Goal: Task Accomplishment & Management: Manage account settings

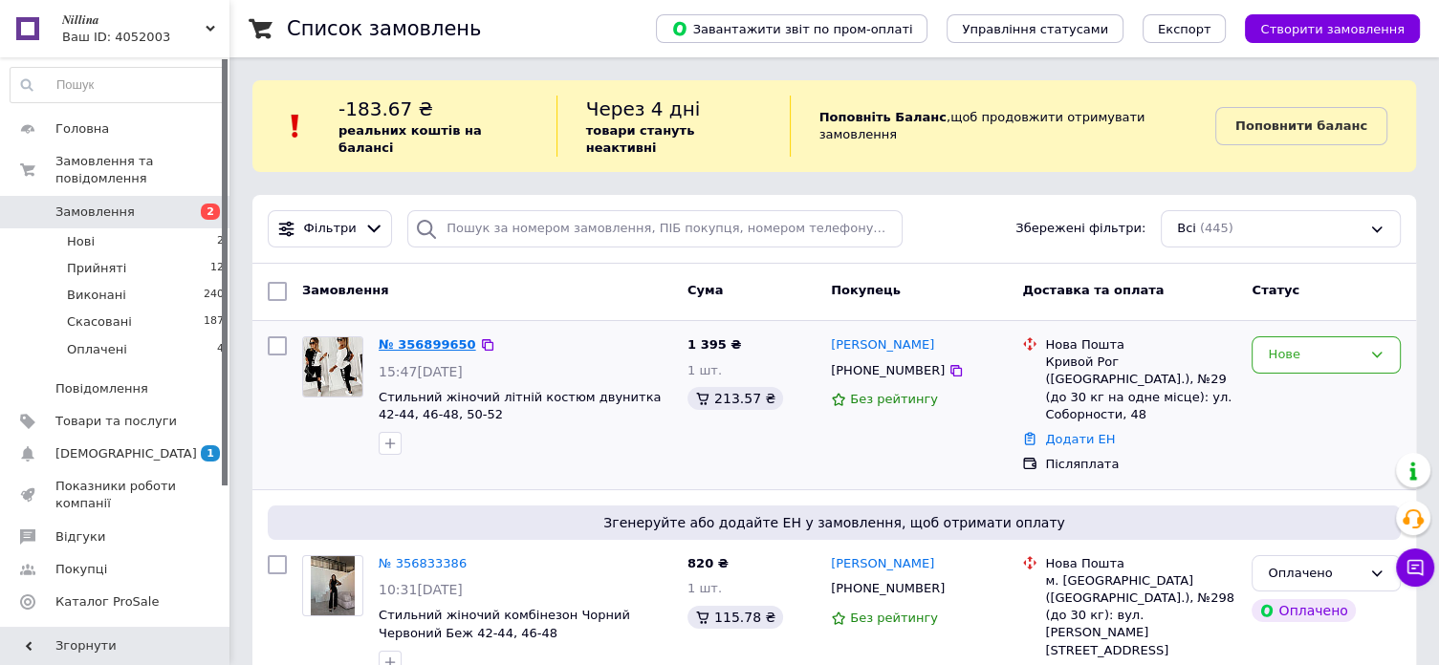
click at [411, 338] on link "№ 356899650" at bounding box center [428, 345] width 98 height 14
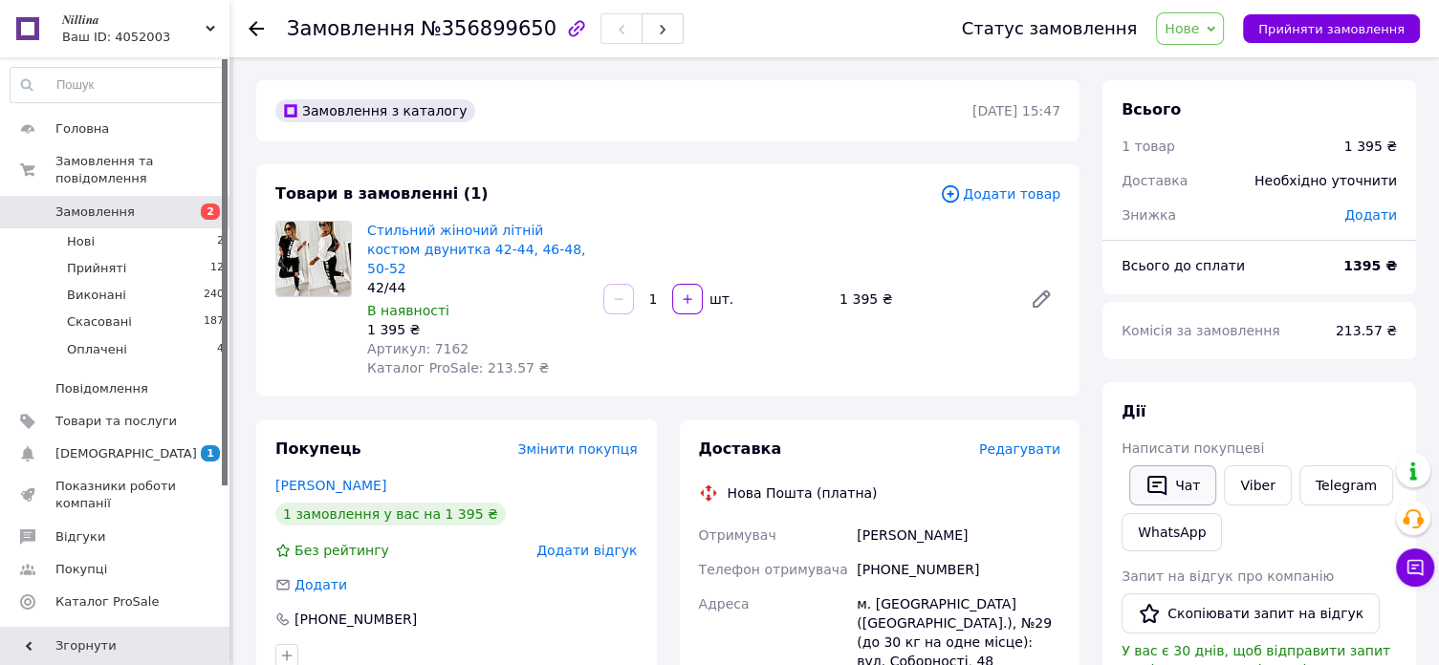
click at [1129, 483] on button "Чат" at bounding box center [1172, 486] width 87 height 40
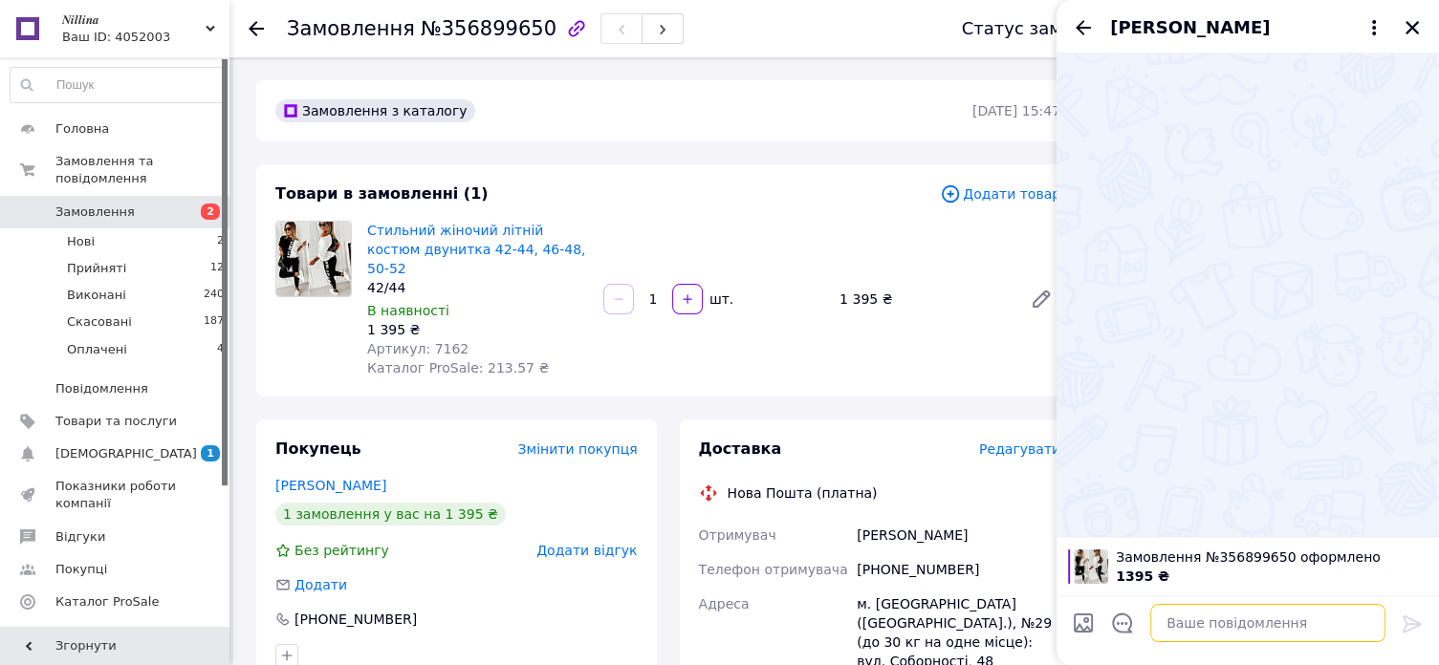
click at [1182, 626] on textarea at bounding box center [1267, 623] width 235 height 38
click at [1176, 622] on textarea at bounding box center [1267, 623] width 235 height 38
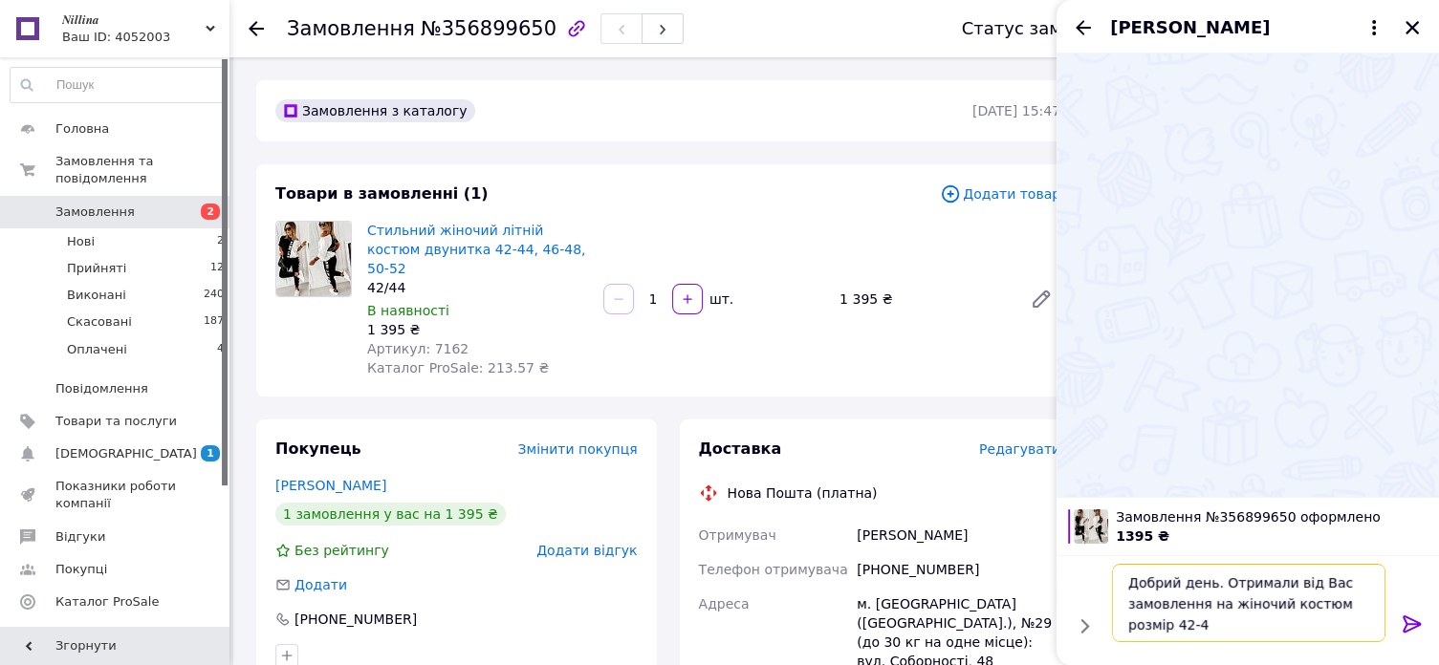
type textarea "Добрий день. Отримали від Вас замовлення на жіночий костюм розмір 42-44"
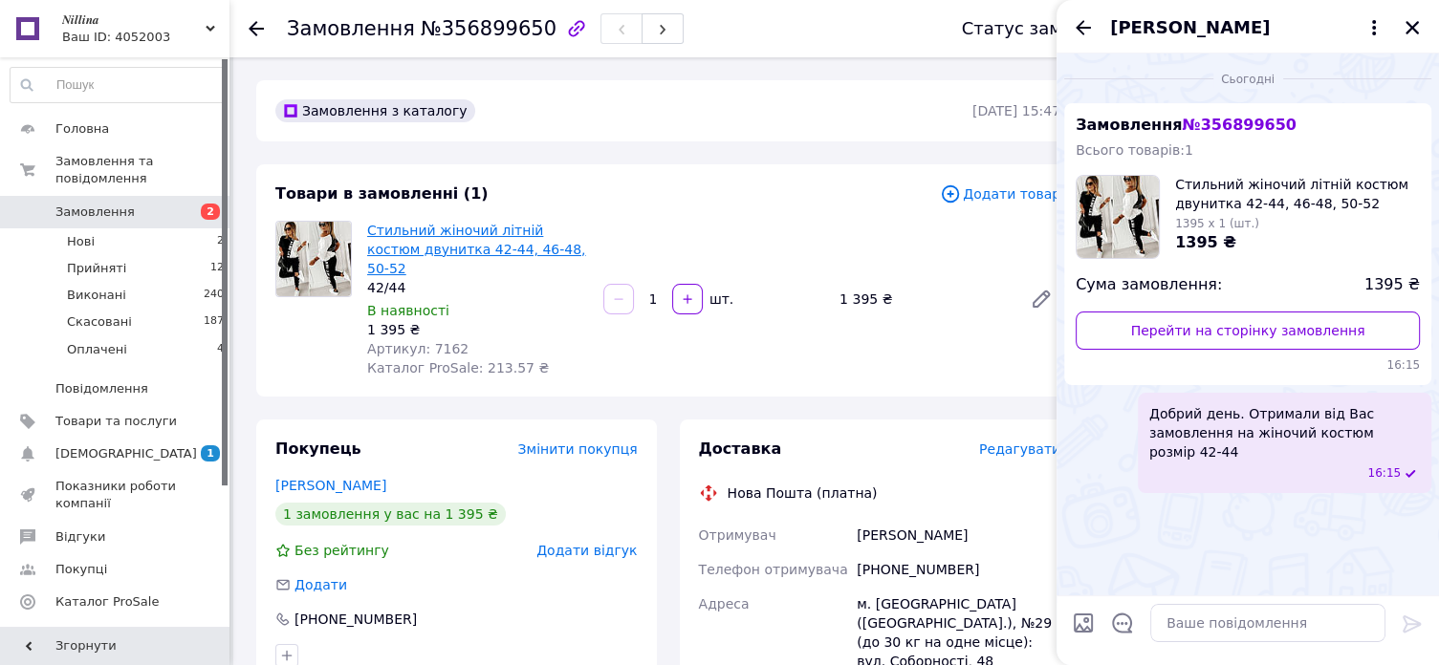
click at [462, 251] on link "Стильний жіночий літній костюм двунитка 42-44, 46-48, 50-52" at bounding box center [476, 250] width 219 height 54
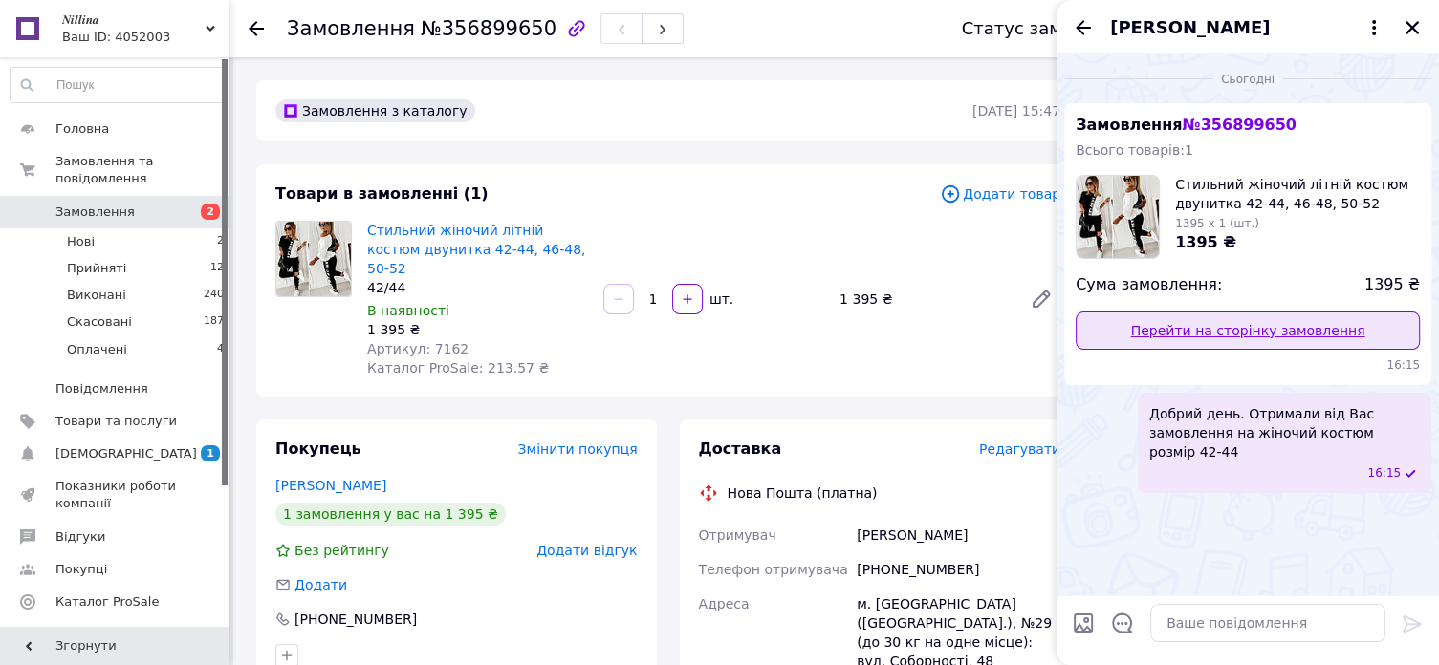
click at [1290, 328] on link "Перейти на сторінку замовлення" at bounding box center [1248, 331] width 344 height 38
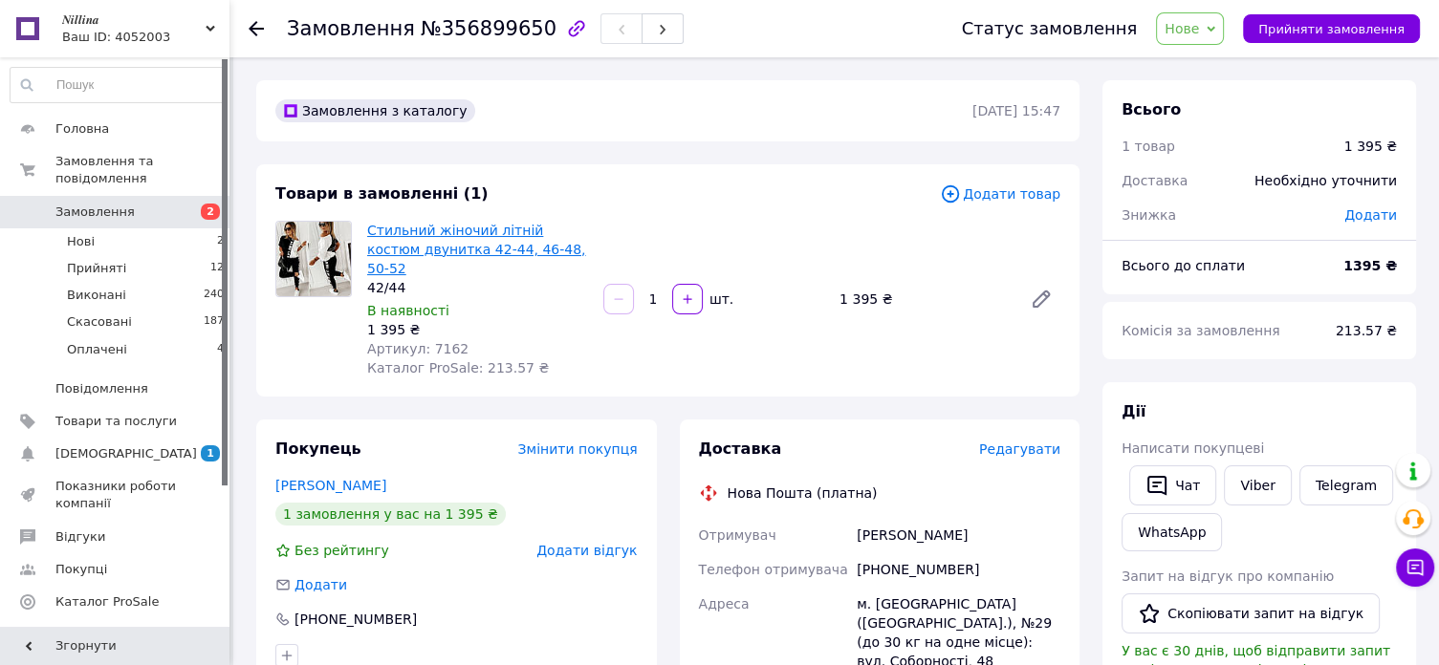
click at [505, 242] on link "Стильний жіночий літній костюм двунитка 42-44, 46-48, 50-52" at bounding box center [476, 250] width 219 height 54
click at [123, 204] on span "Замовлення" at bounding box center [94, 212] width 79 height 17
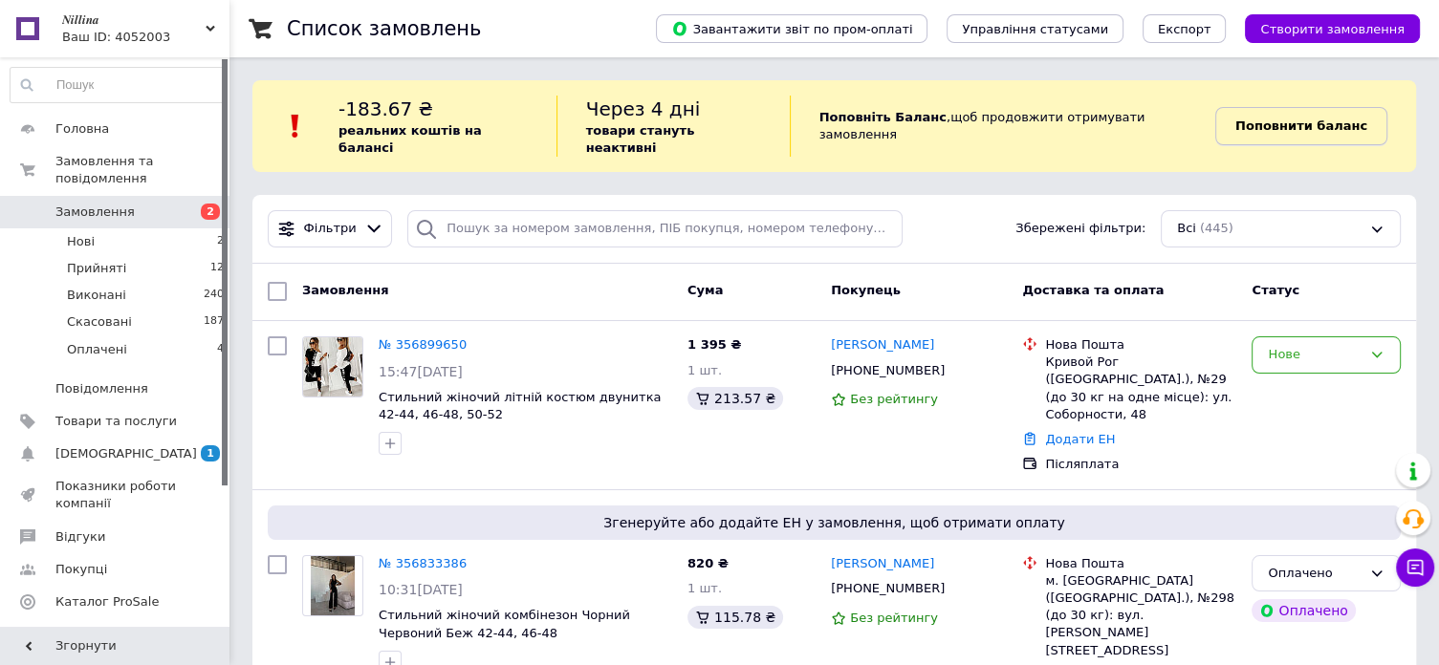
click at [1280, 125] on b "Поповнити баланс" at bounding box center [1301, 126] width 132 height 14
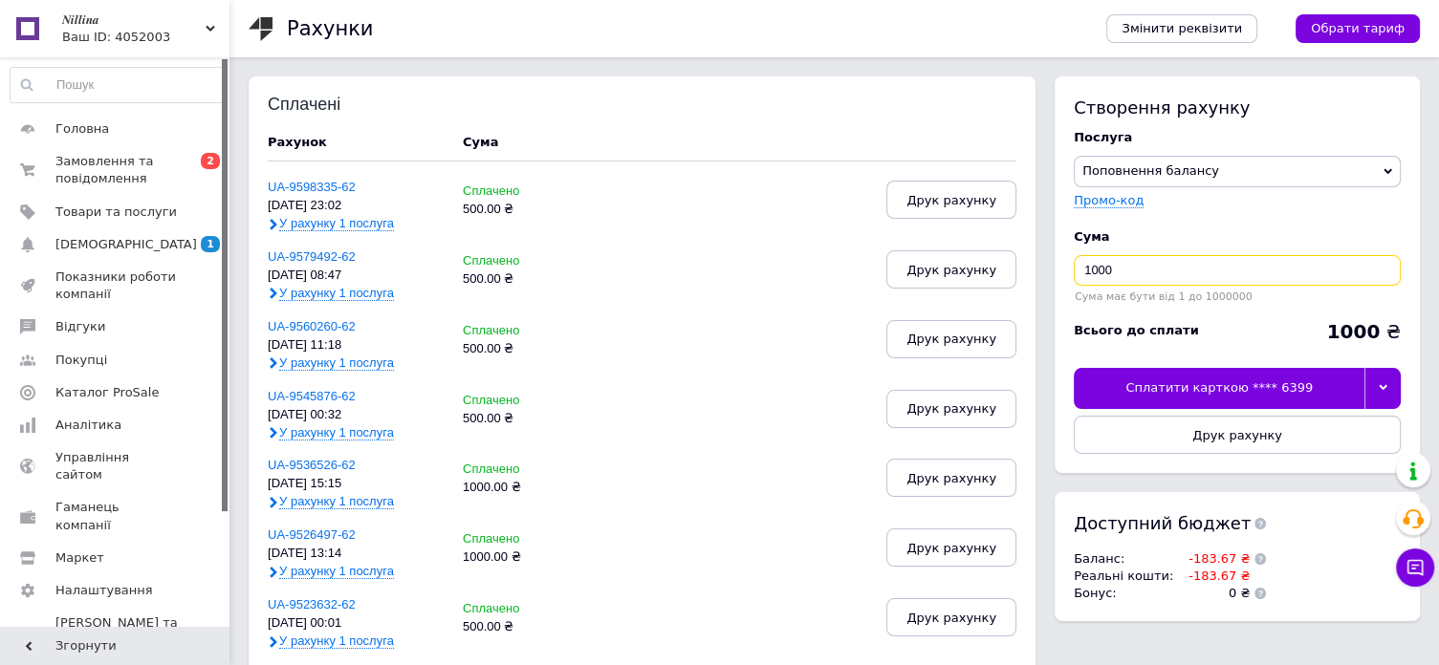
click at [1235, 278] on input "1000" at bounding box center [1237, 270] width 327 height 31
type input "1"
type input "500"
click at [1319, 401] on div "Сплатити карткою **** 6399" at bounding box center [1219, 388] width 291 height 40
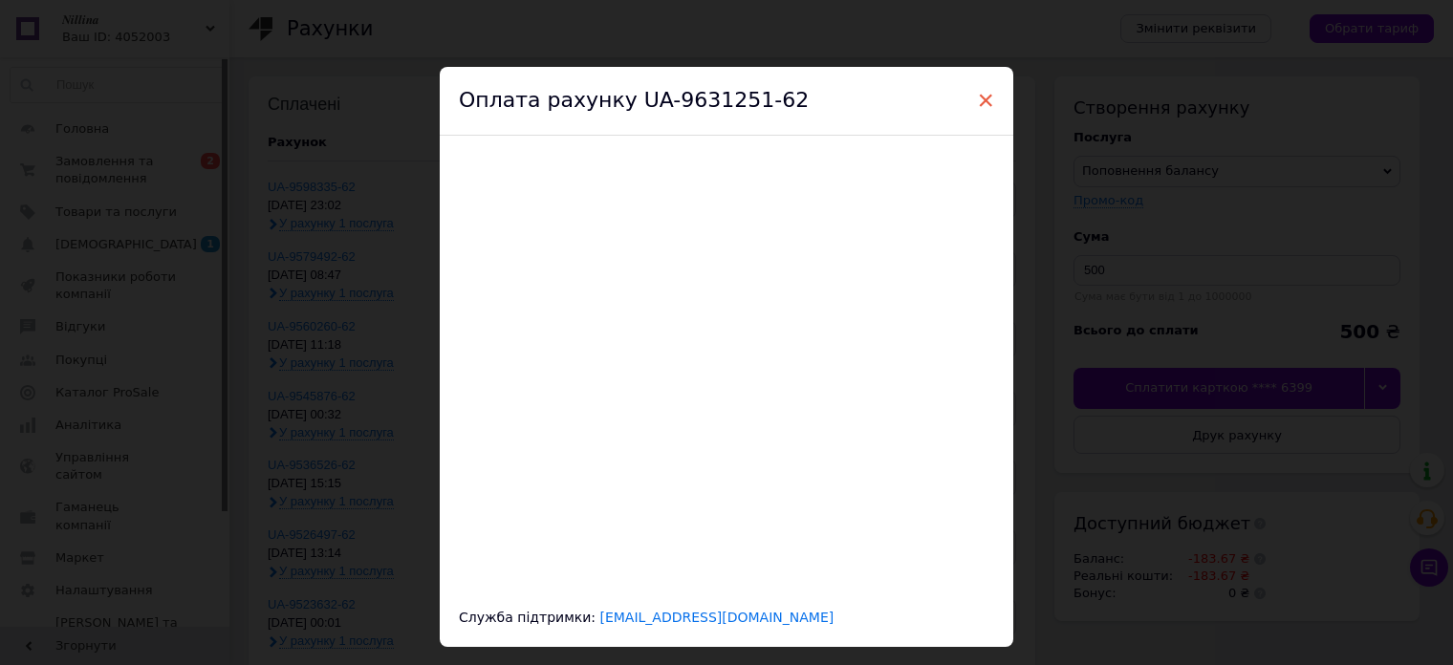
click at [982, 97] on span "×" at bounding box center [985, 100] width 17 height 33
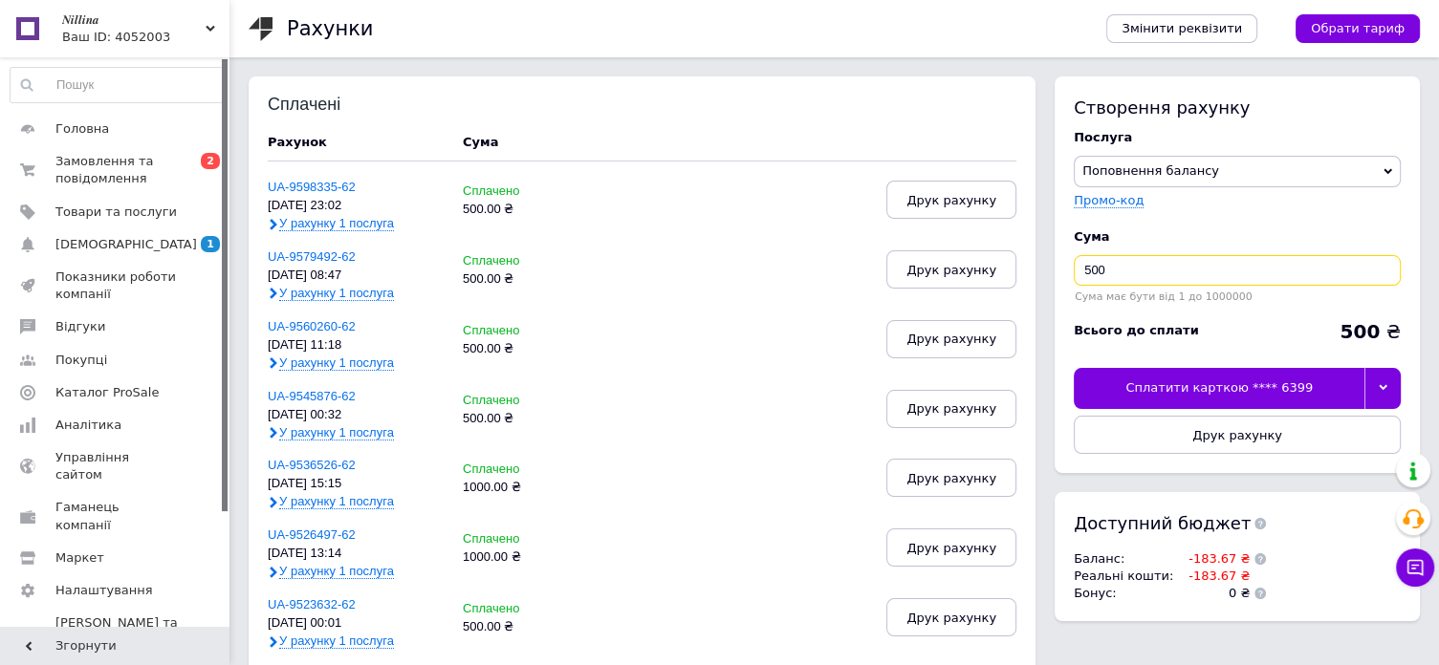
click at [1124, 268] on input "500" at bounding box center [1237, 270] width 327 height 31
type input "1000"
click at [1270, 378] on div "Сплатити карткою **** 6399" at bounding box center [1219, 388] width 291 height 40
click at [1307, 384] on div "Сплатити карткою **** 6399" at bounding box center [1219, 388] width 291 height 40
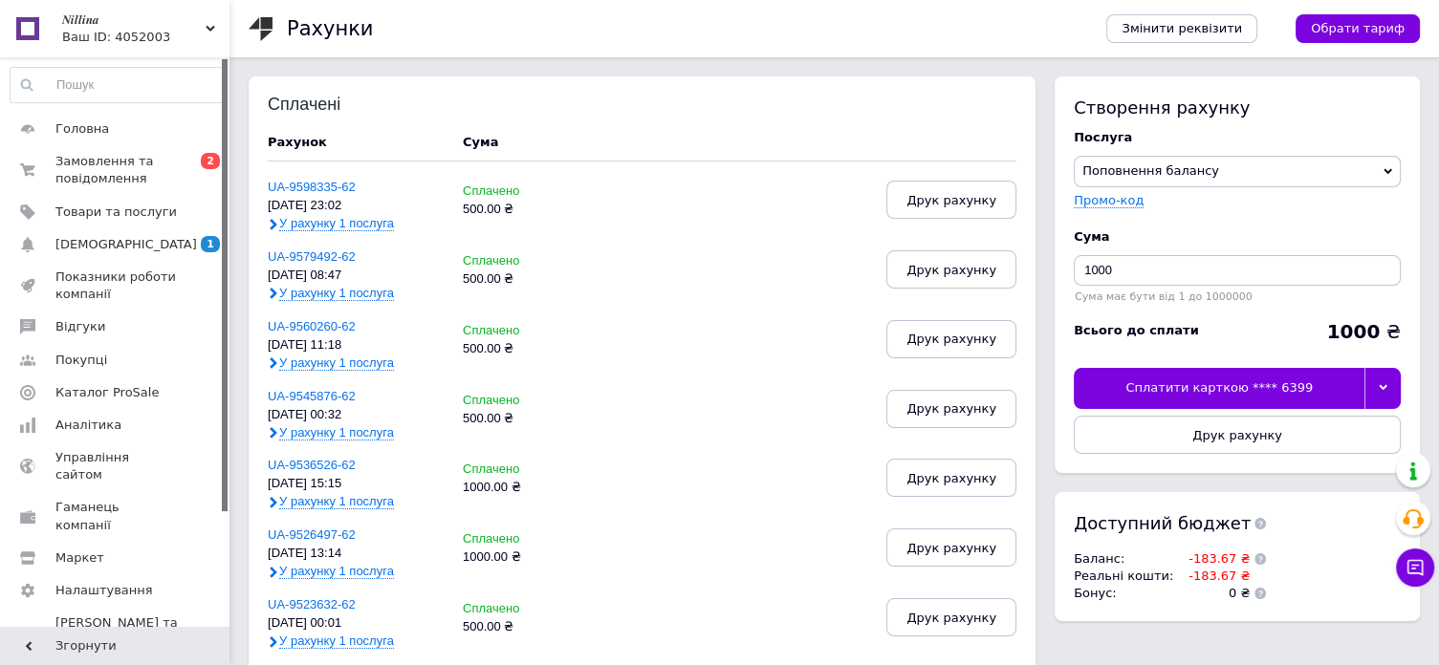
click at [1235, 396] on div "Сплатити карткою **** 6399" at bounding box center [1219, 388] width 291 height 40
click at [1339, 397] on div "Сплатити карткою **** 6399" at bounding box center [1219, 388] width 291 height 40
click at [108, 287] on span "Показники роботи компанії" at bounding box center [115, 286] width 121 height 34
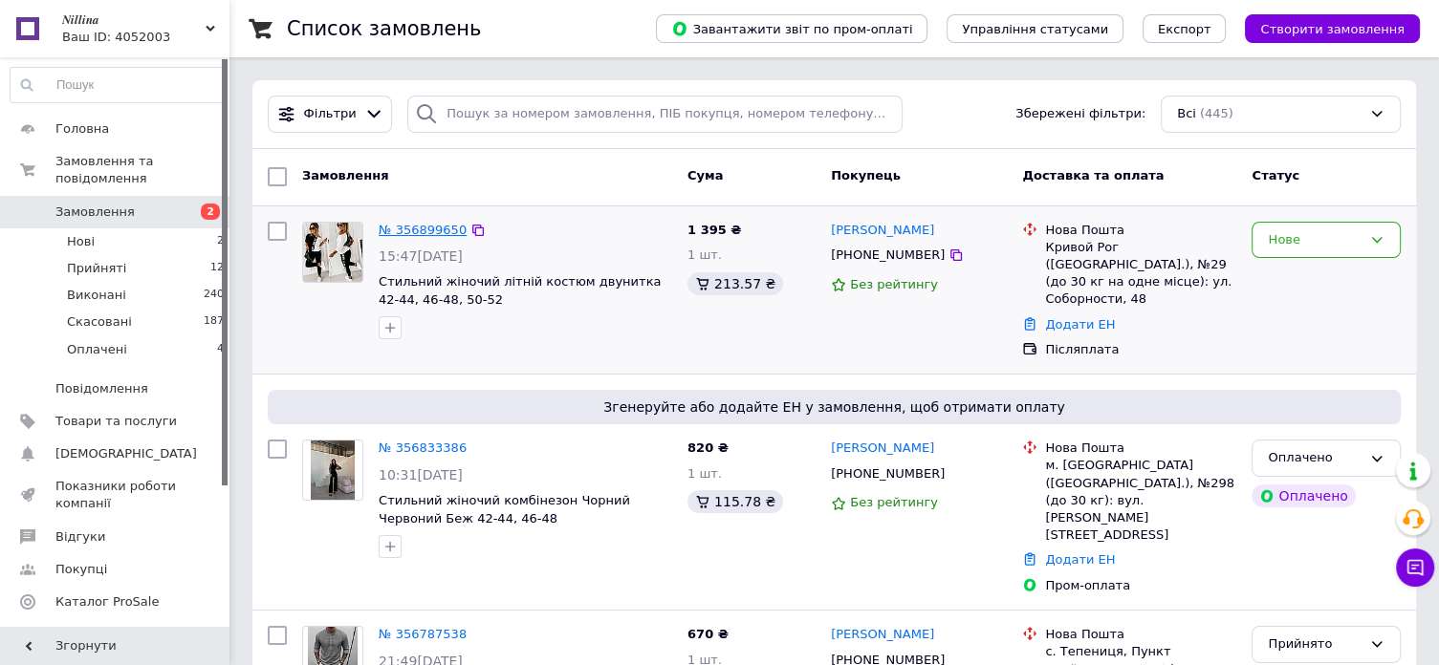
click at [411, 230] on link "№ 356899650" at bounding box center [423, 230] width 88 height 14
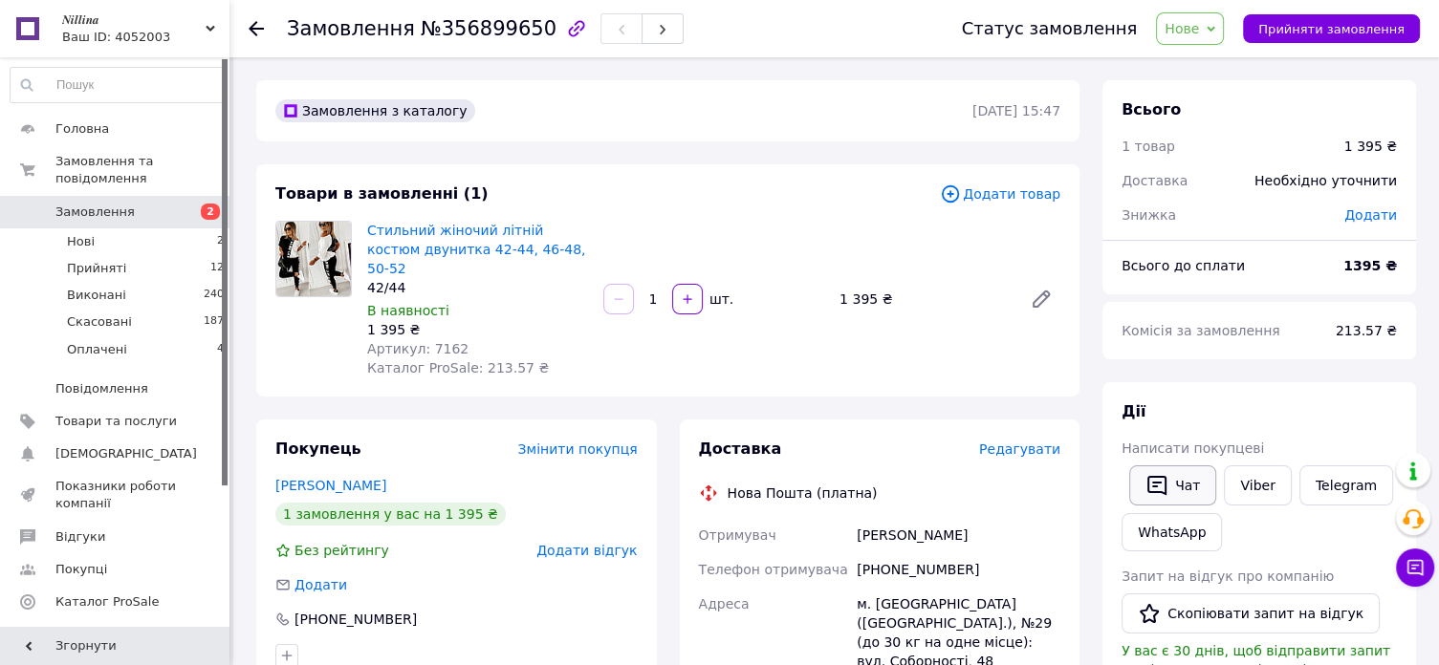
click at [1181, 484] on button "Чат" at bounding box center [1172, 486] width 87 height 40
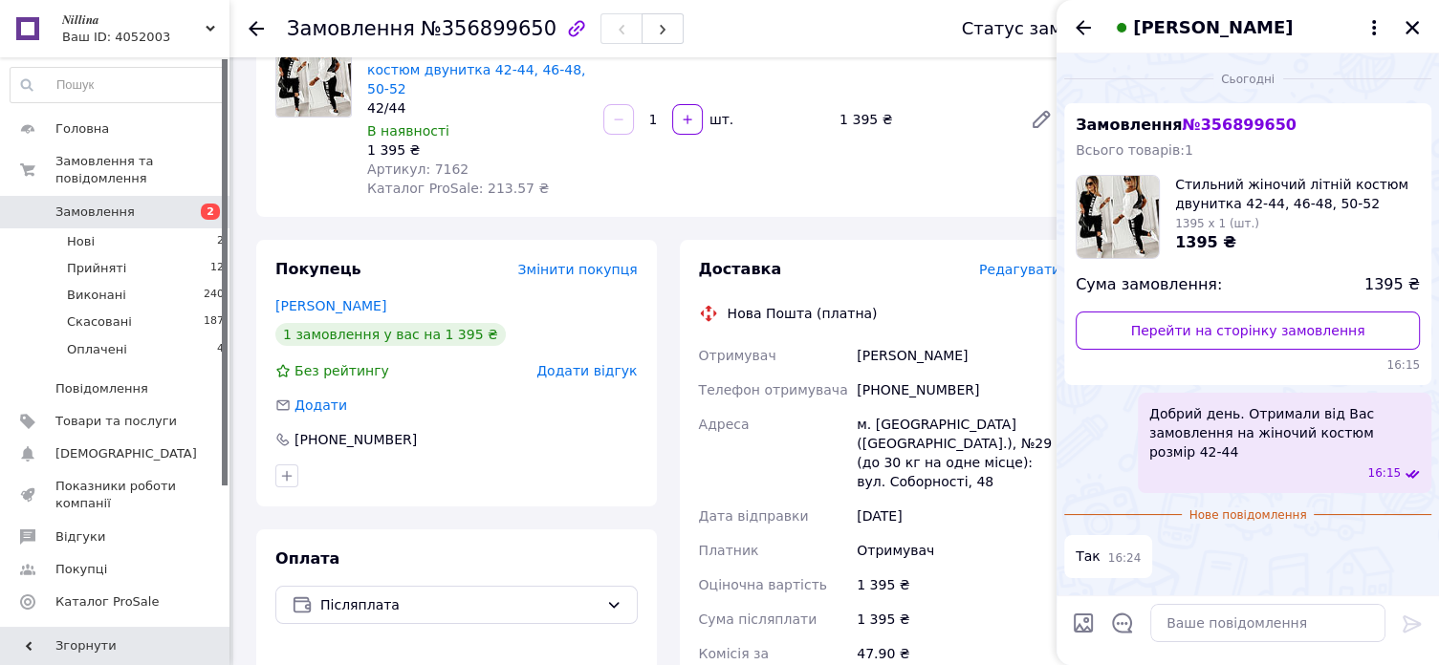
scroll to position [191, 0]
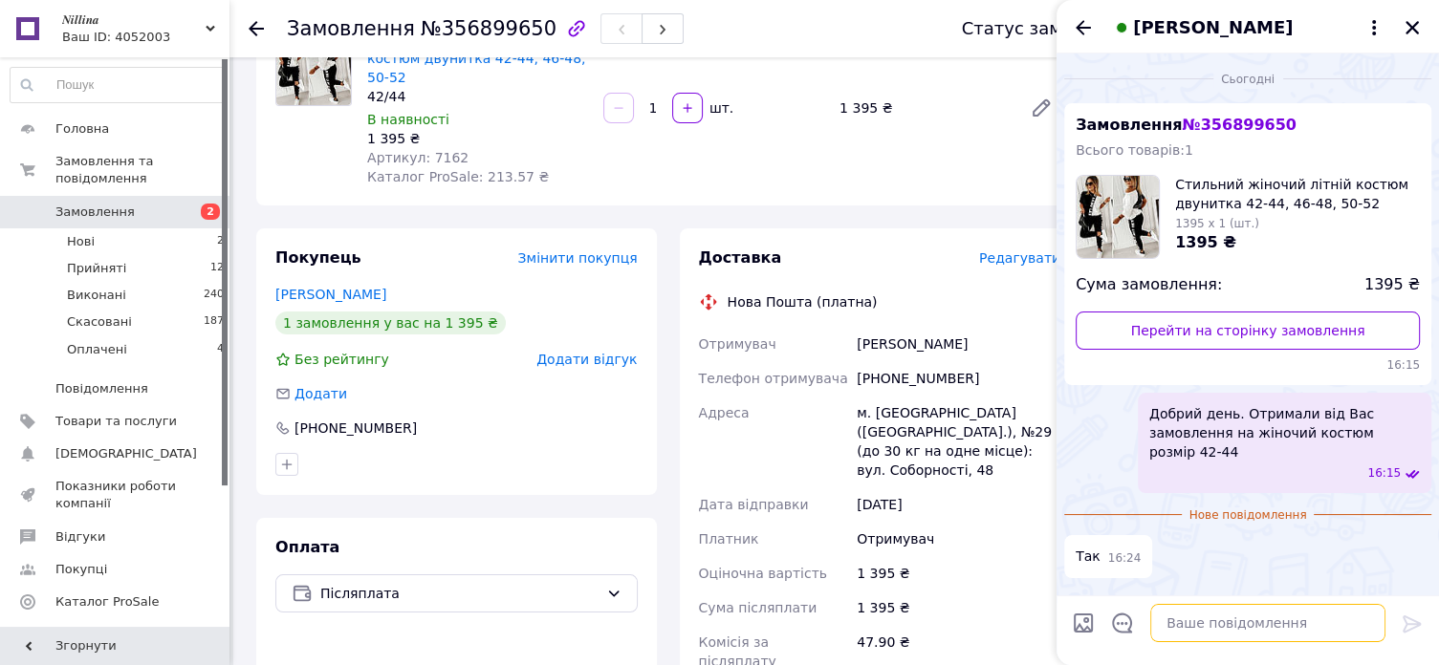
click at [1197, 612] on textarea at bounding box center [1267, 623] width 235 height 38
type textarea "Дякую за замовлення."
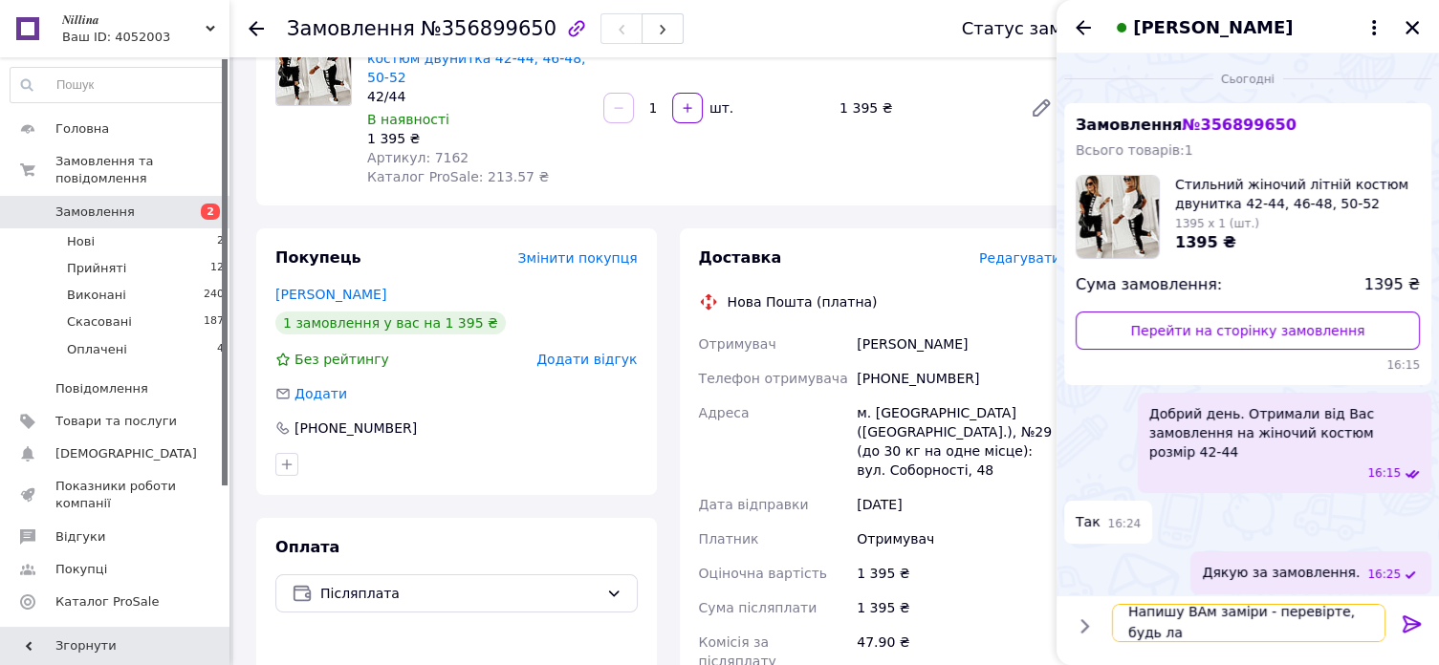
scroll to position [1, 0]
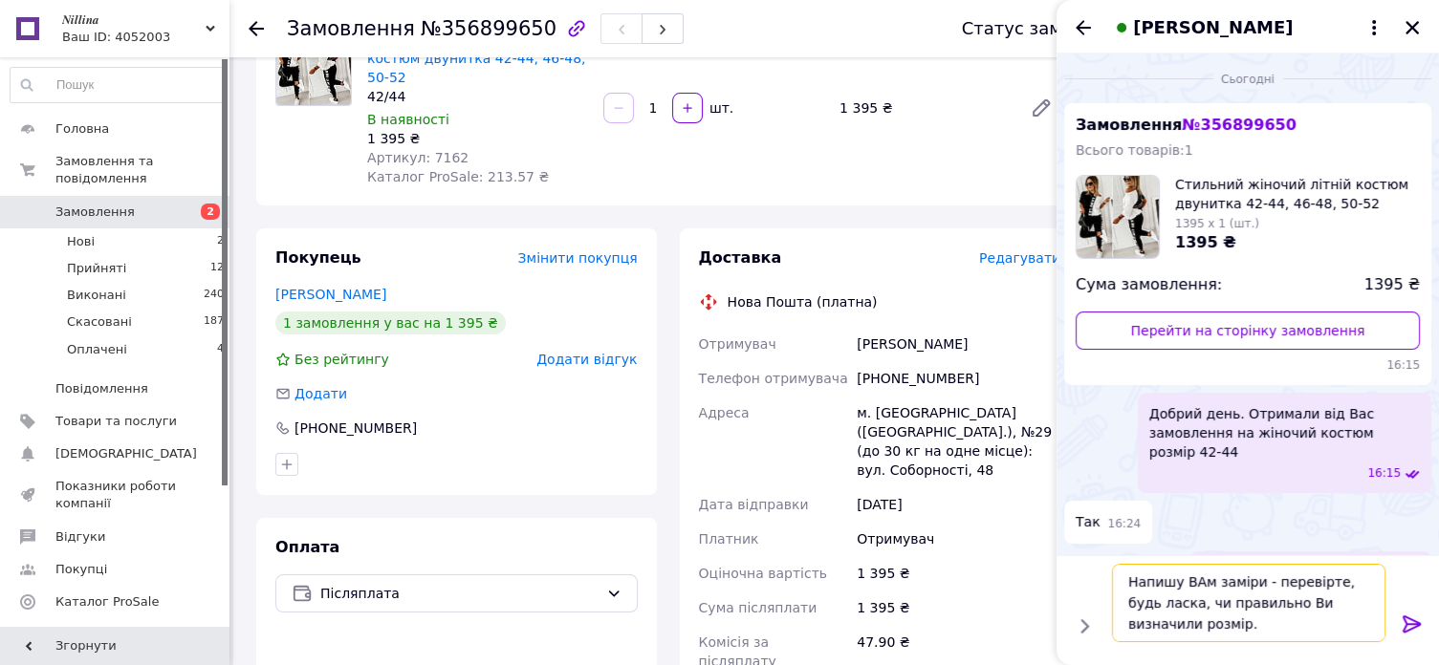
click at [1201, 589] on textarea "Напишу ВАм заміри - перевірте, будь ласка, чи правильно Ви визначили розмір." at bounding box center [1248, 603] width 273 height 78
type textarea "Напишу Вам заміри - перевірте, будь ласка, чи правильно Ви визначили розмір."
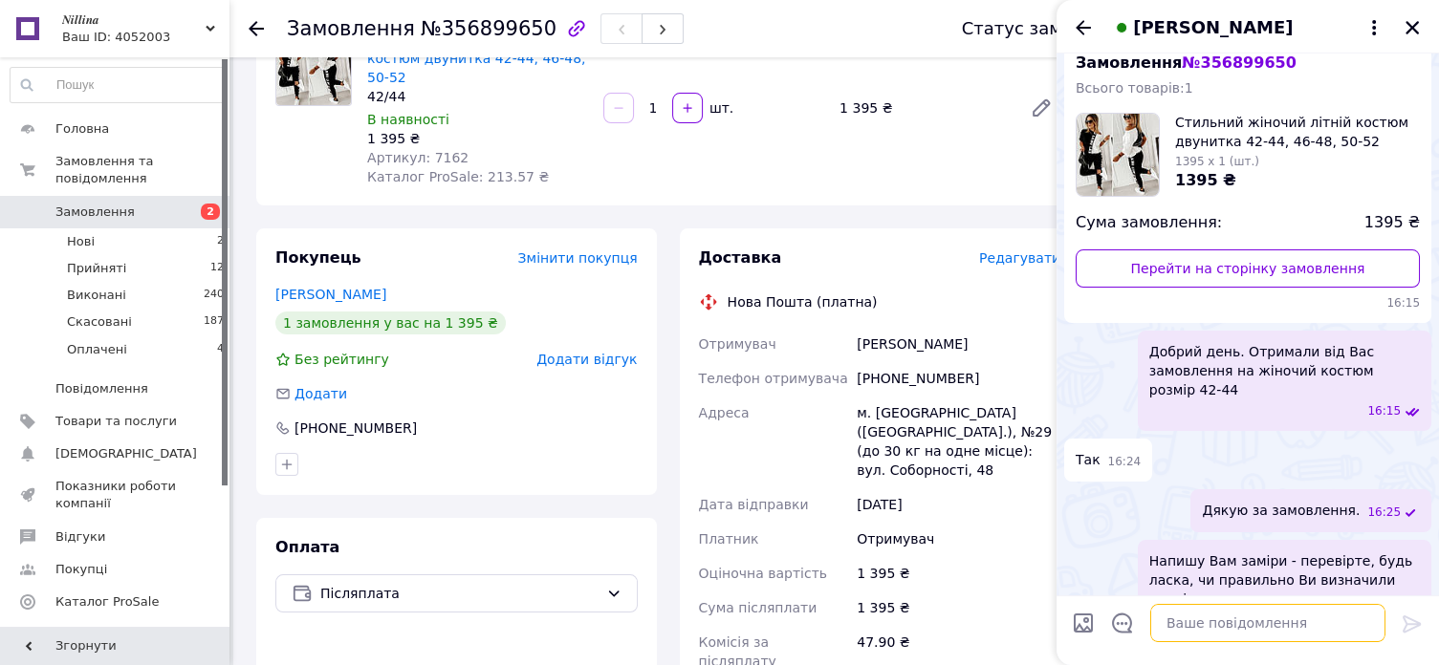
scroll to position [96, 0]
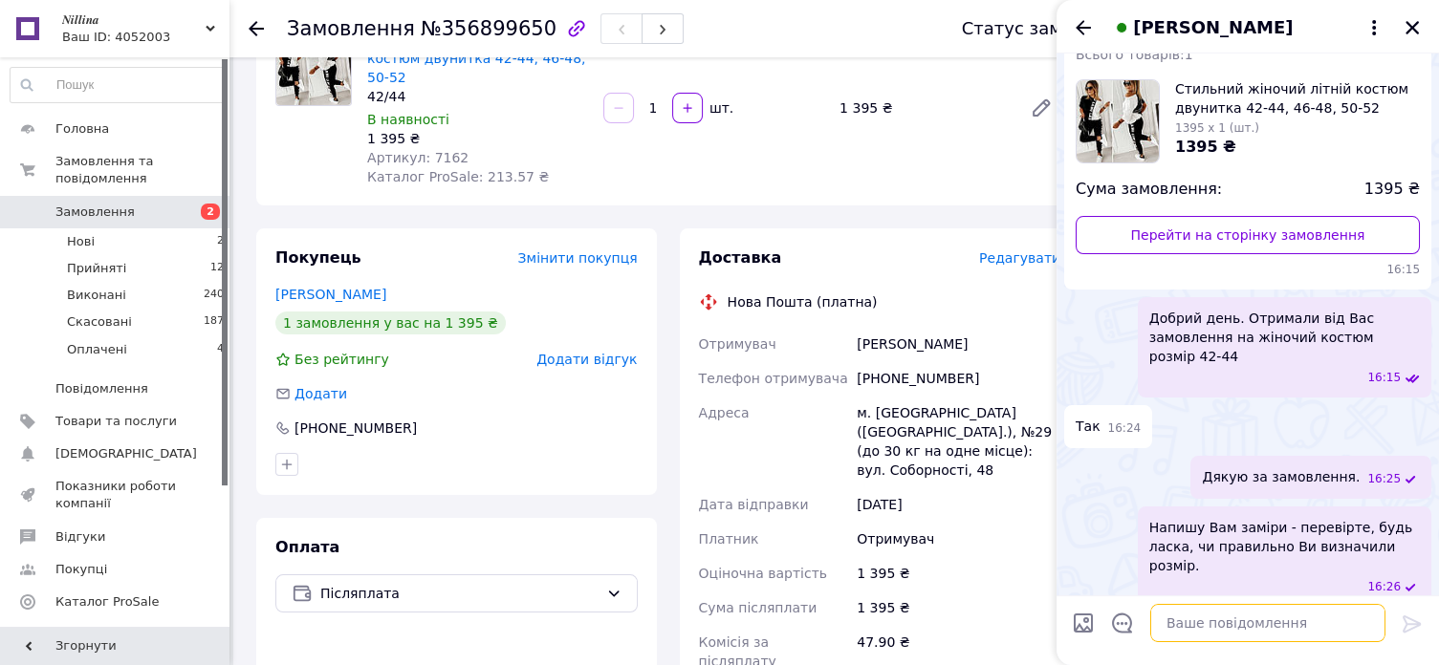
click at [1202, 615] on textarea at bounding box center [1267, 623] width 235 height 38
paste textarea "42-44 Футболка Ог-48см Дл по спинці-56см Штани От 34см(резинка) Об-50см Длинна …"
type textarea "42-44 Футболка Ог-48см Дл по спинці-56см Штани От 34см(резинка) Об-50см Длинна …"
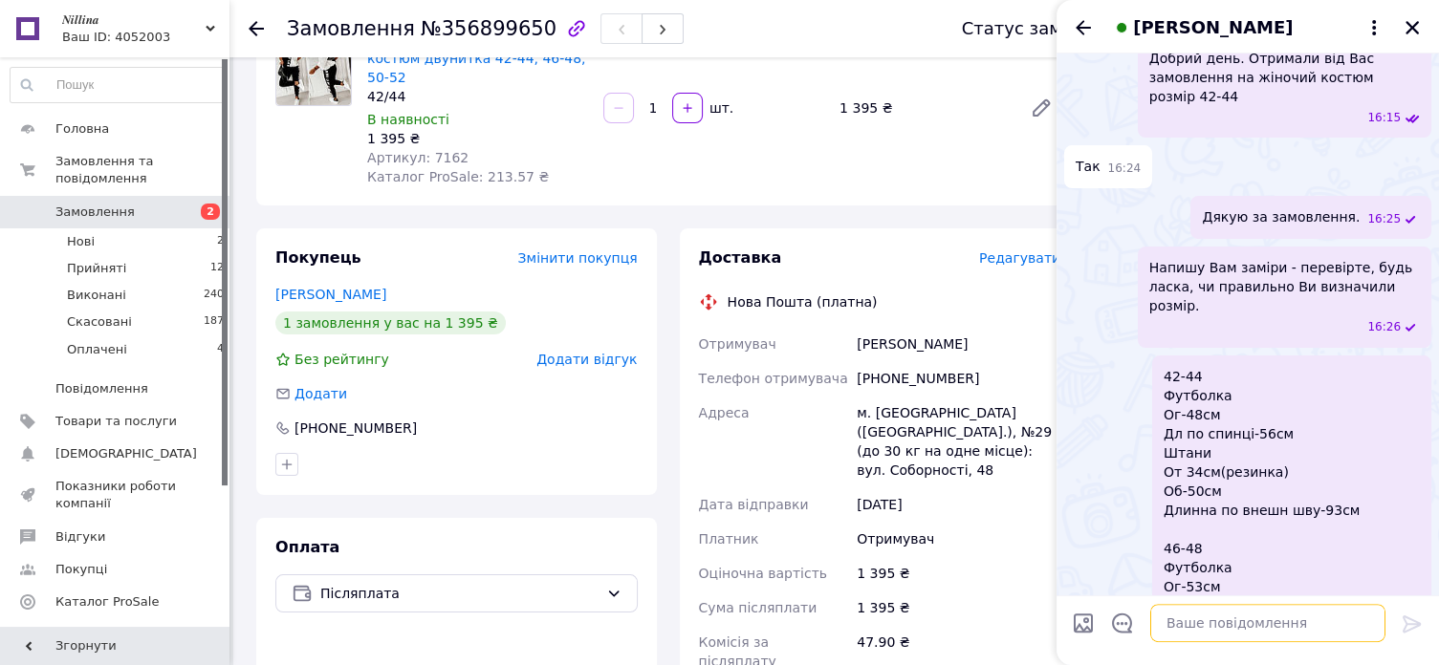
scroll to position [260, 0]
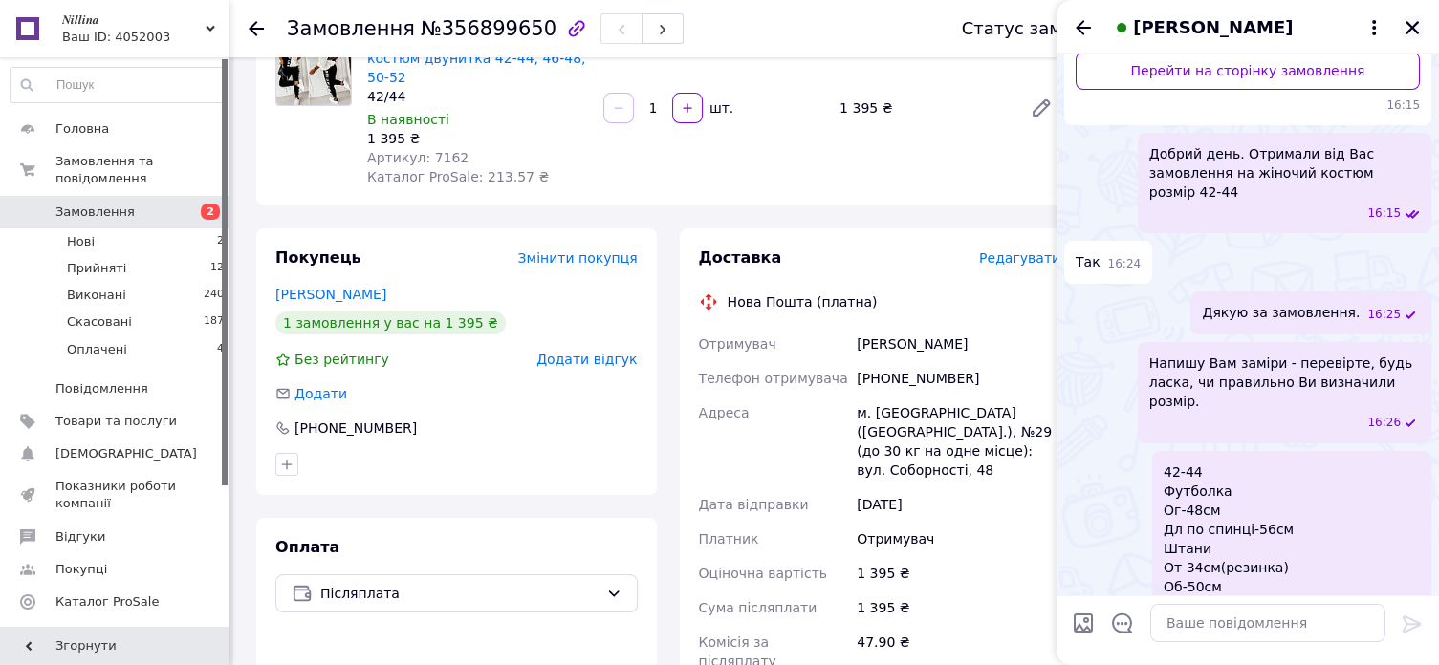
click at [1413, 26] on icon "Закрити" at bounding box center [1412, 27] width 13 height 13
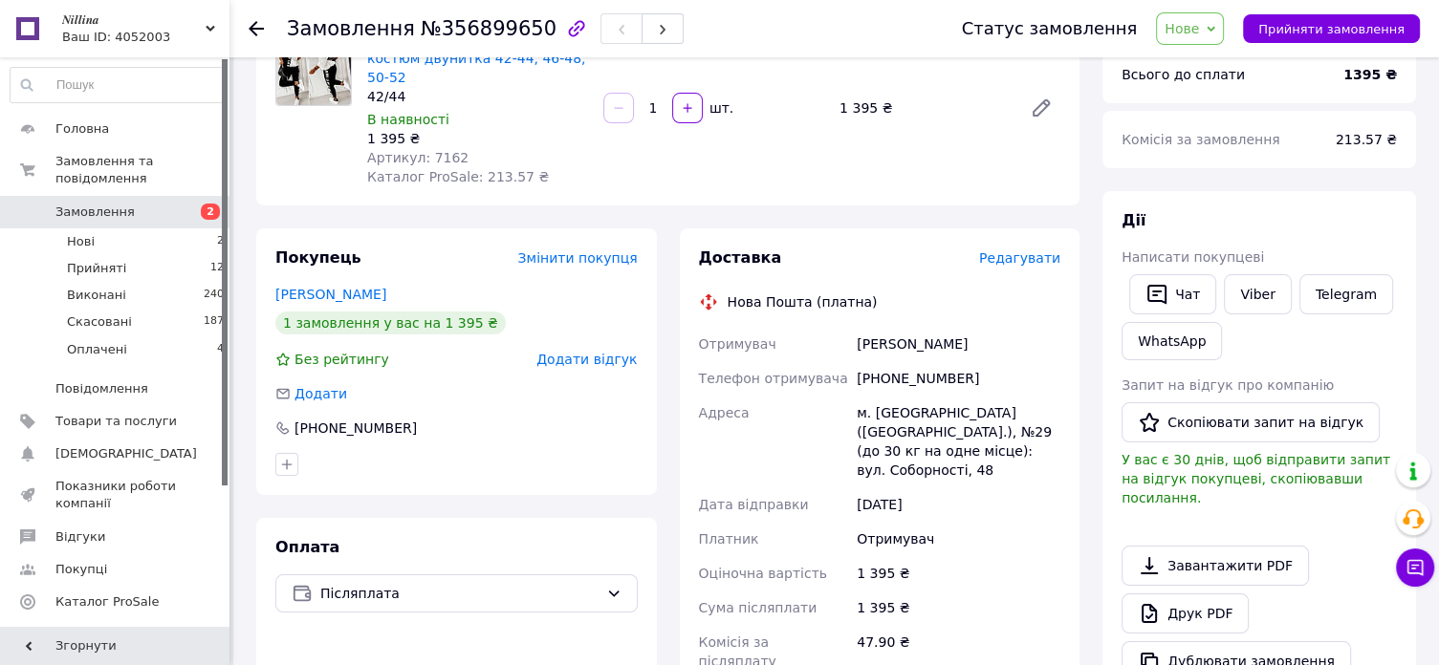
click at [251, 26] on use at bounding box center [256, 28] width 15 height 15
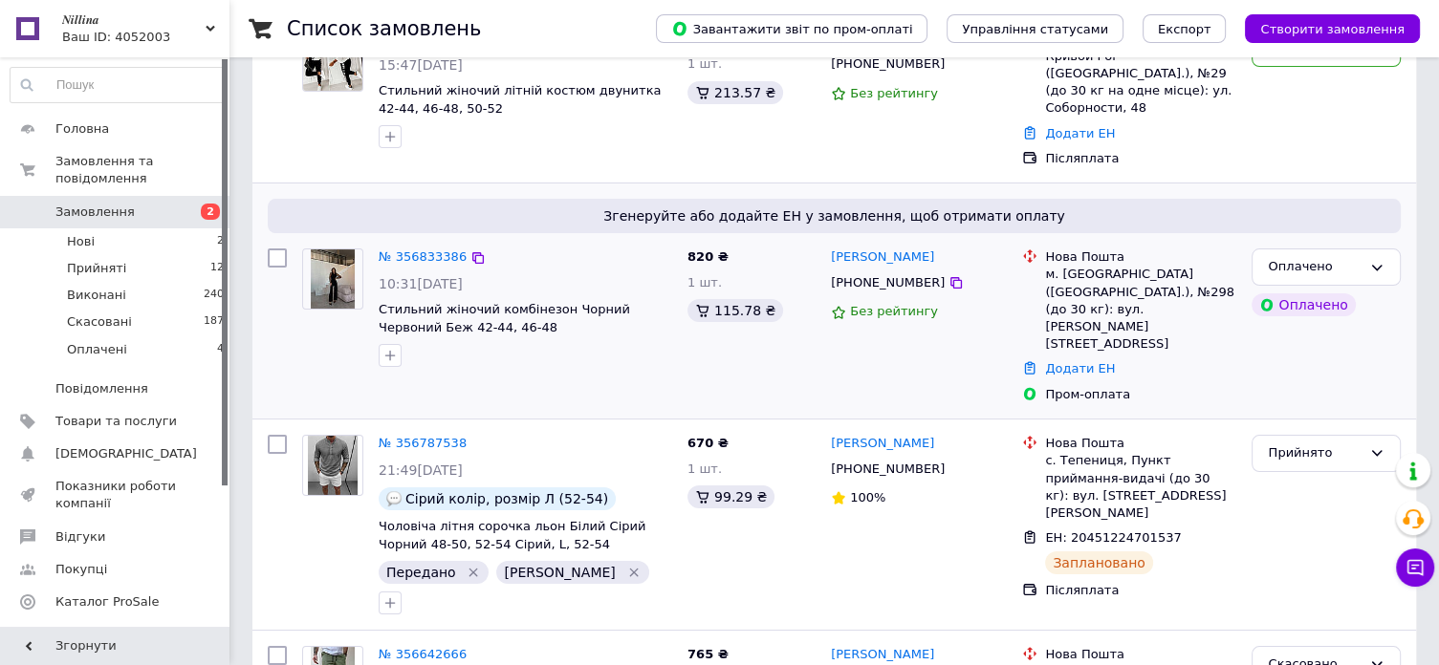
scroll to position [287, 0]
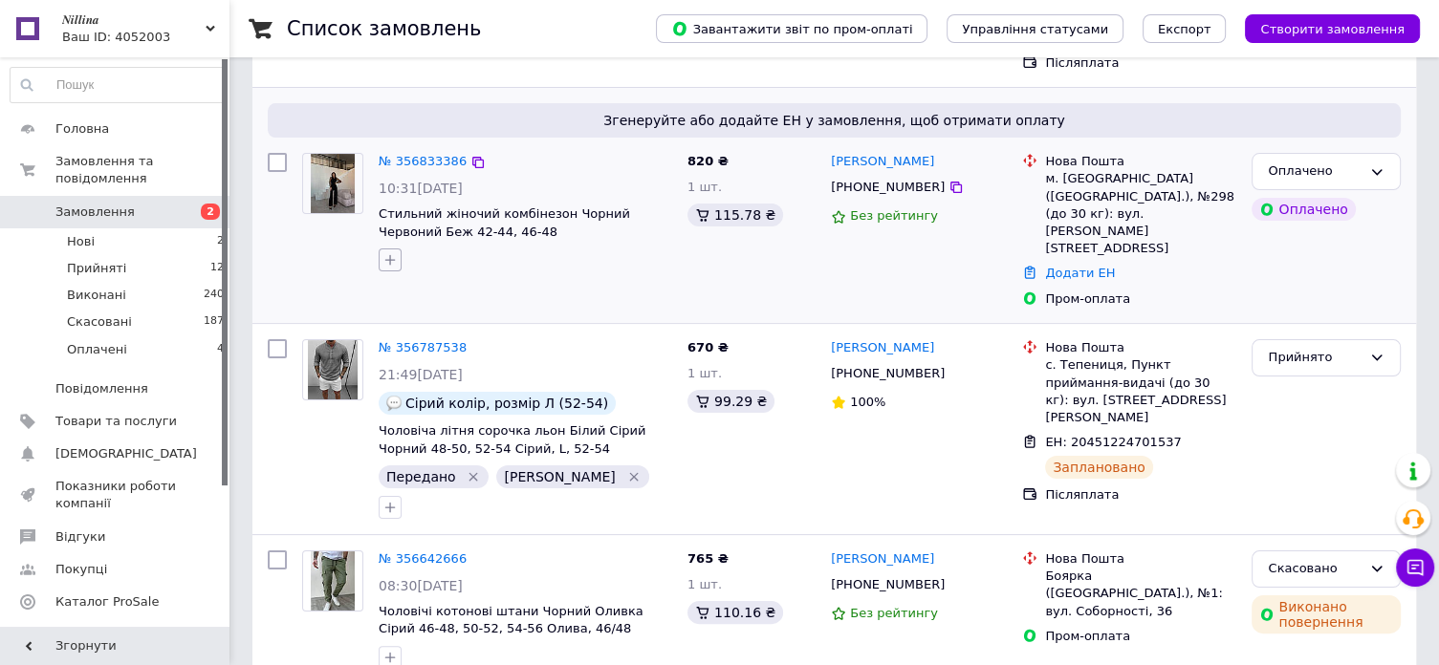
click at [388, 255] on icon "button" at bounding box center [390, 260] width 11 height 11
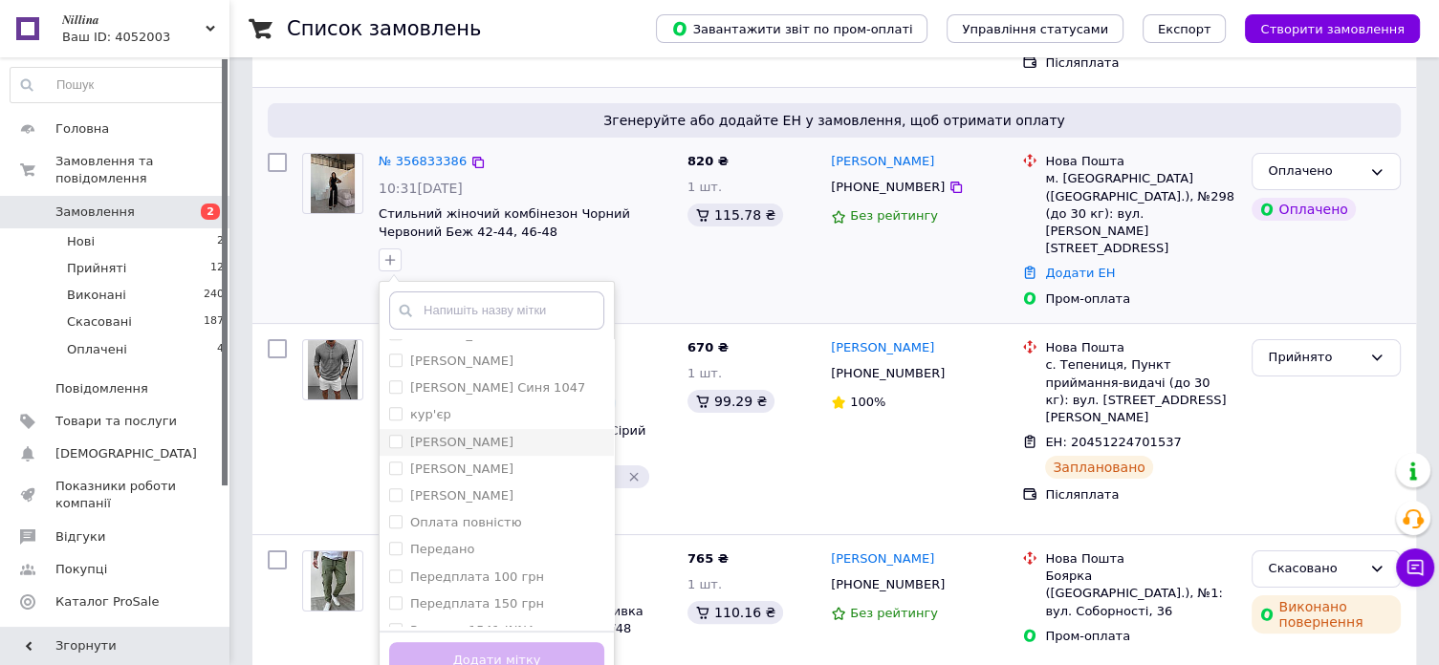
scroll to position [1147, 0]
click at [509, 590] on label "Риночна 1541-INNA" at bounding box center [472, 597] width 125 height 14
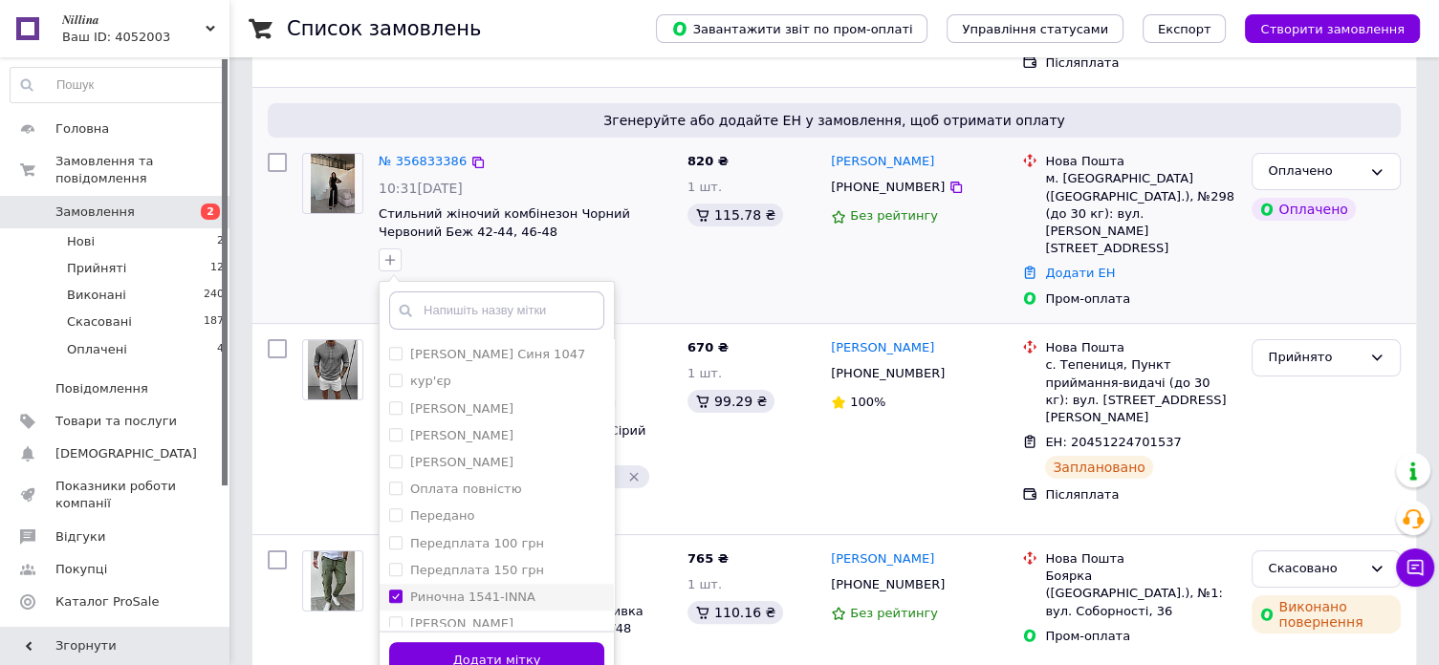
checkbox input "true"
click at [505, 645] on button "Додати мітку" at bounding box center [496, 661] width 215 height 37
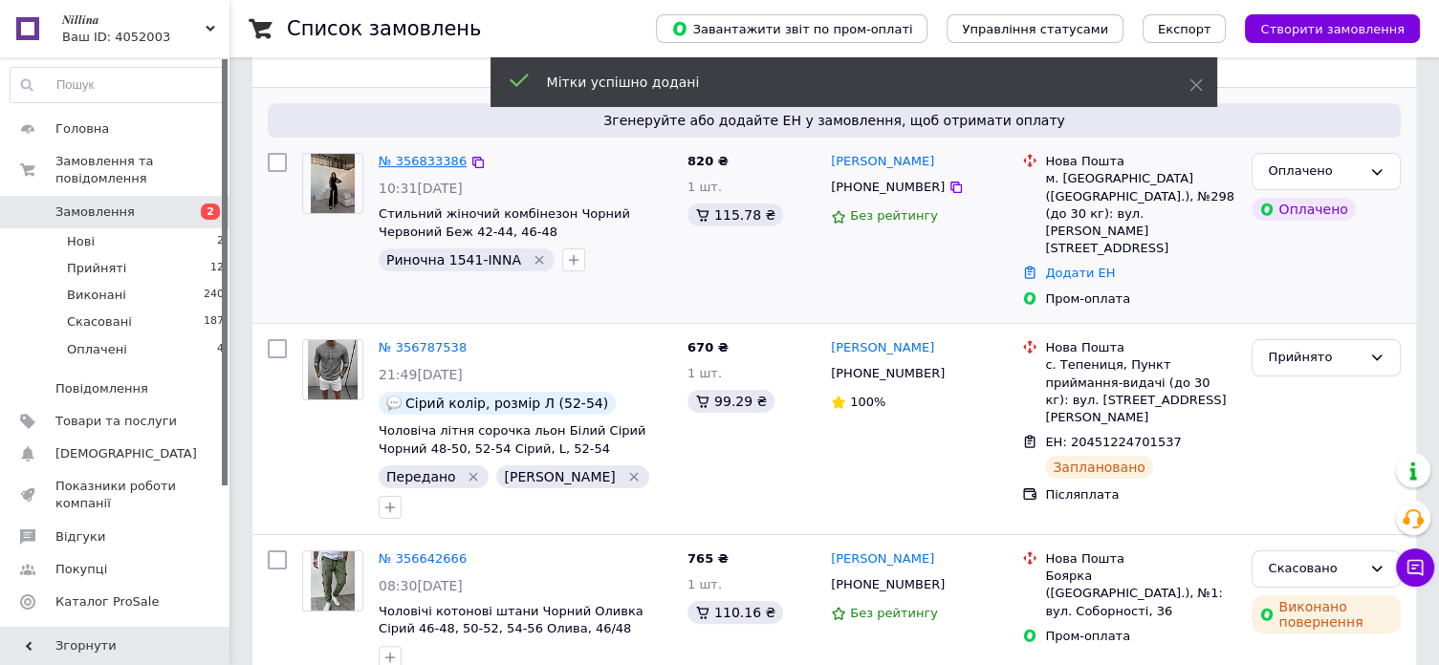
click at [412, 154] on link "№ 356833386" at bounding box center [423, 161] width 88 height 14
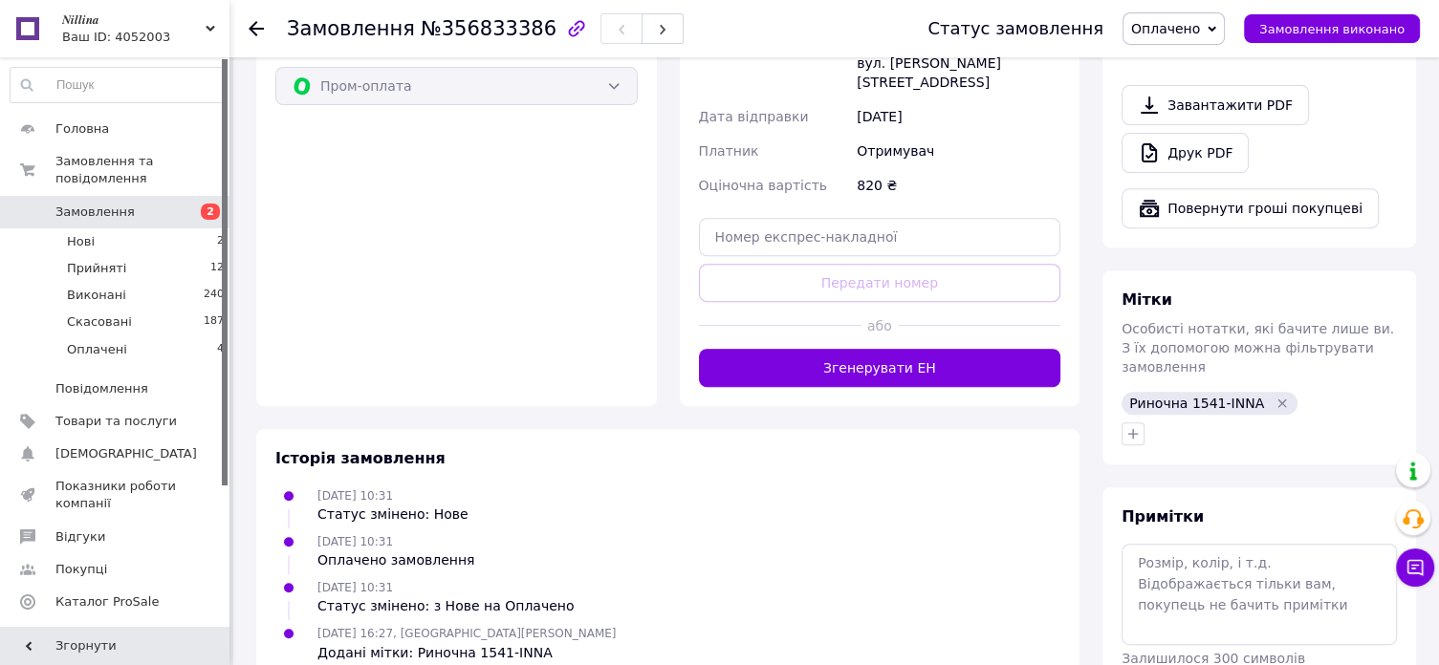
scroll to position [784, 0]
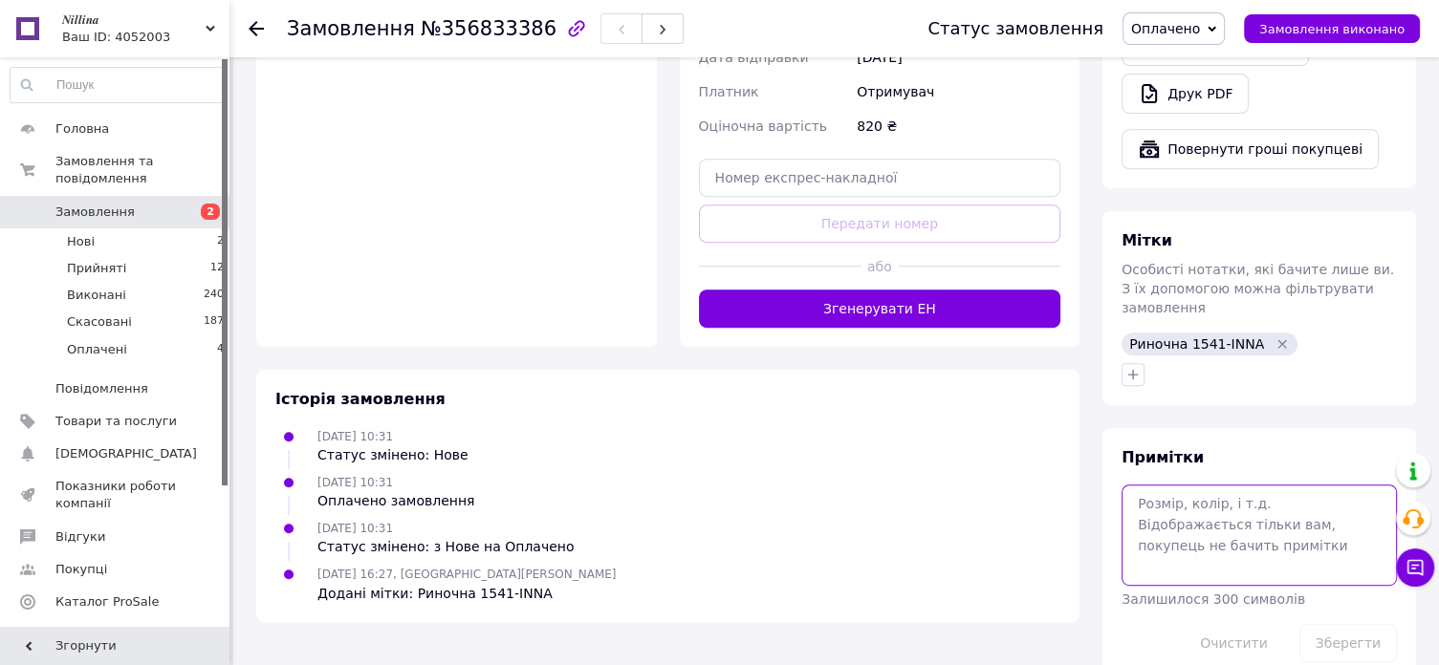
click at [1140, 485] on textarea at bounding box center [1259, 535] width 275 height 101
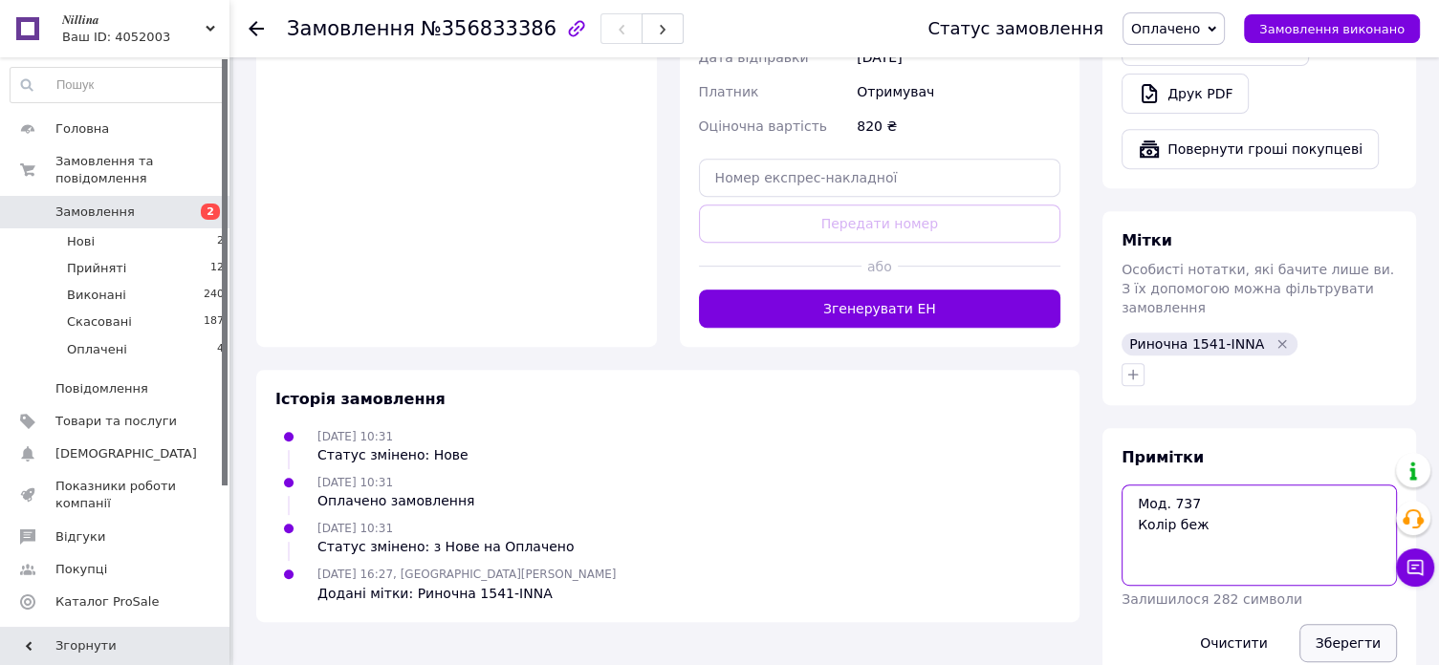
type textarea "Мод. 737 Колір беж"
click at [1354, 624] on button "Зберегти" at bounding box center [1348, 643] width 98 height 38
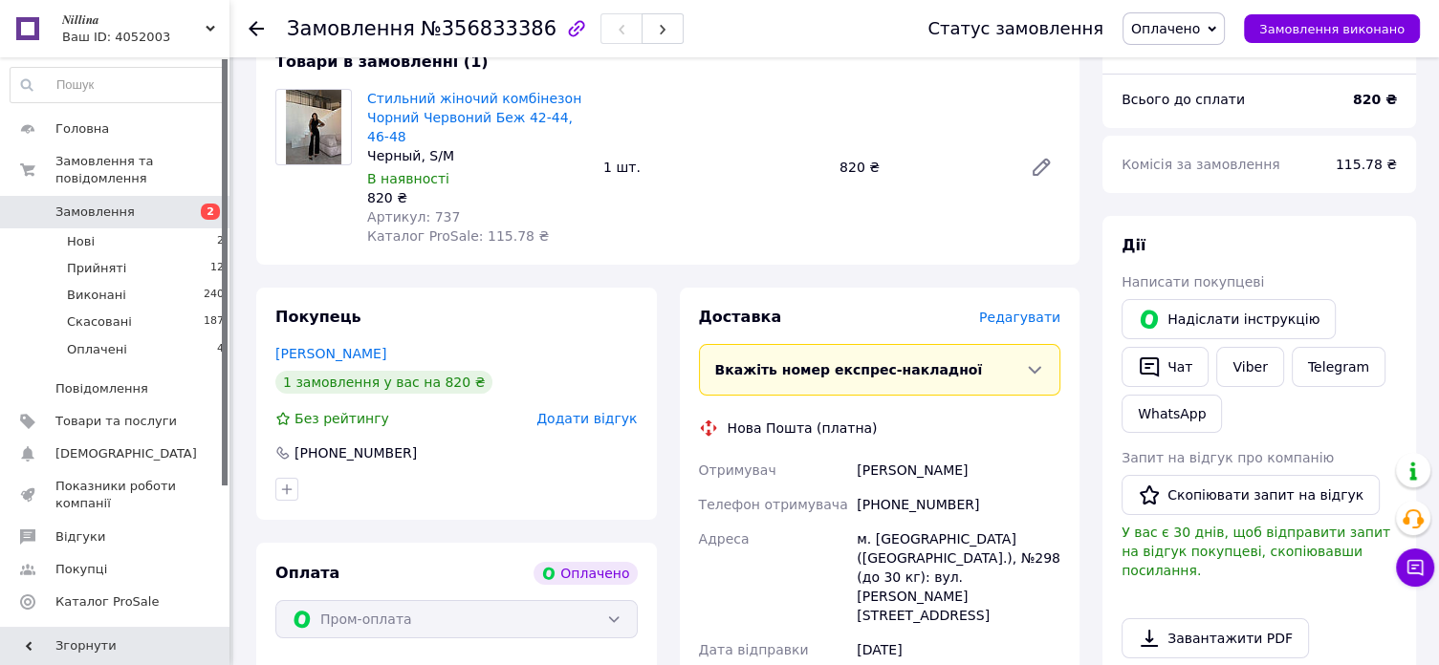
scroll to position [478, 0]
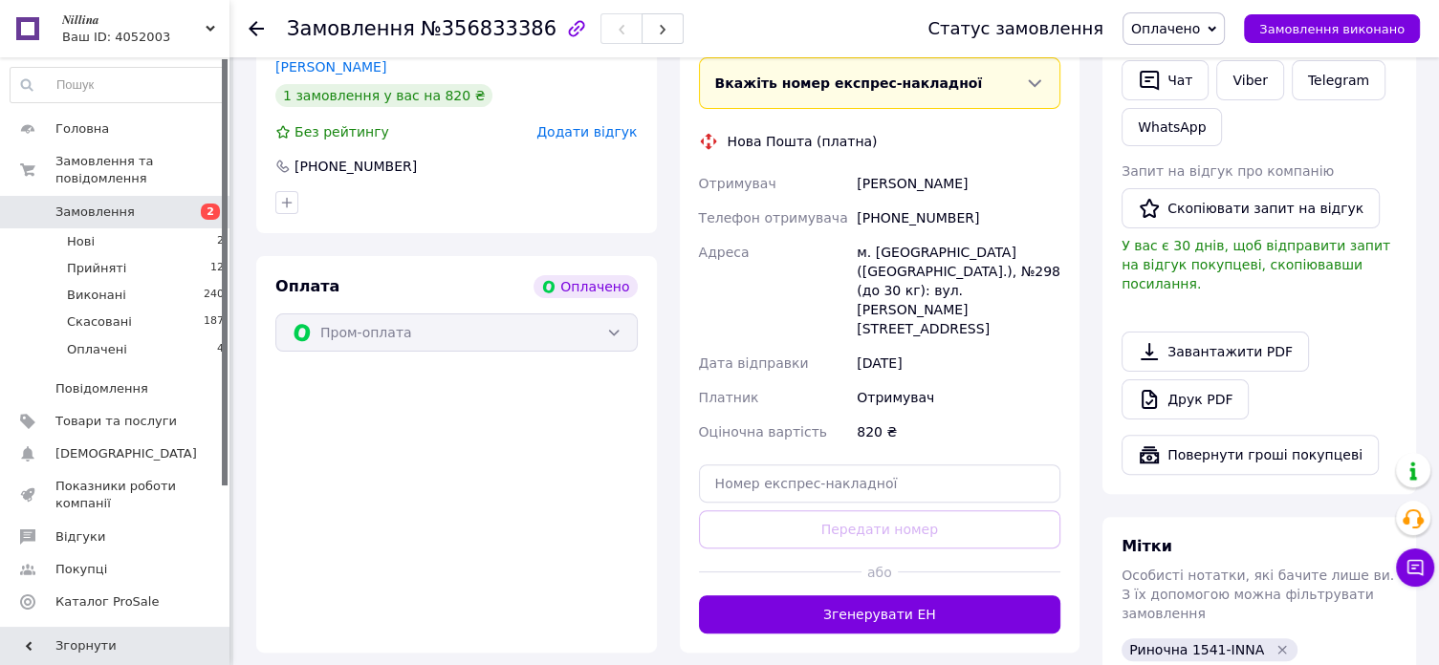
click at [253, 32] on use at bounding box center [256, 28] width 15 height 15
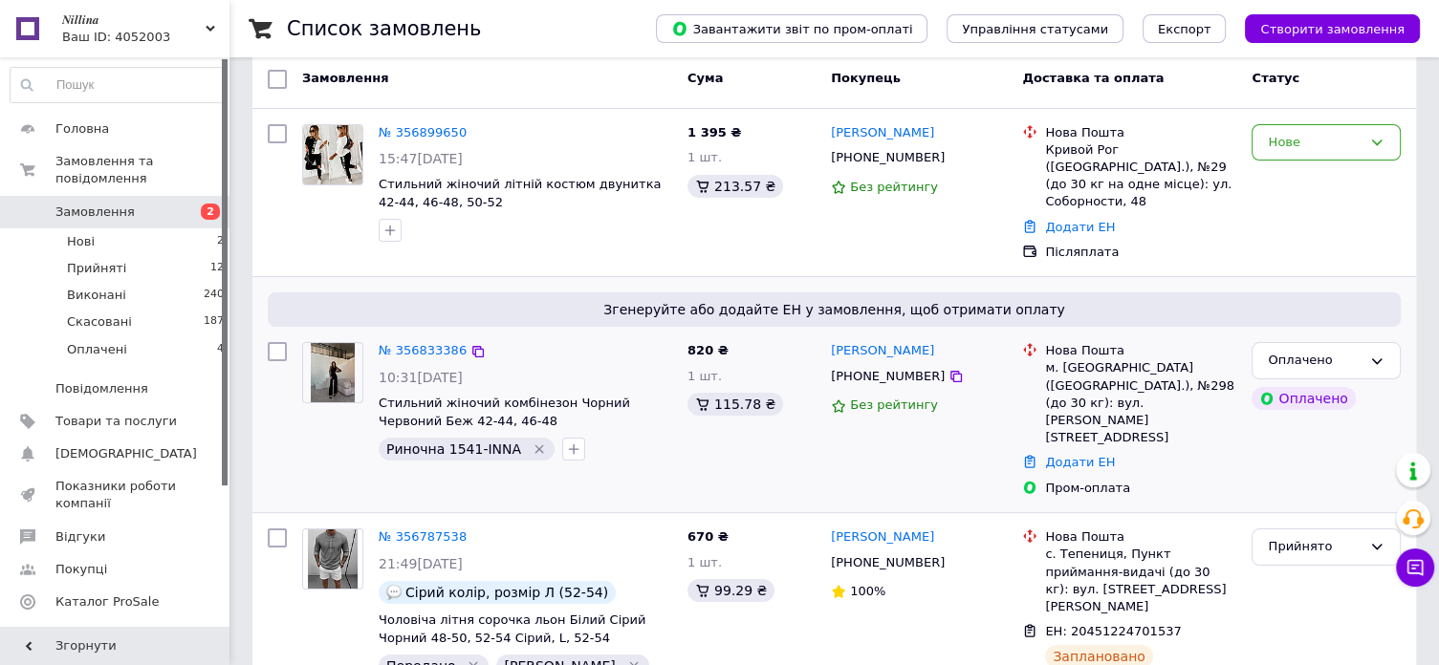
scroll to position [96, 0]
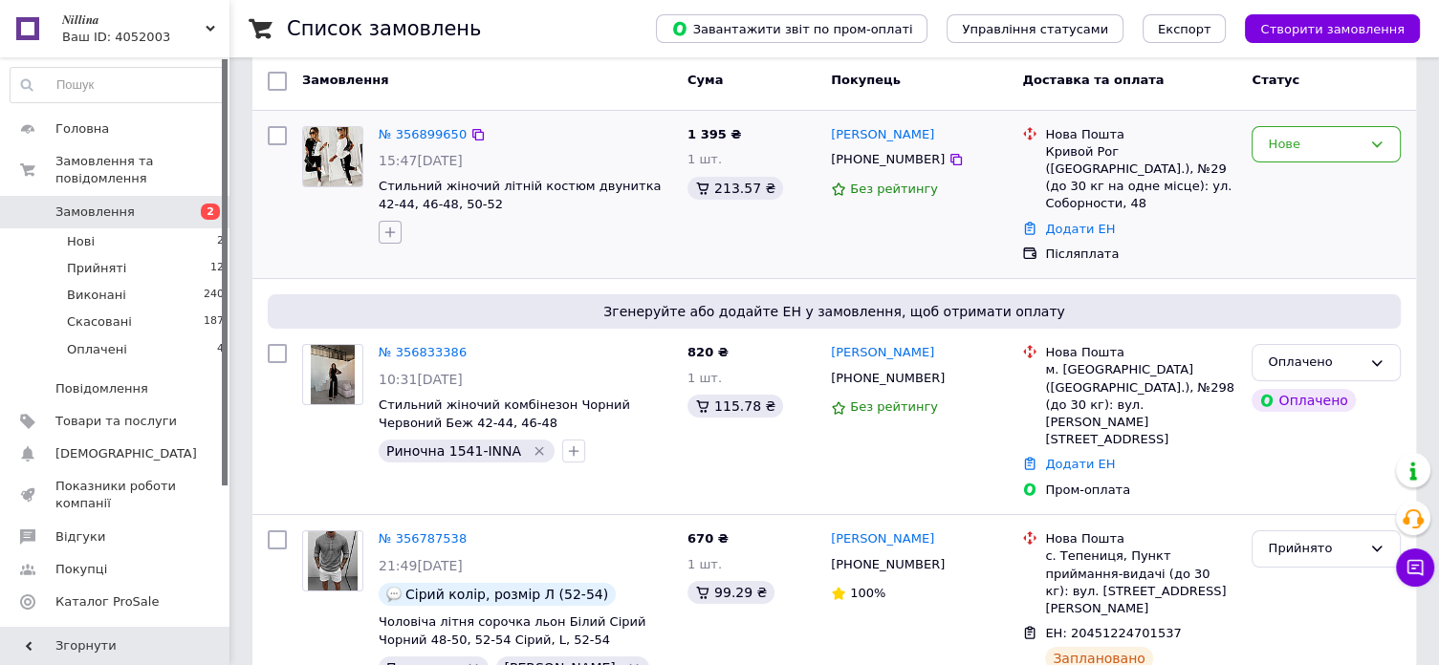
click at [387, 227] on icon "button" at bounding box center [389, 232] width 15 height 15
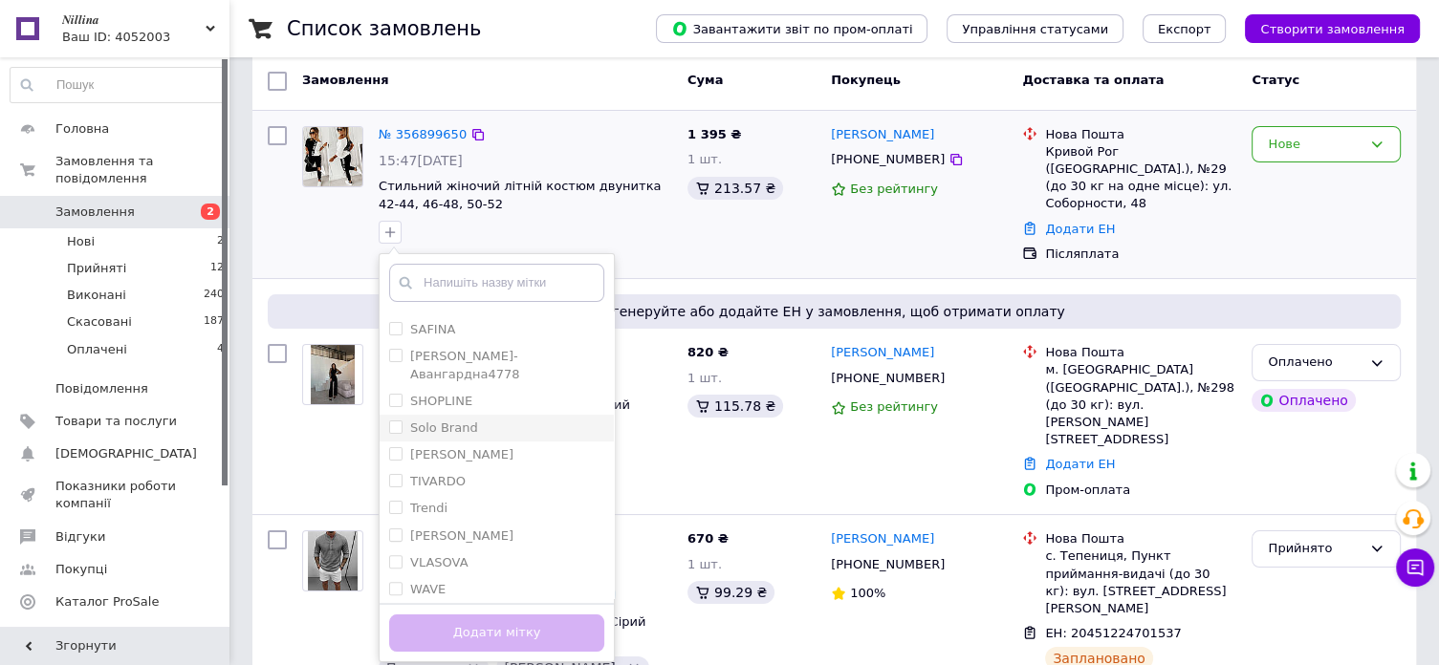
scroll to position [765, 0]
click at [485, 512] on div "Yanika" at bounding box center [496, 520] width 215 height 17
checkbox input "true"
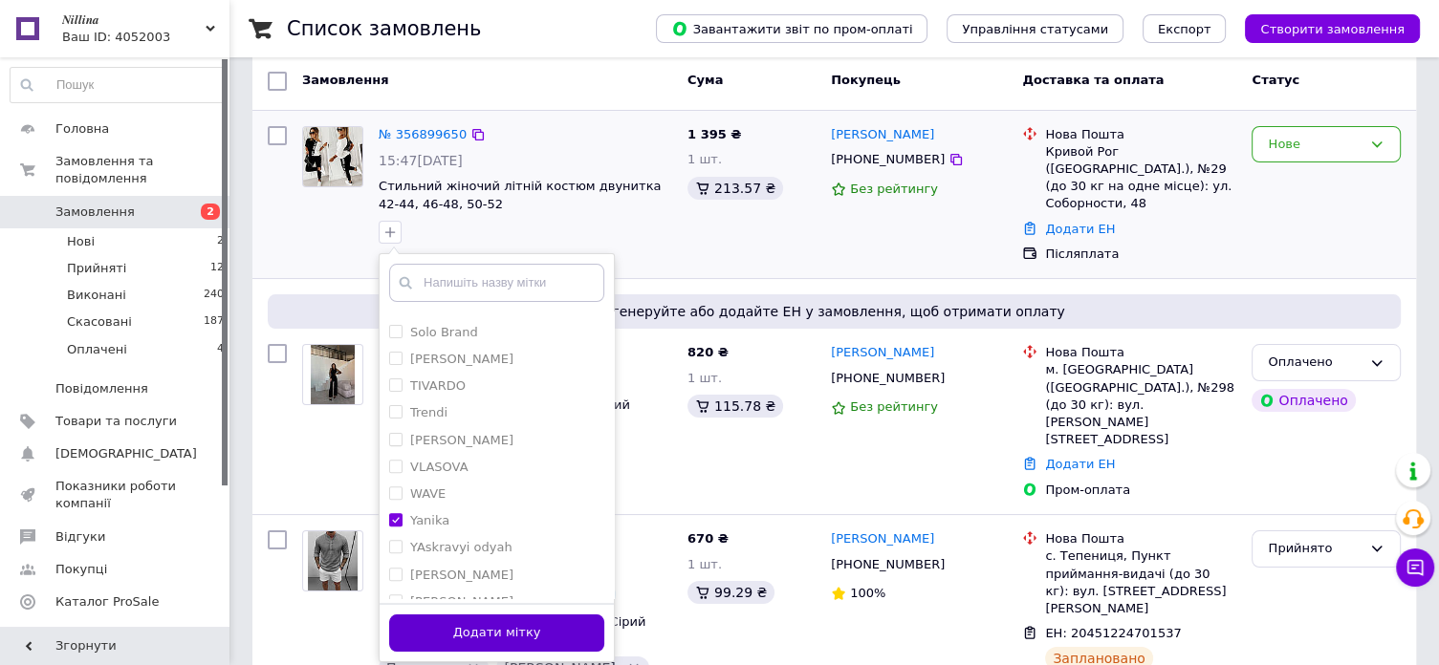
click at [498, 626] on button "Додати мітку" at bounding box center [496, 633] width 215 height 37
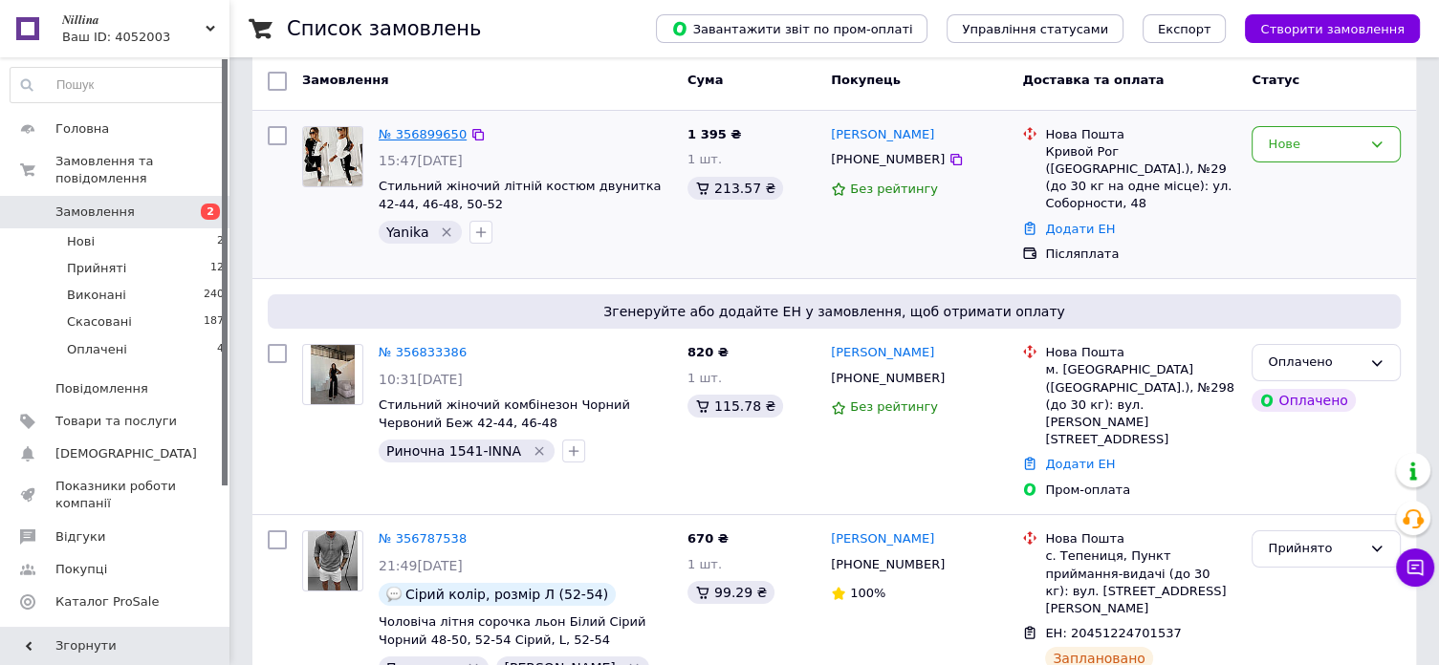
click at [419, 137] on link "№ 356899650" at bounding box center [423, 134] width 88 height 14
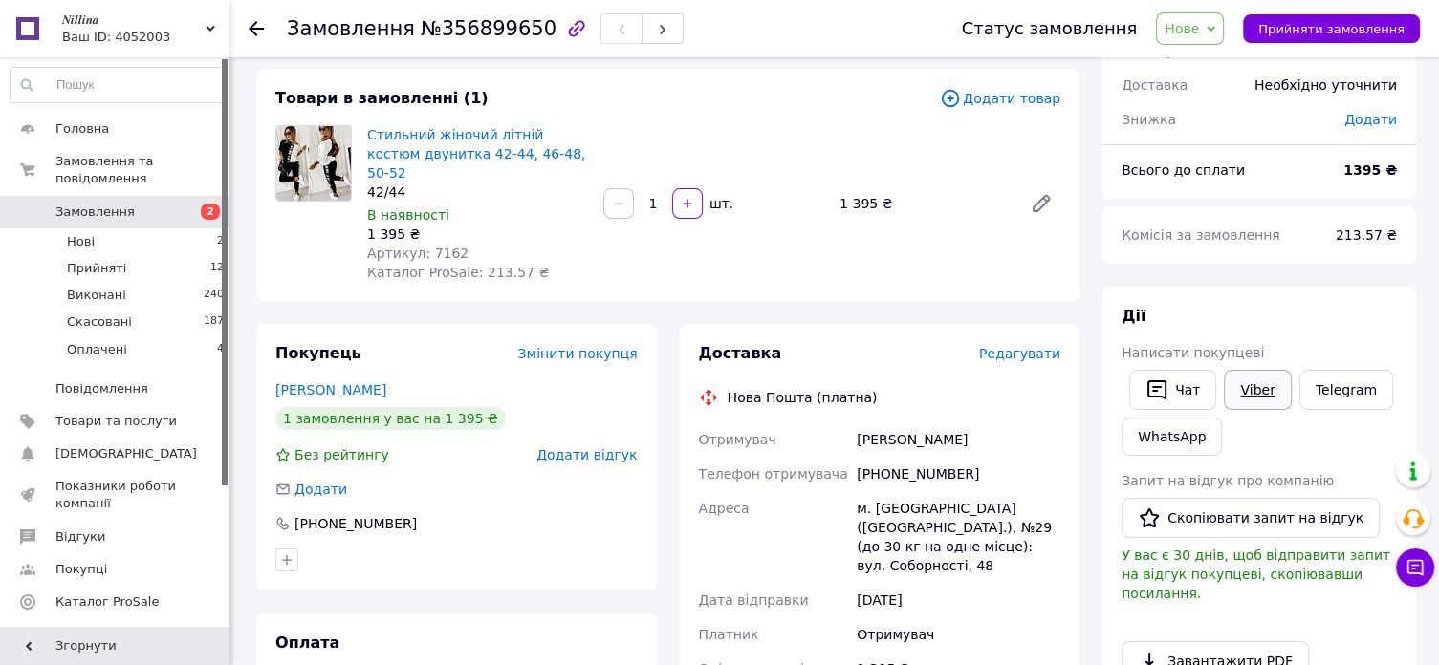
click at [1245, 391] on link "Viber" at bounding box center [1257, 390] width 67 height 40
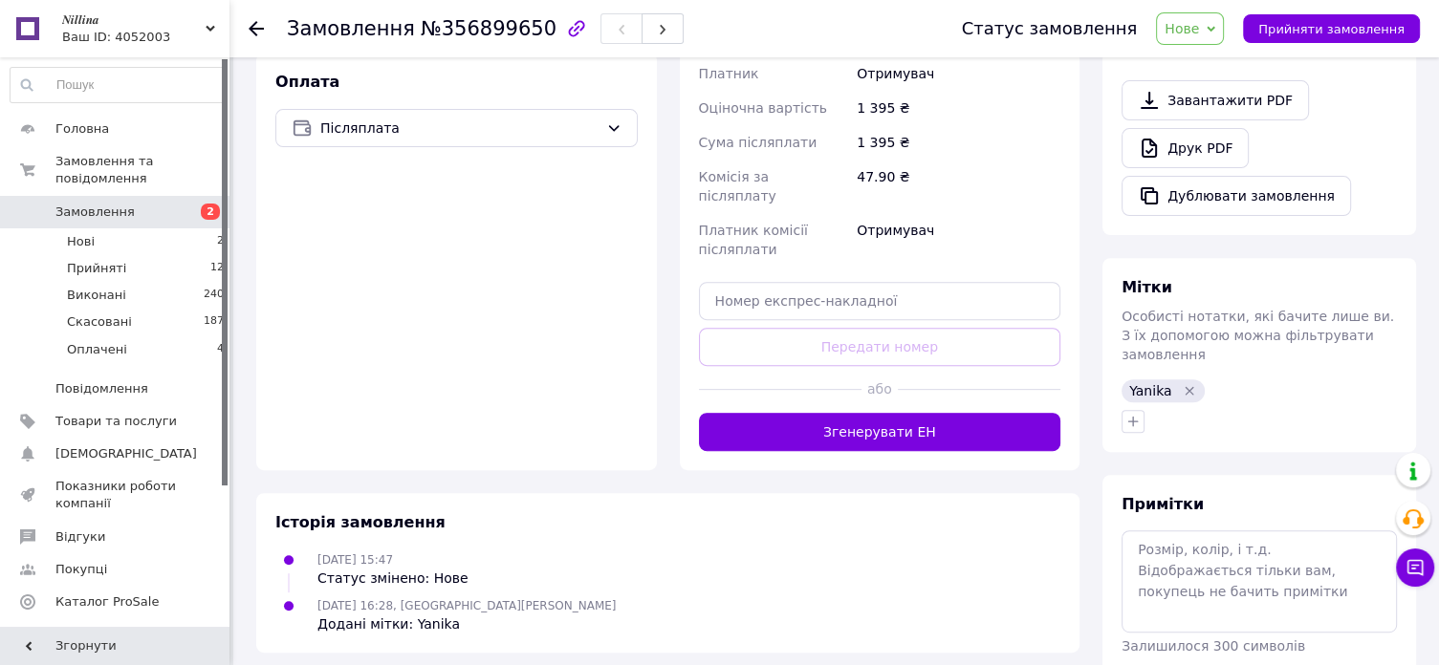
scroll to position [703, 0]
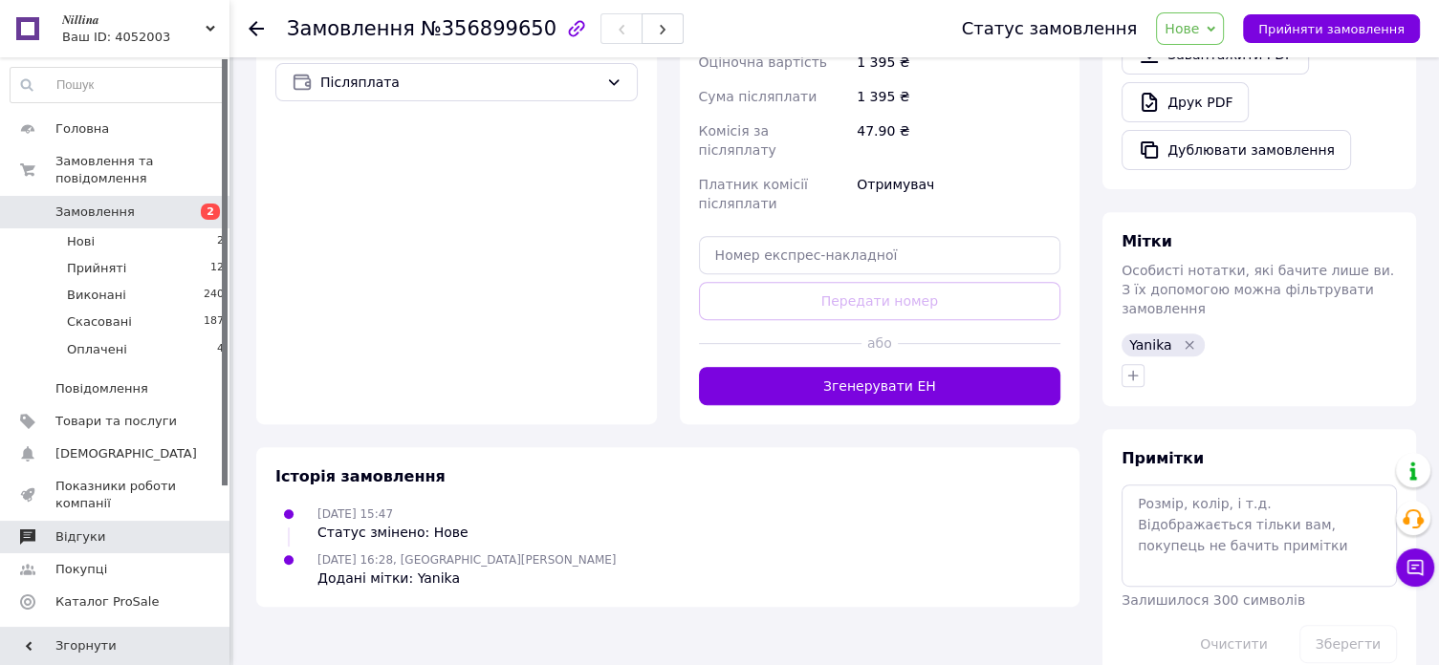
click at [83, 529] on span "Відгуки" at bounding box center [80, 537] width 50 height 17
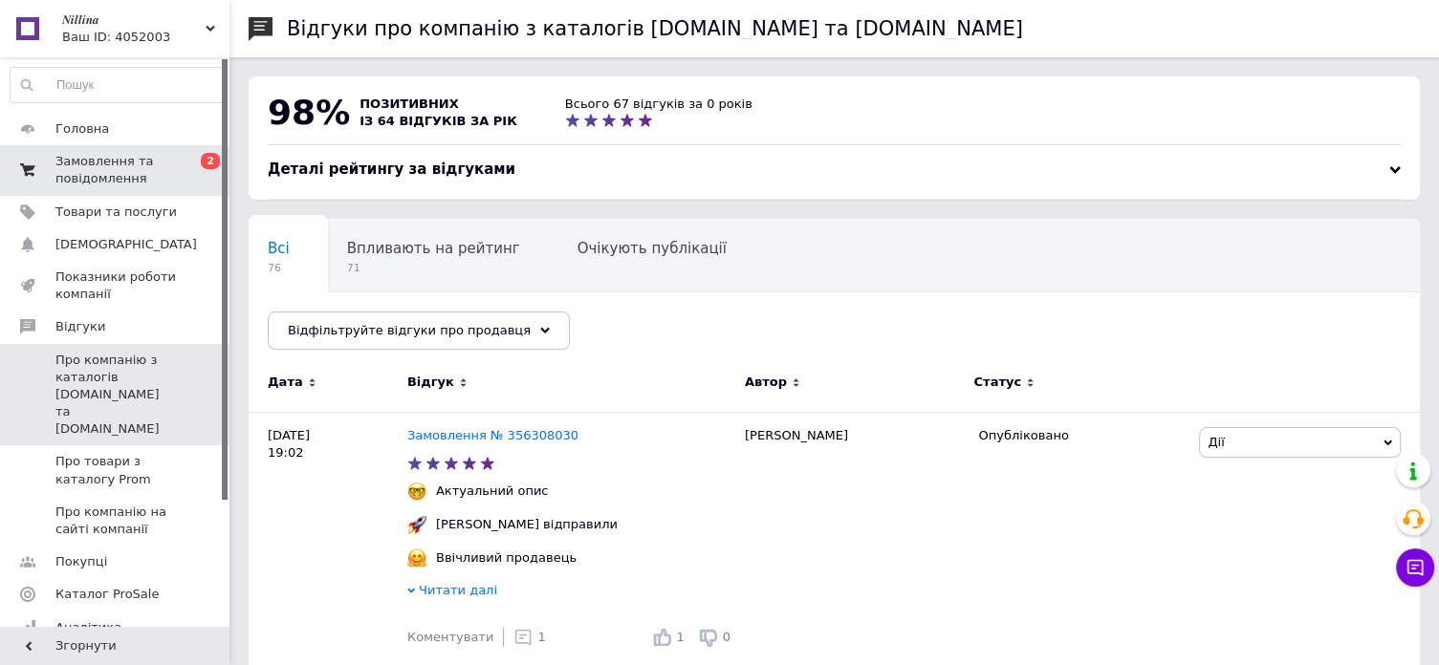
click at [107, 174] on span "Замовлення та повідомлення" at bounding box center [115, 170] width 121 height 34
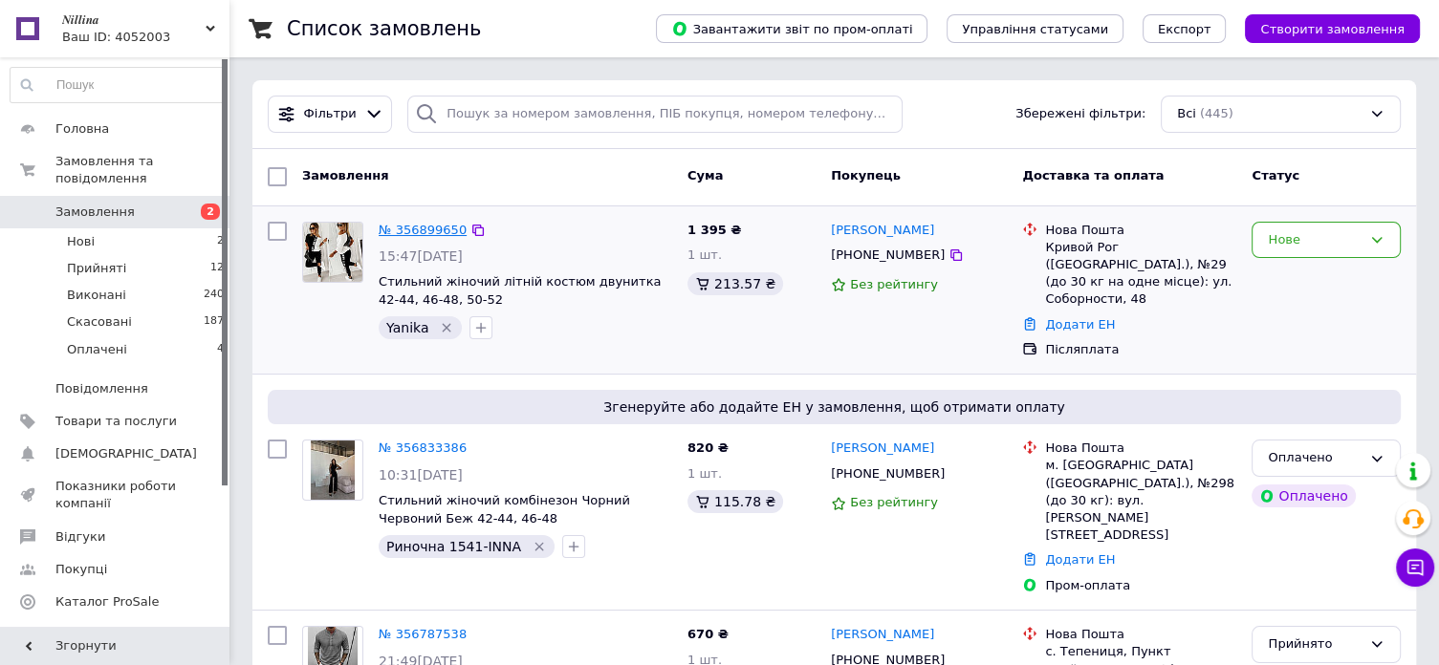
click at [414, 227] on link "№ 356899650" at bounding box center [423, 230] width 88 height 14
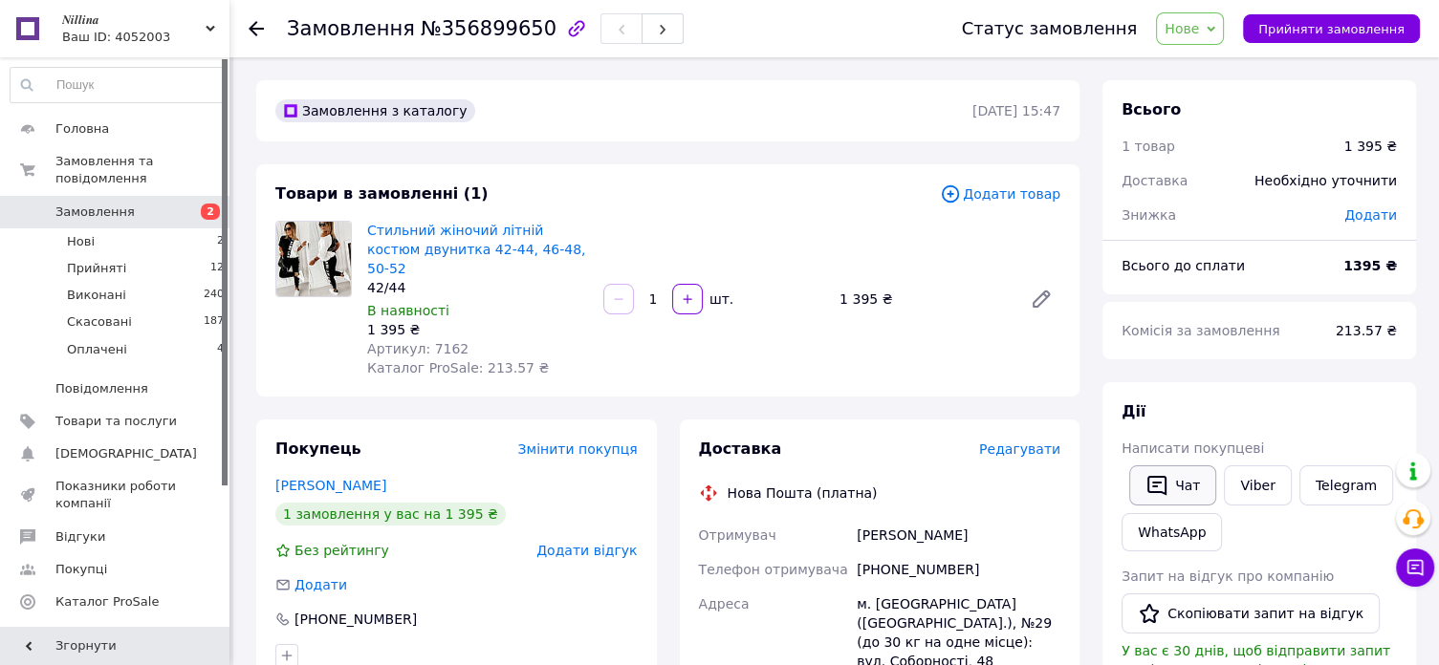
click at [1171, 479] on button "Чат" at bounding box center [1172, 486] width 87 height 40
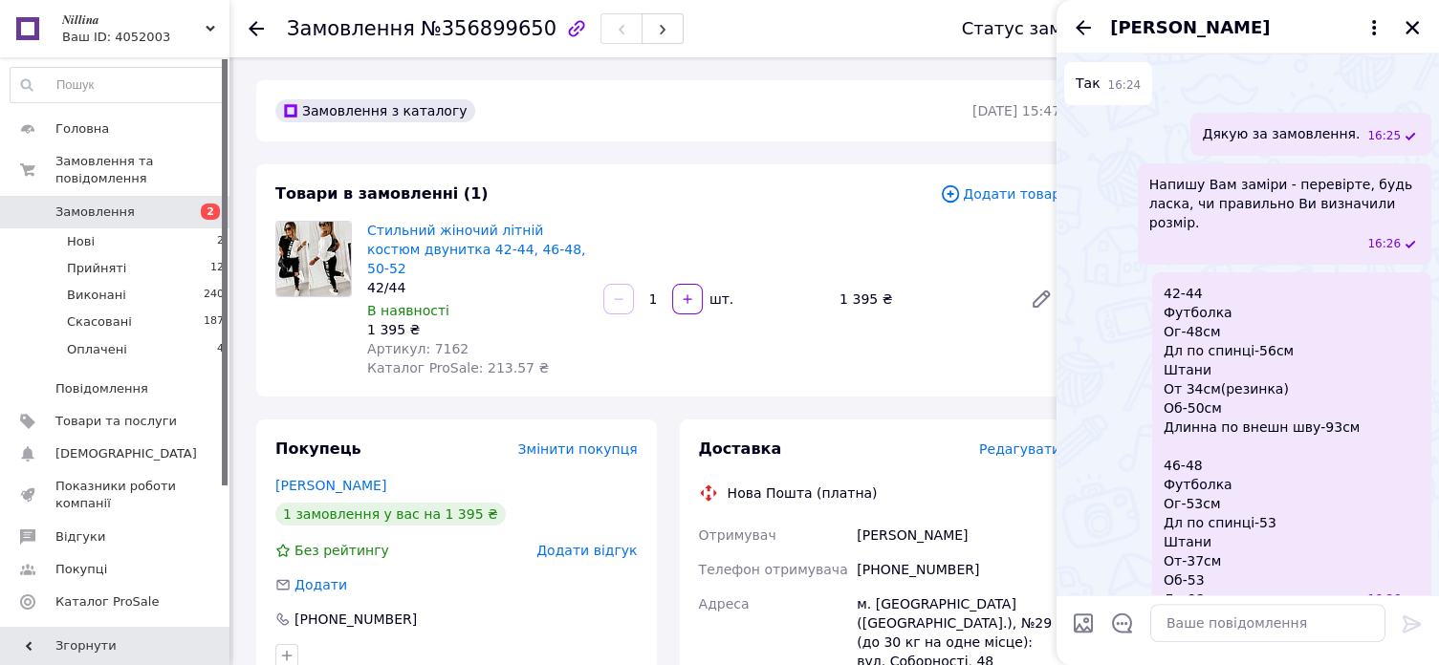
scroll to position [451, 0]
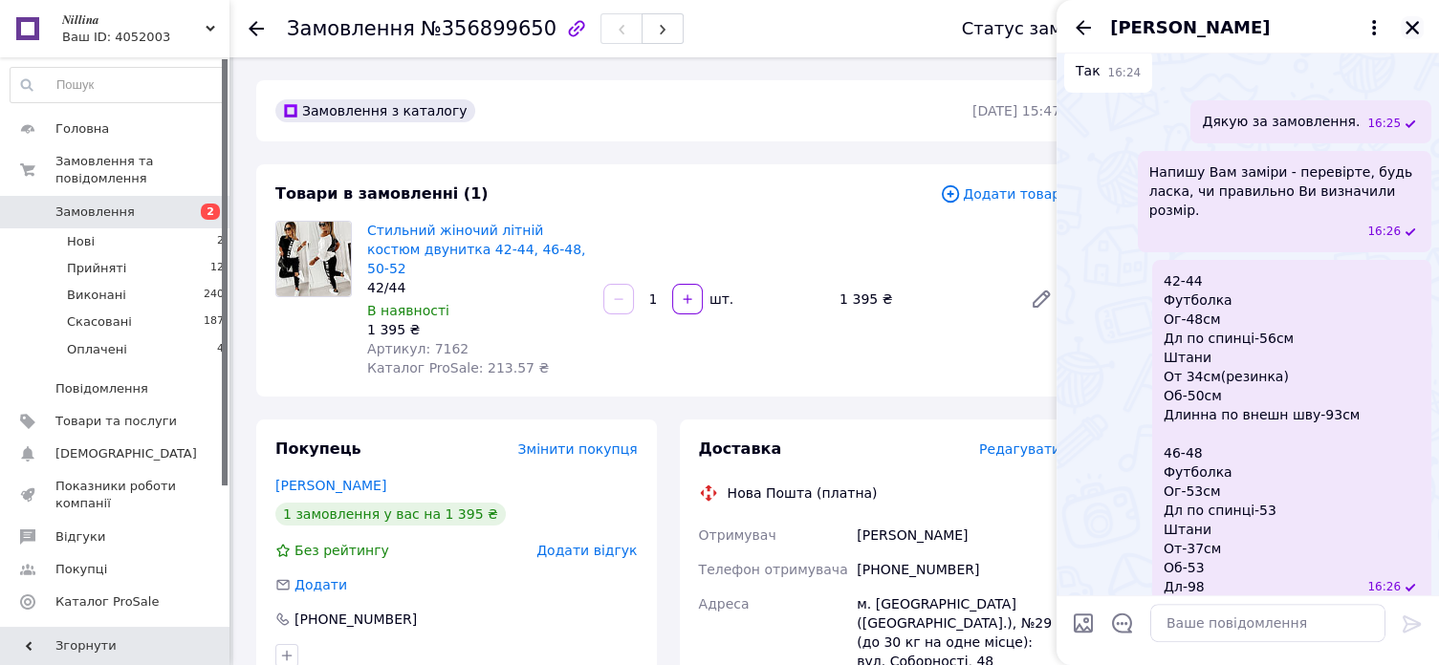
click at [1417, 33] on icon "Закрити" at bounding box center [1412, 27] width 13 height 13
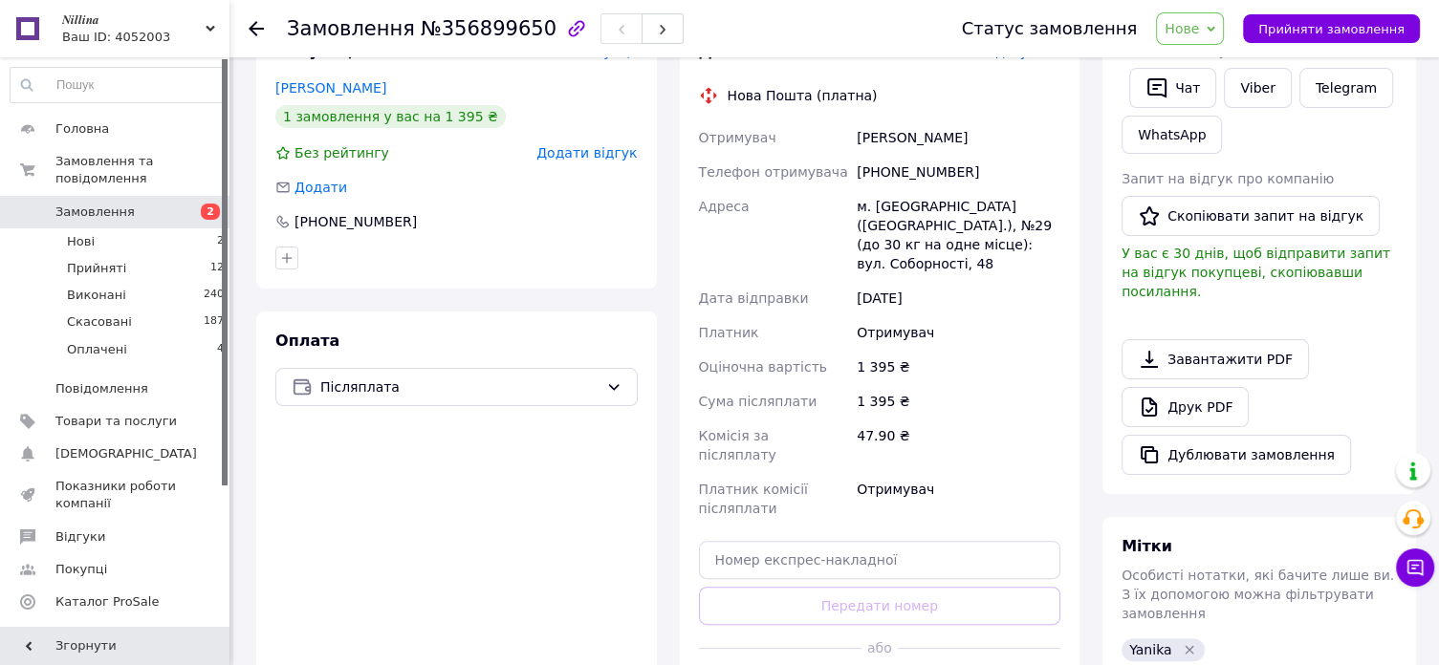
scroll to position [478, 0]
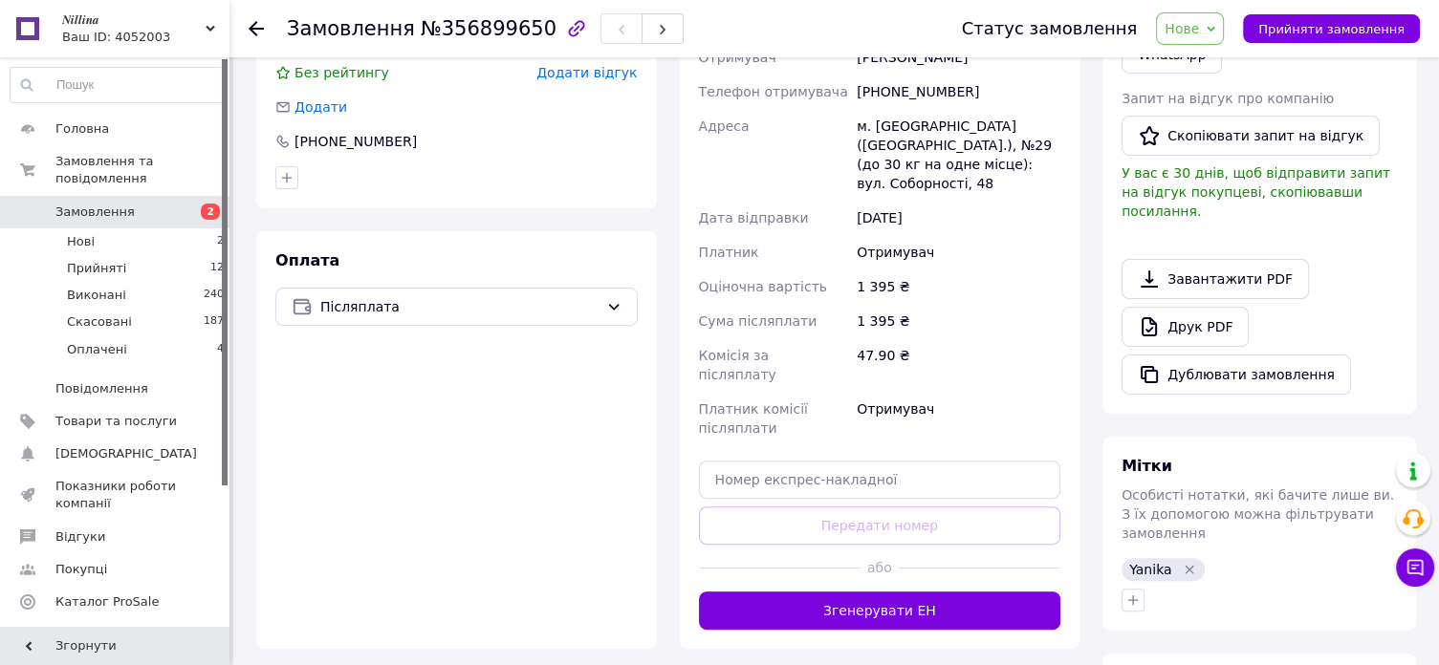
click at [255, 22] on use at bounding box center [256, 28] width 15 height 15
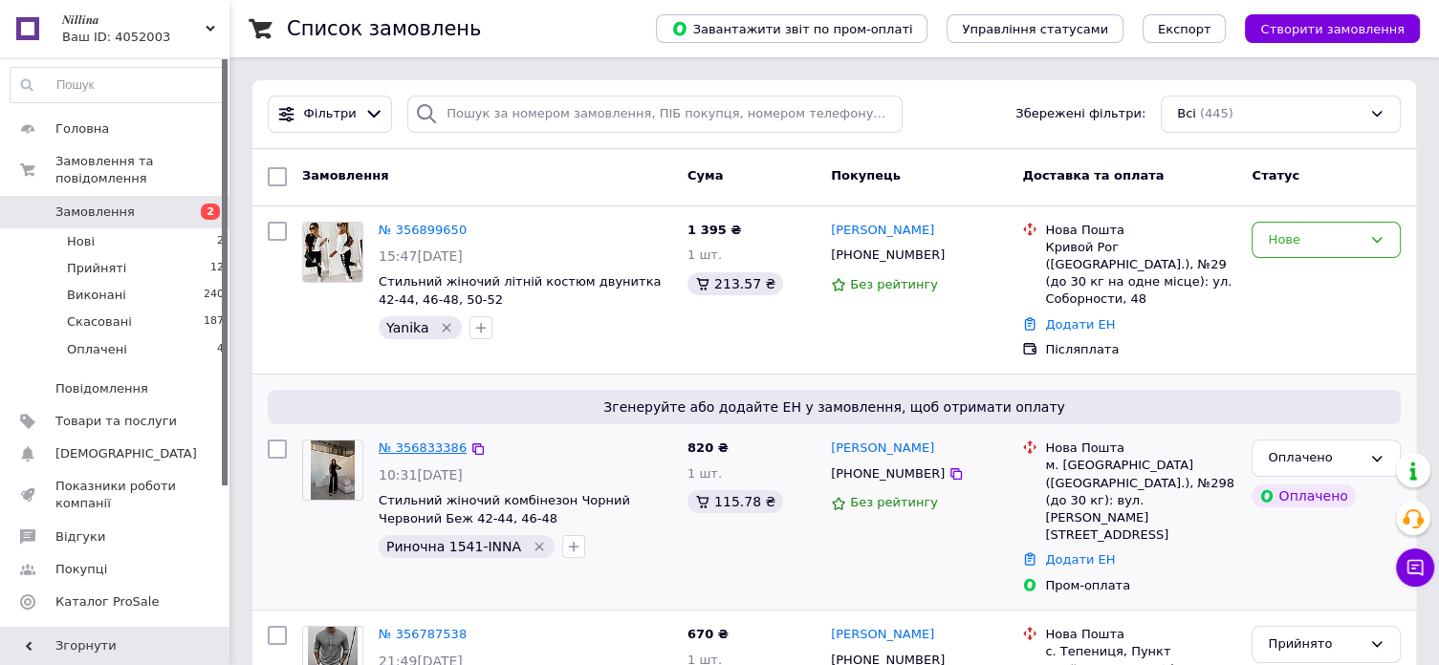
click at [416, 441] on link "№ 356833386" at bounding box center [423, 448] width 88 height 14
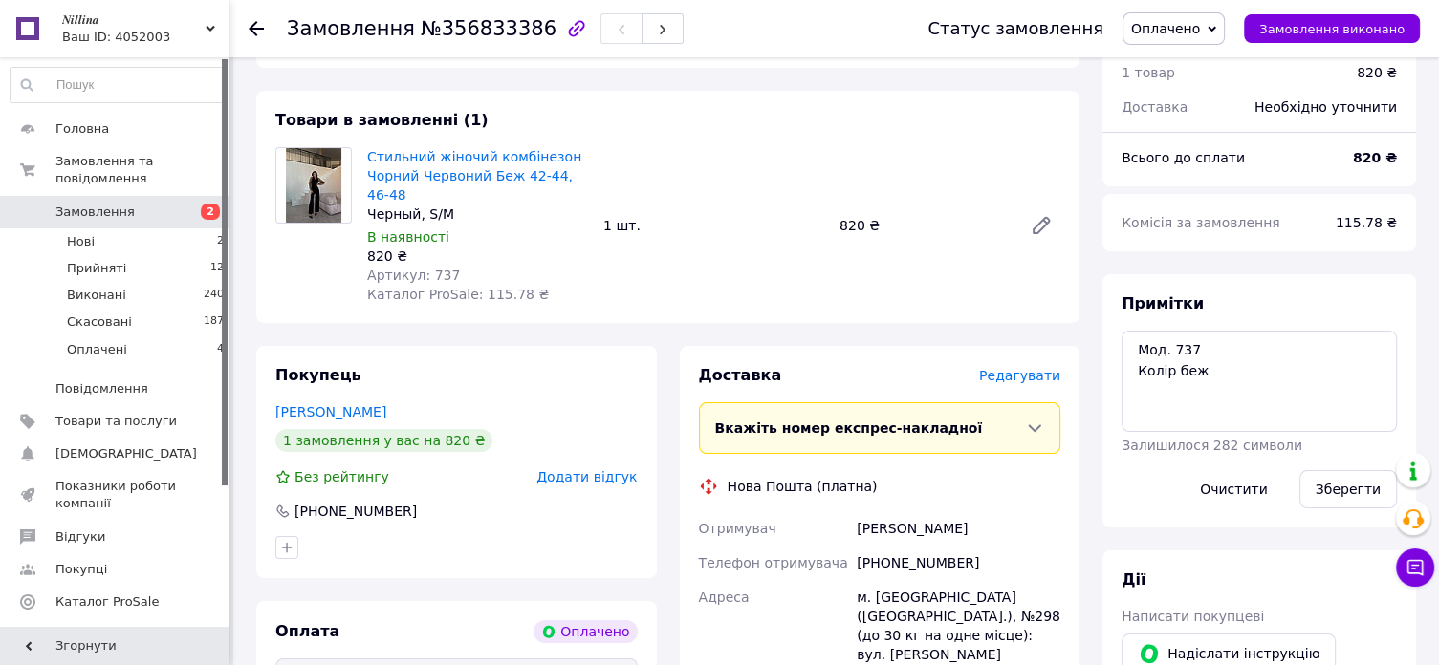
scroll to position [191, 0]
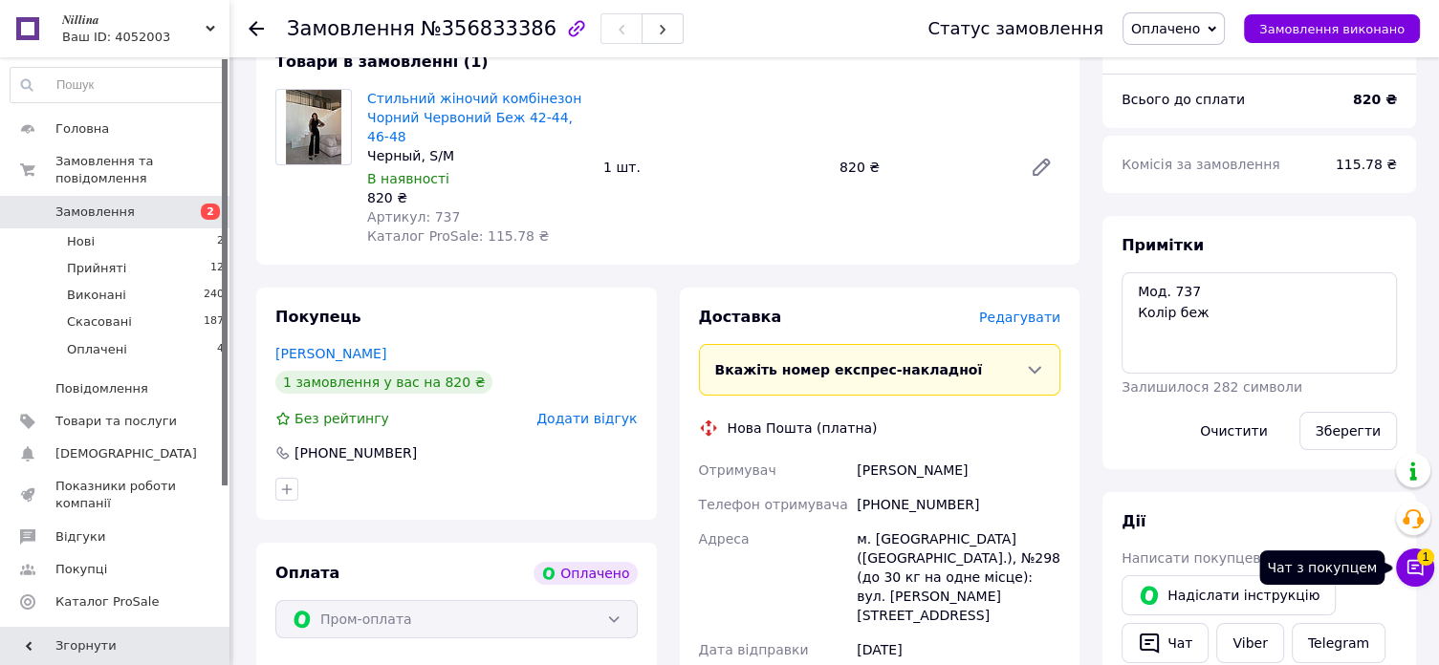
click at [1421, 566] on icon at bounding box center [1415, 567] width 19 height 19
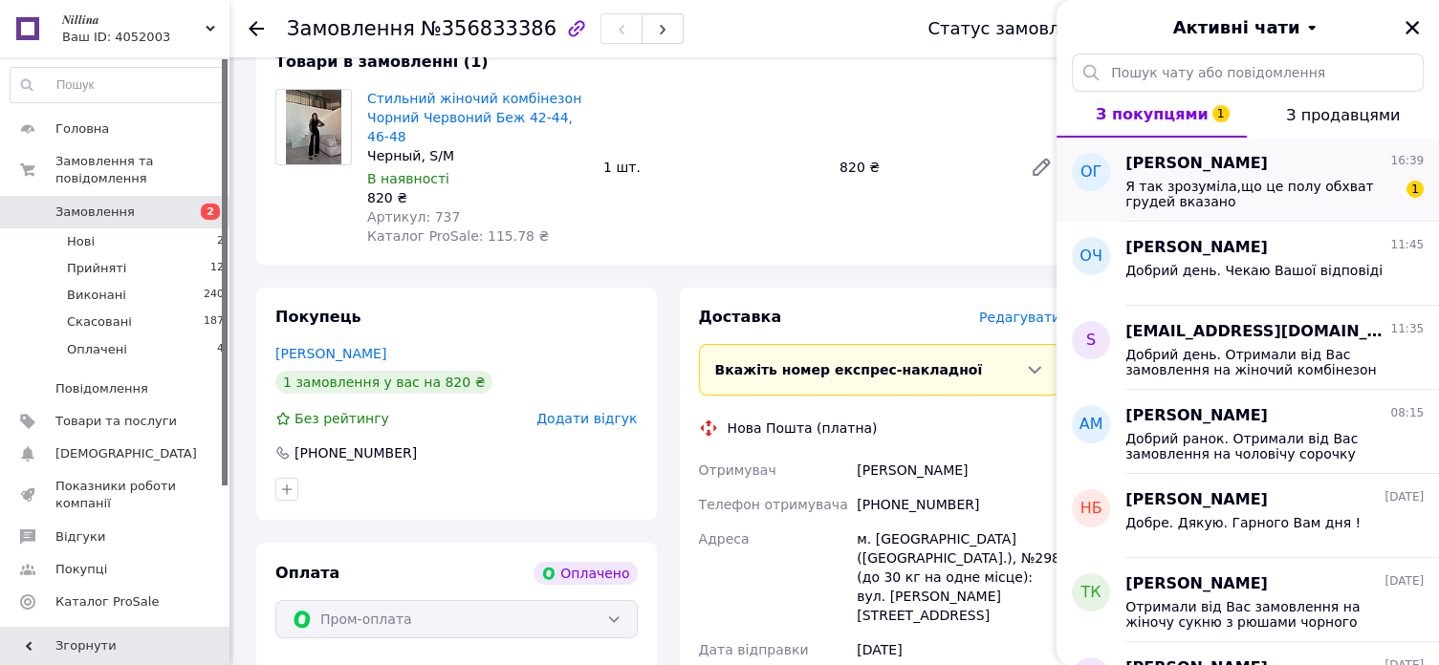
click at [1300, 195] on span "Я так зрозуміла,що це полу обхват грудей вказано" at bounding box center [1261, 194] width 272 height 31
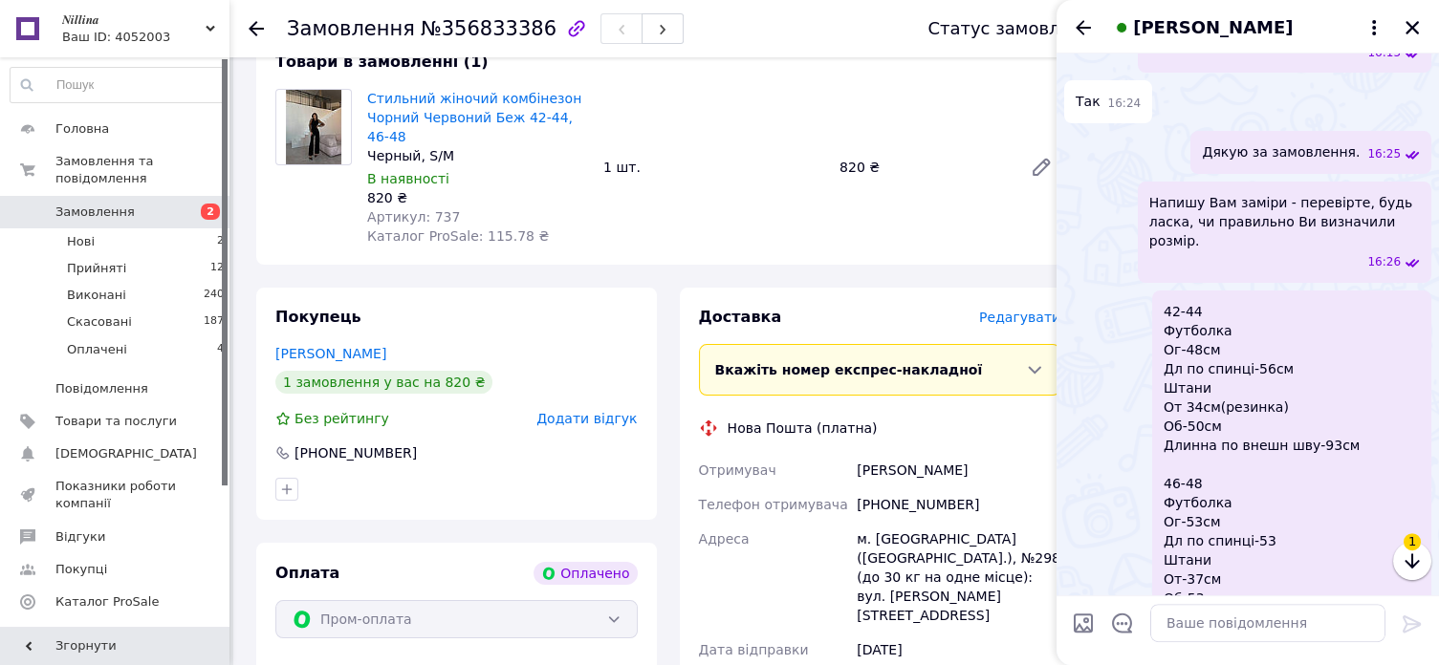
scroll to position [422, 0]
click at [1198, 621] on textarea at bounding box center [1267, 623] width 235 height 38
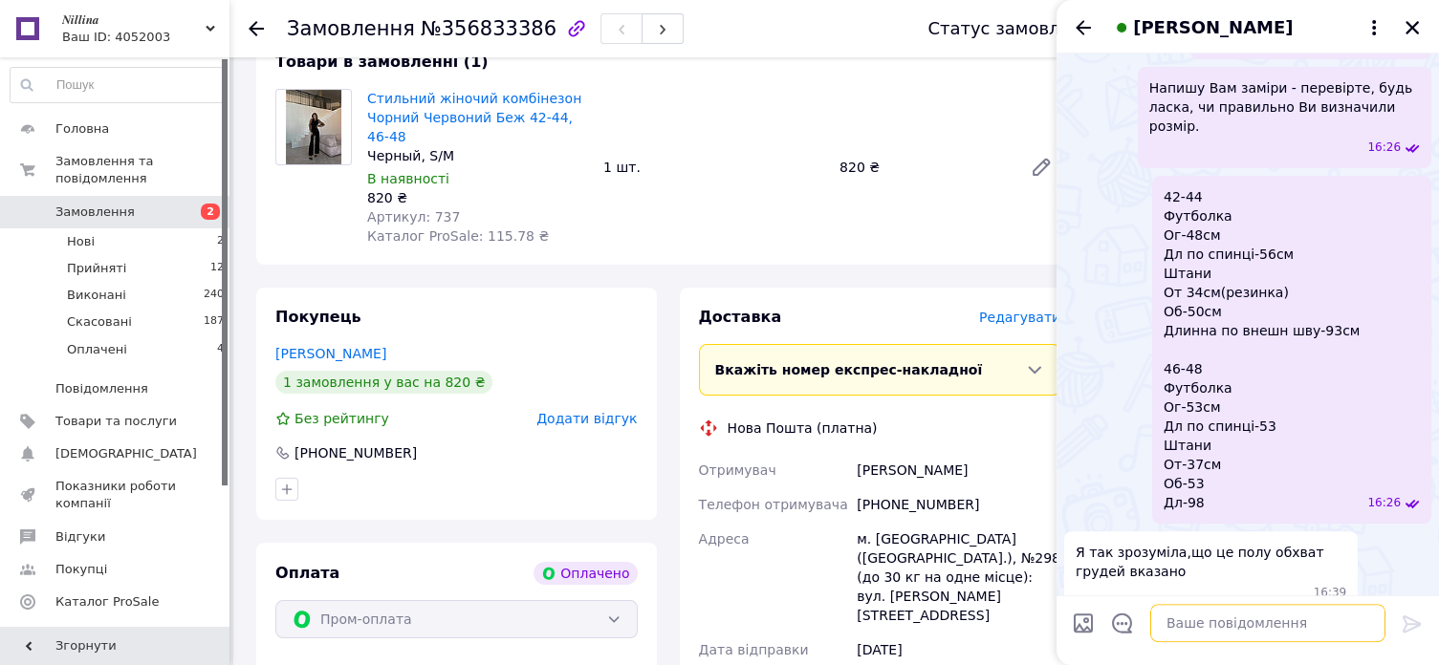
scroll to position [540, 0]
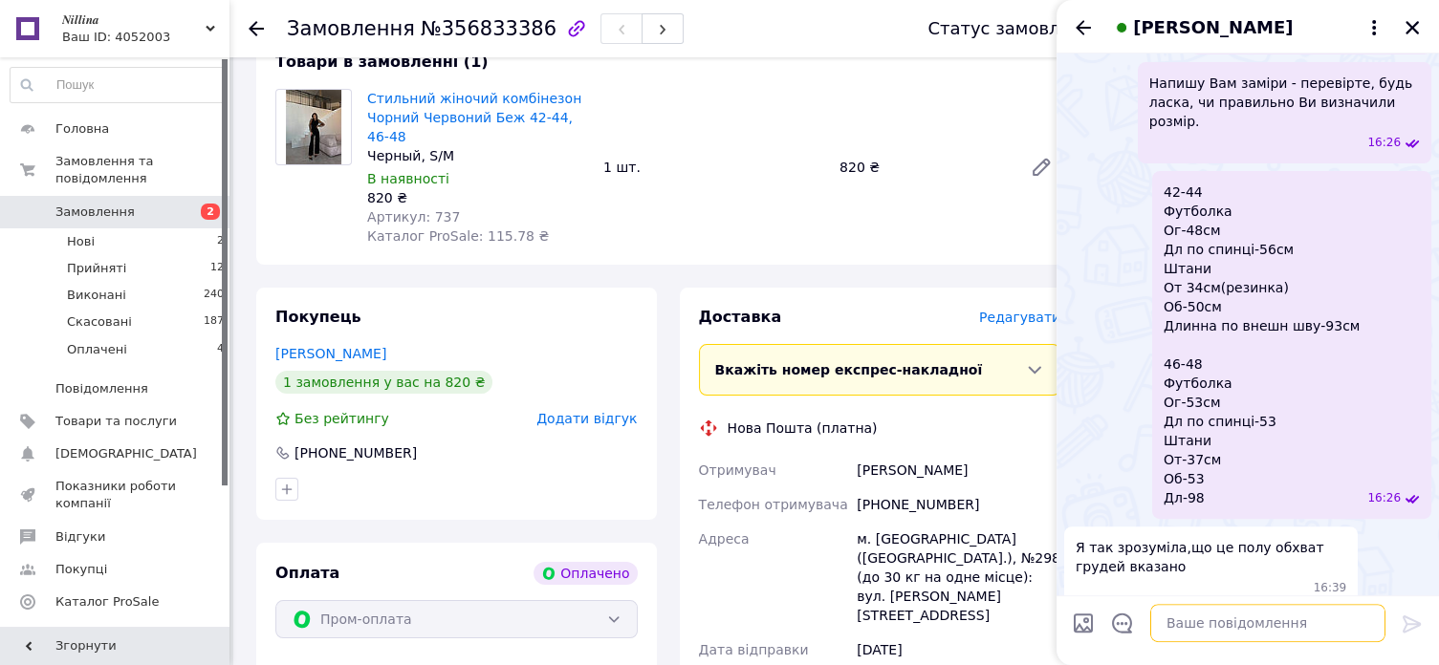
click at [1205, 611] on textarea at bounding box center [1267, 623] width 235 height 38
type textarea "Так"
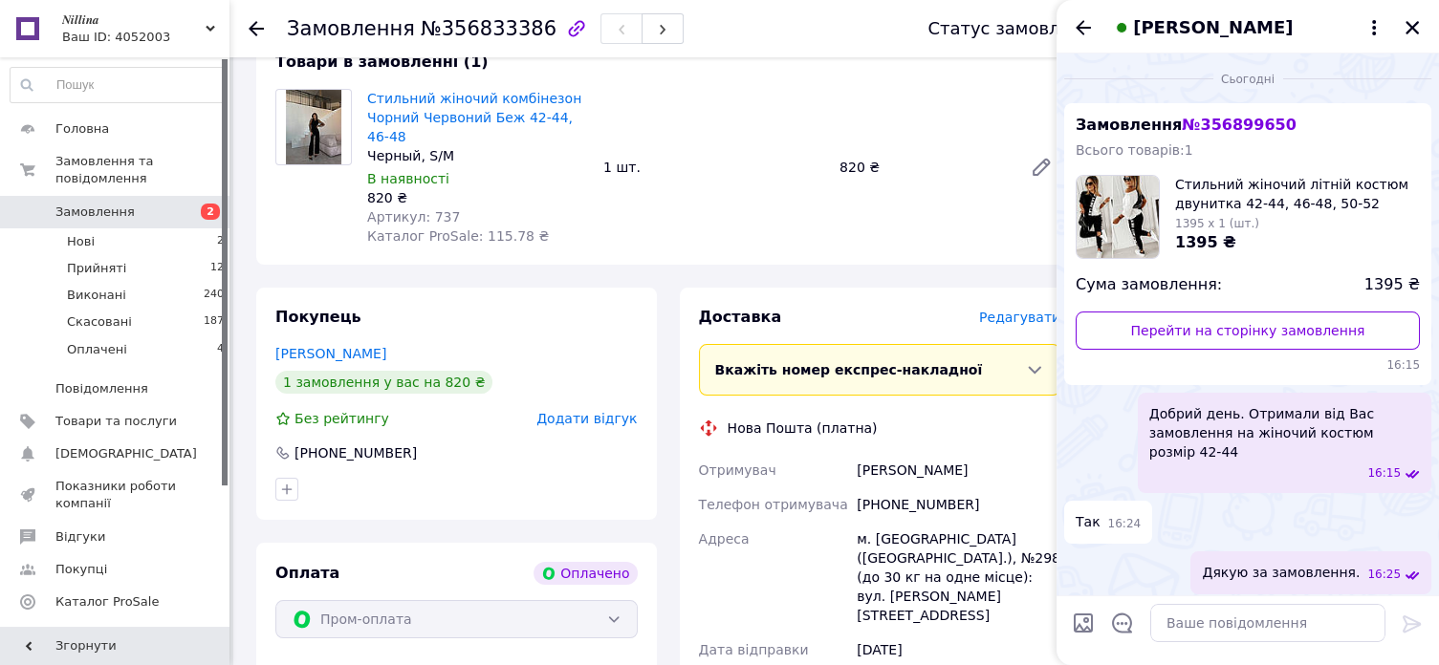
scroll to position [591, 0]
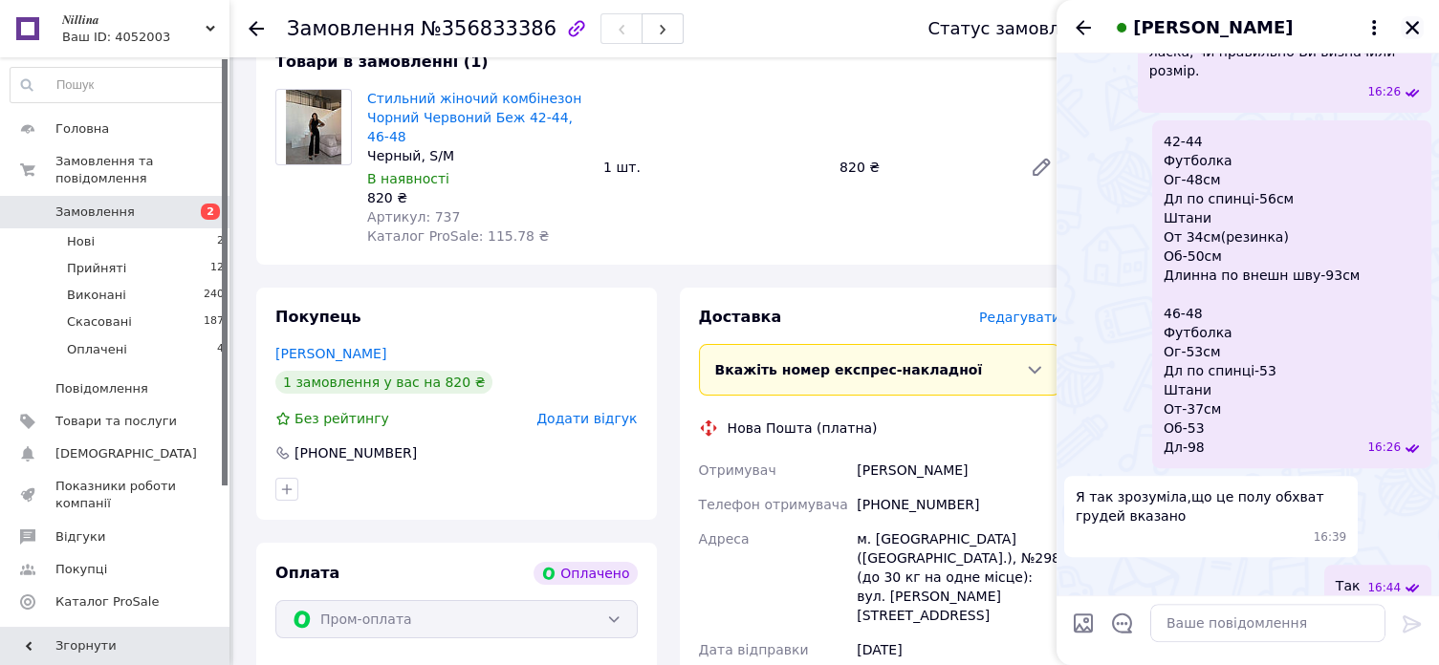
click at [1414, 21] on icon "Закрити" at bounding box center [1412, 27] width 17 height 17
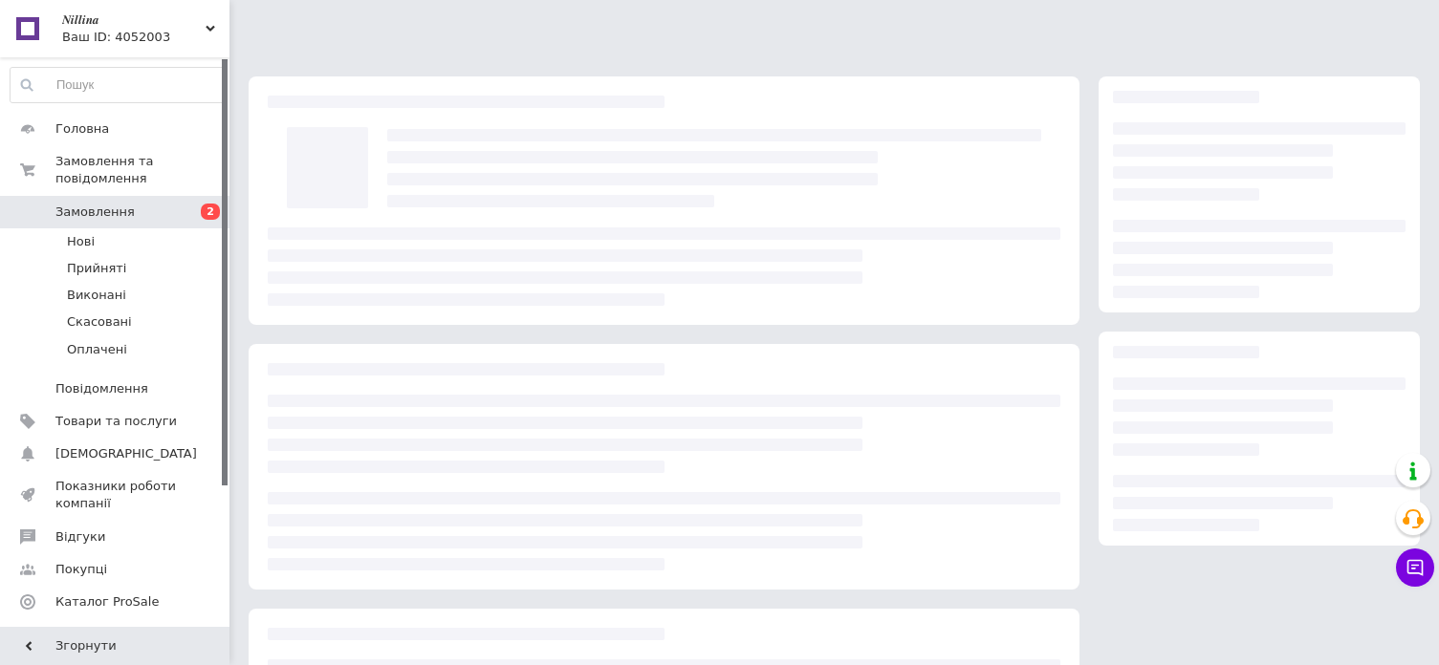
scroll to position [191, 0]
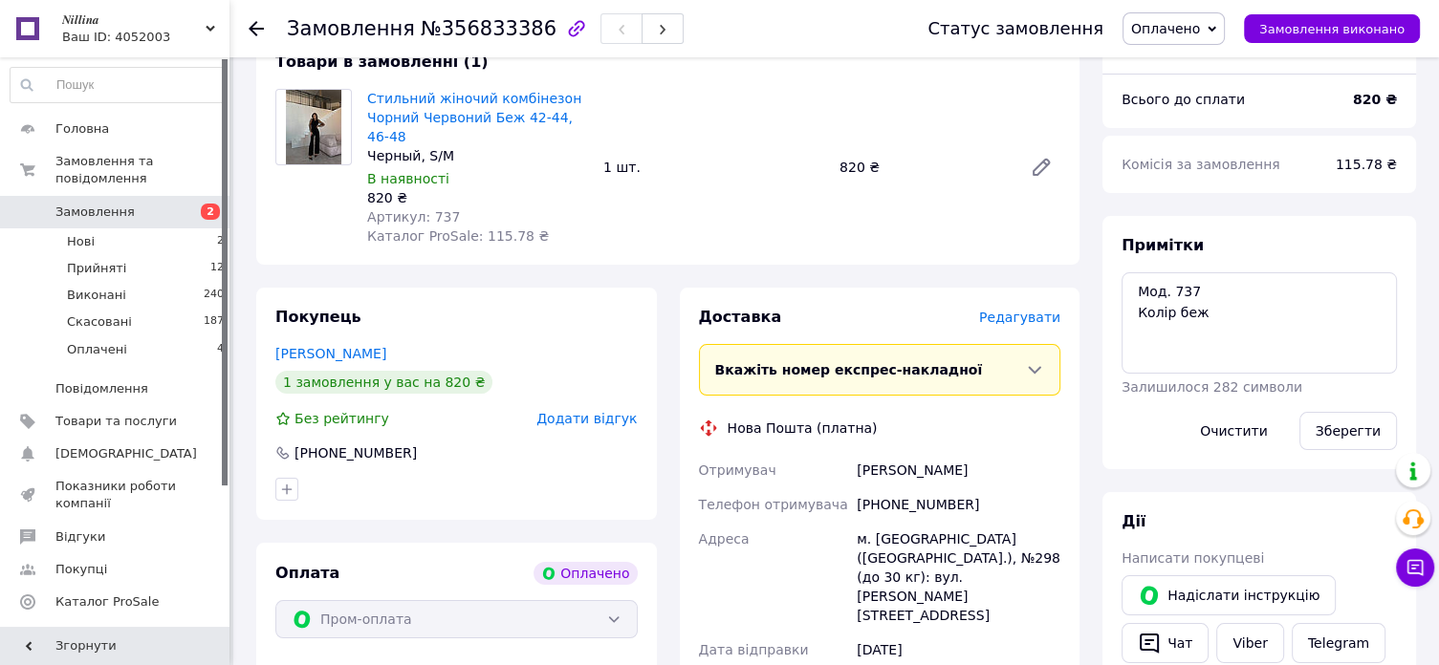
click at [253, 26] on icon at bounding box center [256, 28] width 15 height 15
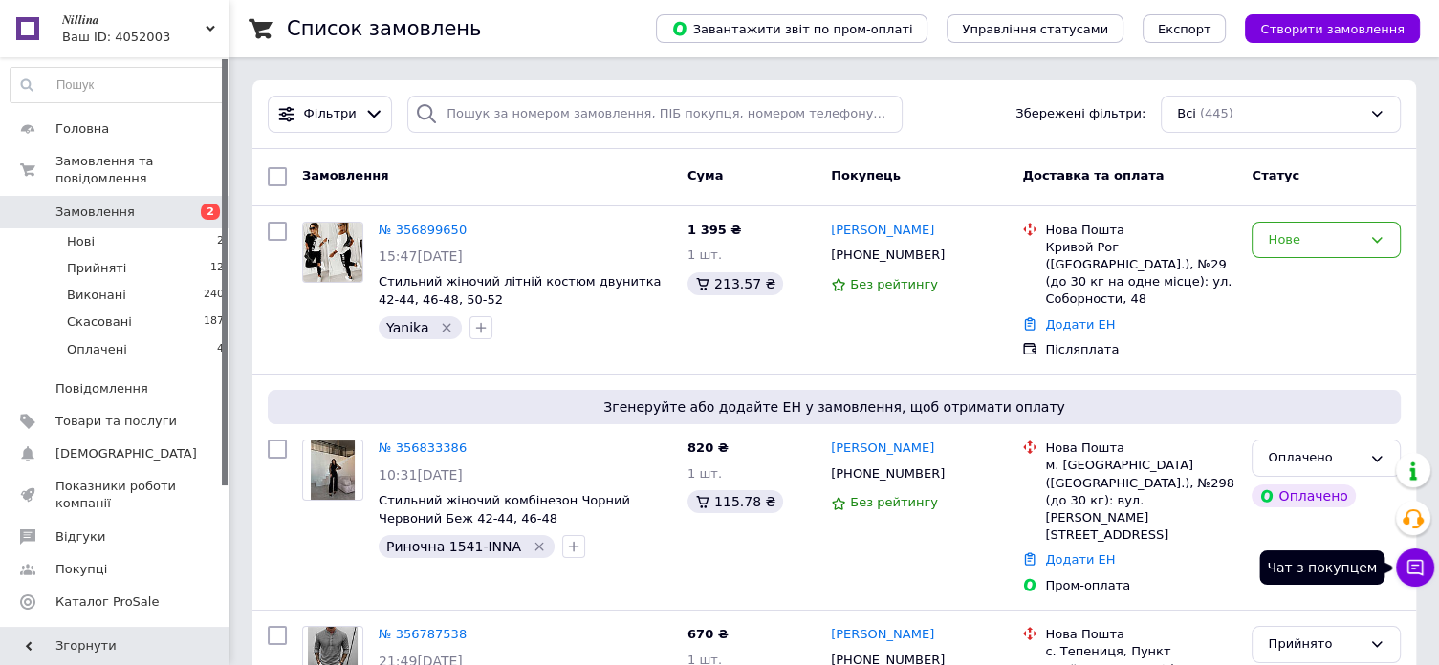
click at [1415, 574] on icon at bounding box center [1415, 568] width 16 height 16
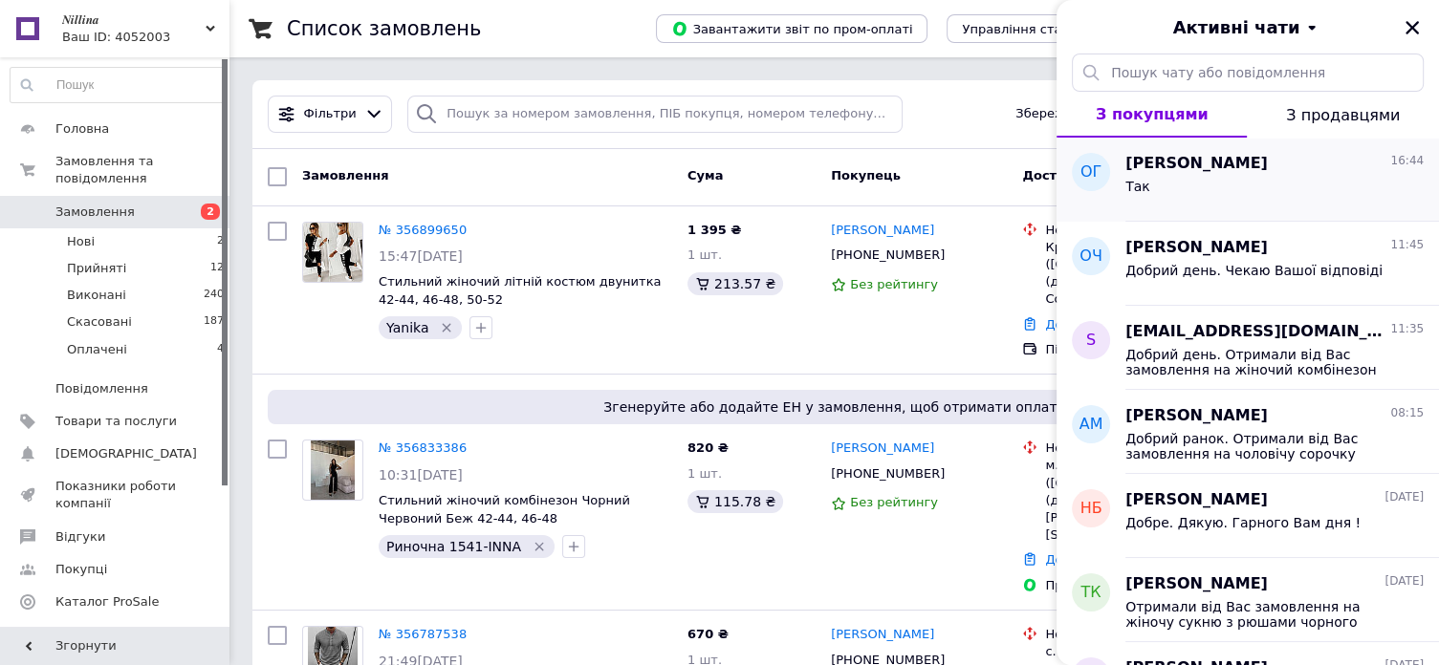
click at [1174, 171] on span "[PERSON_NAME]" at bounding box center [1196, 164] width 142 height 22
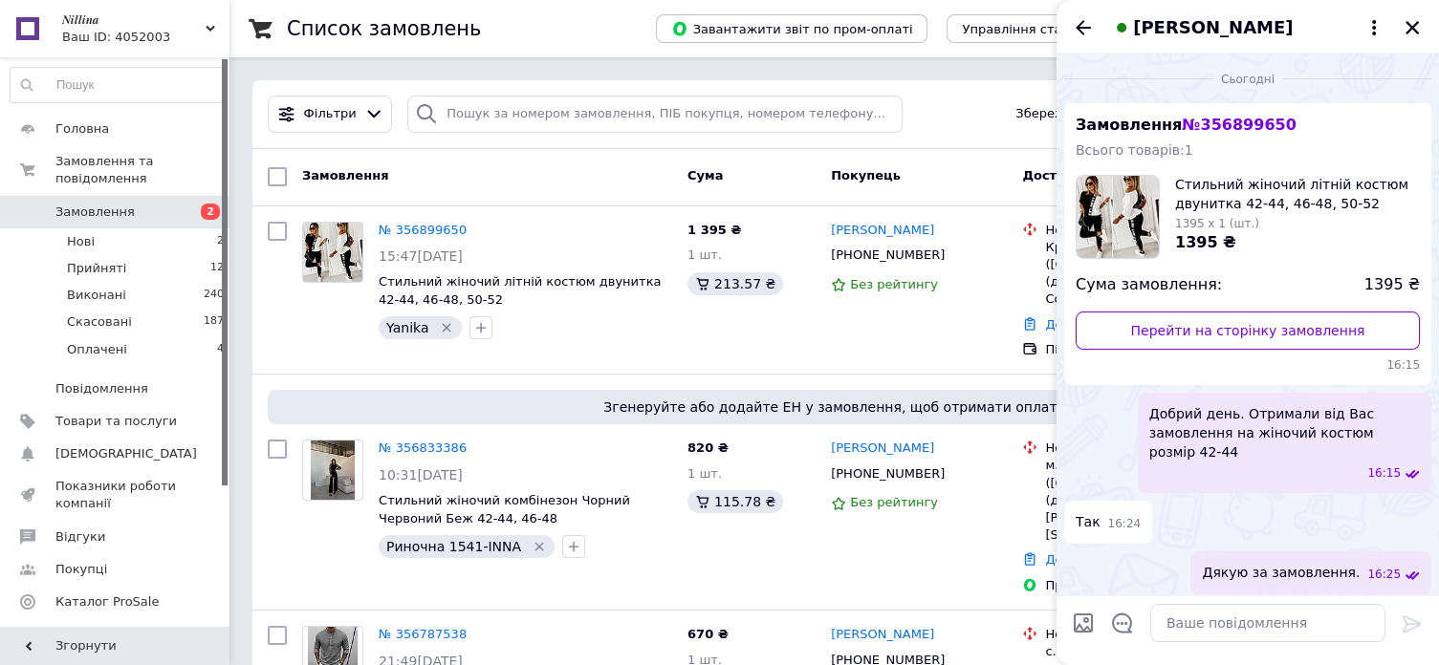
scroll to position [591, 0]
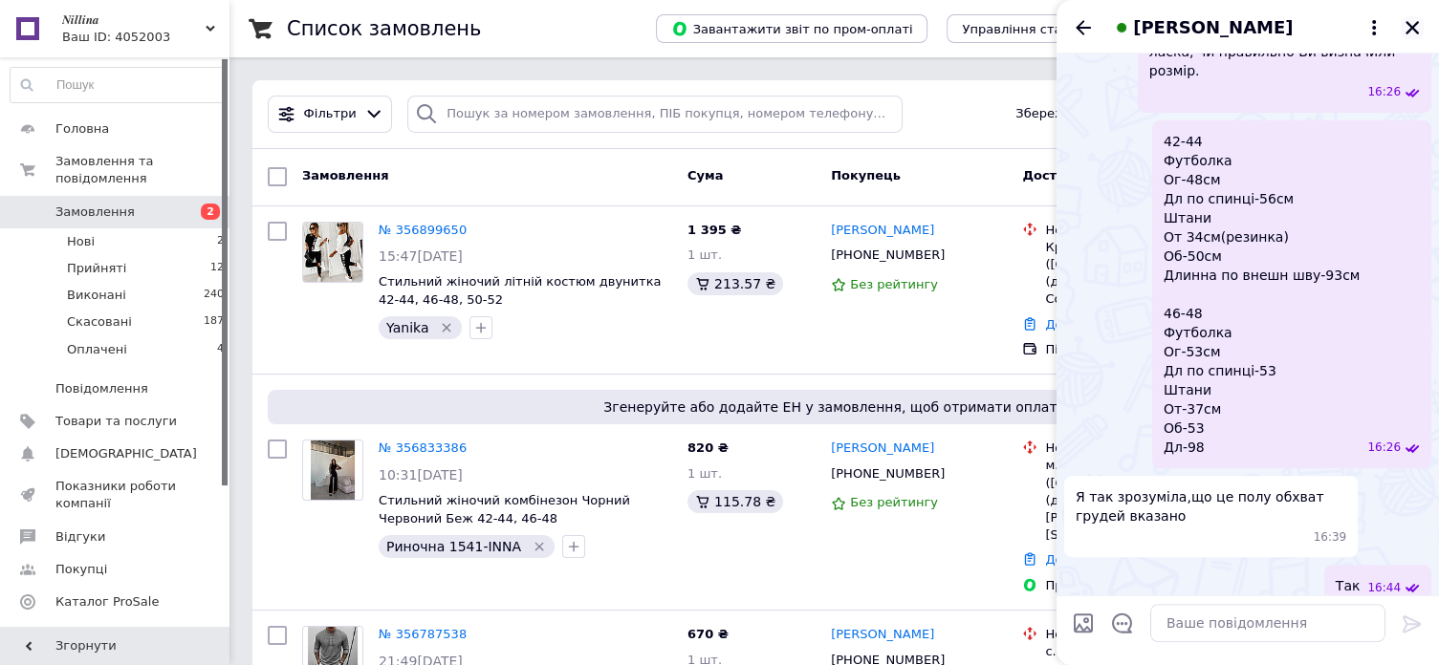
click at [1411, 22] on icon "Закрити" at bounding box center [1412, 27] width 17 height 17
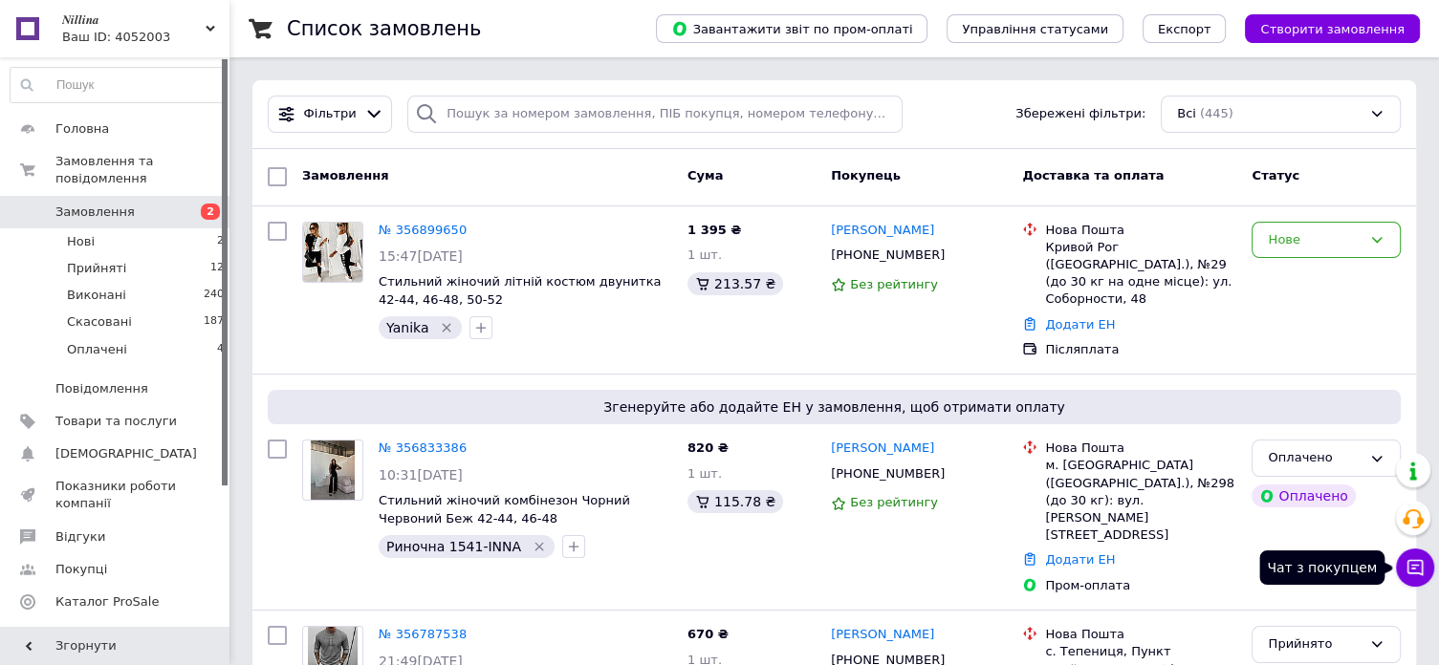
click at [1417, 569] on icon at bounding box center [1415, 567] width 19 height 19
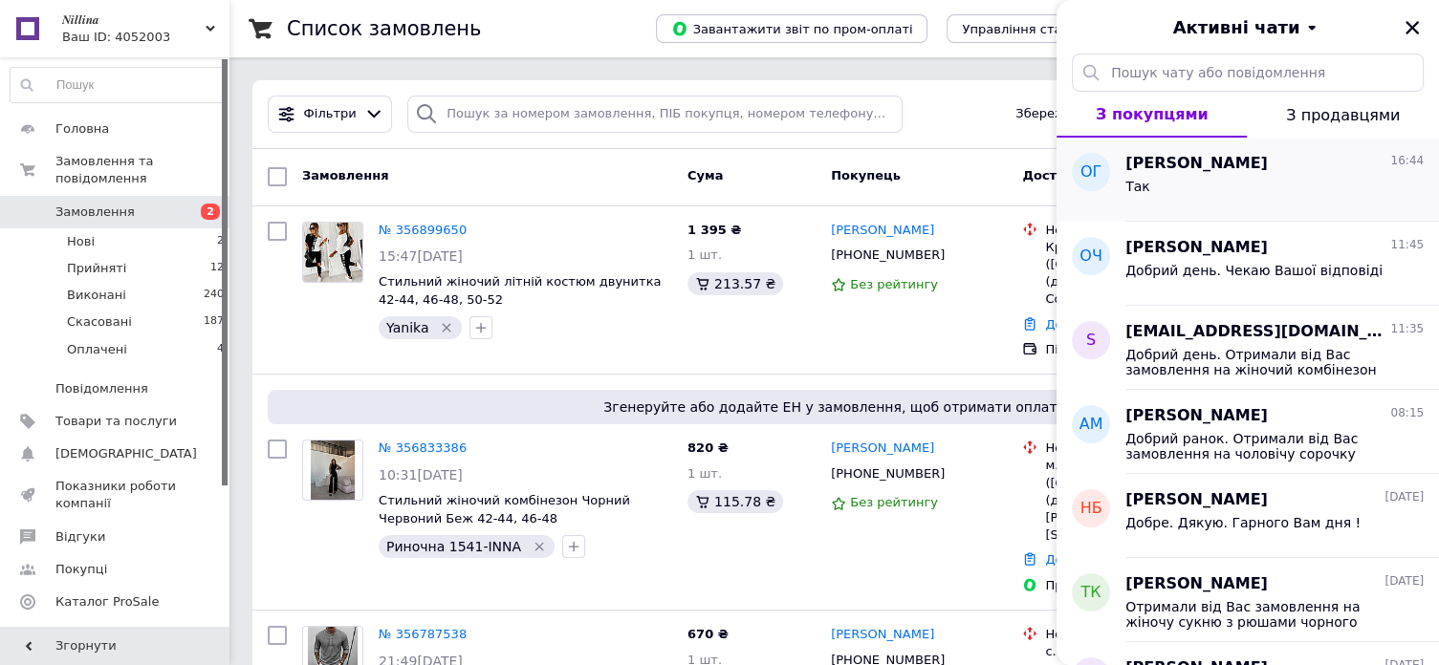
click at [1187, 184] on div "Так" at bounding box center [1274, 190] width 298 height 31
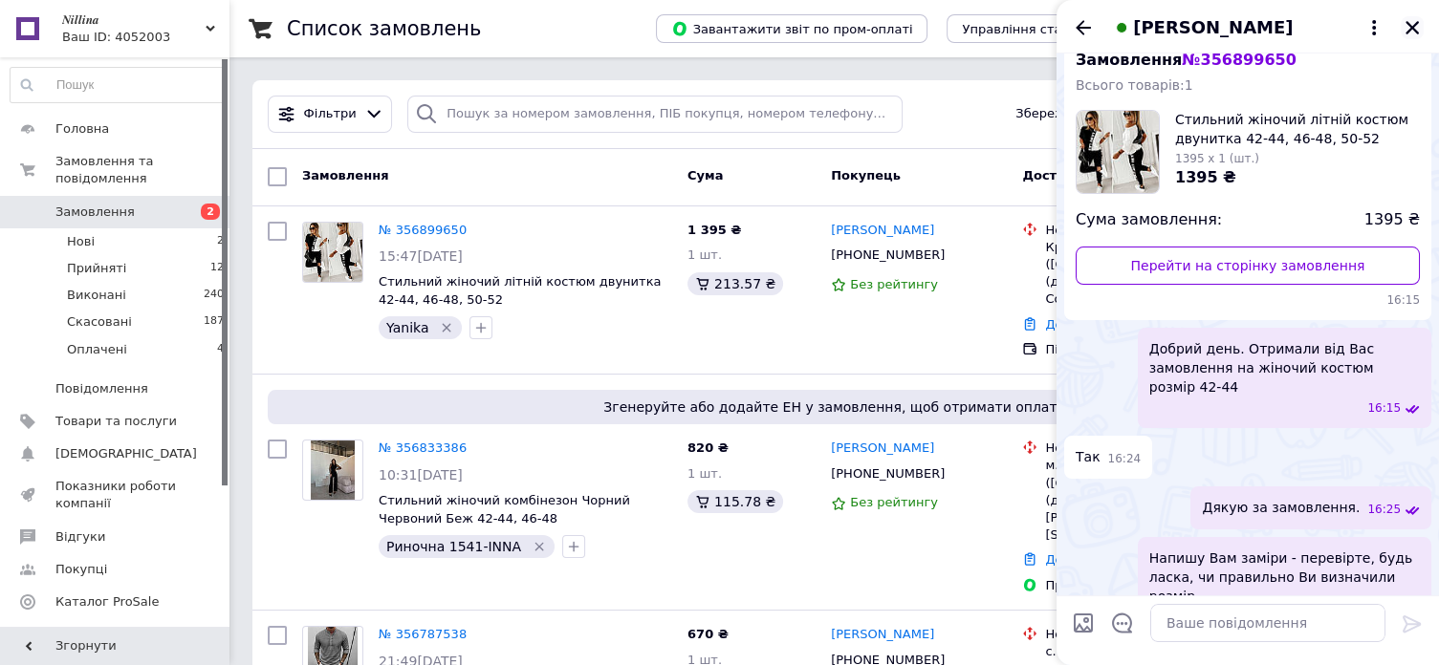
scroll to position [96, 0]
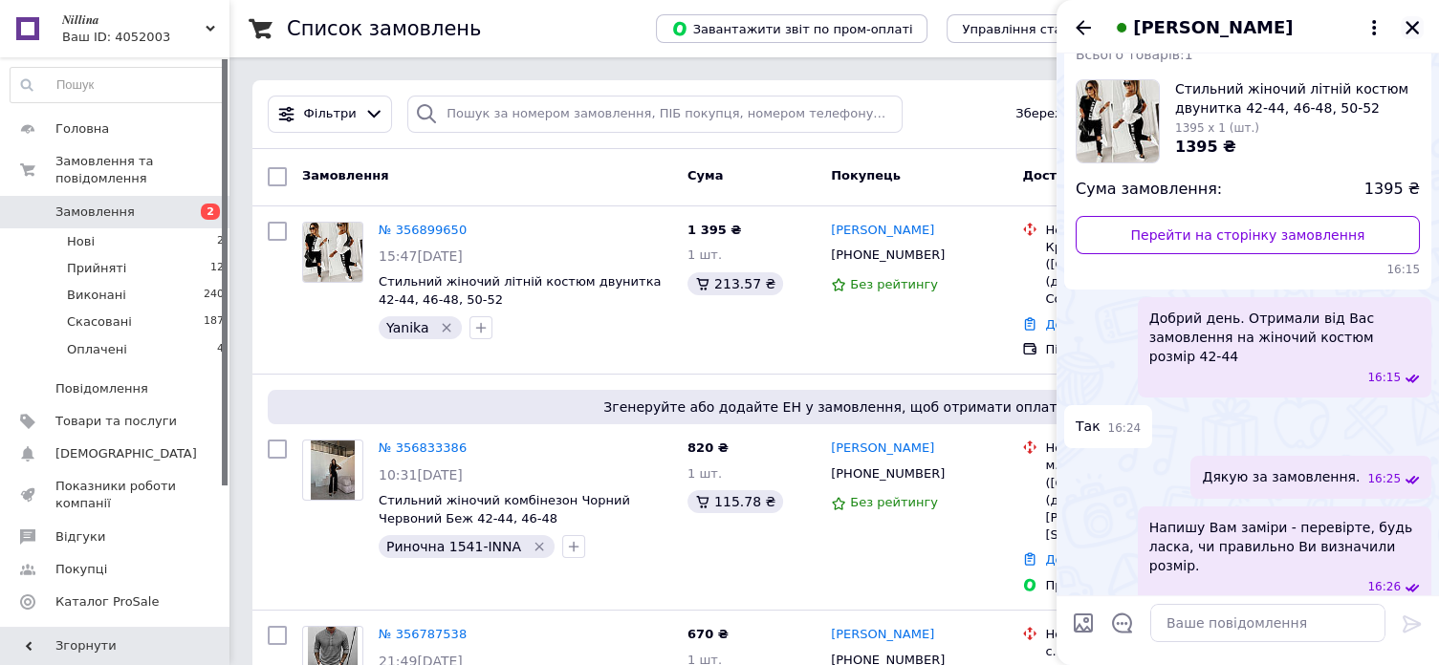
click at [1411, 30] on icon "Закрити" at bounding box center [1412, 27] width 17 height 17
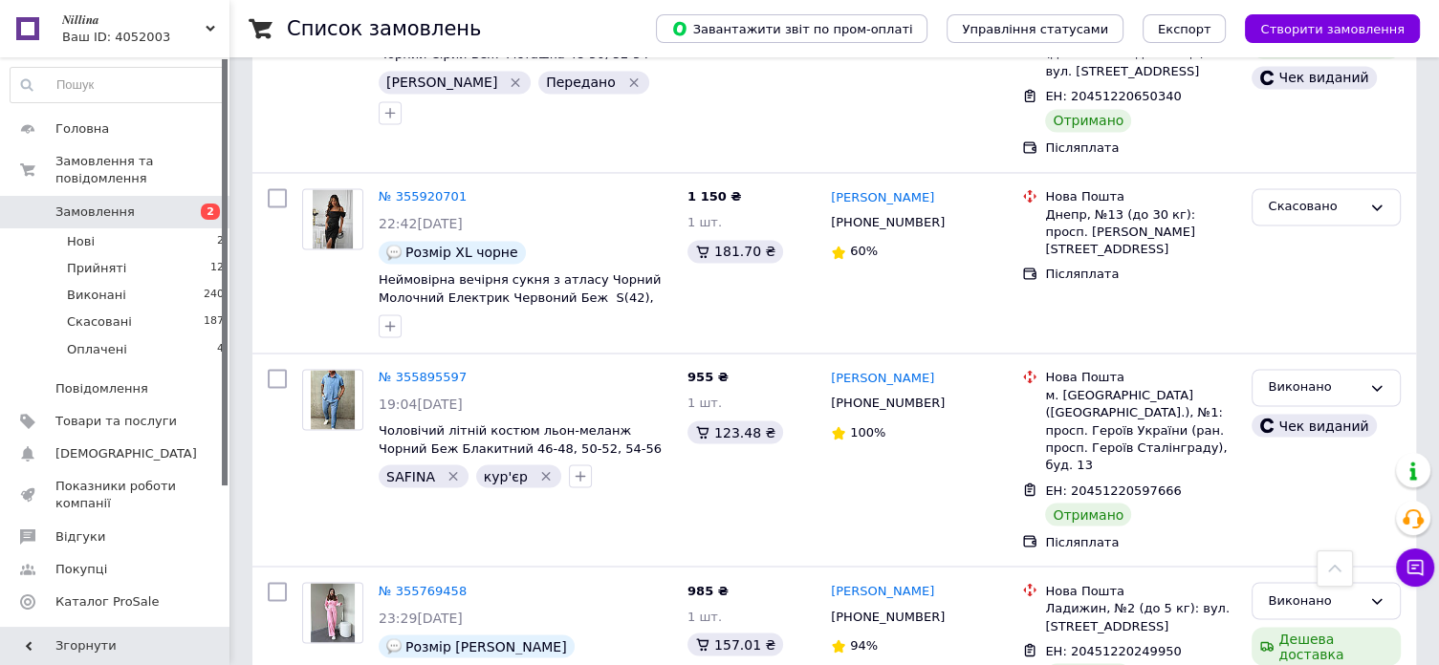
scroll to position [3205, 0]
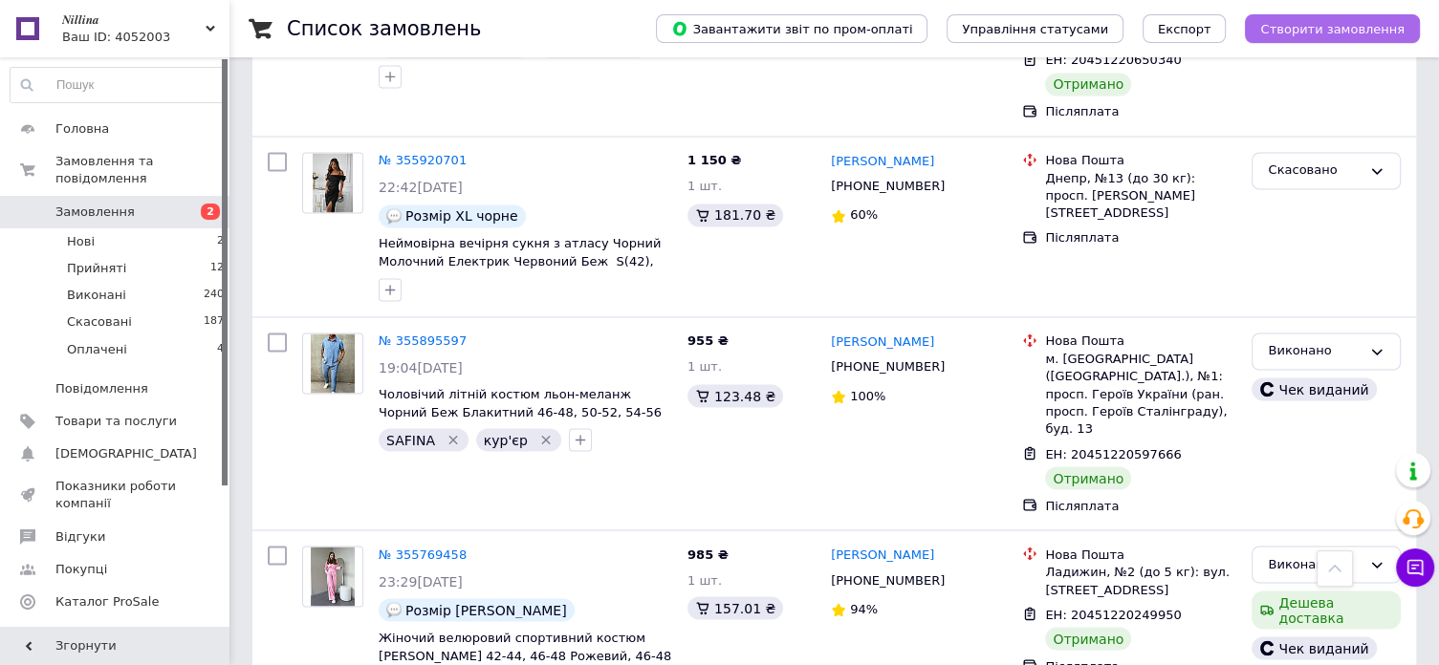
click at [1331, 28] on span "Створити замовлення" at bounding box center [1332, 29] width 144 height 14
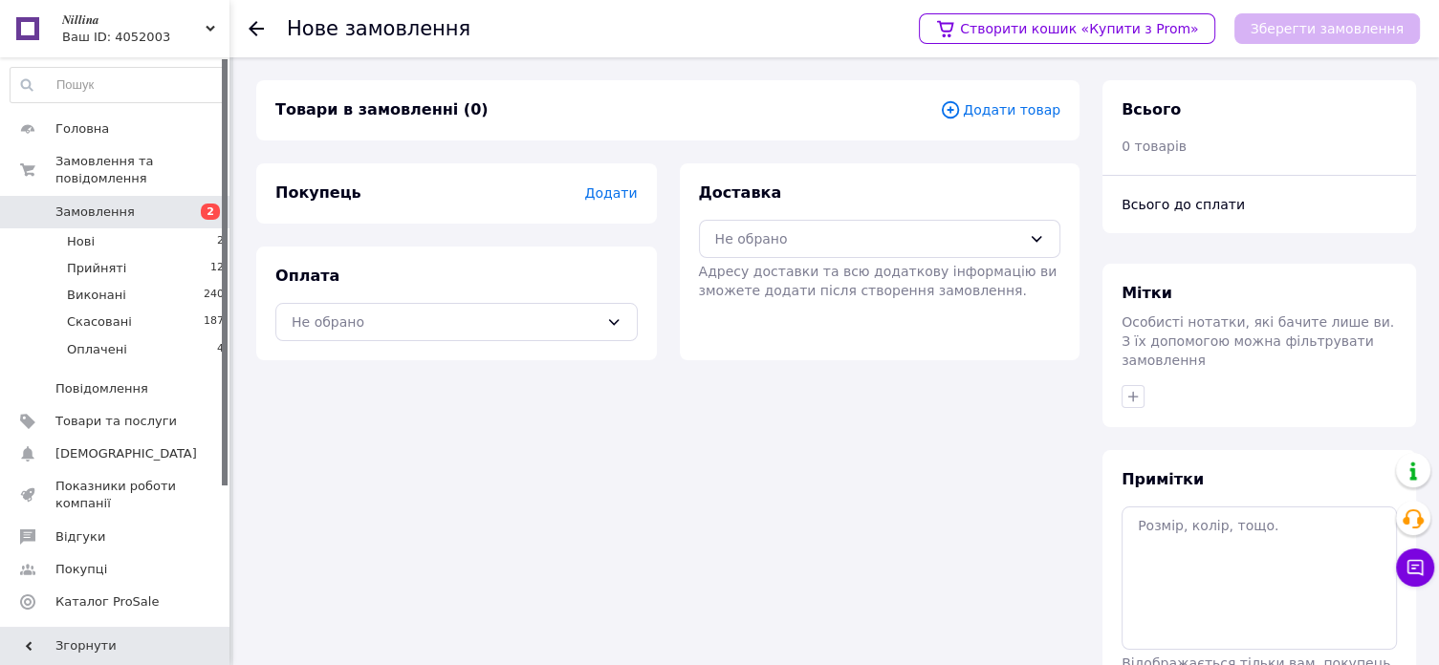
click at [615, 197] on span "Додати" at bounding box center [610, 192] width 53 height 15
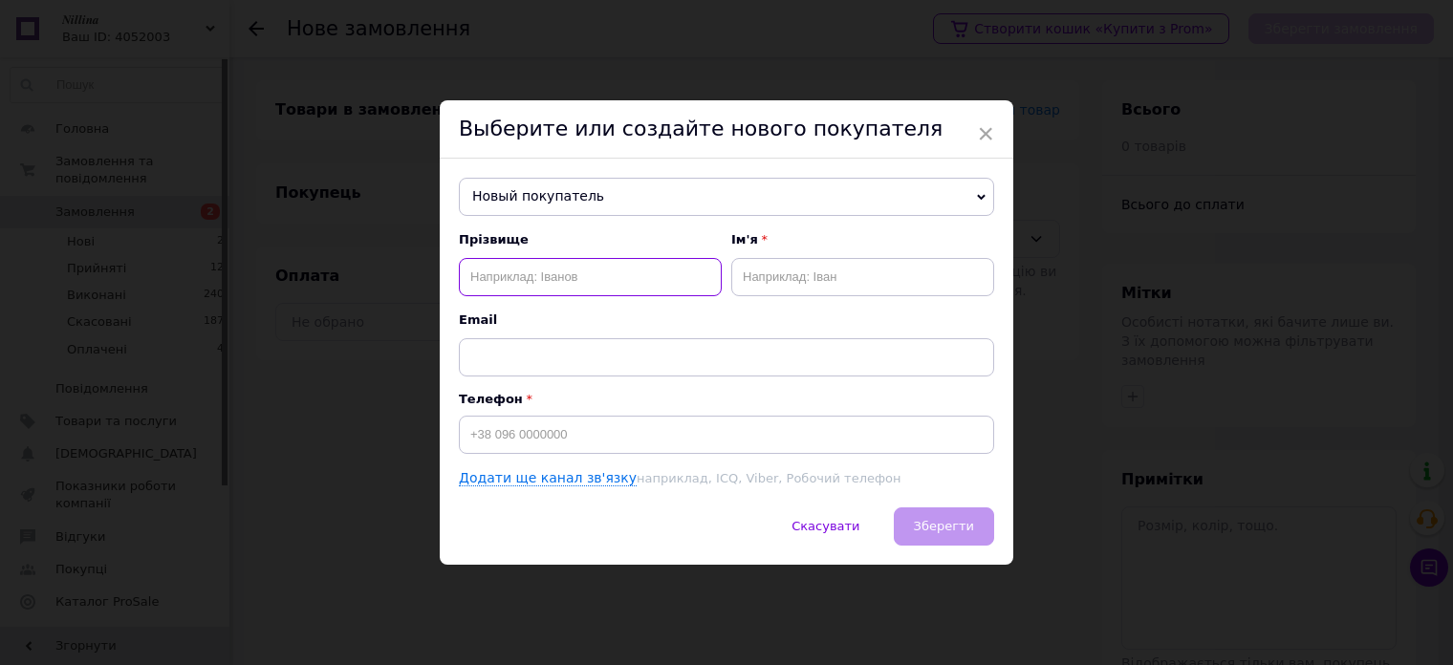
click at [585, 278] on input "text" at bounding box center [590, 277] width 263 height 38
click at [728, 198] on span "Новый покупатель" at bounding box center [726, 197] width 535 height 38
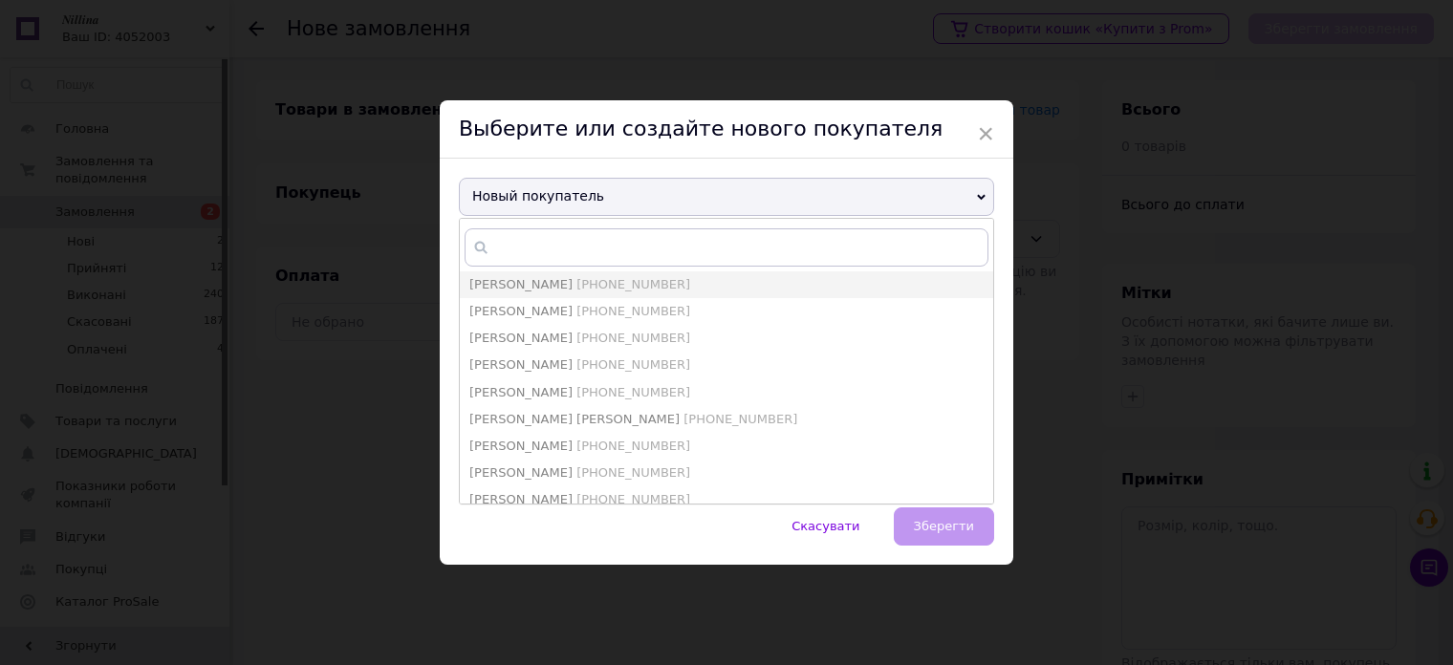
click at [851, 188] on span "Новый покупатель" at bounding box center [726, 197] width 535 height 38
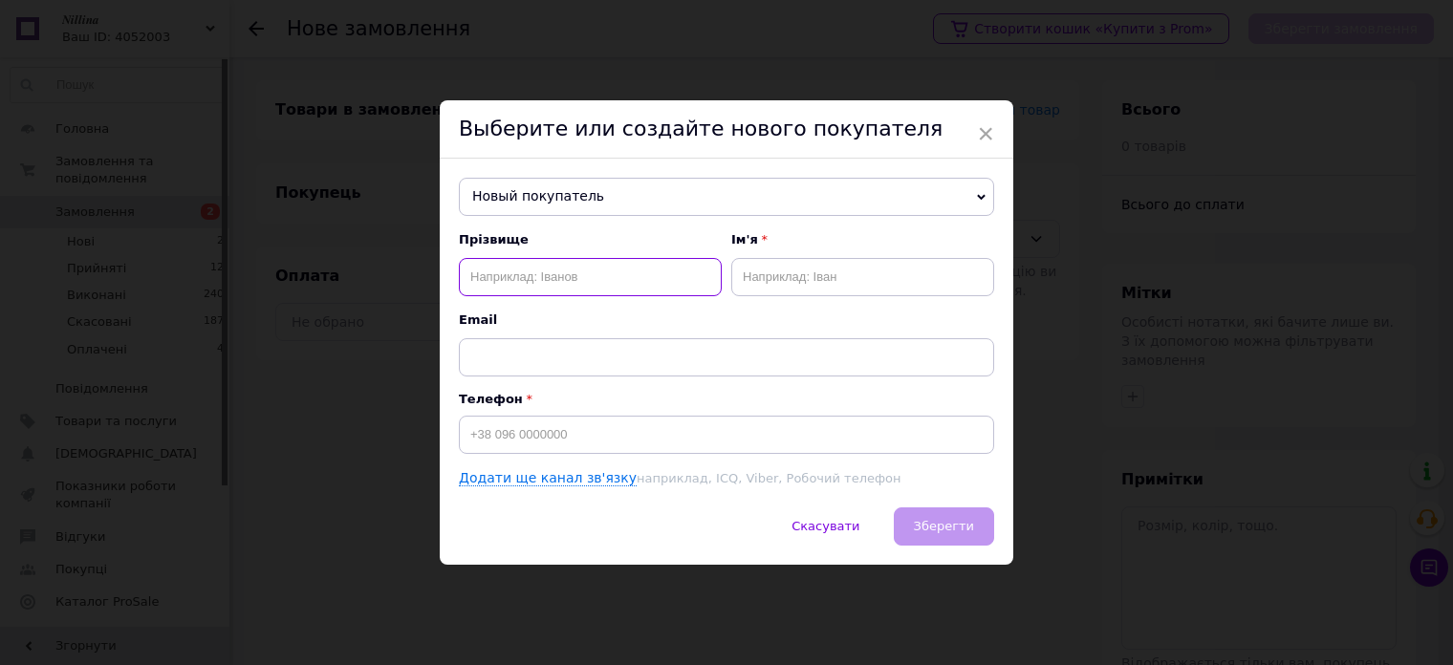
click at [545, 273] on input "text" at bounding box center [590, 277] width 263 height 38
type input "Соболь"
click at [782, 267] on input "text" at bounding box center [862, 277] width 263 height 38
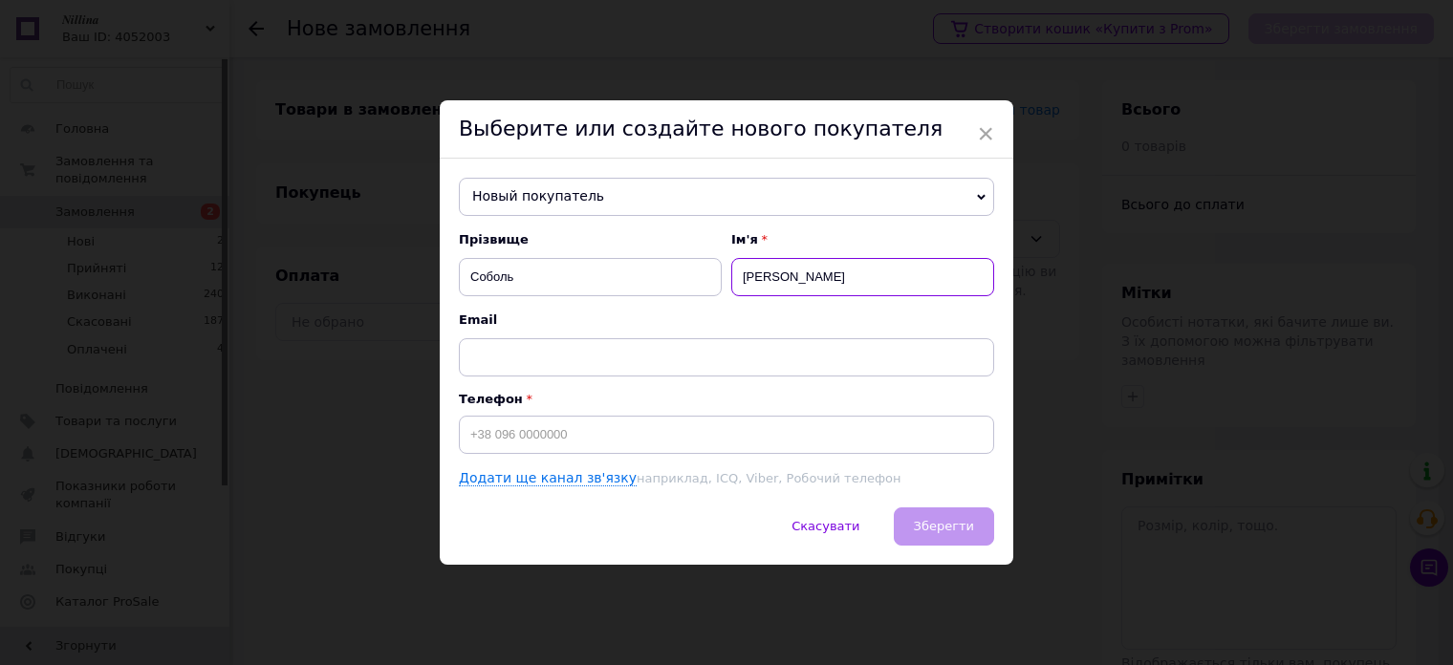
type input "[PERSON_NAME]"
click at [573, 424] on input at bounding box center [726, 435] width 535 height 38
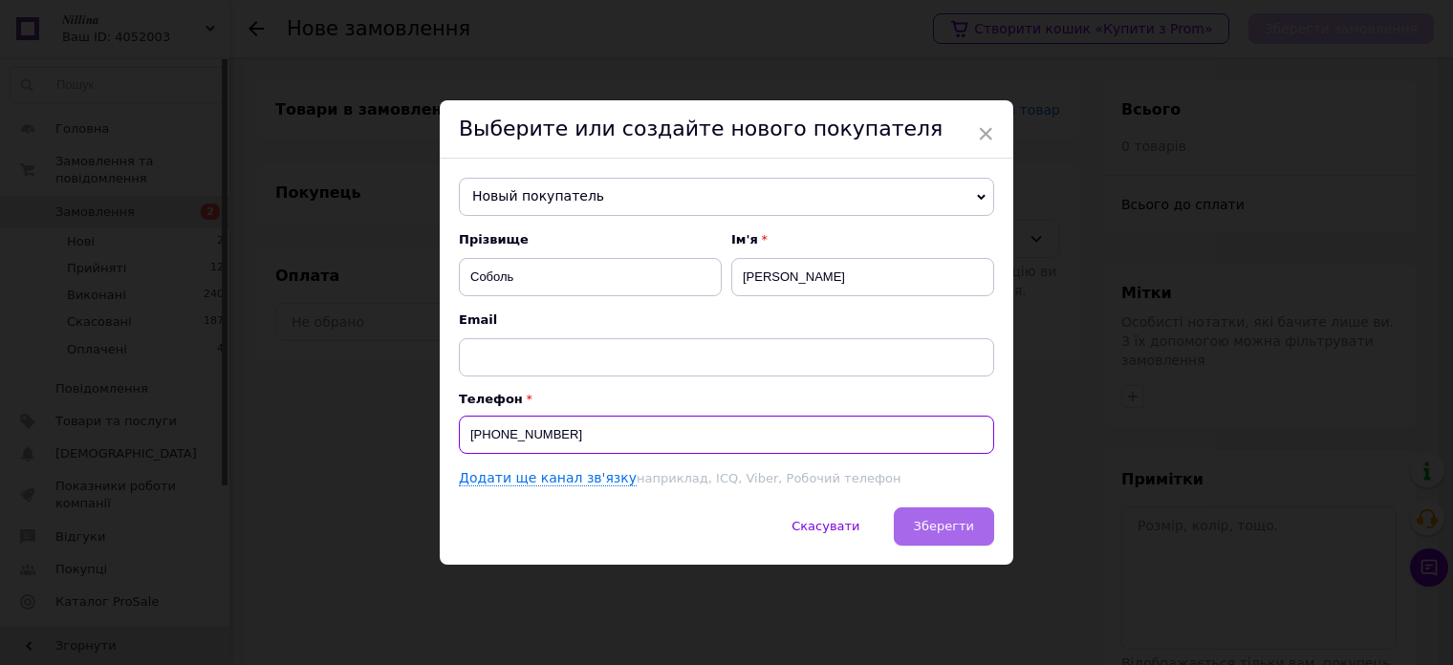
type input "[PHONE_NUMBER]"
click at [953, 534] on span "Зберегти" at bounding box center [944, 526] width 60 height 14
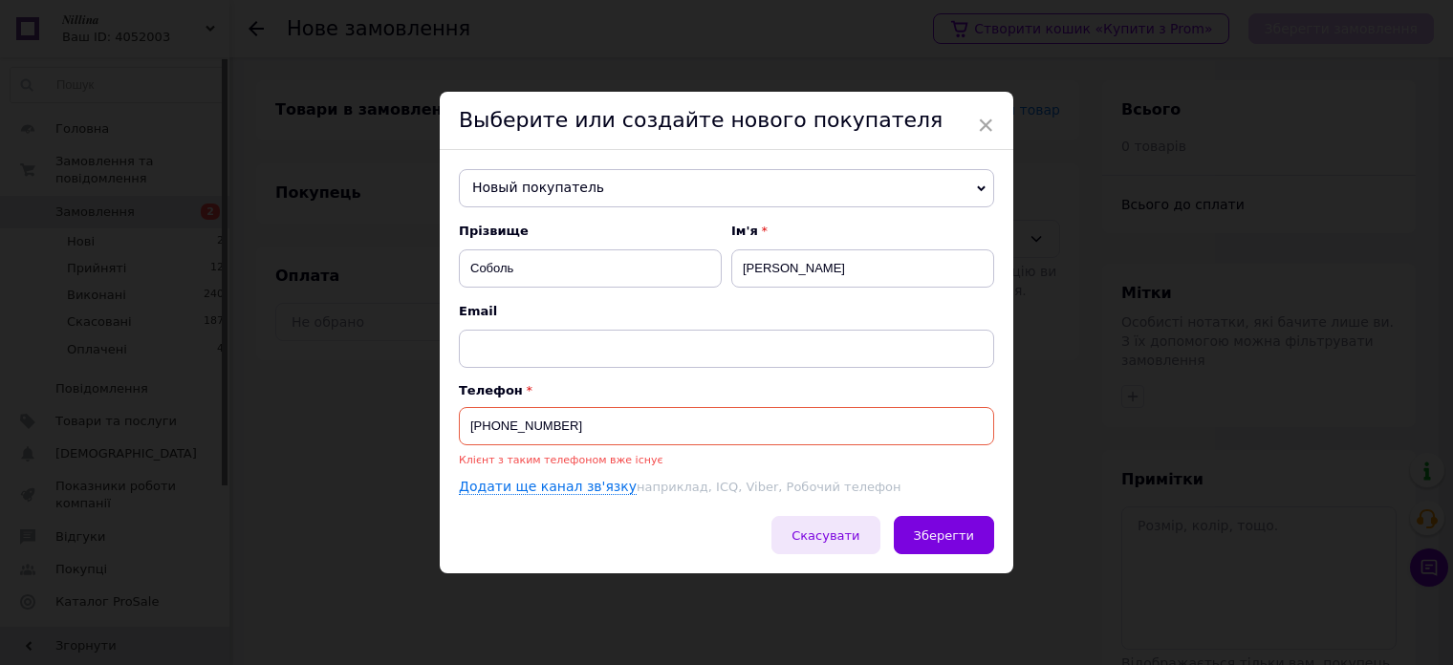
click at [840, 535] on span "Скасувати" at bounding box center [826, 536] width 68 height 14
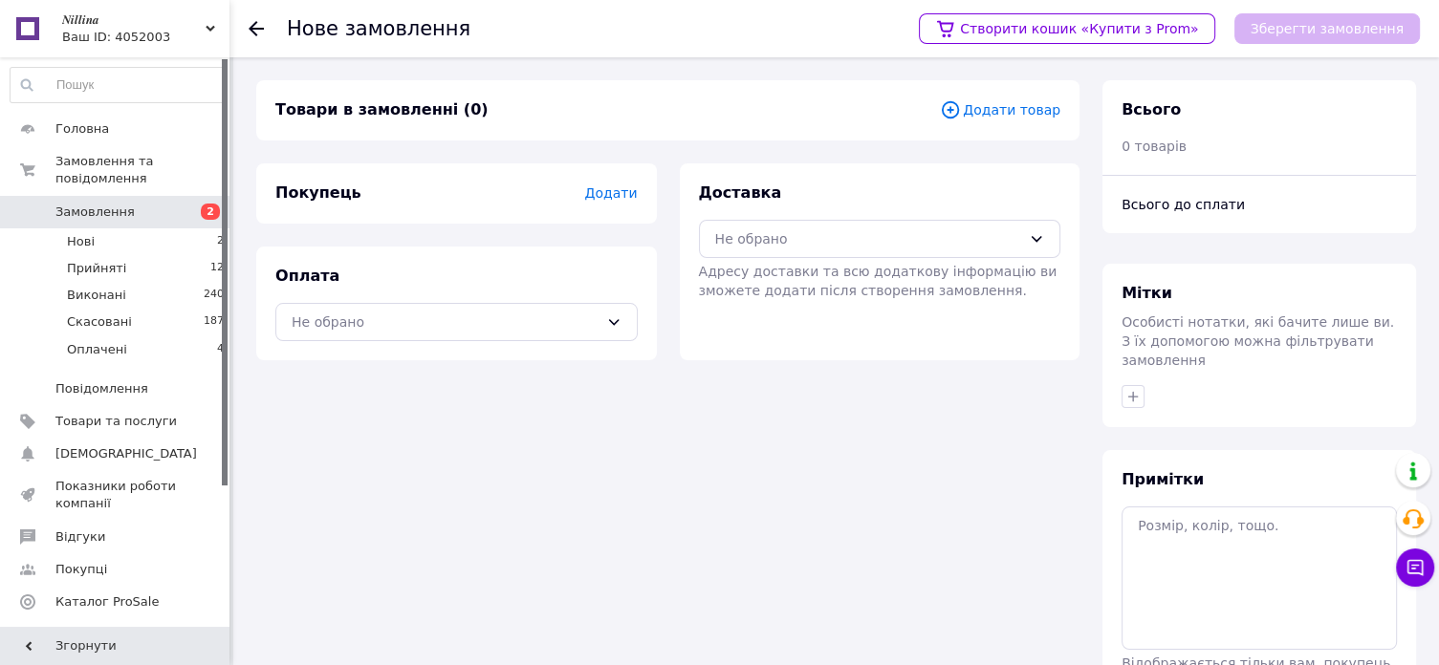
click at [612, 190] on span "Додати" at bounding box center [610, 192] width 53 height 15
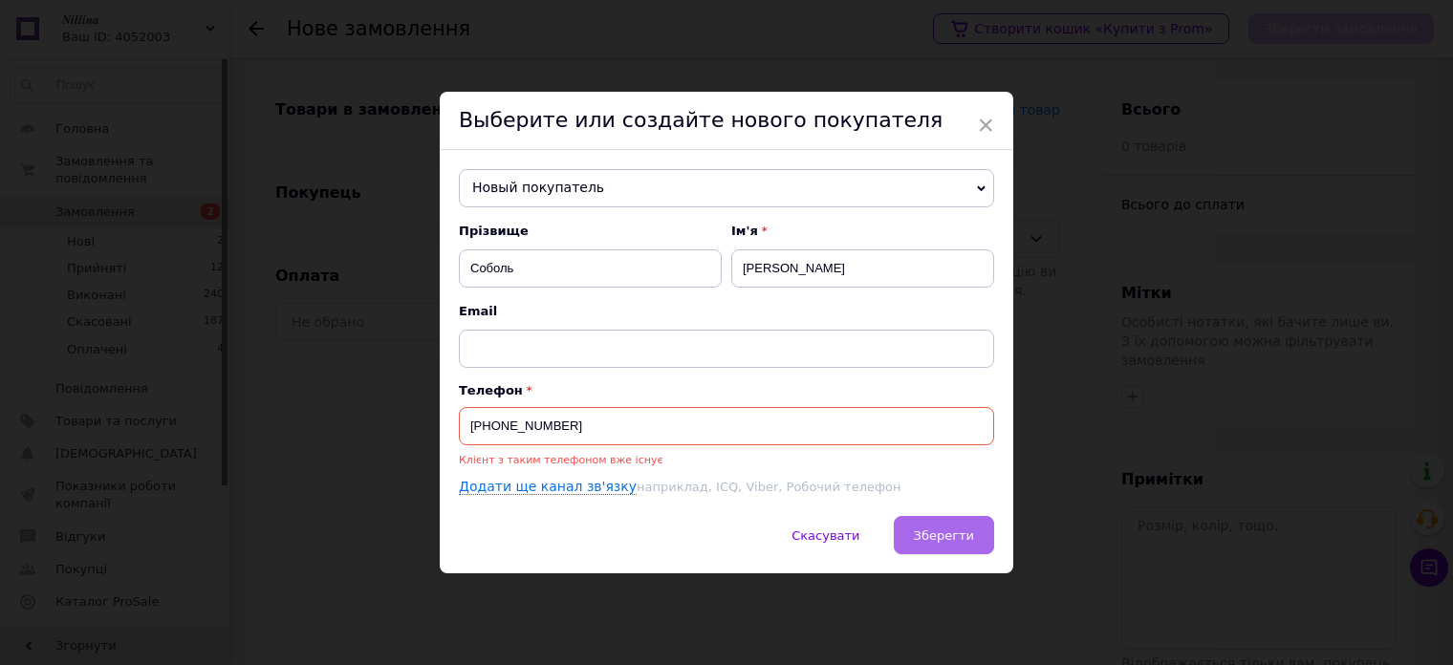
click at [950, 534] on span "Зберегти" at bounding box center [944, 536] width 60 height 14
click at [977, 186] on use at bounding box center [981, 188] width 9 height 6
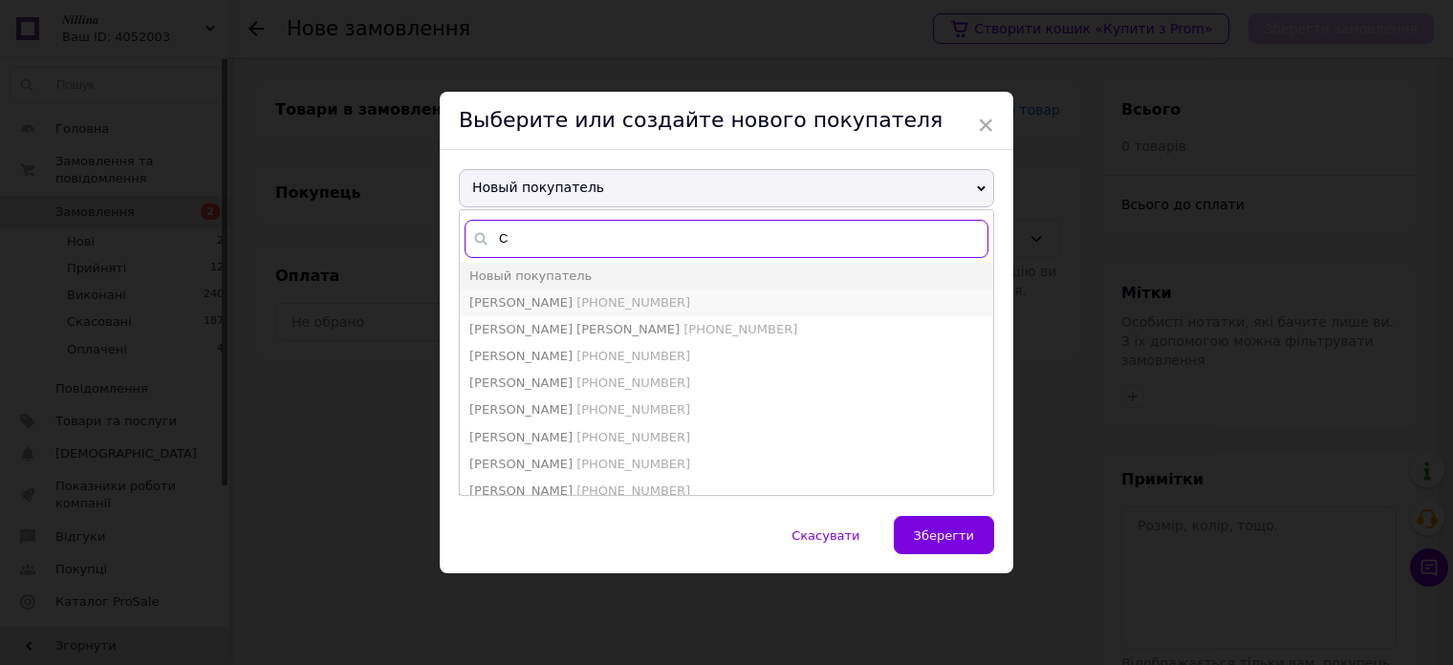
type input "С"
click at [630, 305] on span "[PHONE_NUMBER]" at bounding box center [634, 302] width 114 height 14
type input "[PERSON_NAME]"
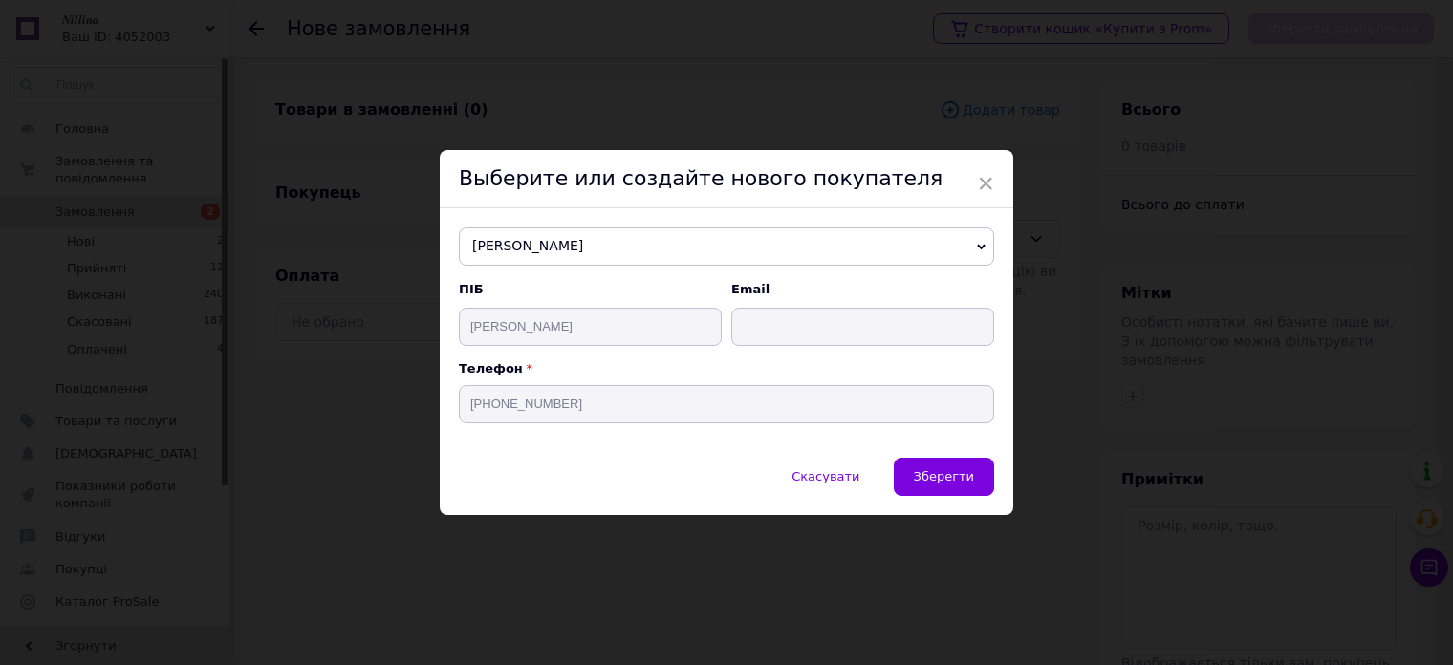
drag, startPoint x: 927, startPoint y: 479, endPoint x: 937, endPoint y: 473, distance: 12.0
click at [937, 473] on span "Зберегти" at bounding box center [944, 476] width 60 height 14
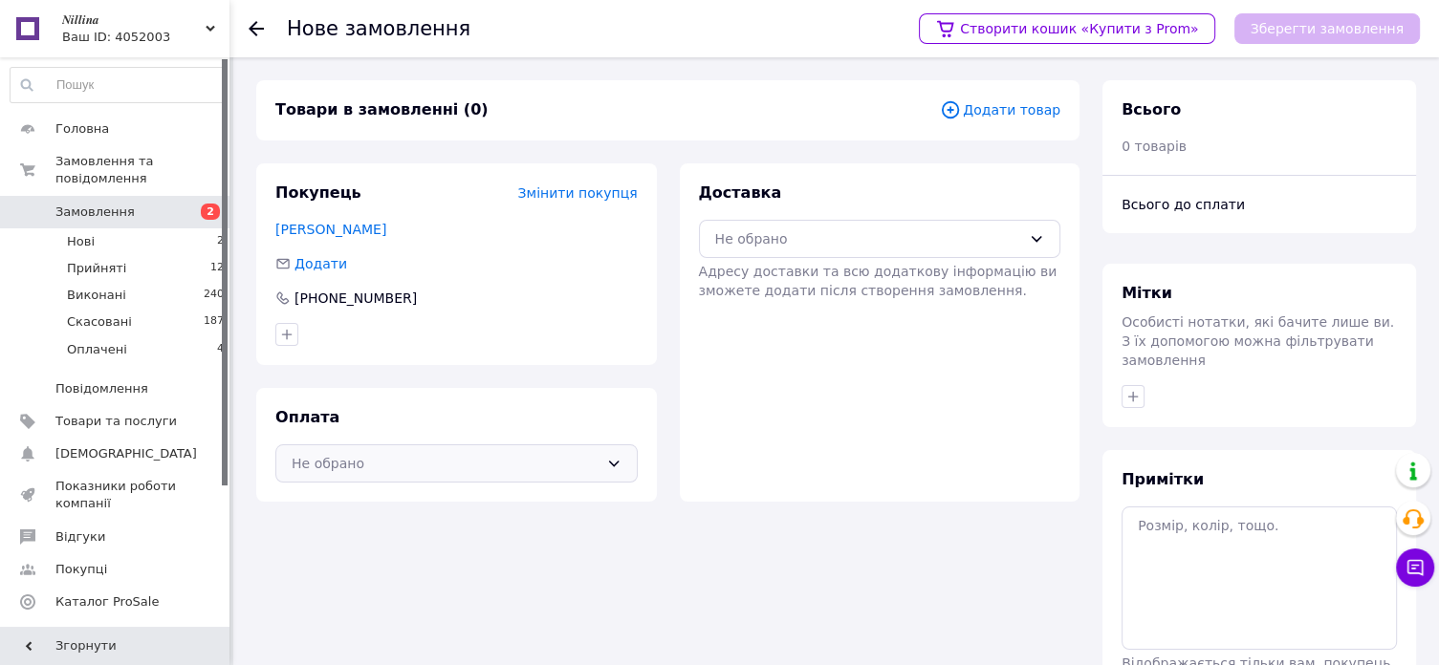
click at [501, 465] on div "Не обрано" at bounding box center [445, 463] width 307 height 21
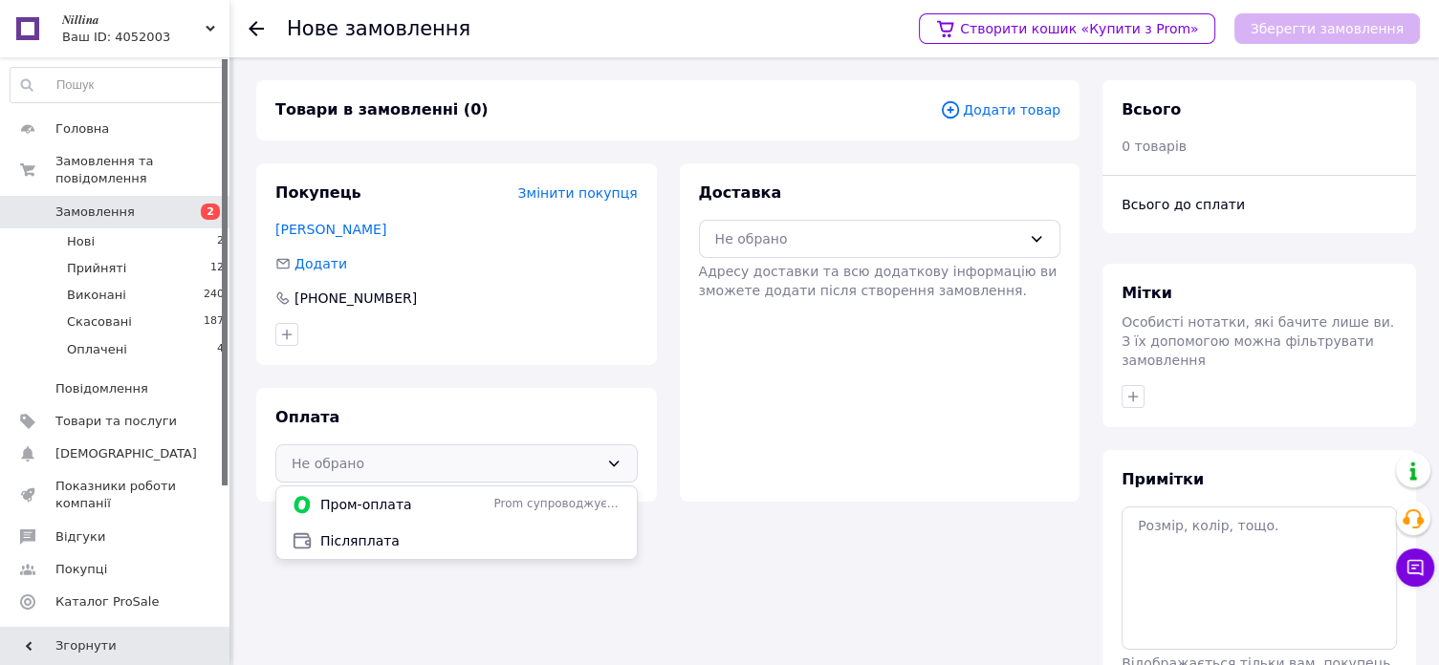
drag, startPoint x: 488, startPoint y: 538, endPoint x: 543, endPoint y: 491, distance: 73.2
click at [490, 538] on span "Післяплата" at bounding box center [470, 541] width 301 height 19
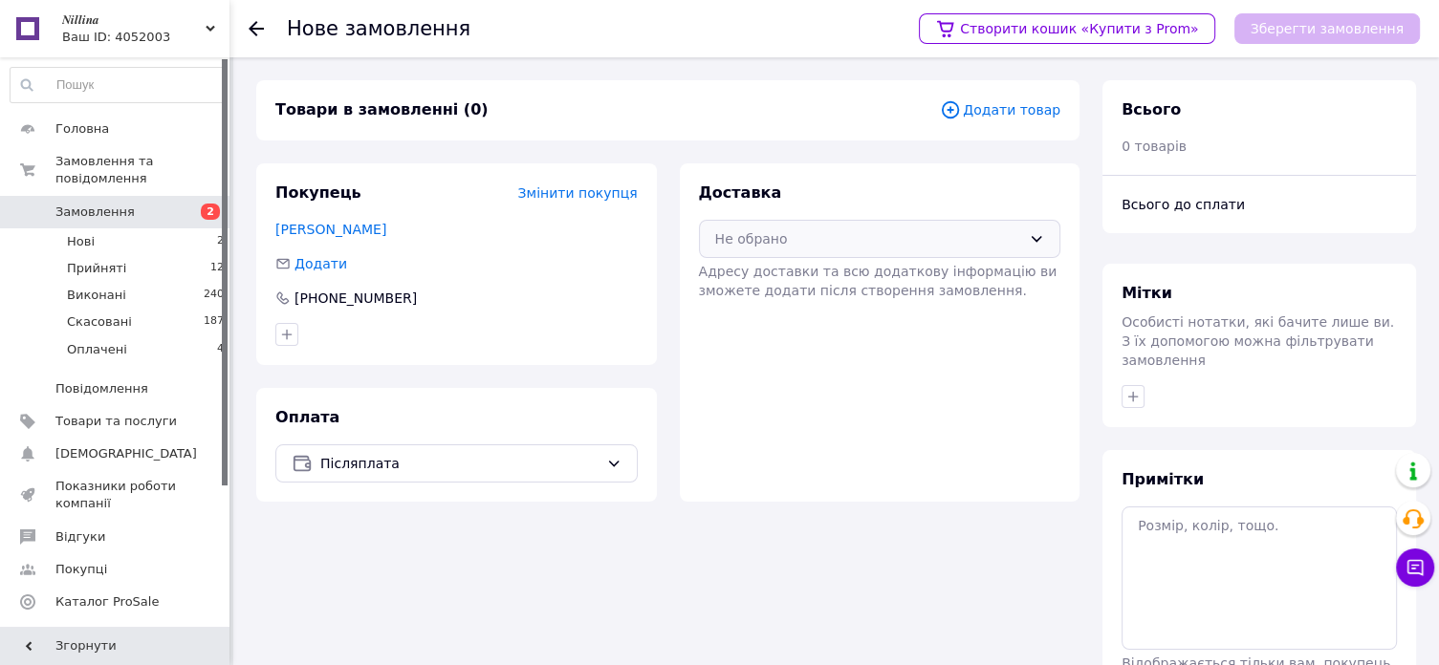
click at [878, 237] on div "Не обрано" at bounding box center [868, 239] width 307 height 21
click at [862, 272] on span "Нова Пошта (платна)" at bounding box center [894, 280] width 301 height 19
click at [1009, 111] on span "Додати товар" at bounding box center [1000, 109] width 120 height 21
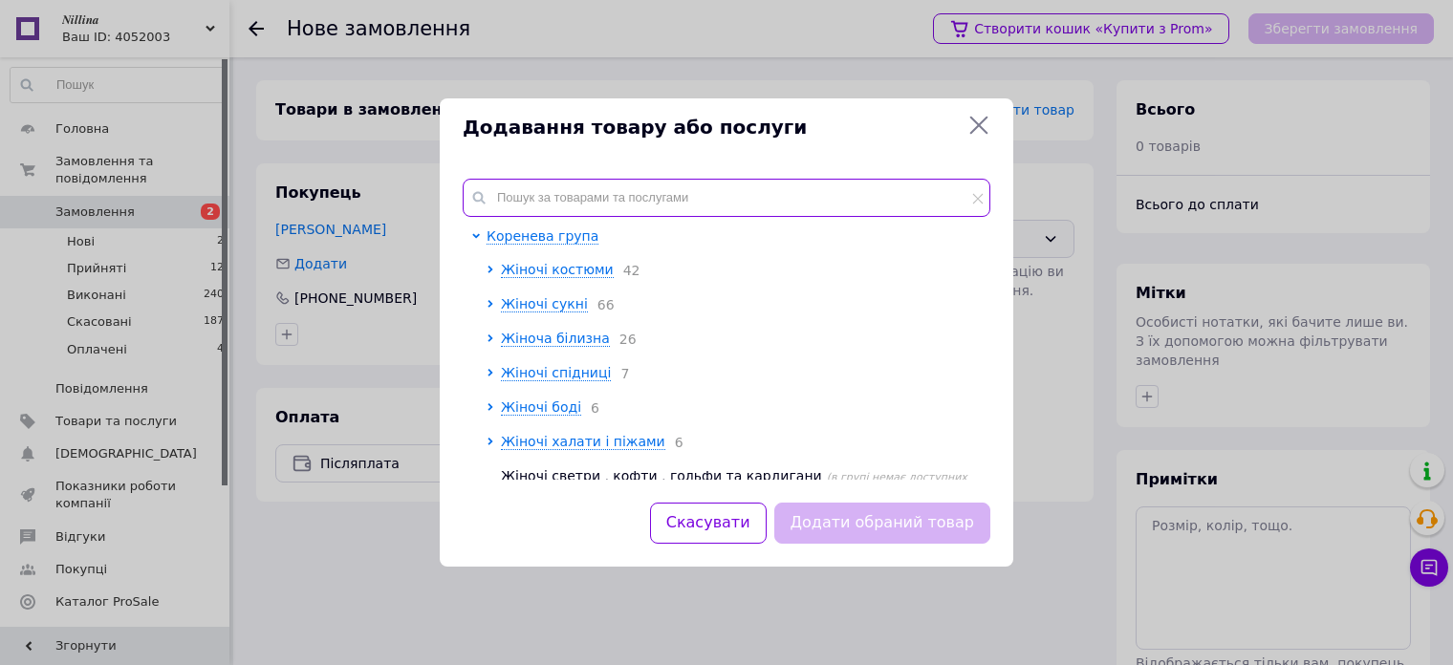
drag, startPoint x: 657, startPoint y: 191, endPoint x: 688, endPoint y: 181, distance: 33.3
click at [658, 189] on input "text" at bounding box center [727, 198] width 528 height 38
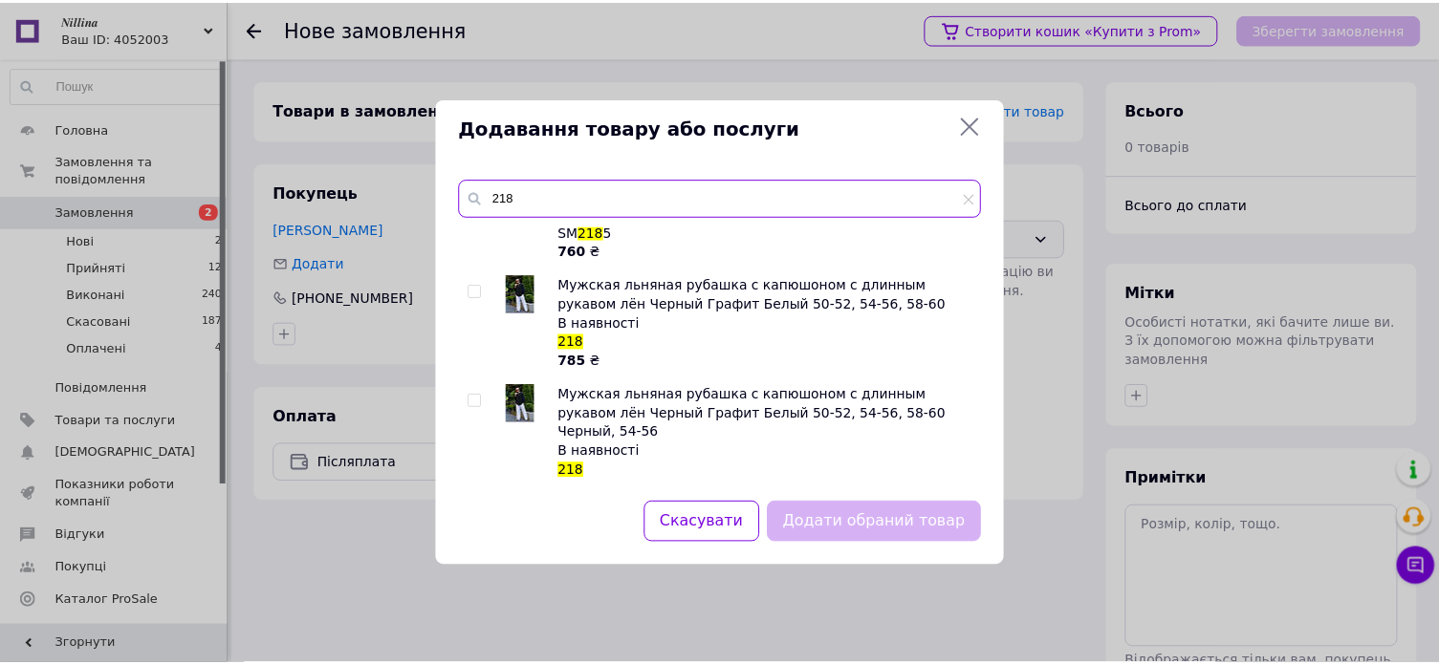
scroll to position [191, 0]
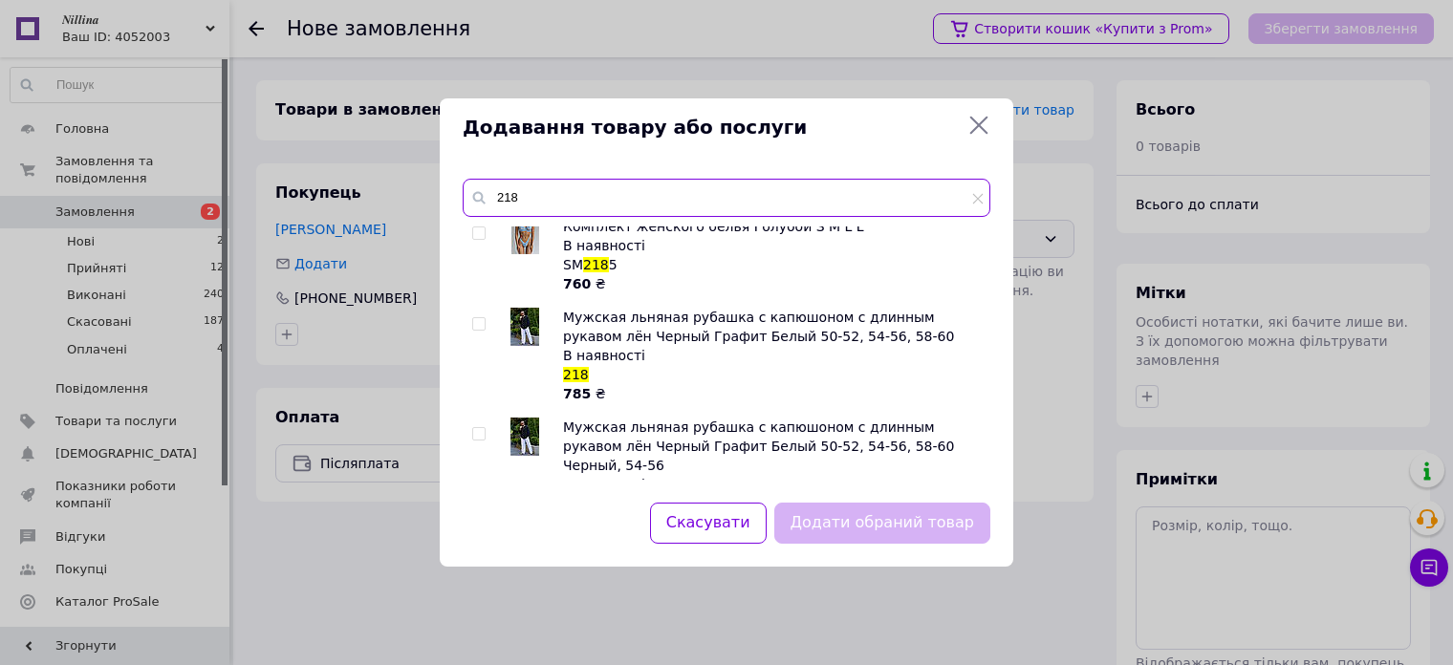
type input "218"
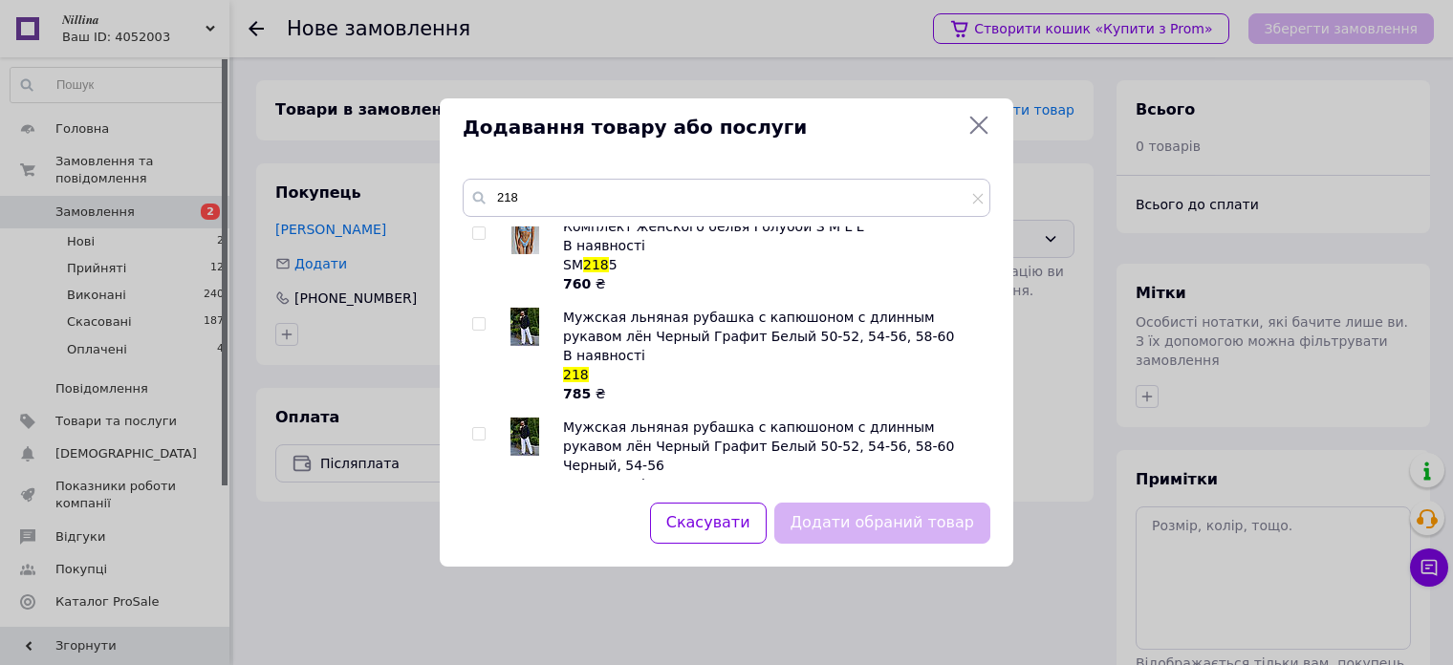
click at [474, 323] on input "checkbox" at bounding box center [478, 324] width 12 height 12
checkbox input "true"
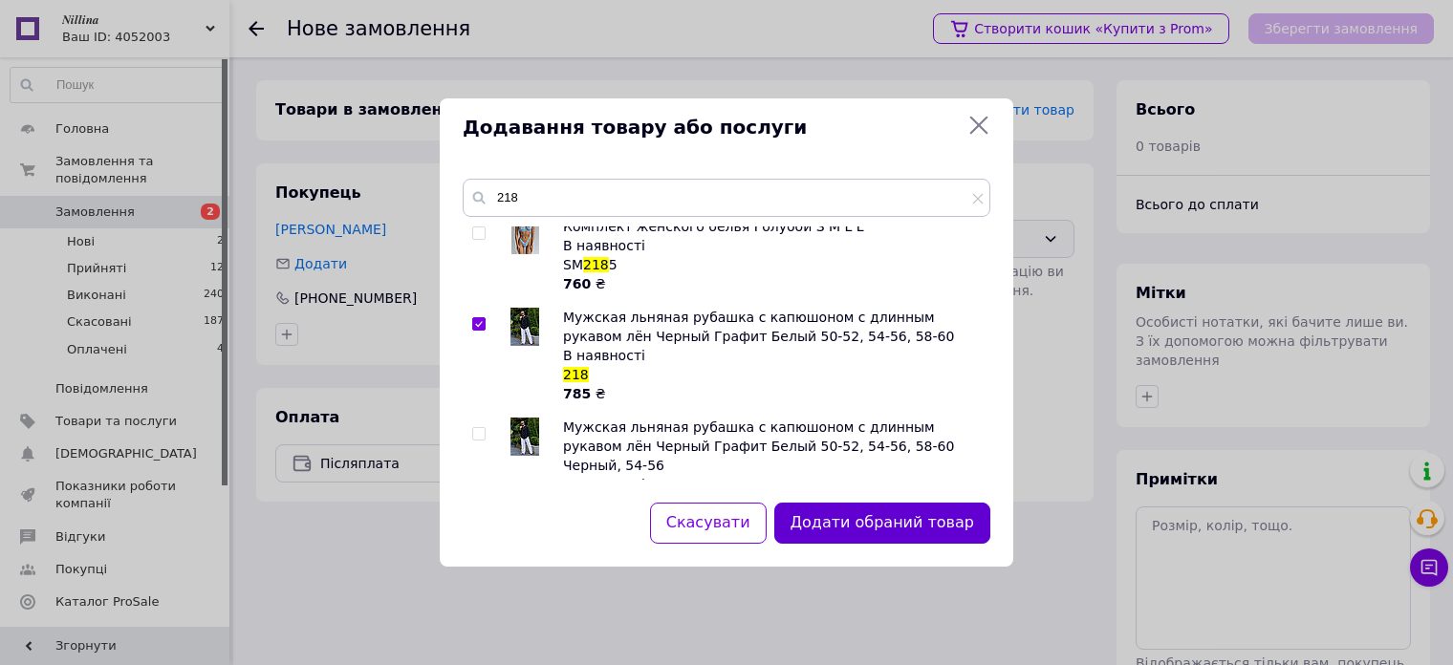
click at [845, 521] on button "Додати обраний товар" at bounding box center [882, 523] width 216 height 41
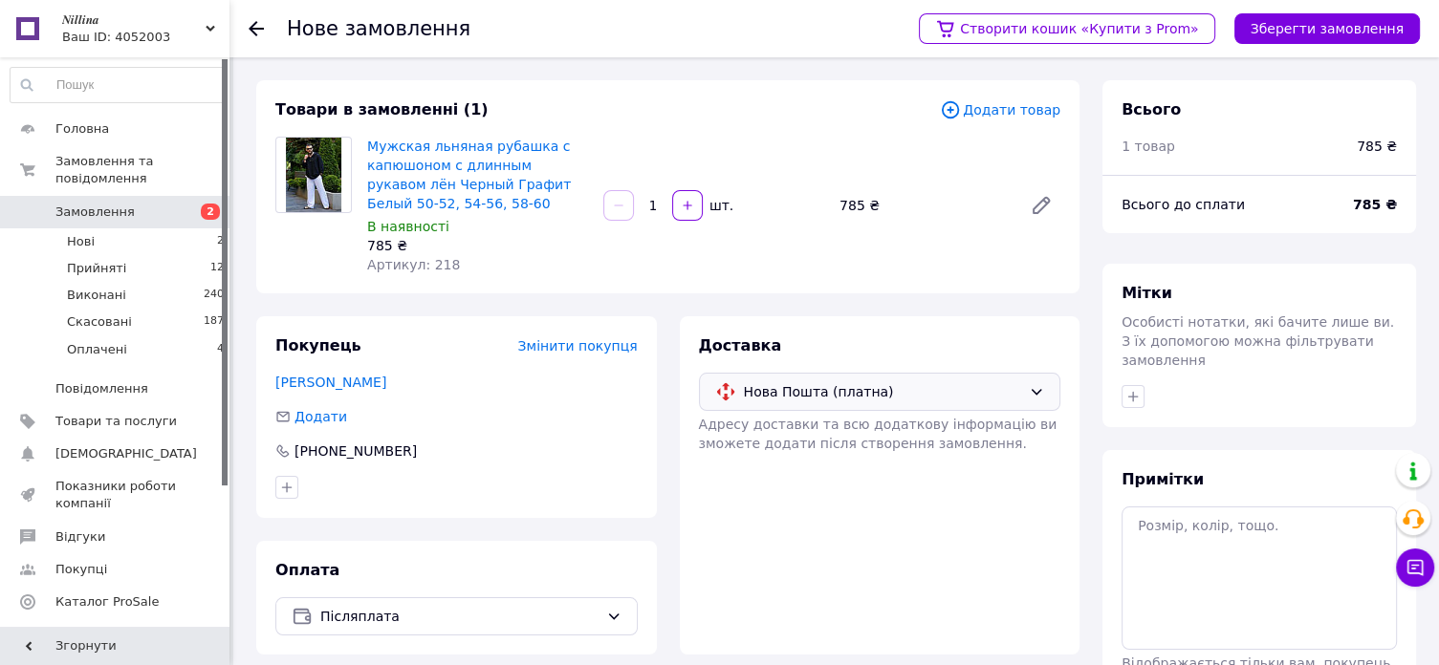
scroll to position [96, 0]
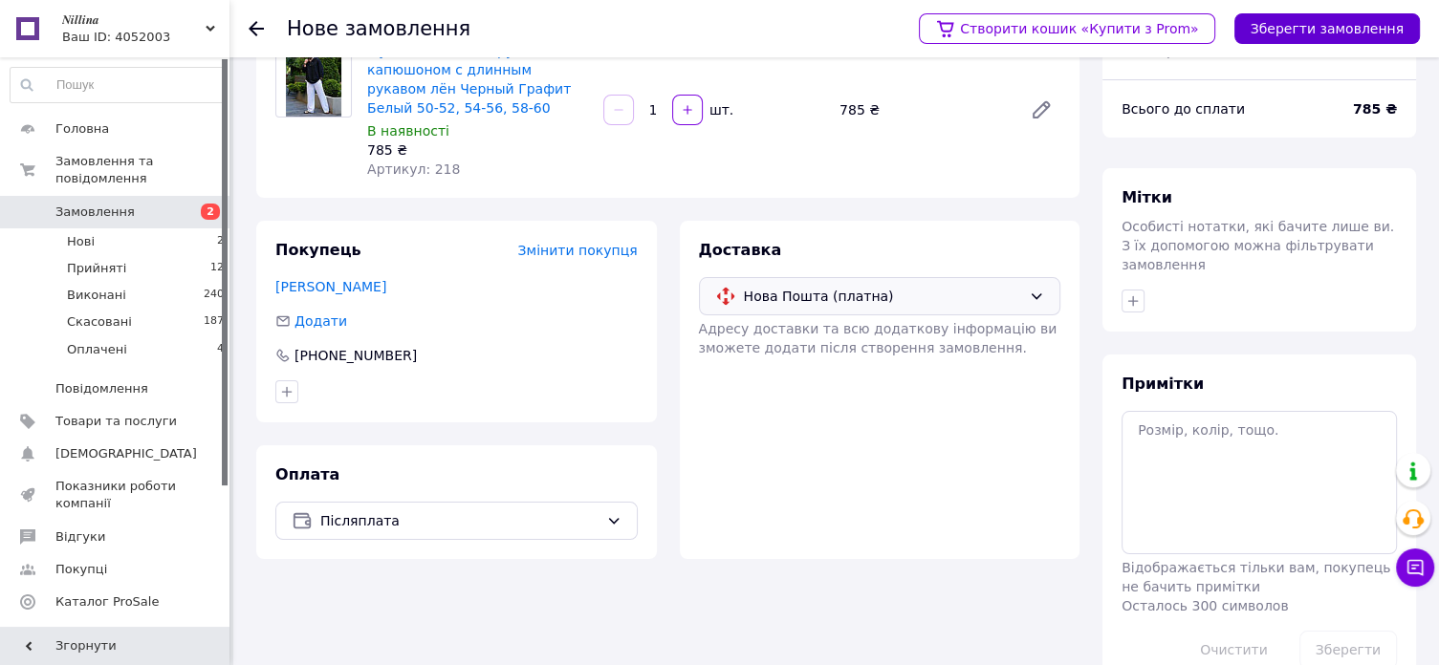
click at [1310, 31] on button "Зберегти замовлення" at bounding box center [1326, 28] width 185 height 31
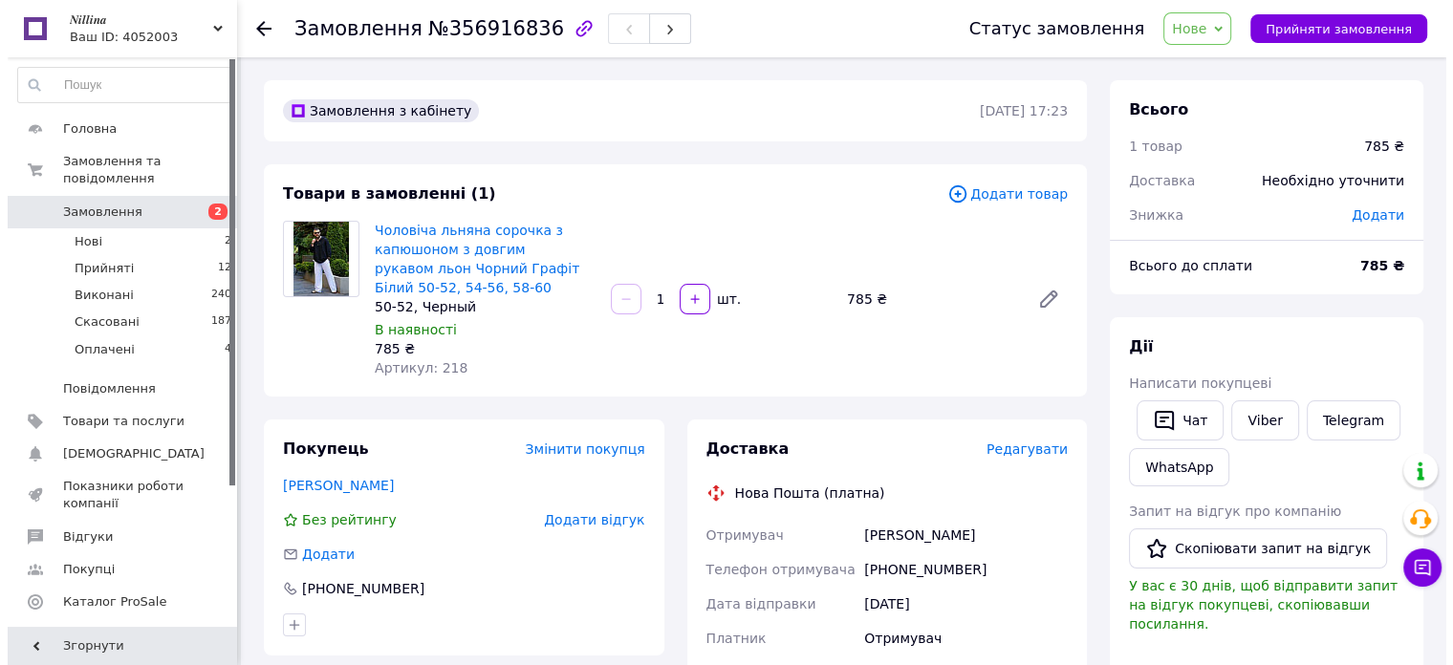
scroll to position [191, 0]
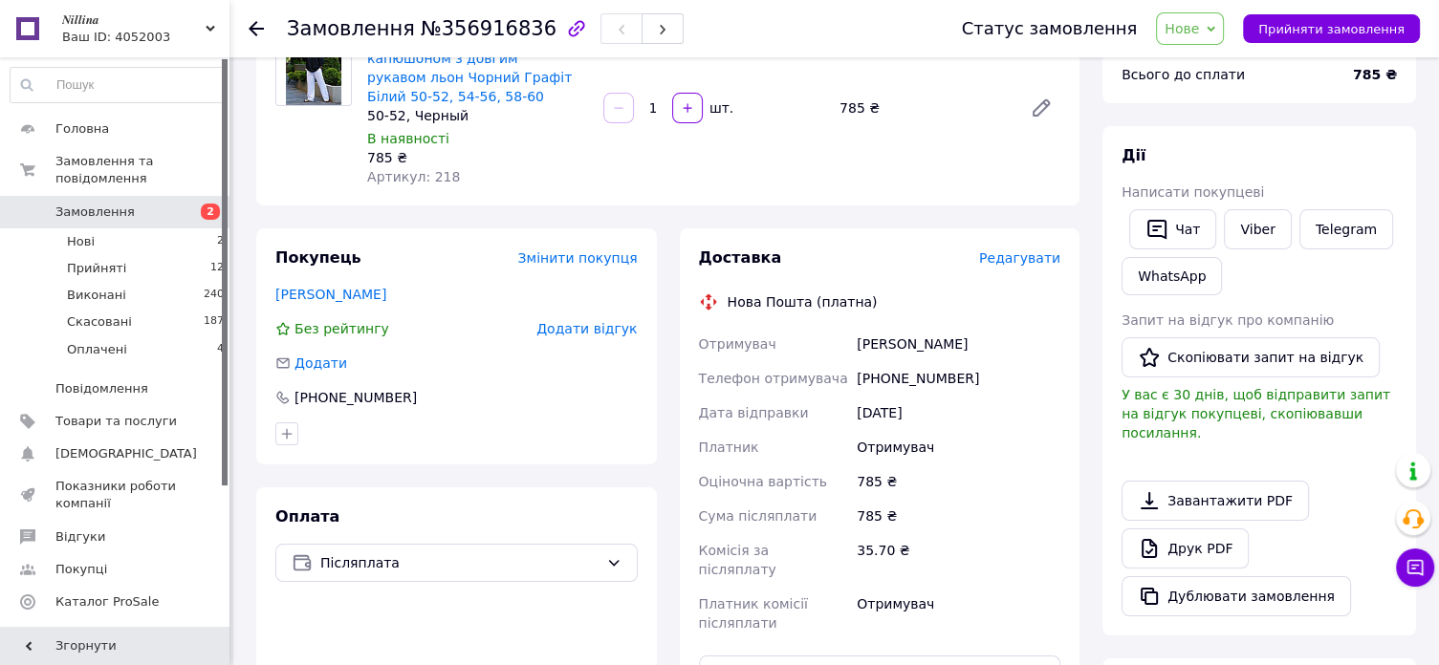
click at [1040, 256] on span "Редагувати" at bounding box center [1019, 258] width 81 height 15
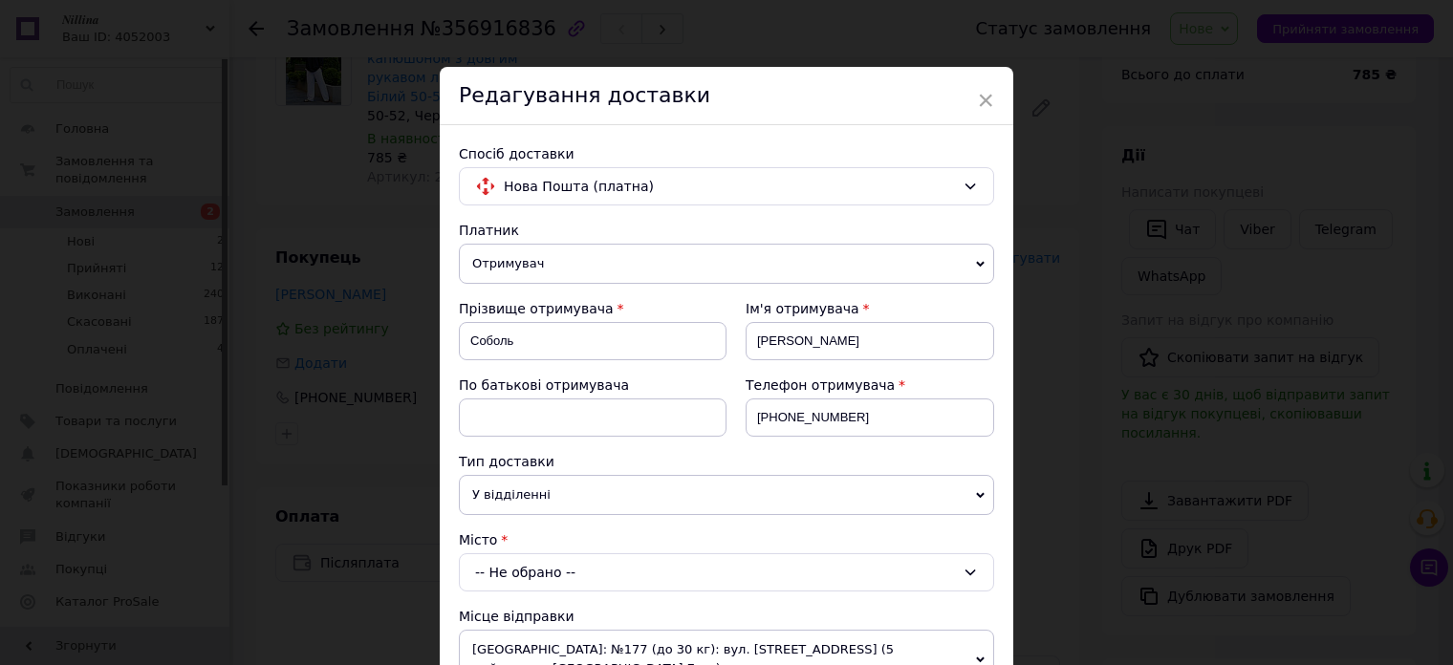
click at [738, 477] on span "У відділенні" at bounding box center [726, 495] width 535 height 40
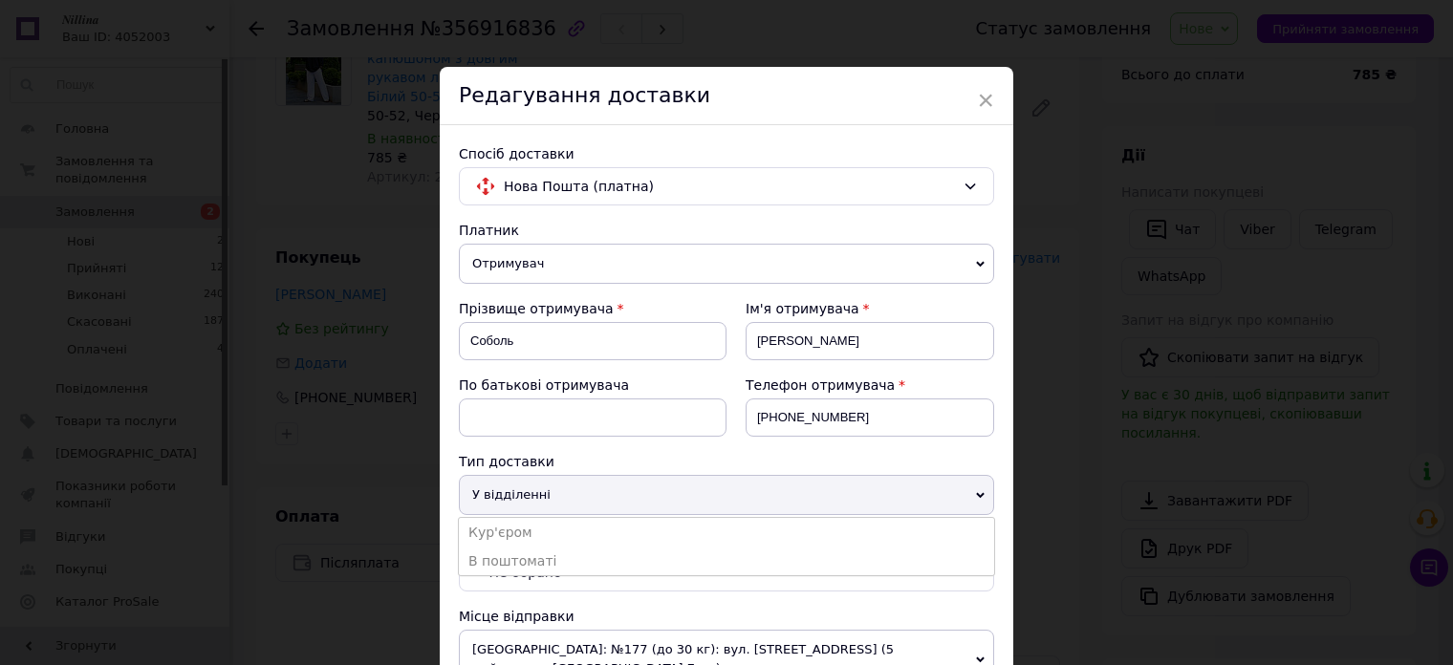
click at [738, 475] on span "У відділенні" at bounding box center [726, 495] width 535 height 40
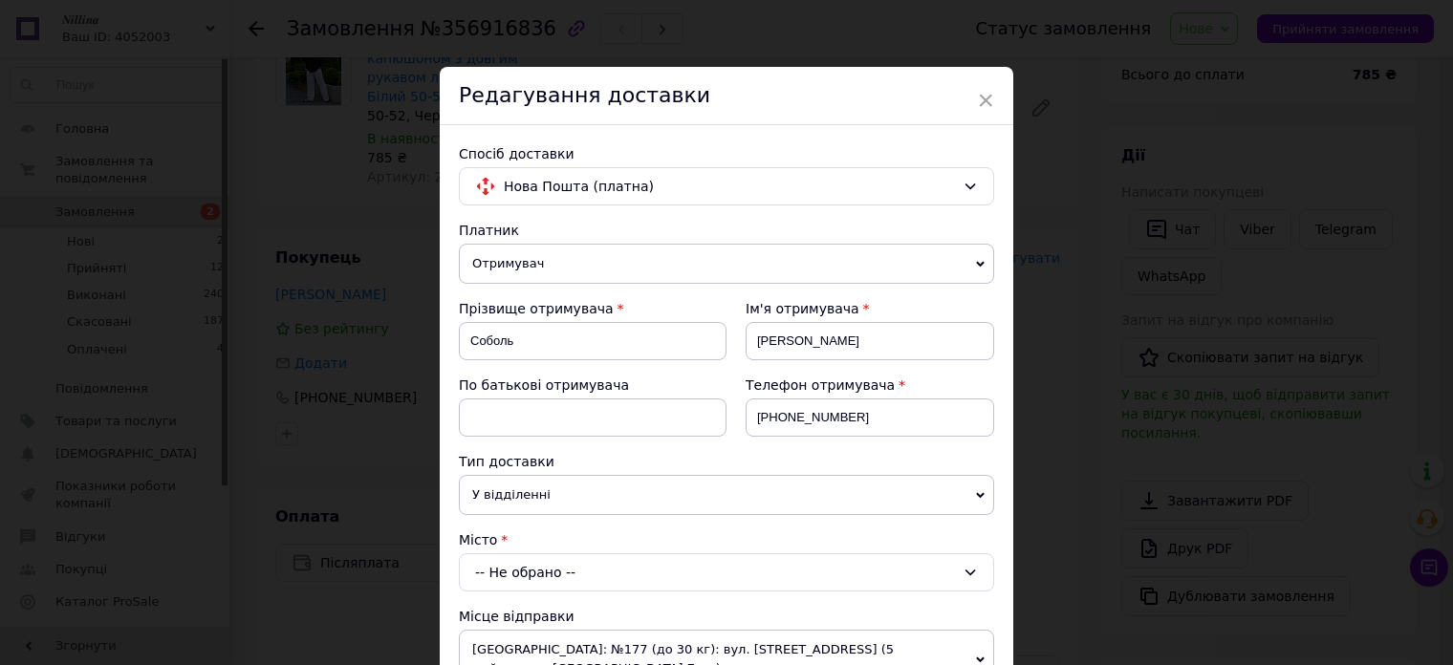
click at [710, 576] on div "-- Не обрано --" at bounding box center [726, 573] width 535 height 38
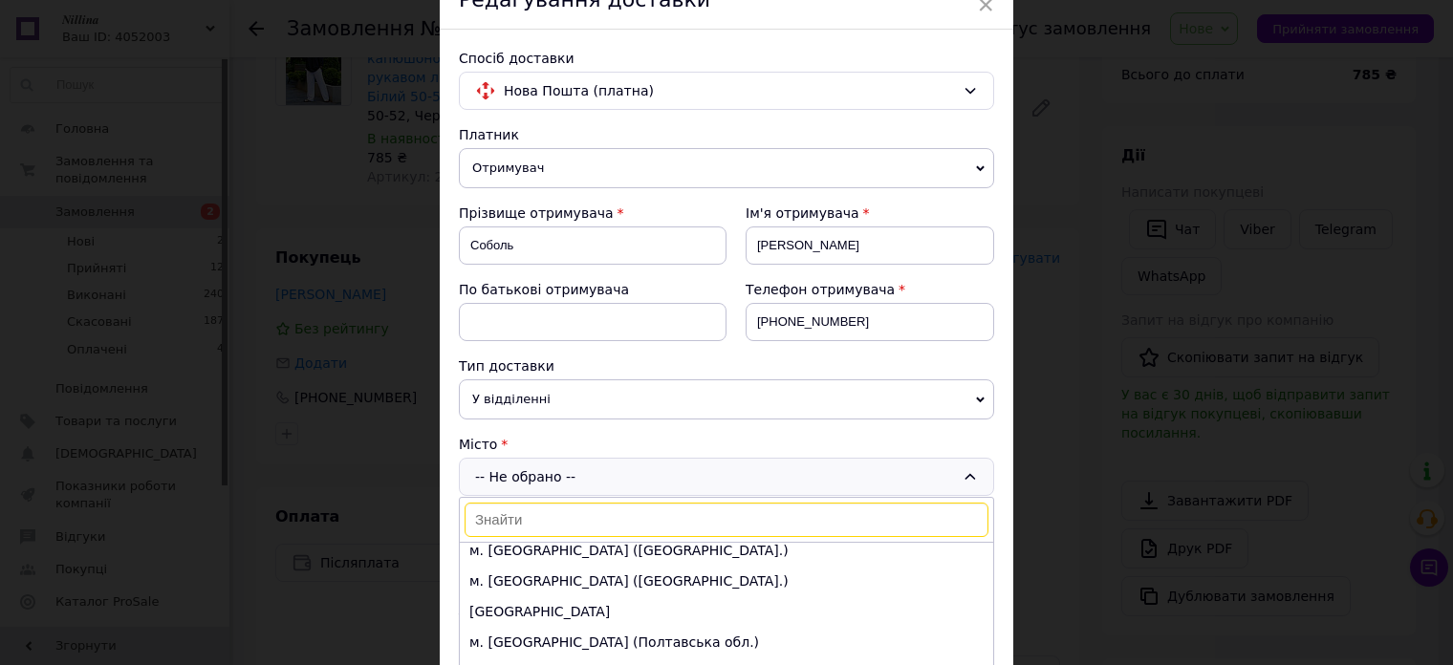
click at [628, 519] on input at bounding box center [727, 520] width 524 height 34
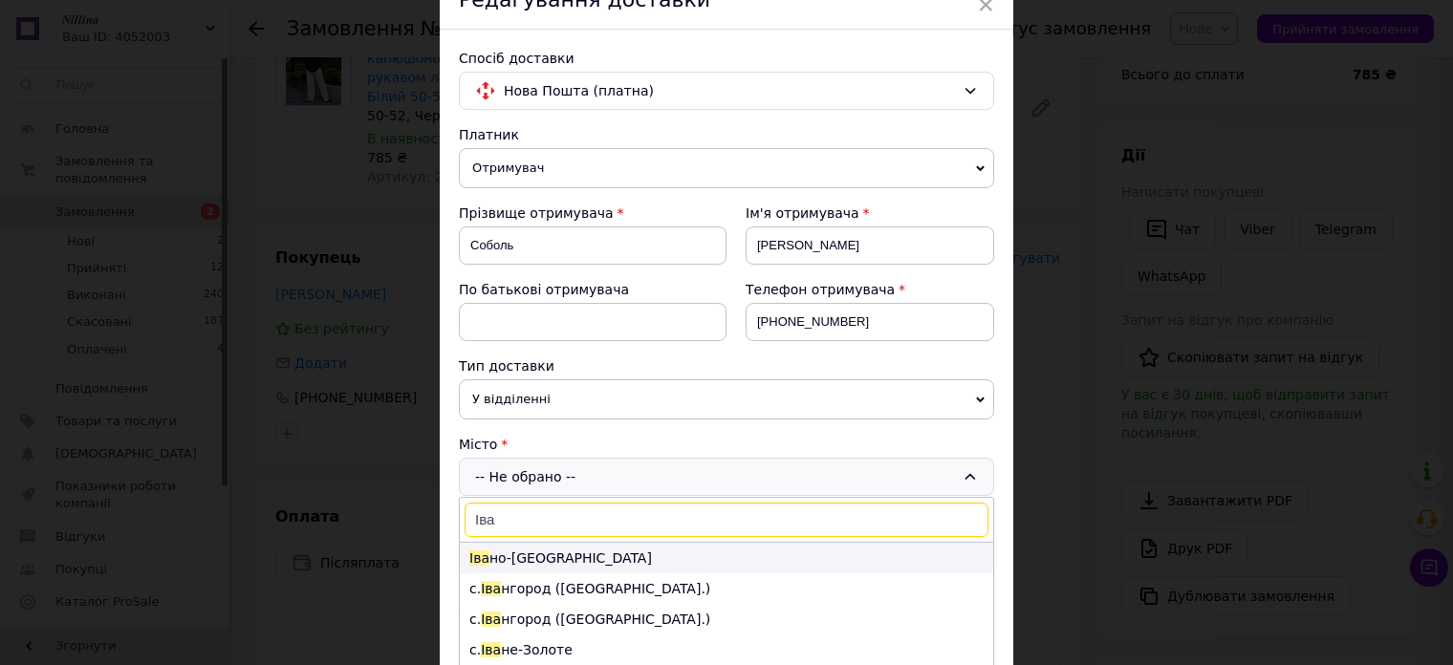
type input "Іва"
click at [581, 554] on li "Іва но-[GEOGRAPHIC_DATA]" at bounding box center [727, 558] width 534 height 31
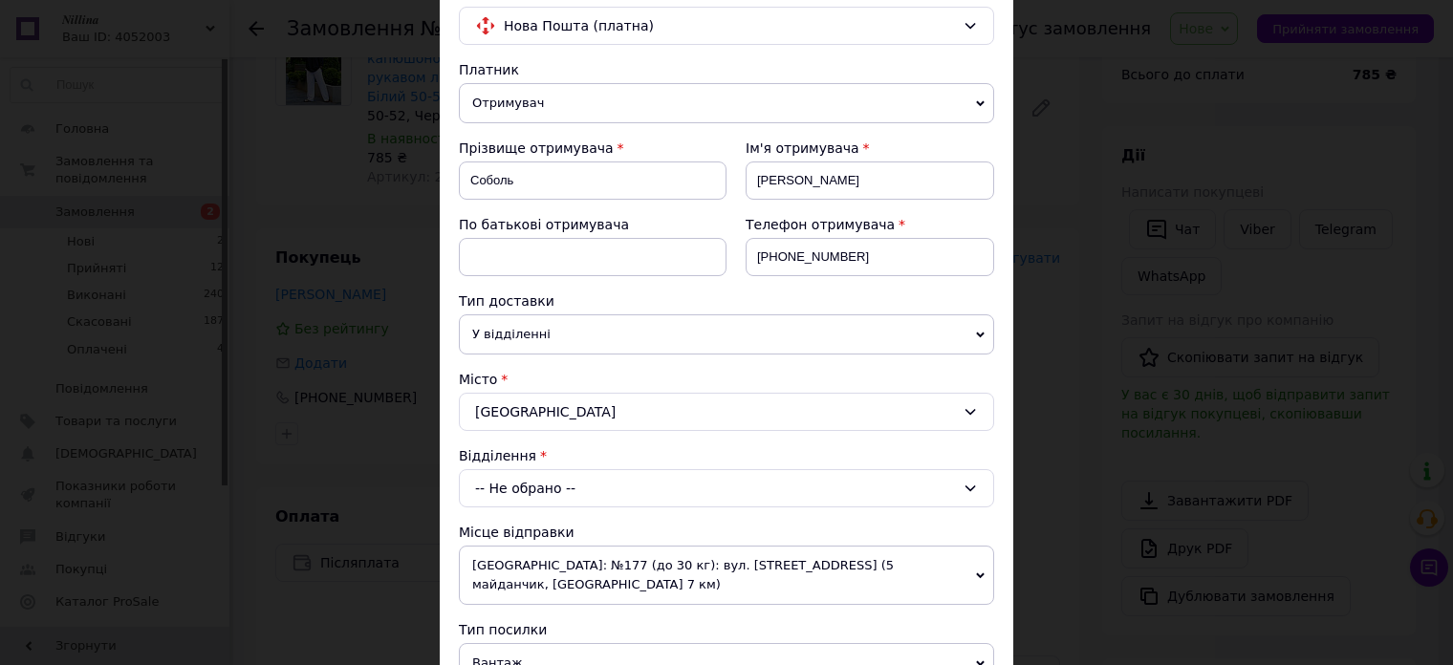
scroll to position [191, 0]
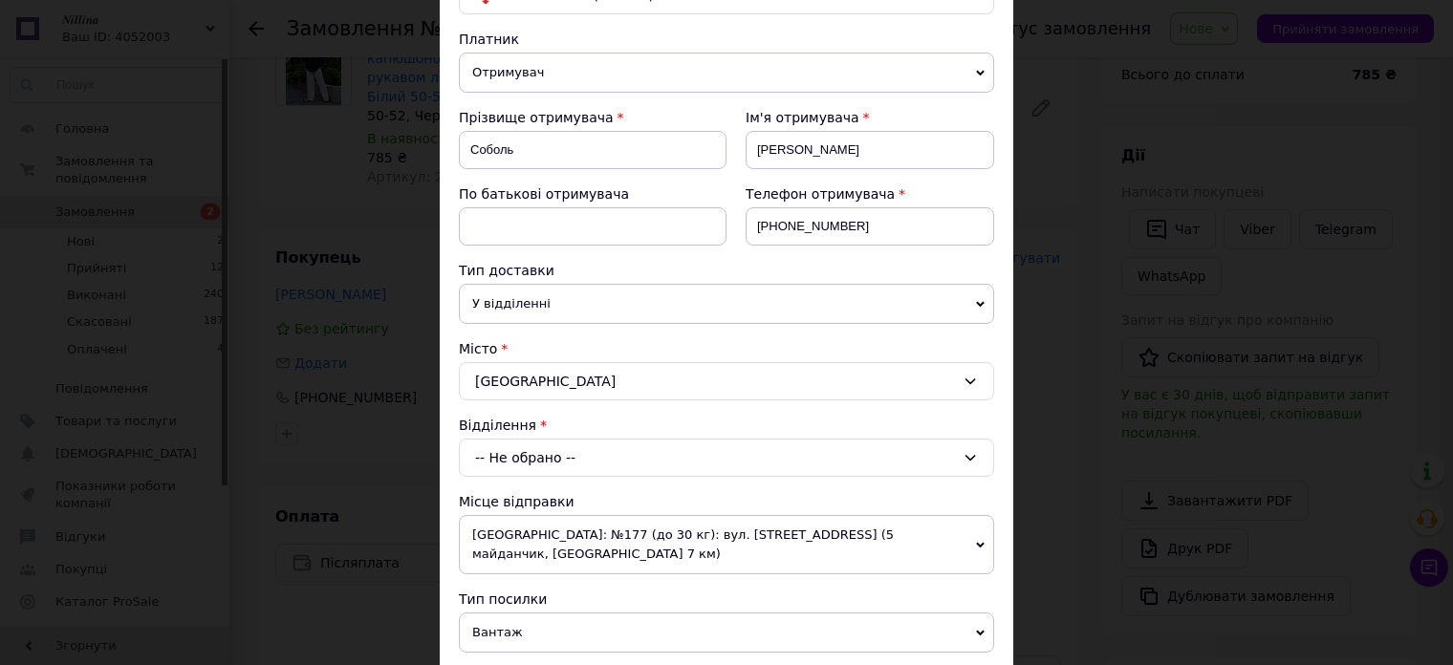
click at [666, 458] on div "-- Не обрано --" at bounding box center [726, 458] width 535 height 38
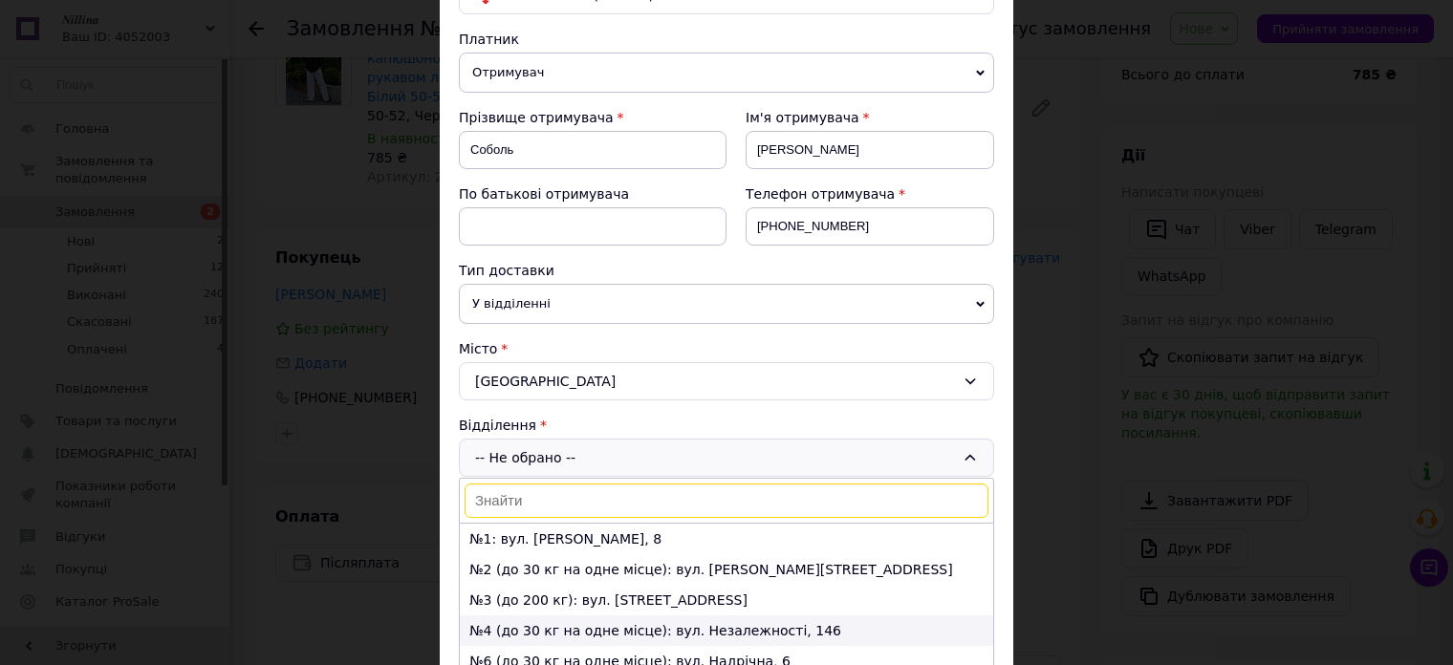
click at [662, 631] on li "№4 (до 30 кг на одне місце): вул. Незалежності, 146" at bounding box center [727, 631] width 534 height 31
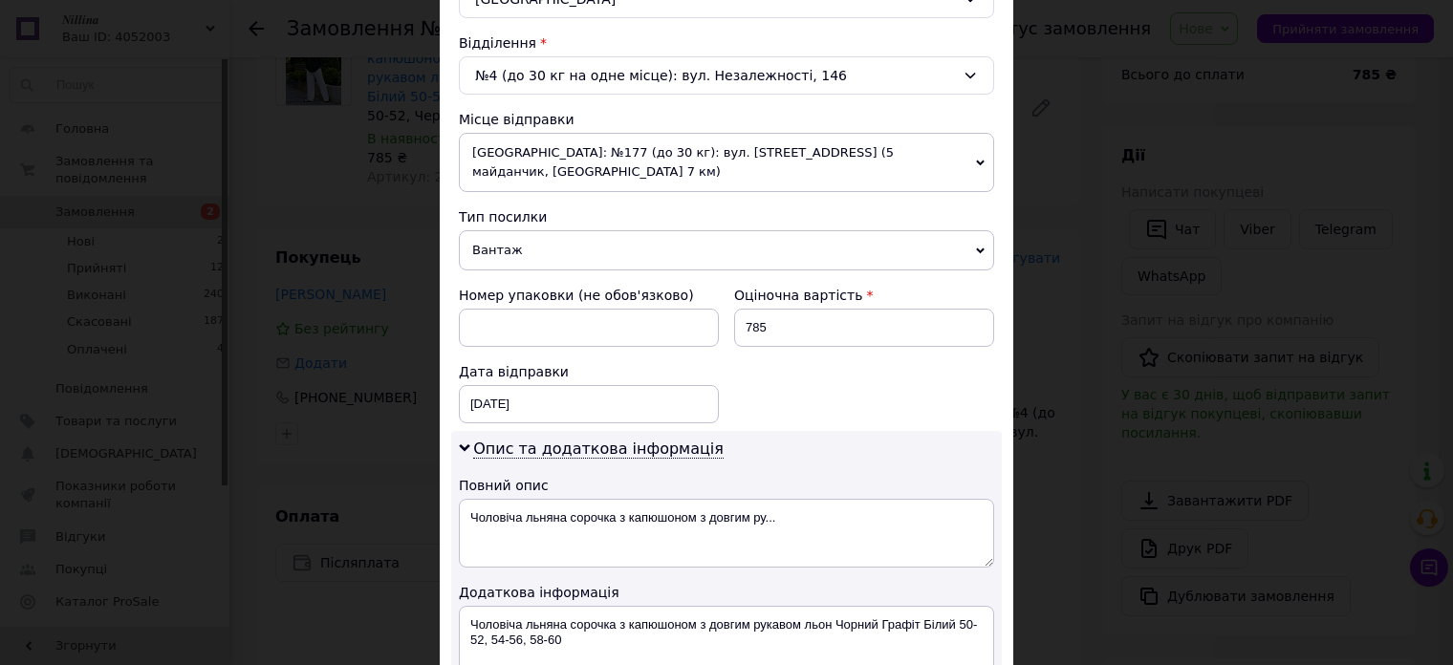
scroll to position [669, 0]
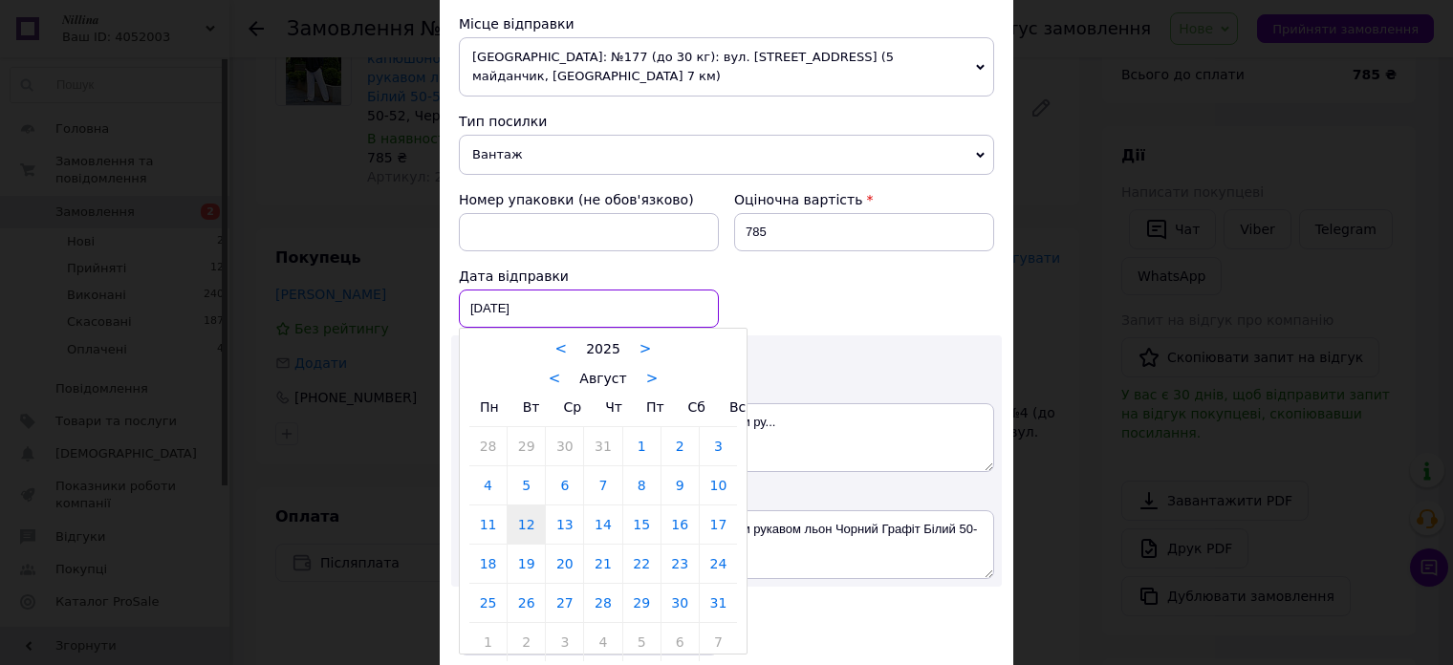
click at [598, 300] on div "[DATE] < 2025 > < Август > Пн Вт Ср Чт Пт Сб Вс 28 29 30 31 1 2 3 4 5 6 7 8 9 1…" at bounding box center [589, 309] width 260 height 38
click at [608, 506] on link "14" at bounding box center [602, 525] width 37 height 38
type input "[DATE]"
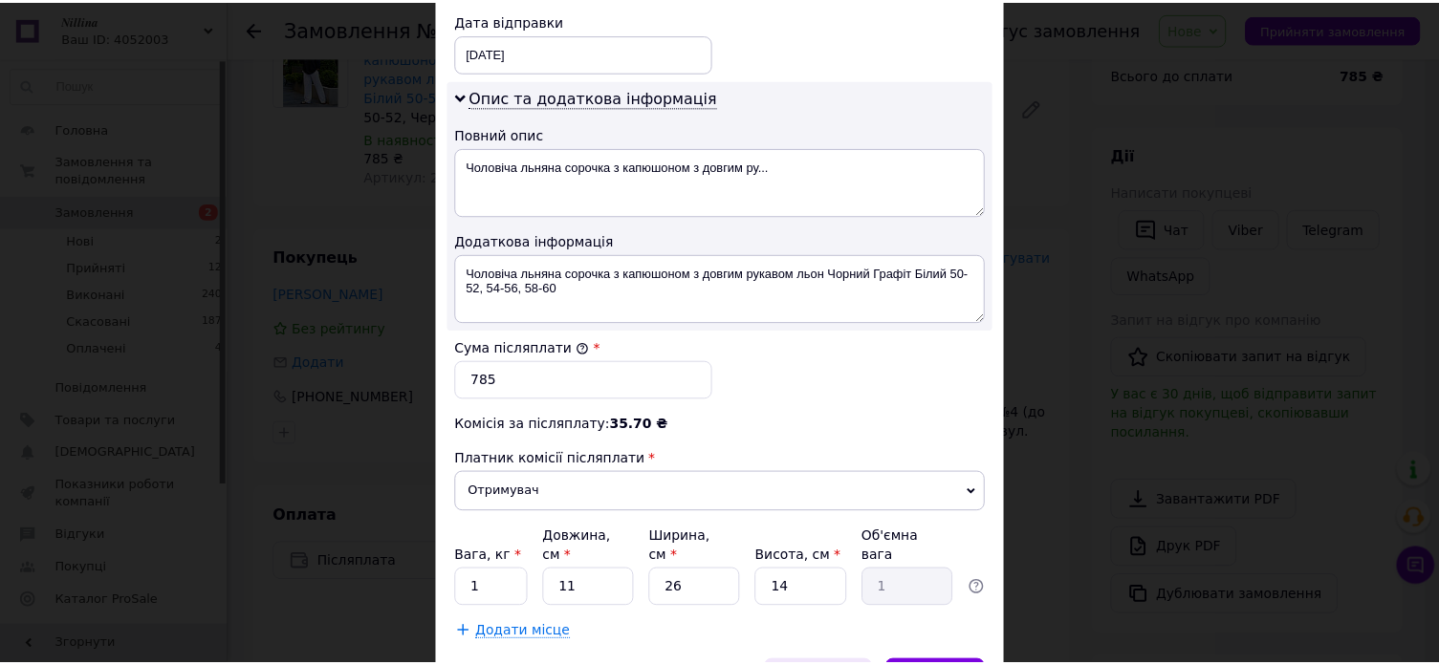
scroll to position [1001, 0]
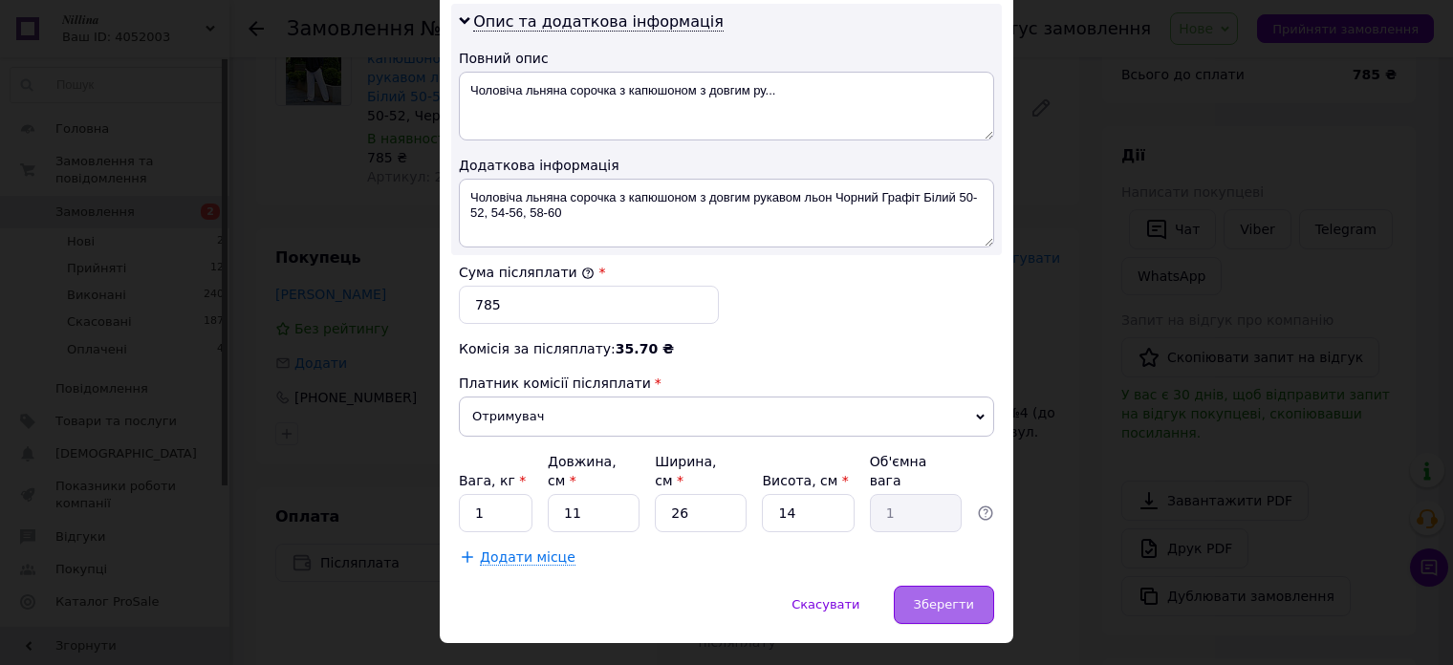
click at [925, 598] on span "Зберегти" at bounding box center [944, 605] width 60 height 14
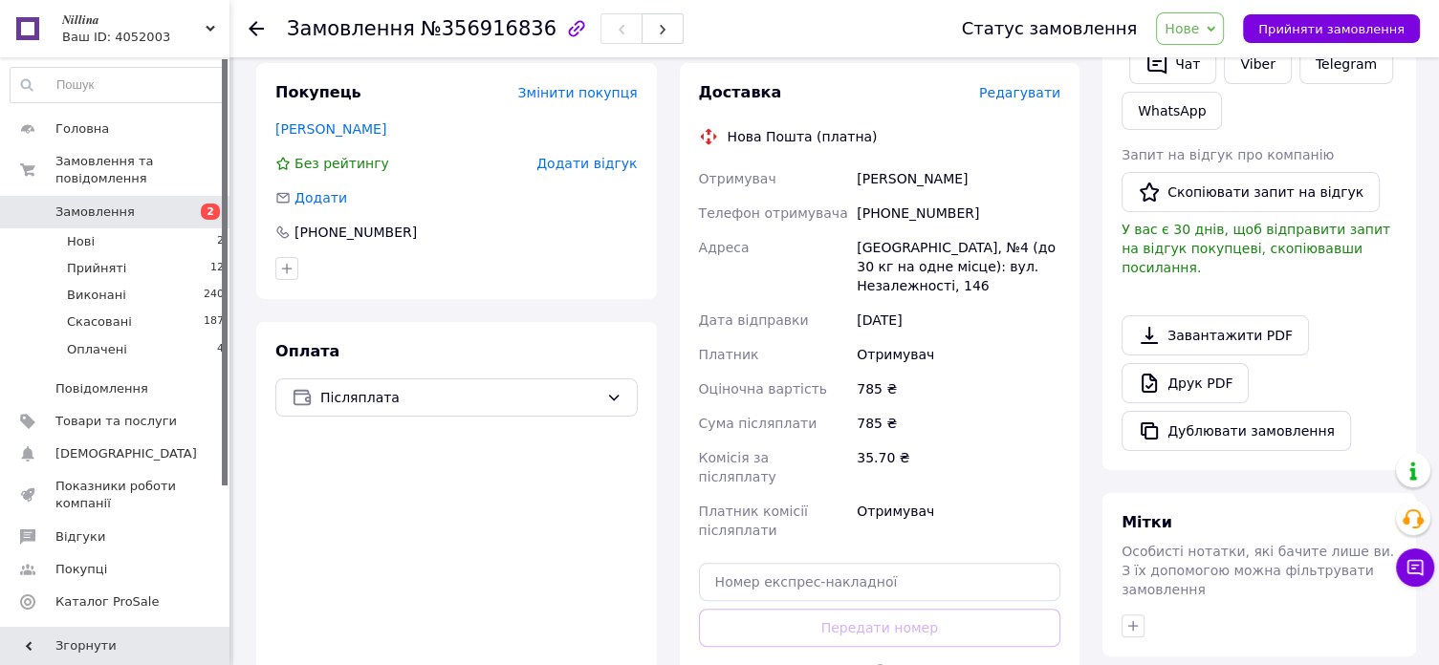
scroll to position [287, 0]
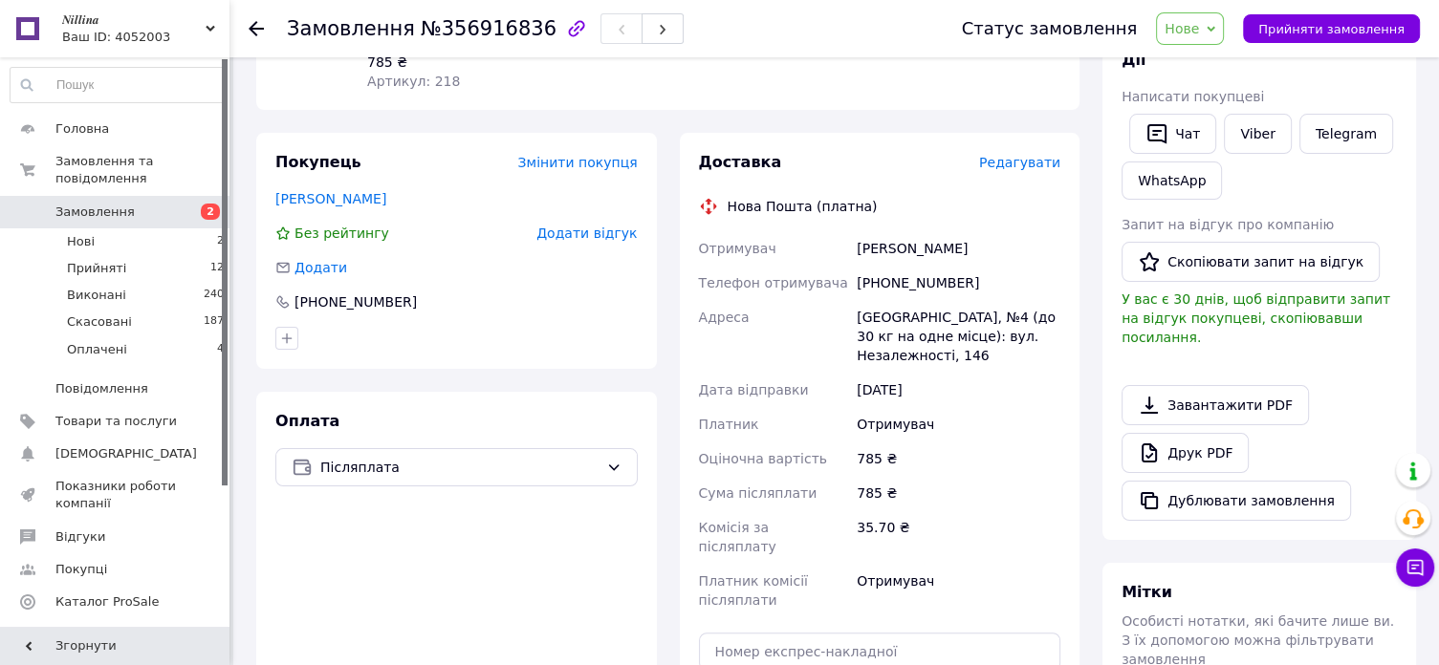
click at [1219, 33] on span "Нове" at bounding box center [1190, 28] width 68 height 33
click at [1215, 62] on li "Прийнято" at bounding box center [1201, 67] width 88 height 29
click at [1254, 133] on link "Viber" at bounding box center [1257, 134] width 67 height 40
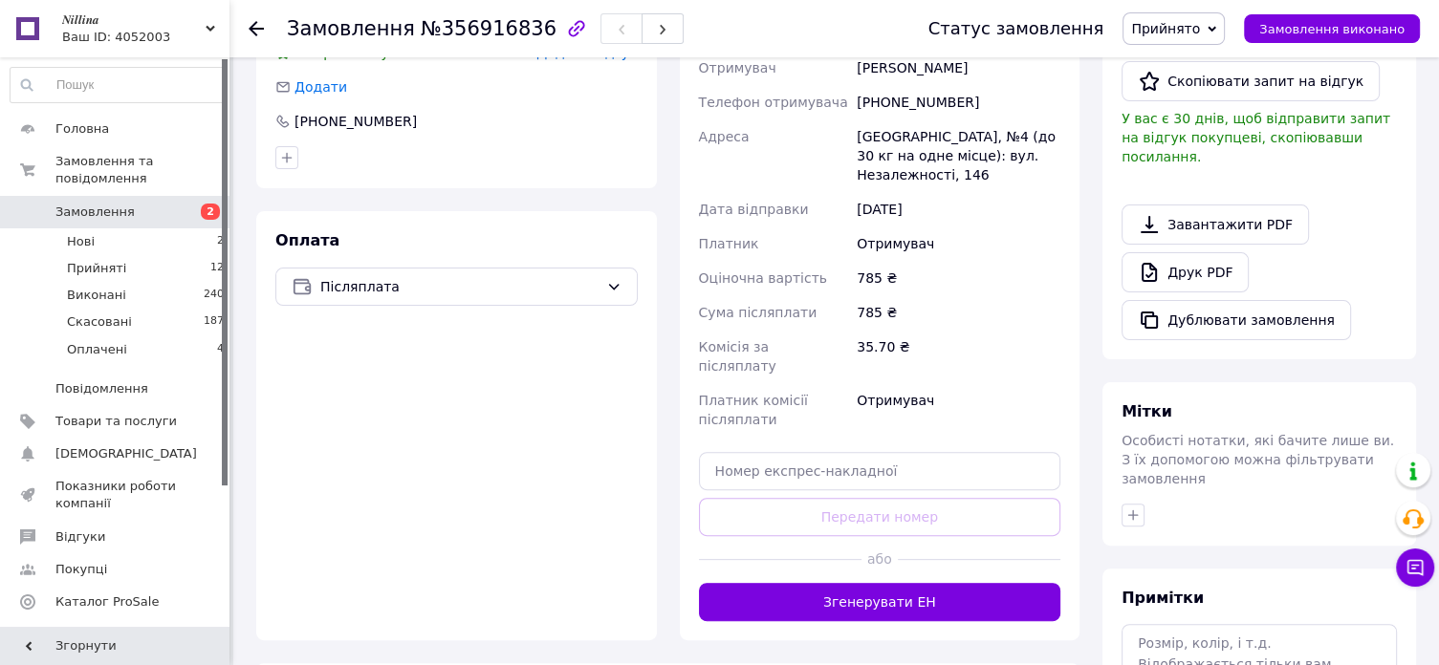
scroll to position [478, 0]
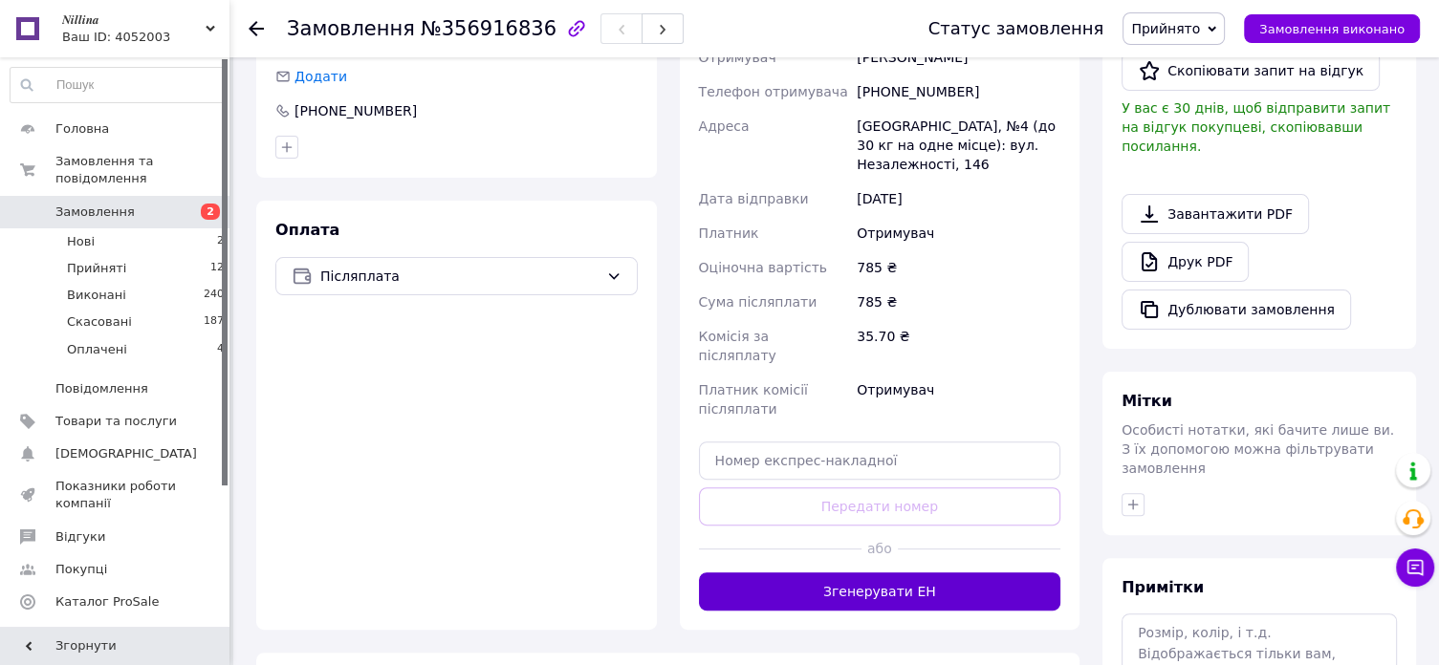
click at [896, 573] on button "Згенерувати ЕН" at bounding box center [880, 592] width 362 height 38
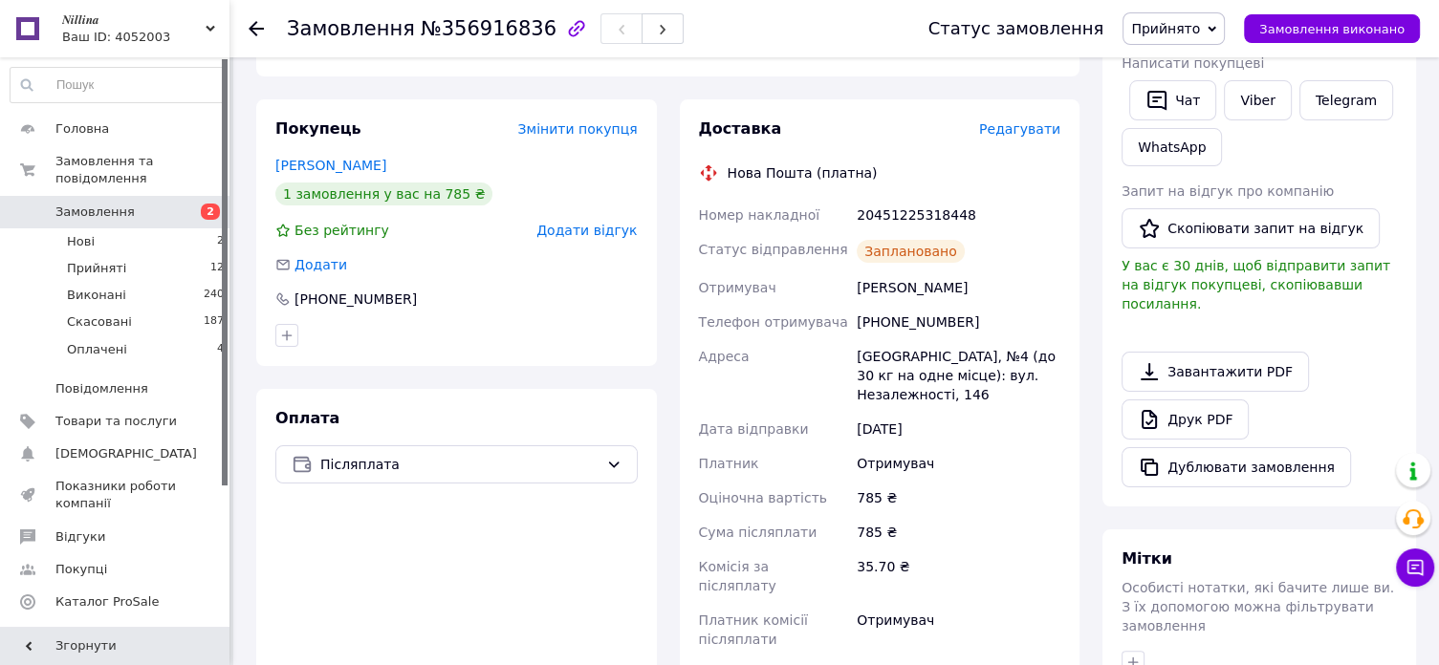
scroll to position [287, 0]
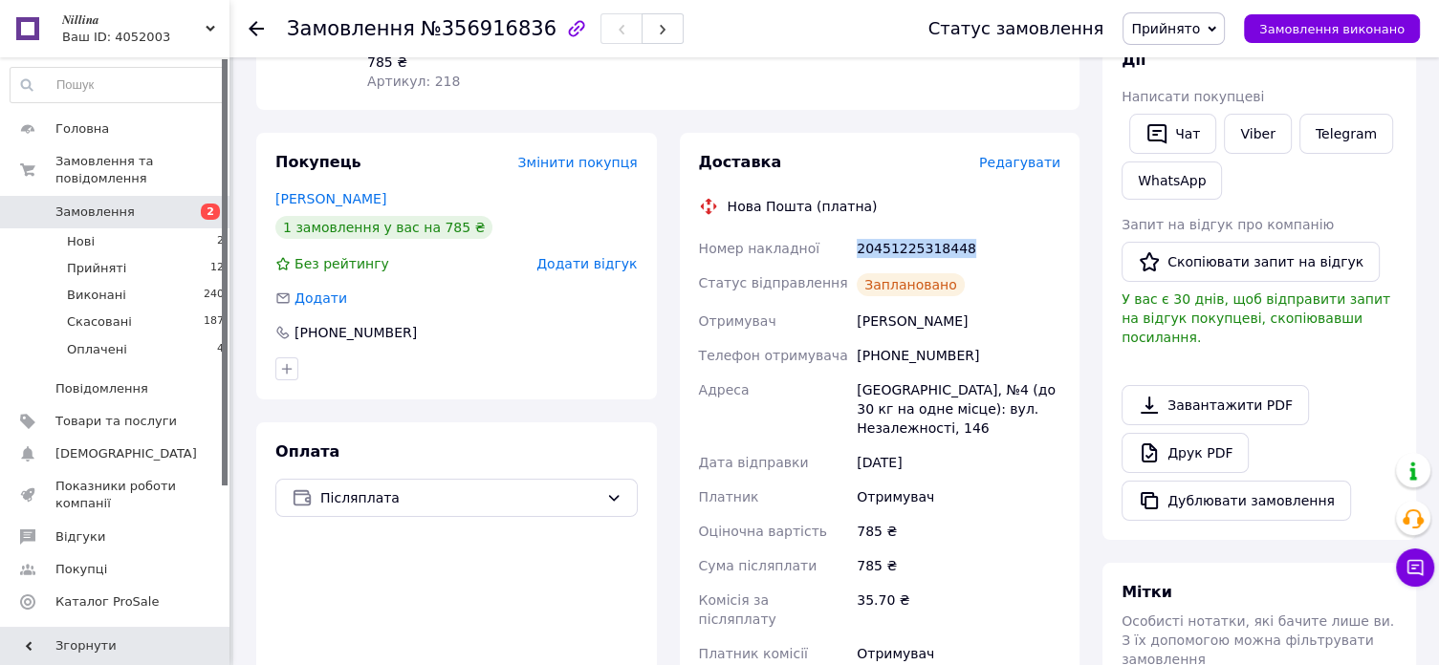
drag, startPoint x: 970, startPoint y: 254, endPoint x: 848, endPoint y: 250, distance: 122.5
click at [848, 250] on div "Номер накладної 20451225318448 Статус відправлення Заплановано Отримувач [PERSO…" at bounding box center [880, 477] width 370 height 493
copy div "Номер накладної 20451225318448"
drag, startPoint x: 966, startPoint y: 312, endPoint x: 827, endPoint y: 318, distance: 138.8
click at [827, 318] on div "Номер накладної 20451225318448 Статус відправлення Заплановано Отримувач [PERSO…" at bounding box center [880, 477] width 370 height 493
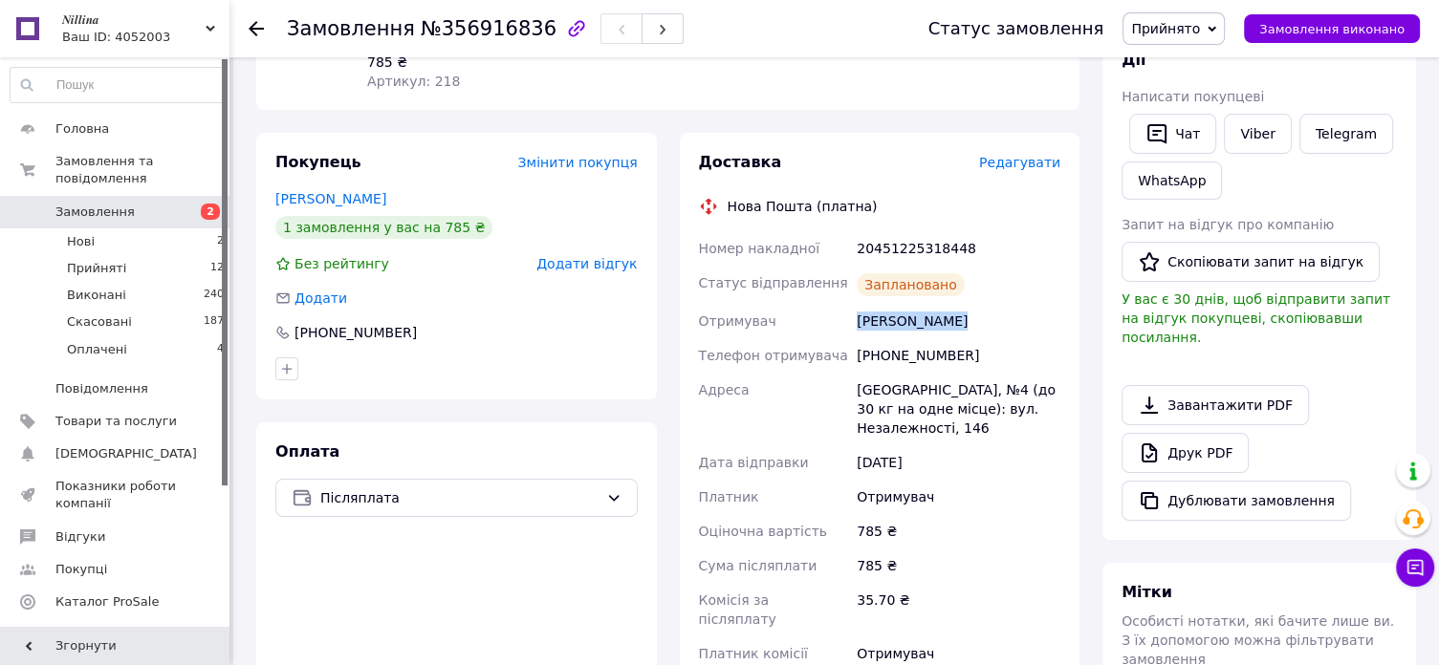
copy div "Отримувач [PERSON_NAME]"
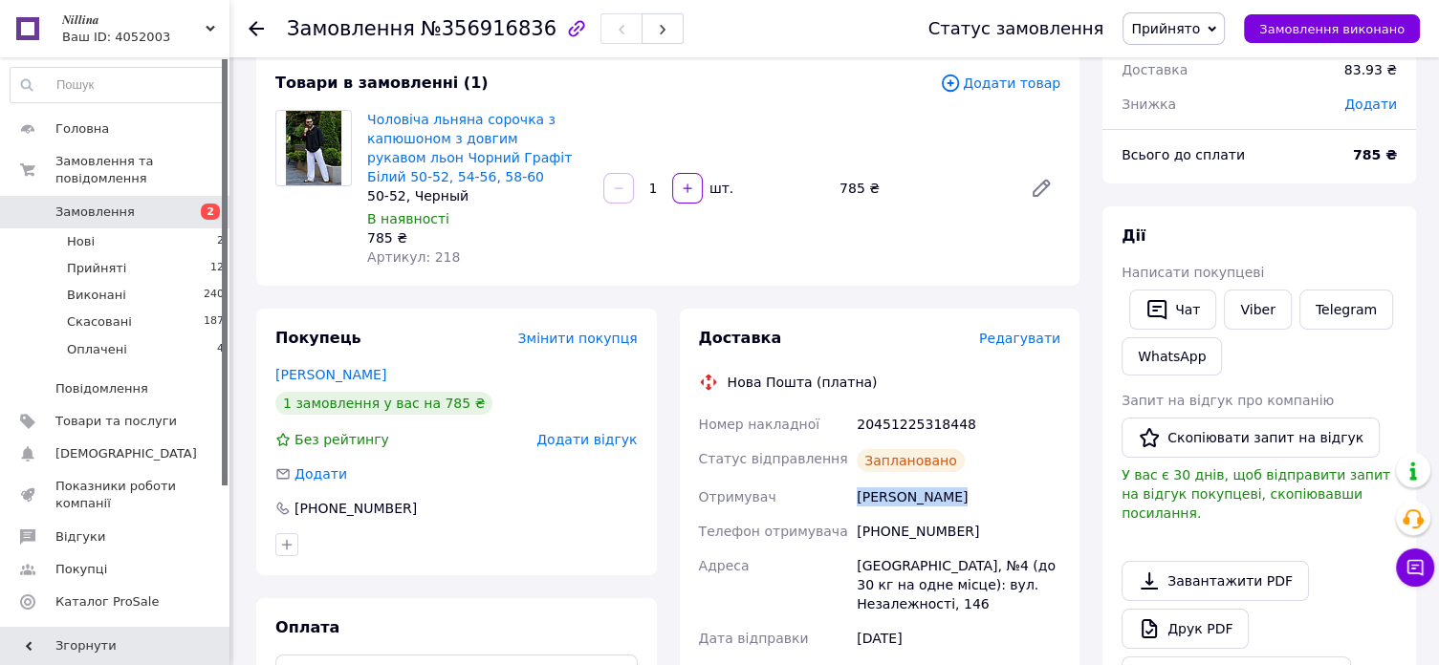
scroll to position [96, 0]
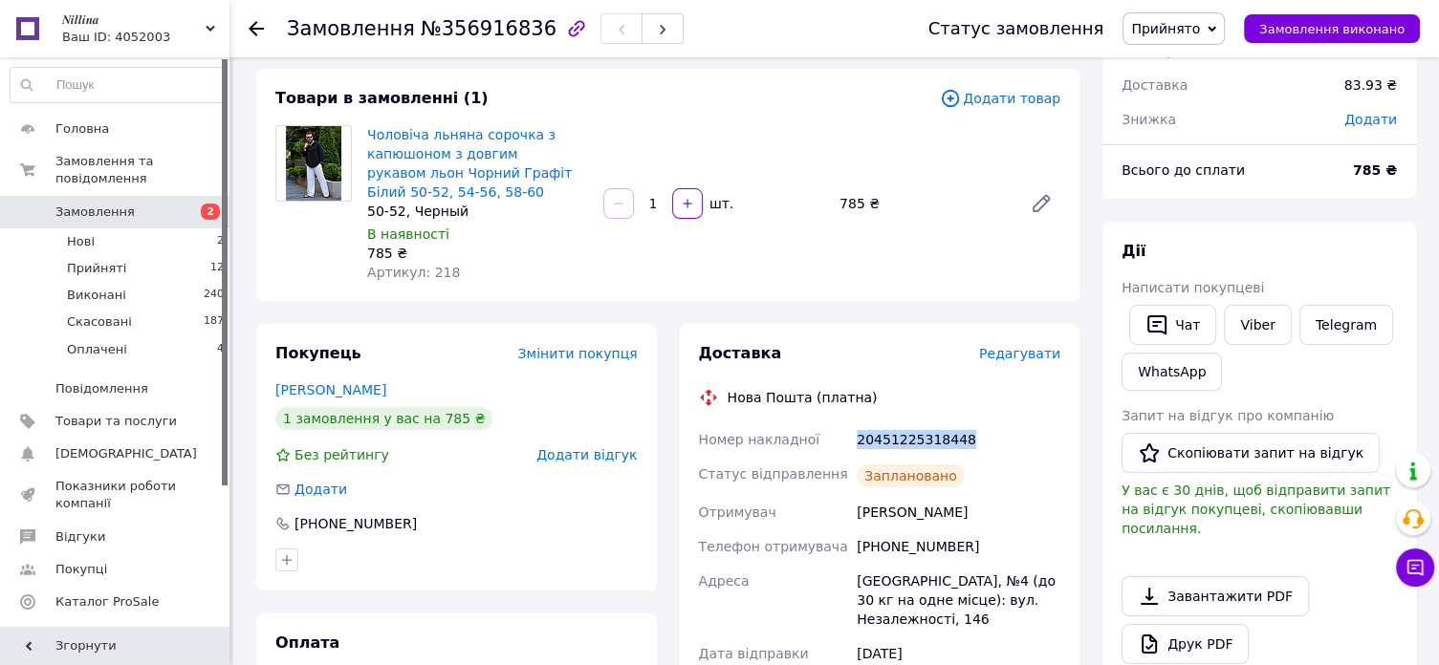
drag, startPoint x: 970, startPoint y: 442, endPoint x: 840, endPoint y: 428, distance: 130.7
click at [840, 431] on div "Номер накладної 20451225318448 Статус відправлення Заплановано Отримувач [PERSO…" at bounding box center [880, 669] width 370 height 493
copy div "Номер накладної 20451225318448"
click at [1251, 326] on link "Viber" at bounding box center [1257, 325] width 67 height 40
click at [251, 26] on icon at bounding box center [256, 28] width 15 height 15
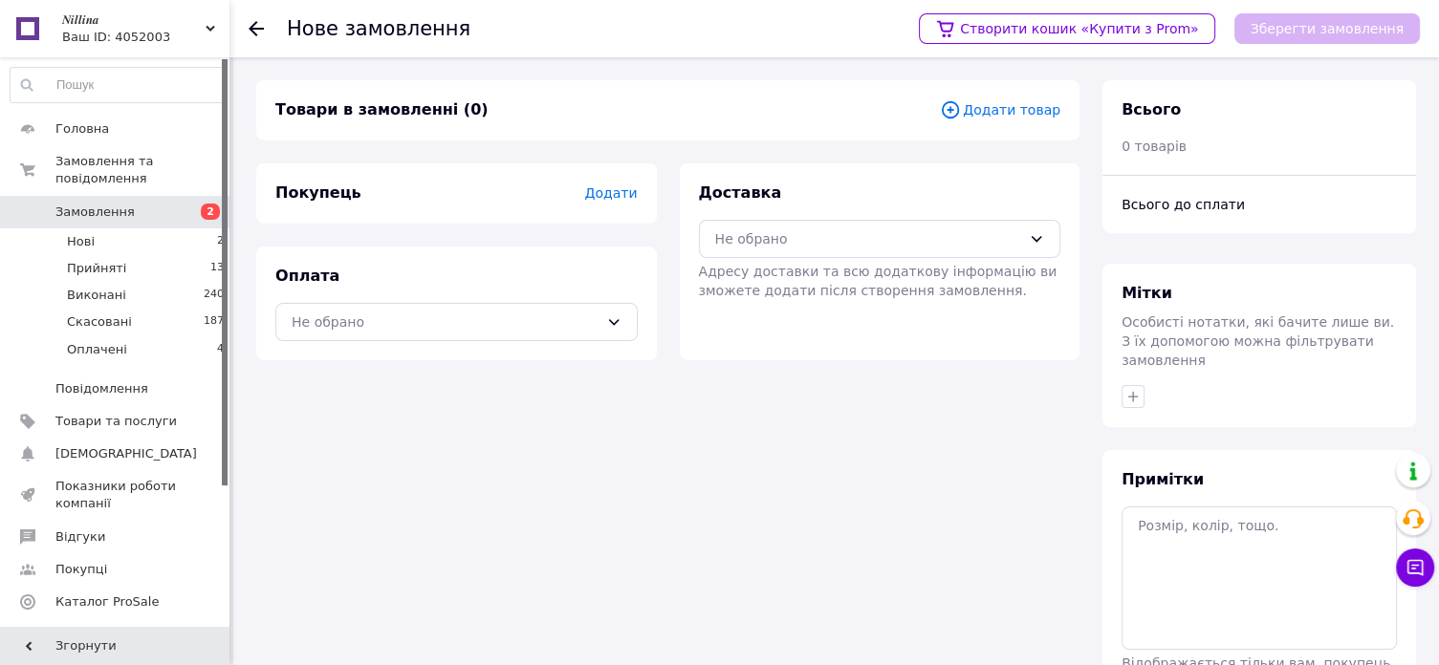
click at [249, 27] on icon at bounding box center [256, 28] width 15 height 15
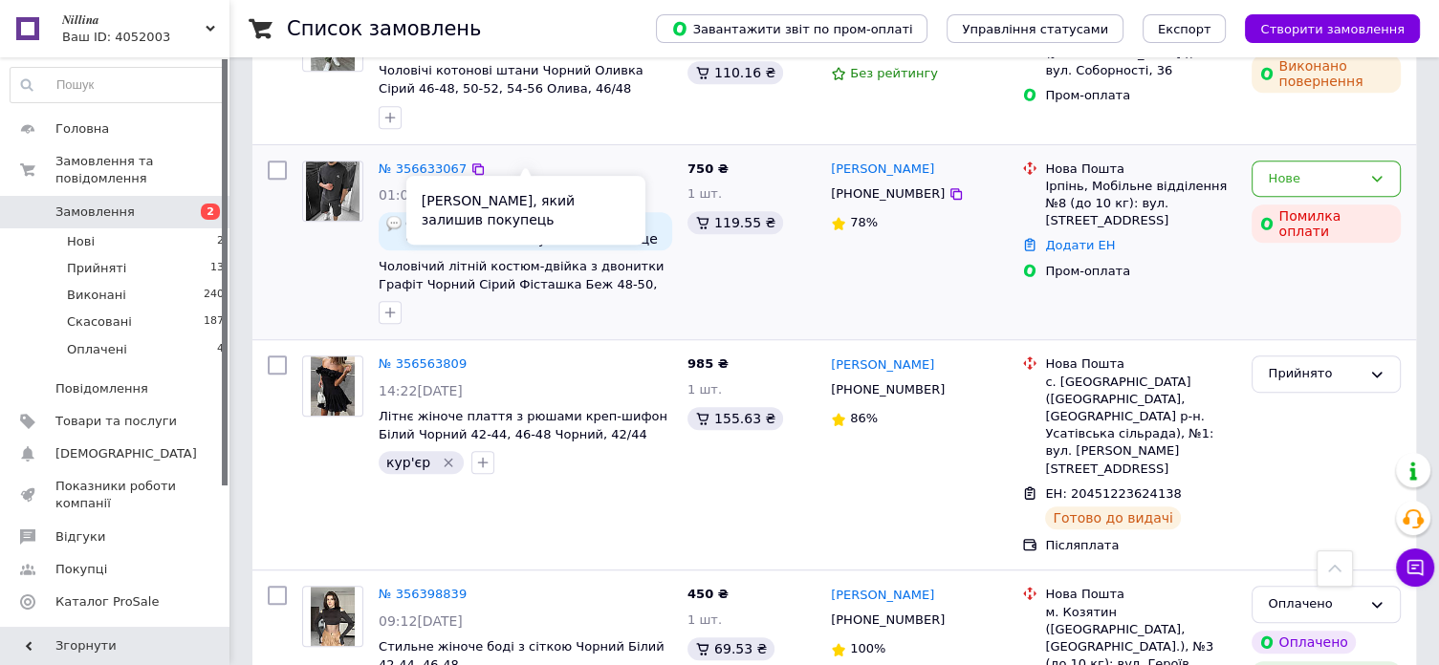
scroll to position [1052, 0]
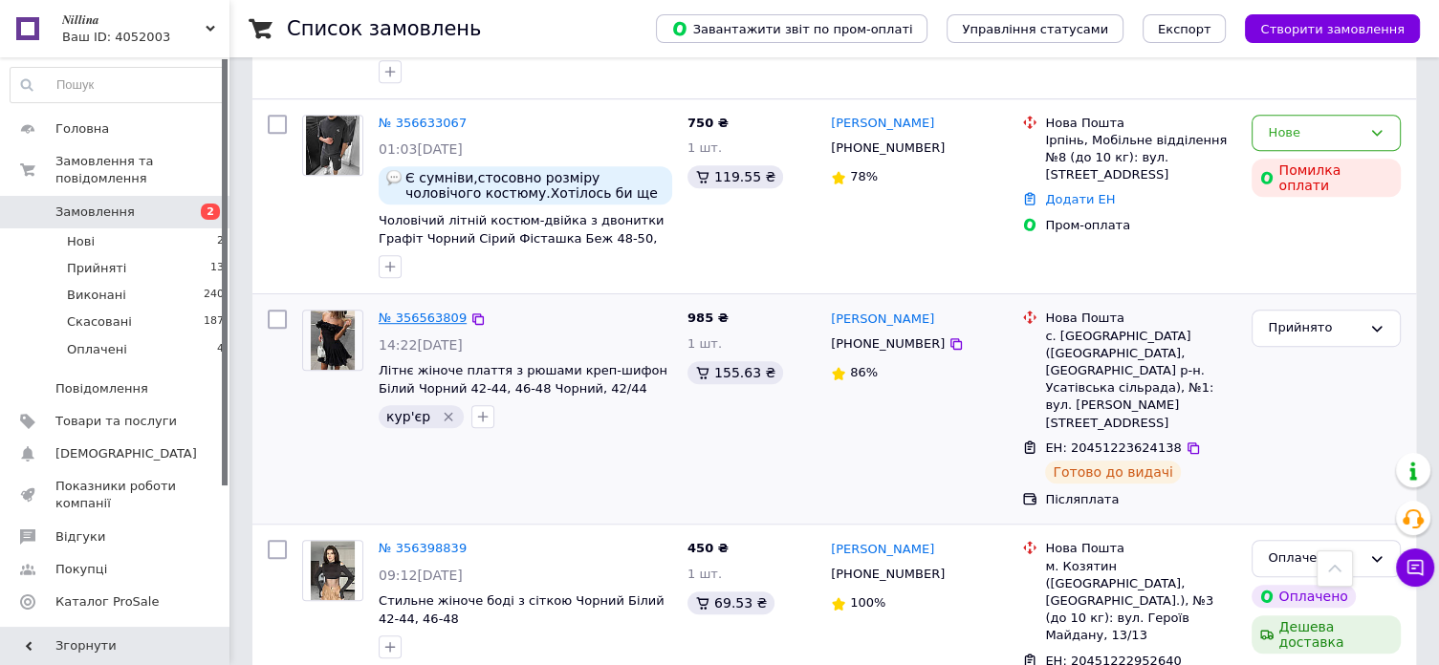
click at [421, 311] on link "№ 356563809" at bounding box center [423, 318] width 88 height 14
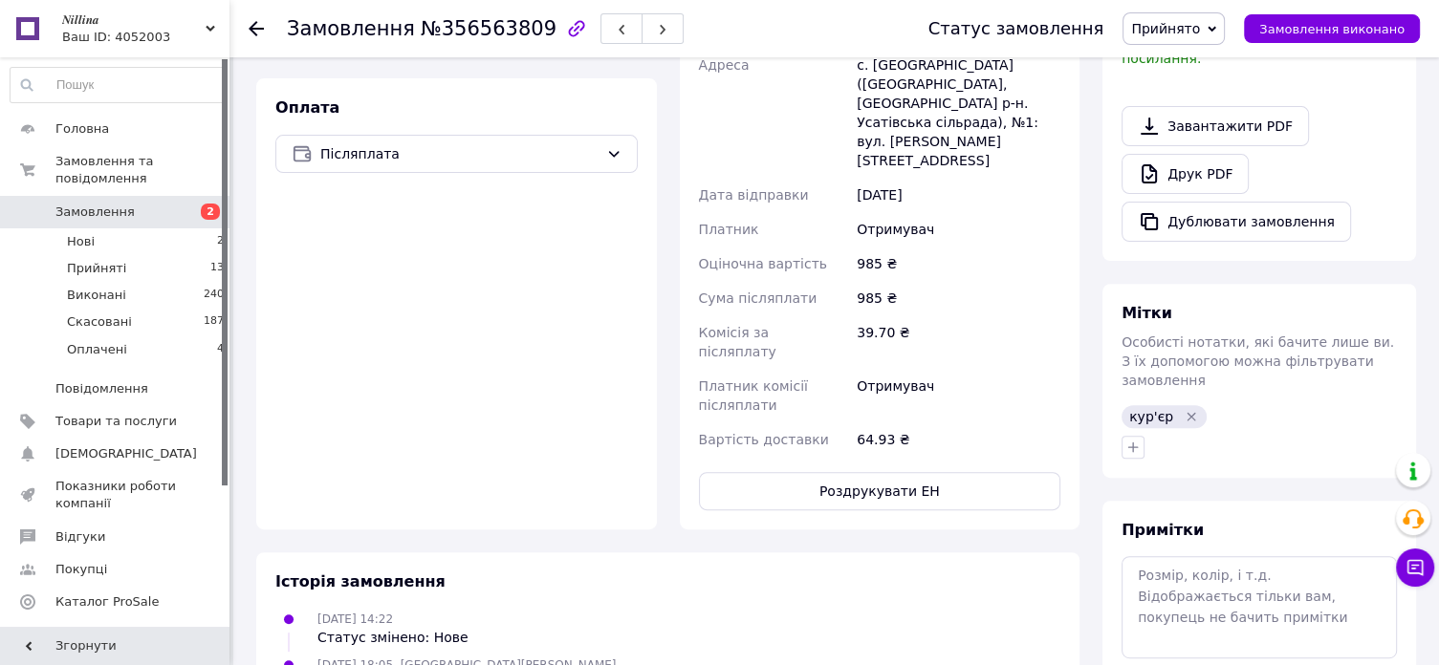
scroll to position [780, 0]
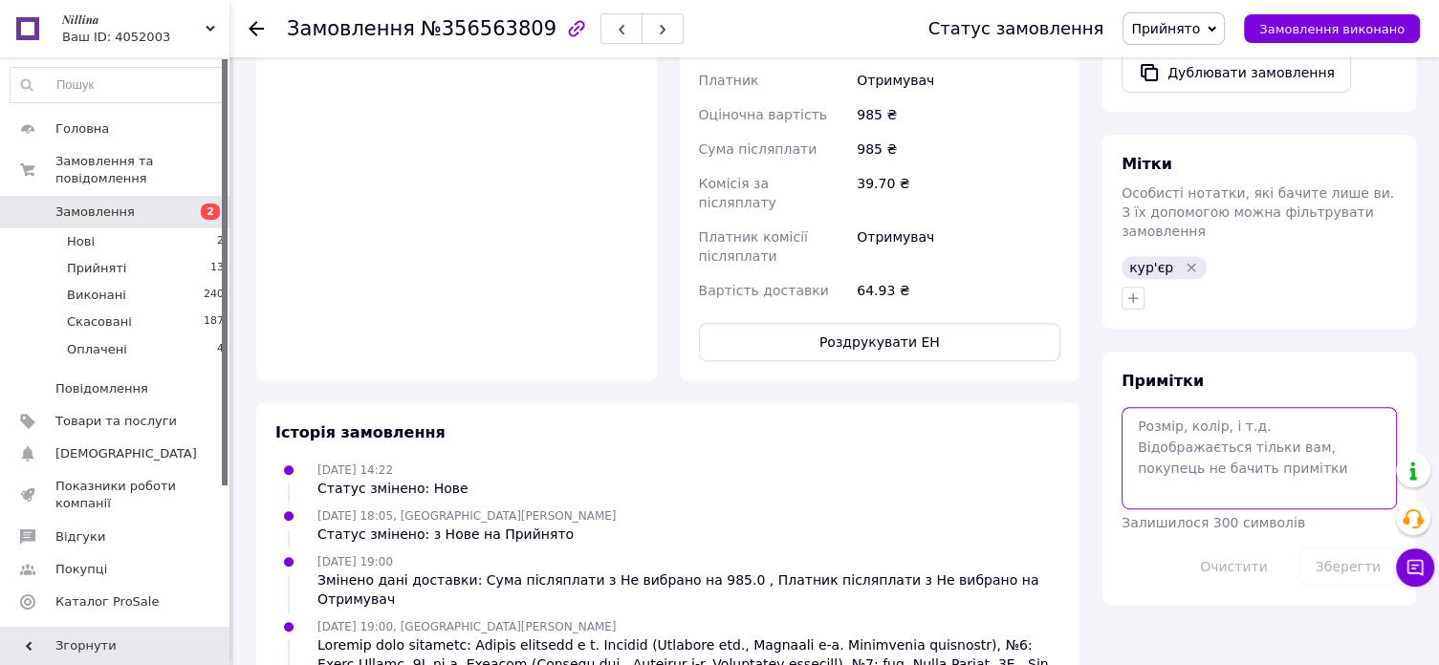
click at [1159, 409] on textarea at bounding box center [1259, 457] width 275 height 101
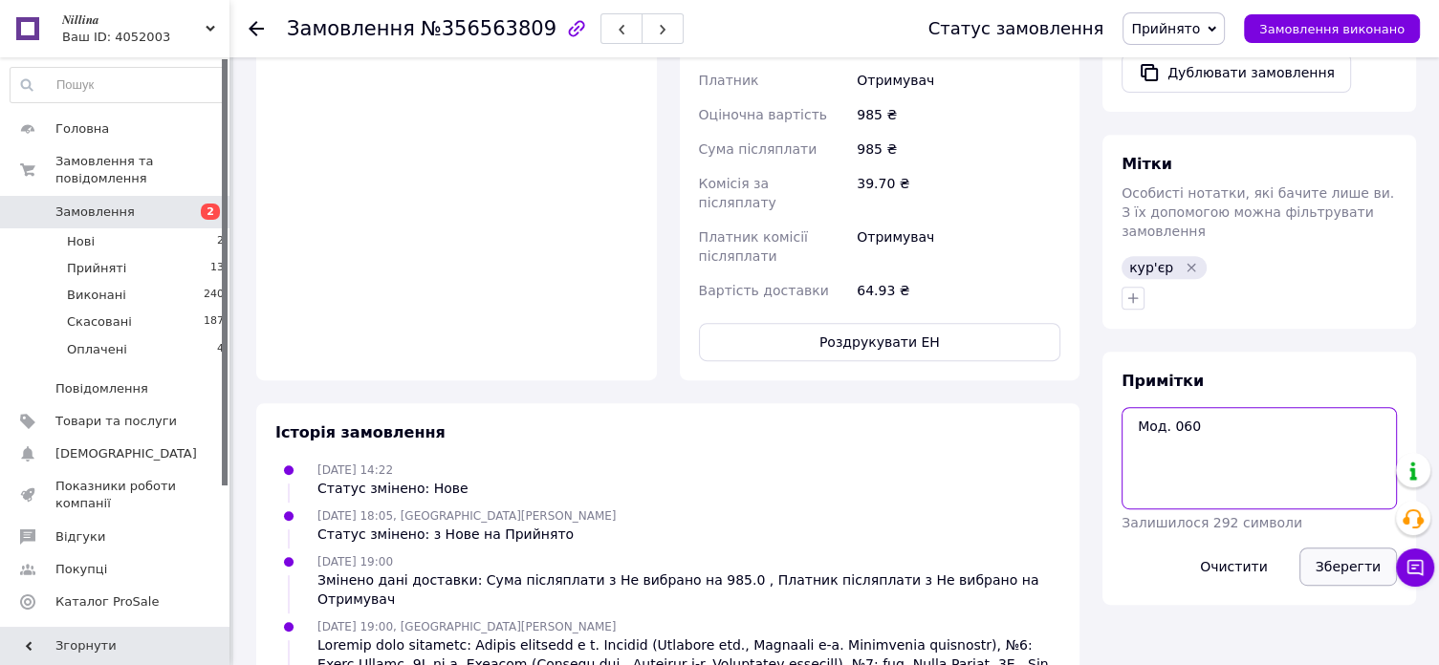
type textarea "Мод. 060"
click at [1333, 548] on button "Зберегти" at bounding box center [1348, 567] width 98 height 38
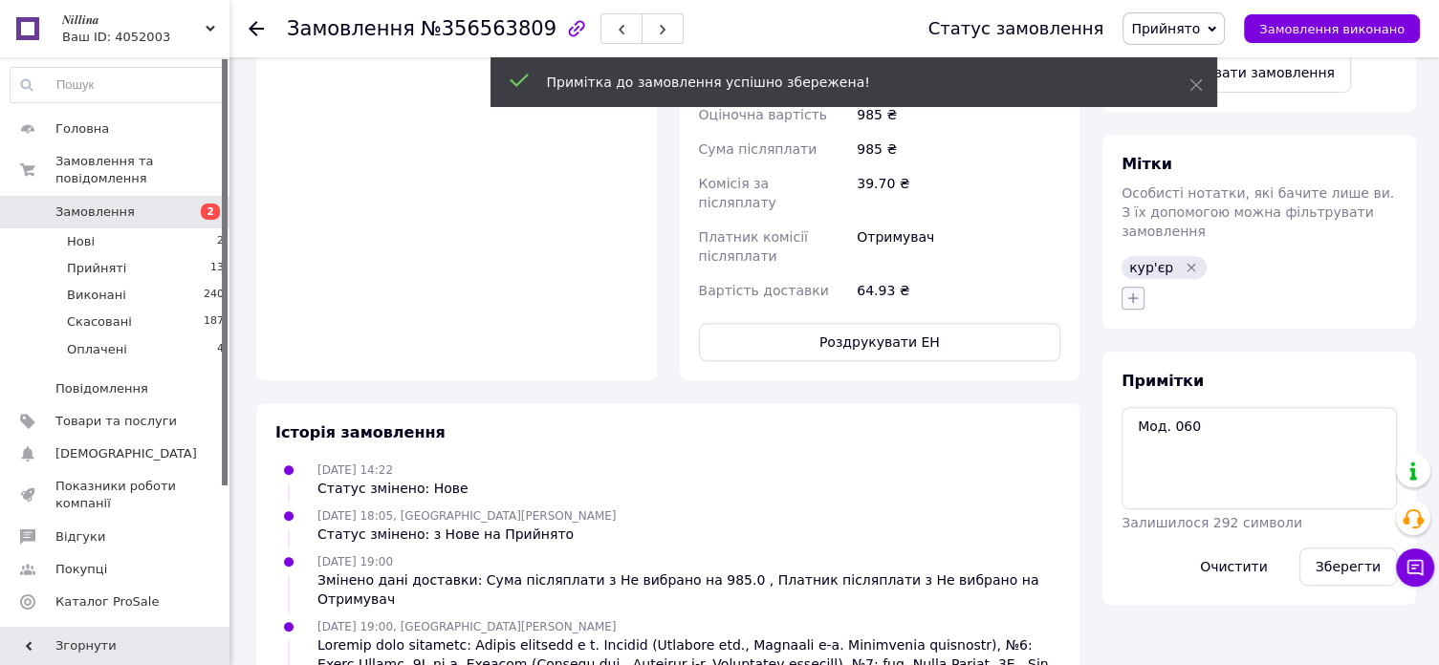
click at [1126, 291] on icon "button" at bounding box center [1132, 298] width 15 height 15
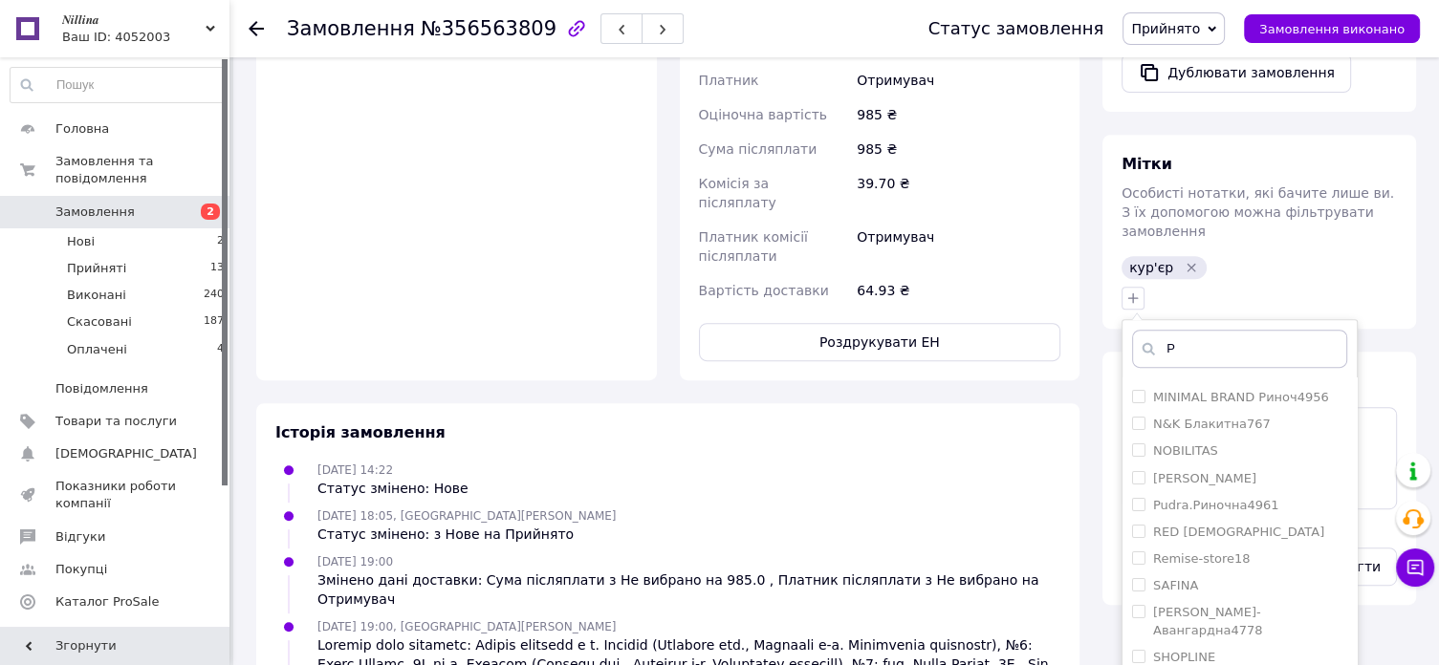
scroll to position [0, 0]
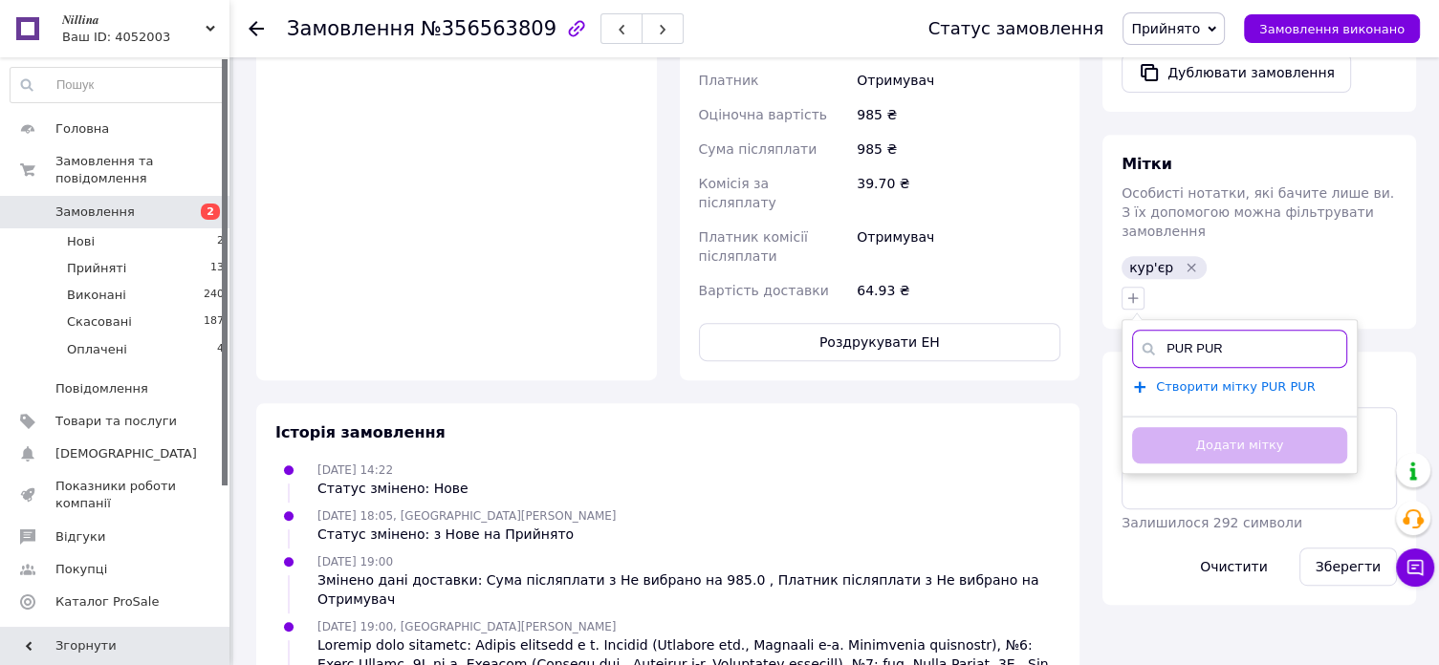
type input "PUR PUR"
click at [1210, 380] on span "Створити мітку PUR PUR" at bounding box center [1236, 387] width 160 height 15
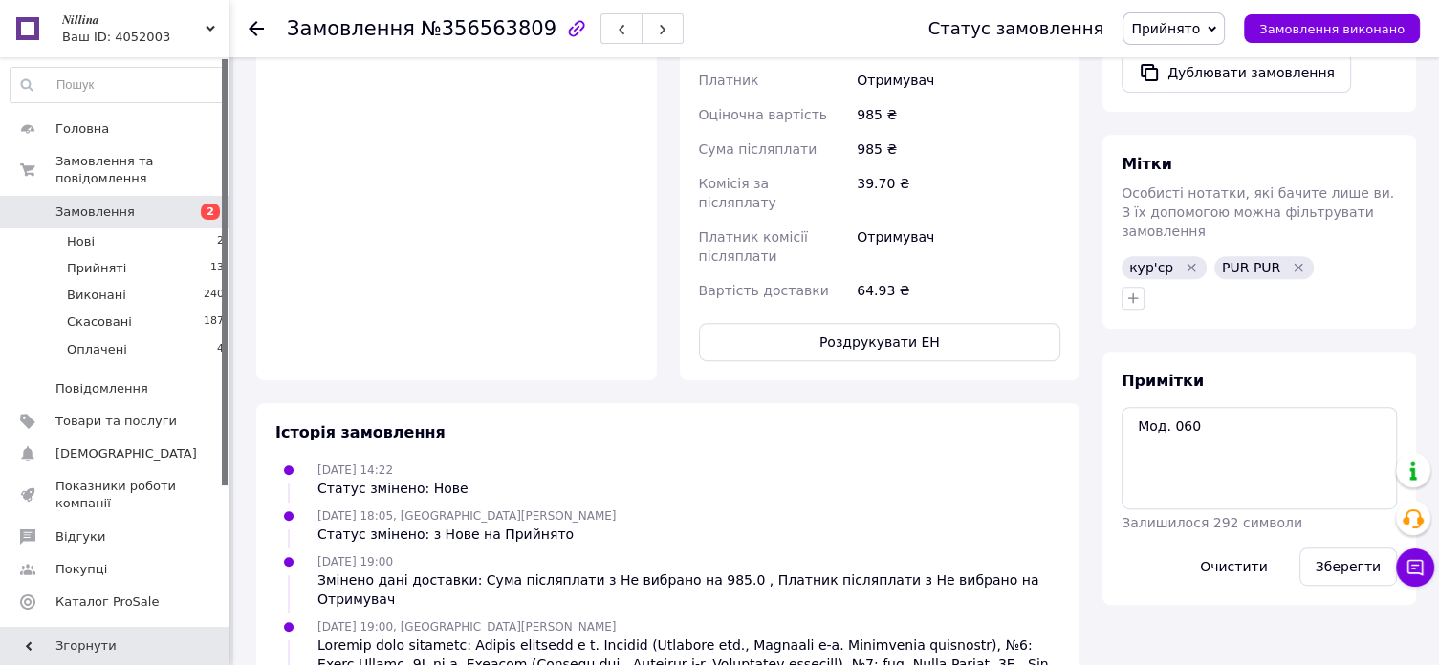
click at [252, 30] on icon at bounding box center [256, 28] width 15 height 15
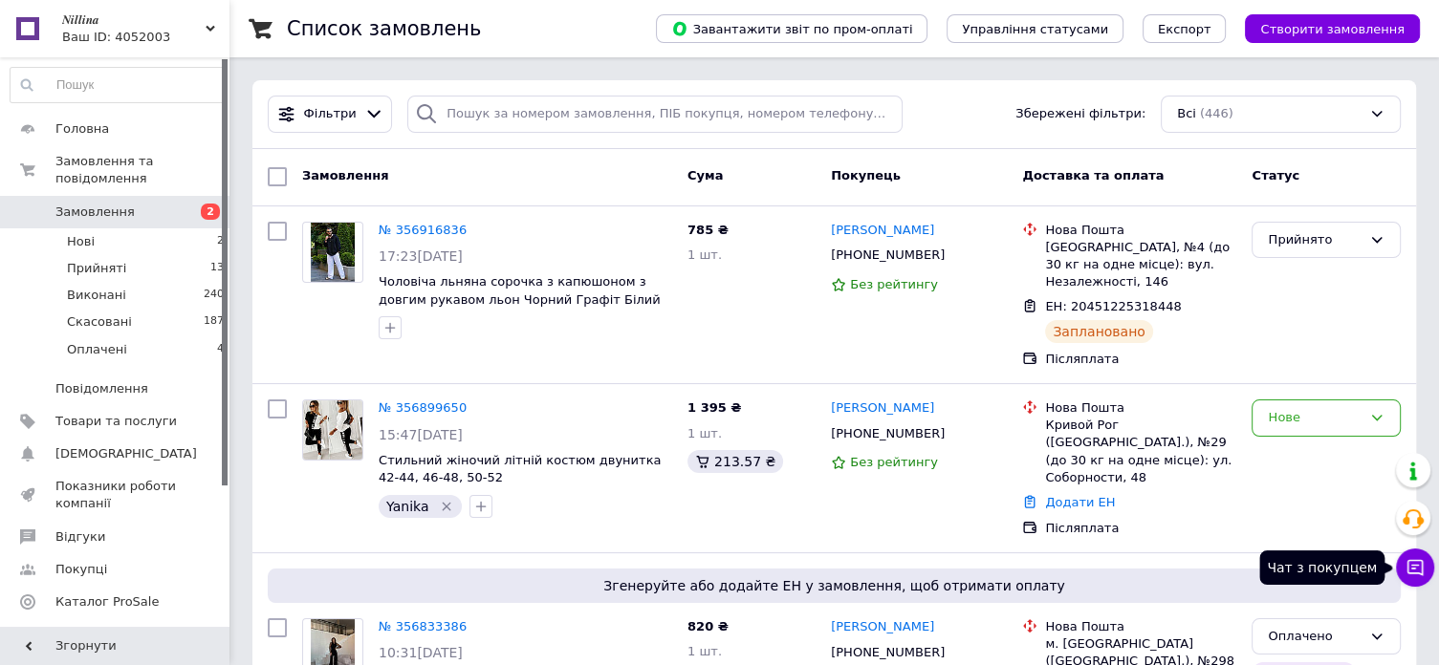
click at [1408, 576] on icon at bounding box center [1415, 567] width 19 height 19
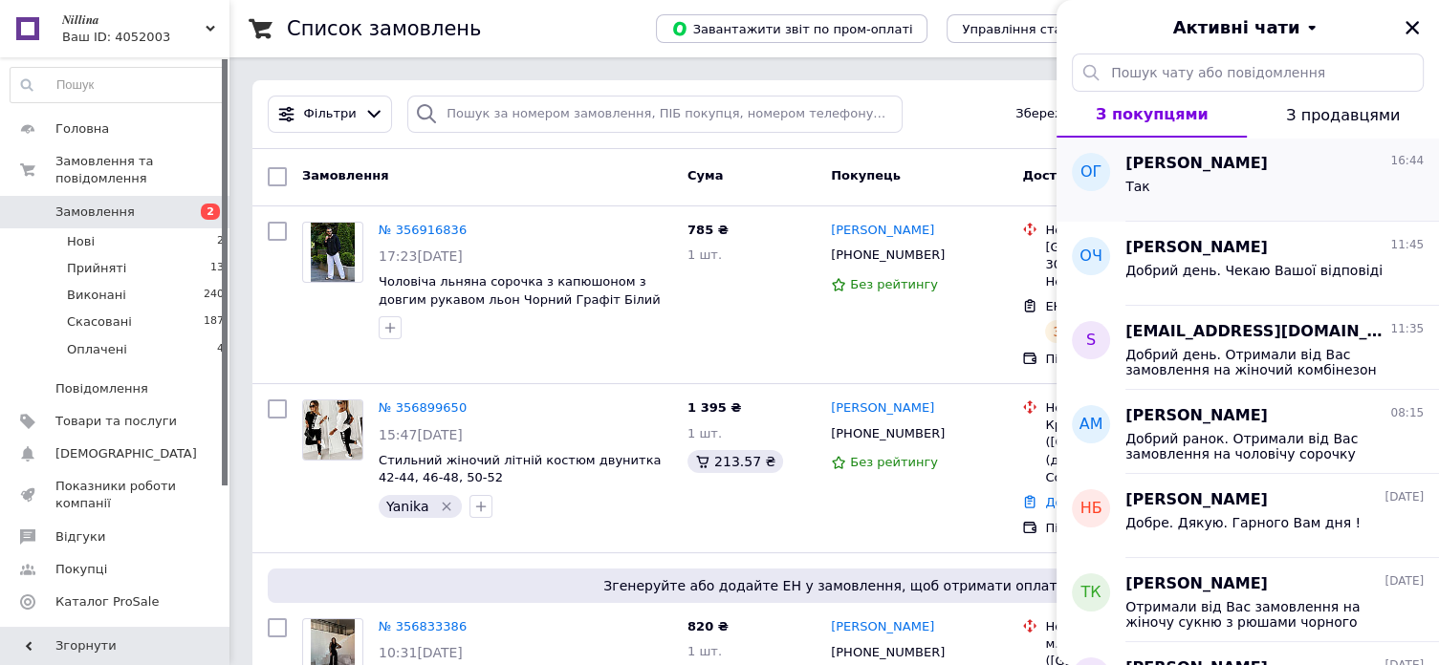
click at [1249, 193] on div "Так" at bounding box center [1274, 190] width 298 height 31
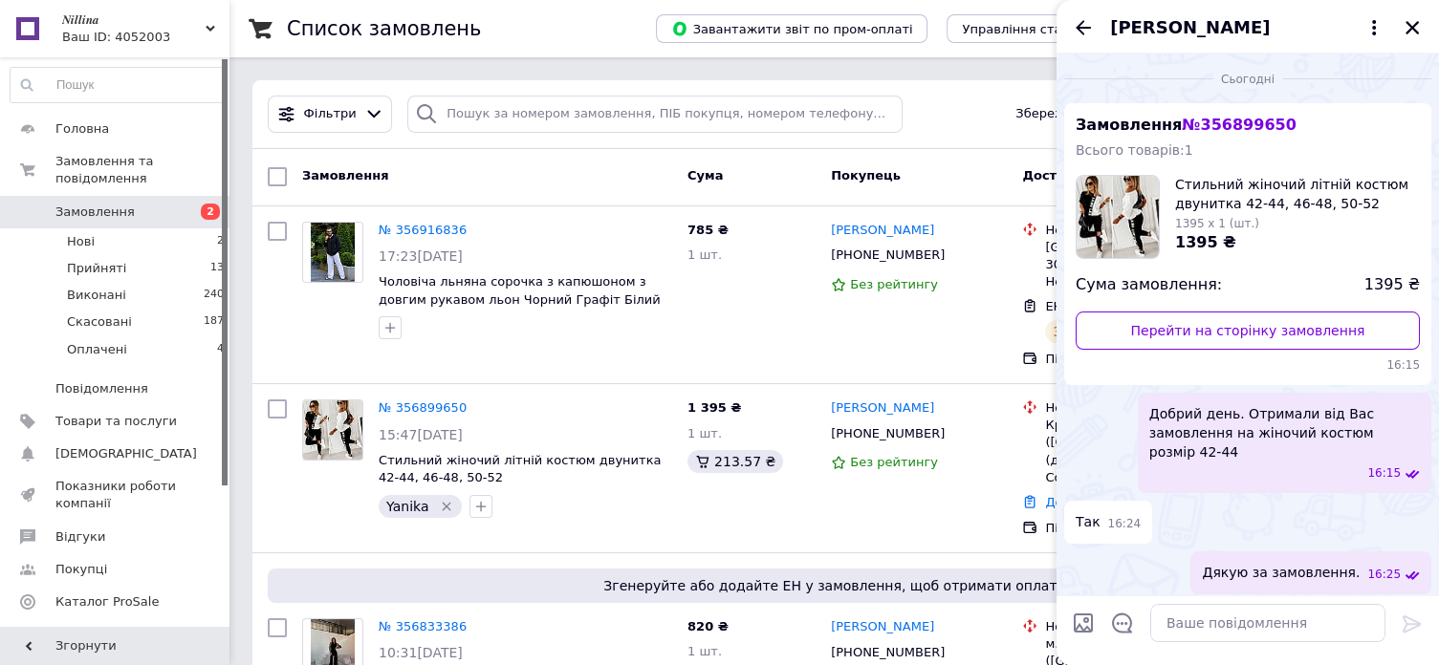
scroll to position [591, 0]
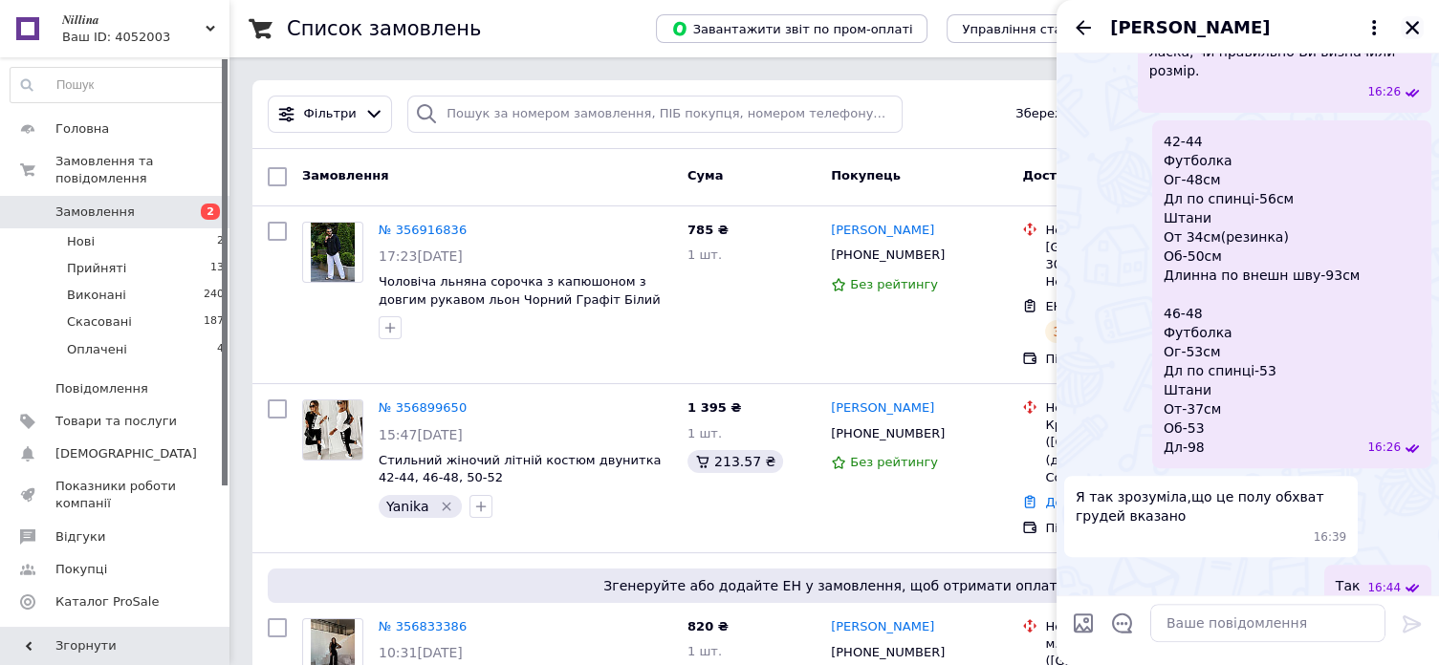
click at [1408, 24] on icon "Закрити" at bounding box center [1412, 27] width 13 height 13
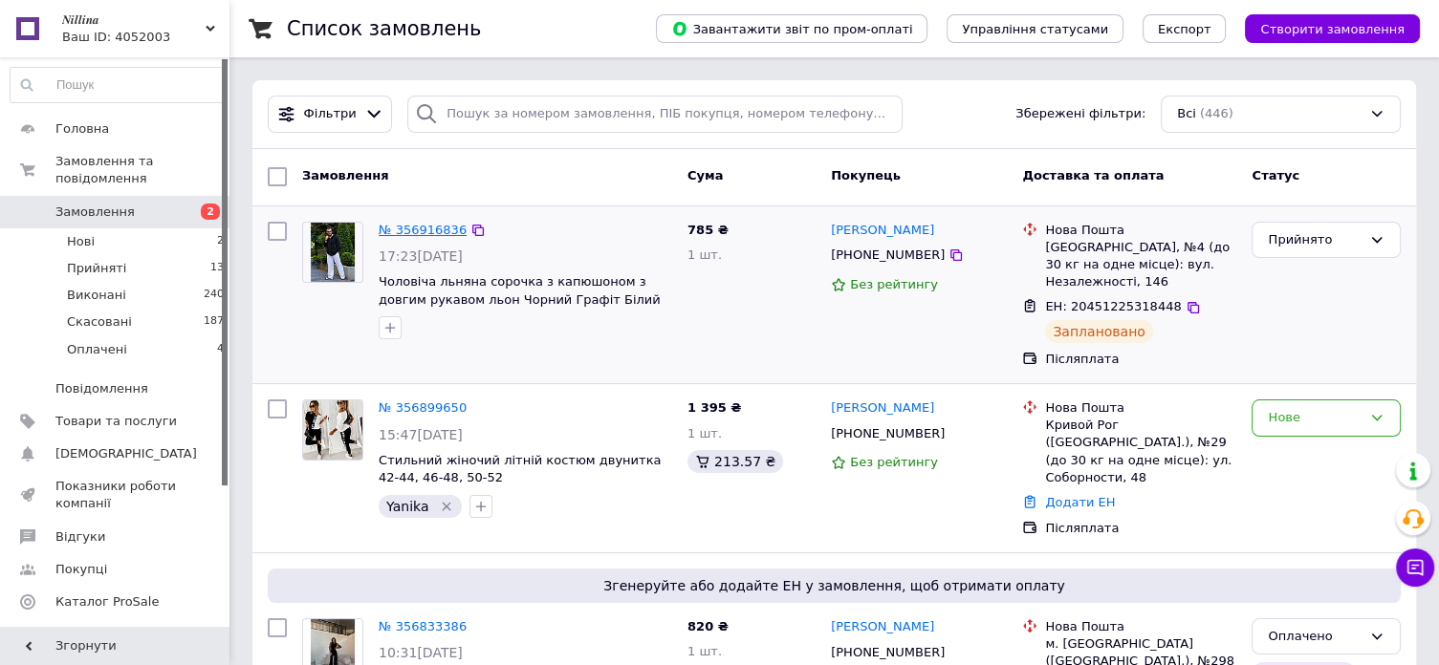
click at [416, 227] on link "№ 356916836" at bounding box center [423, 230] width 88 height 14
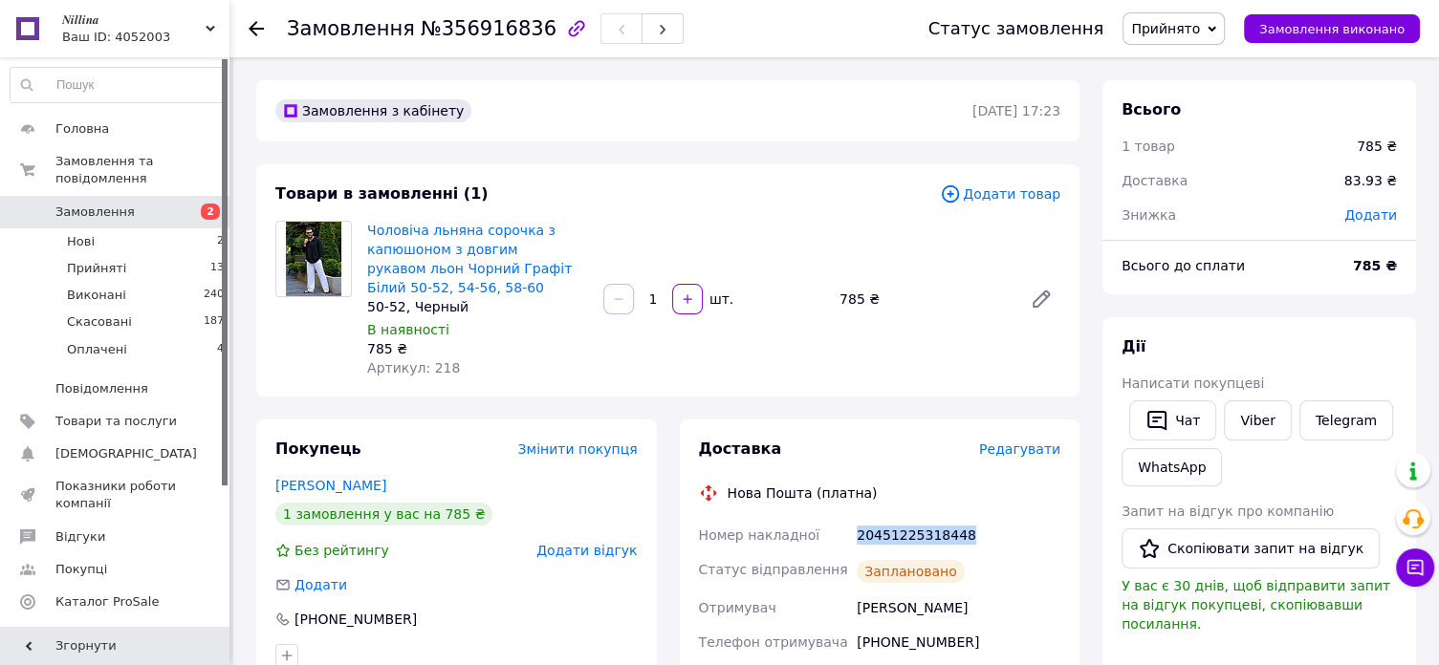
drag, startPoint x: 965, startPoint y: 534, endPoint x: 853, endPoint y: 552, distance: 113.2
click at [853, 552] on div "20451225318448" at bounding box center [958, 535] width 211 height 34
copy div "20451225318448"
click at [252, 25] on use at bounding box center [256, 28] width 15 height 15
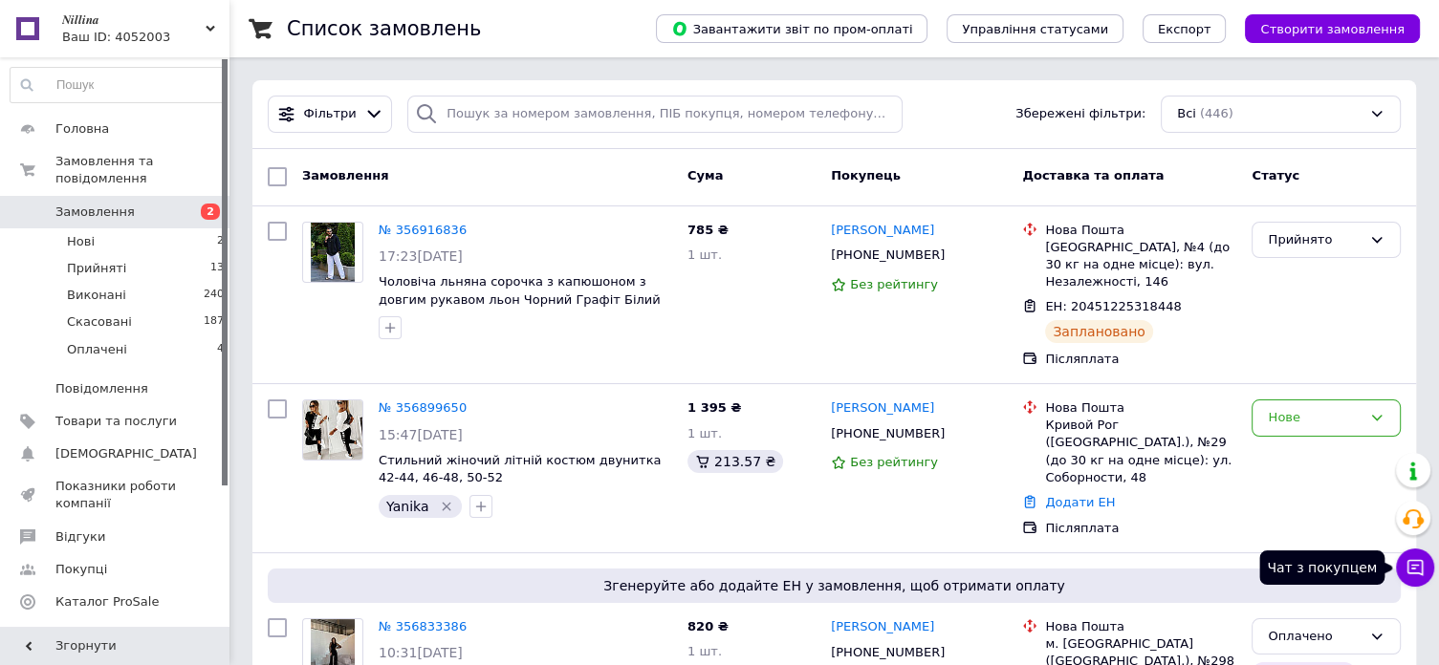
click at [1427, 569] on button "Чат з покупцем" at bounding box center [1415, 568] width 38 height 38
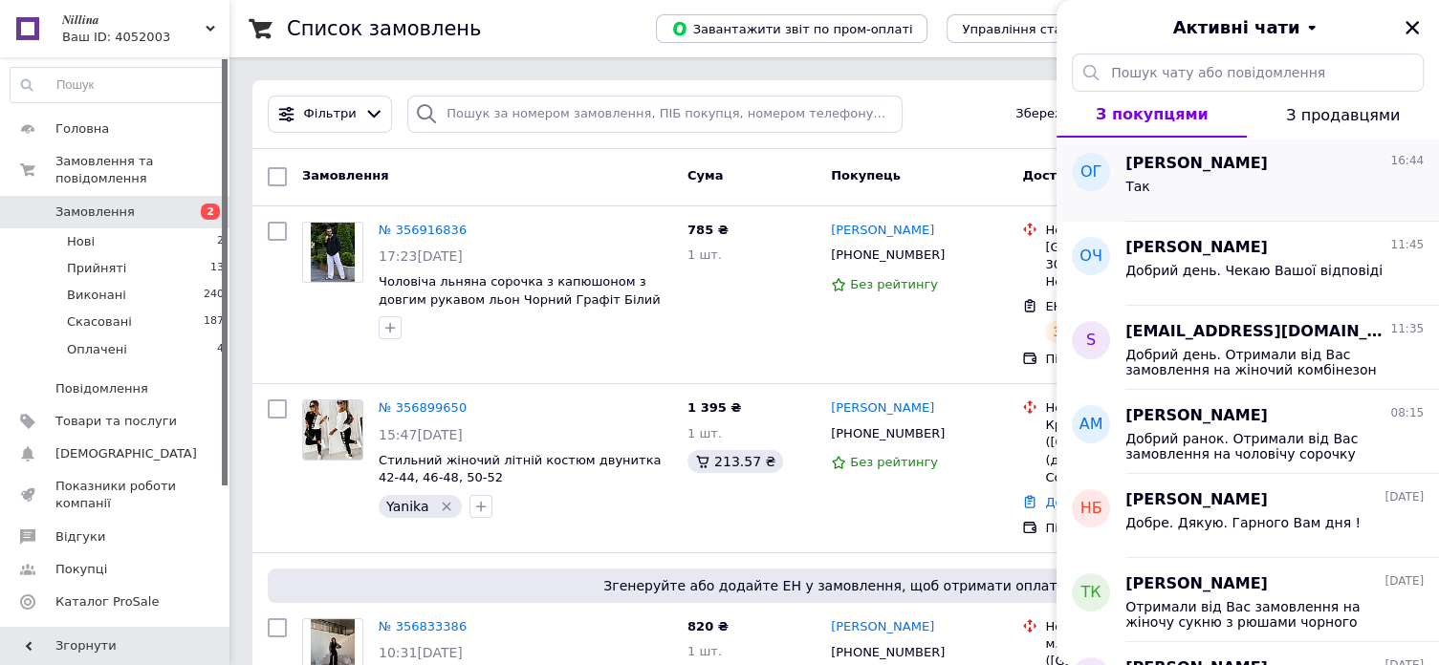
click at [1209, 177] on div "Так" at bounding box center [1274, 190] width 298 height 31
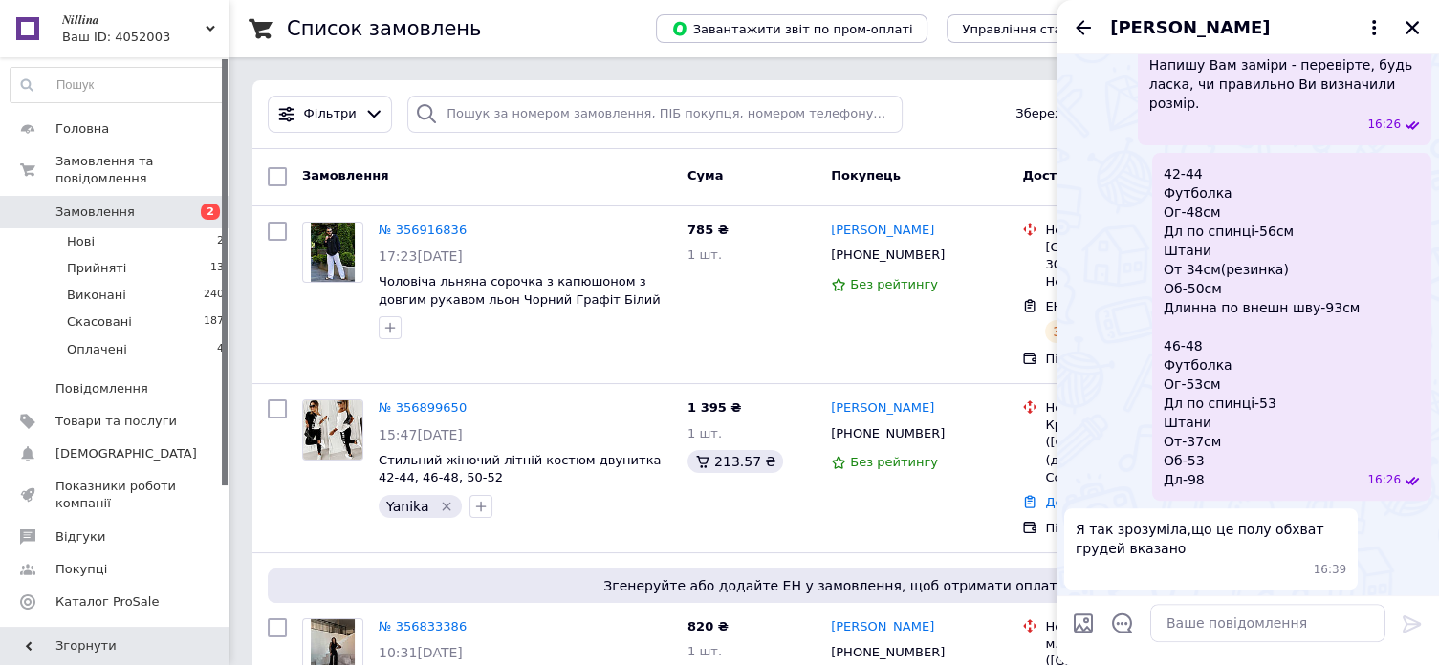
scroll to position [591, 0]
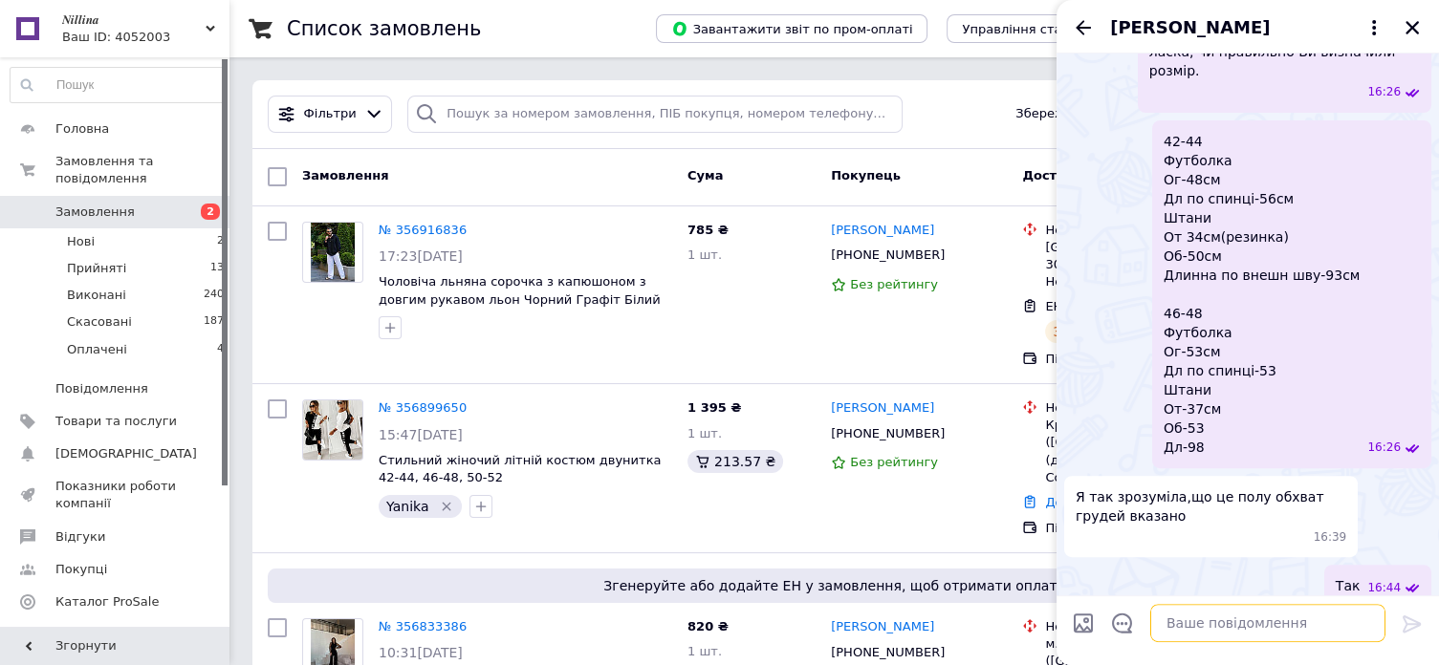
click at [1191, 618] on textarea at bounding box center [1267, 623] width 235 height 38
type textarea "[PERSON_NAME] у [PERSON_NAME] об'єм грудей і стегон ?"
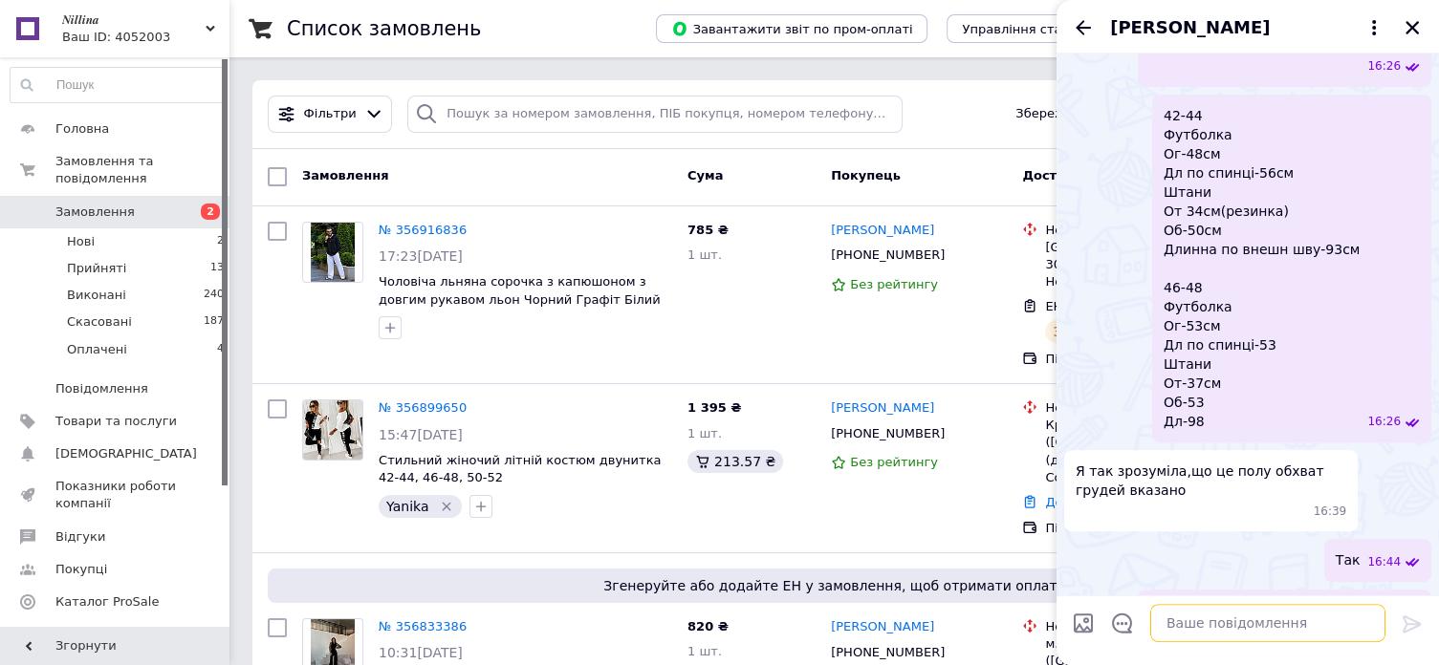
scroll to position [643, 0]
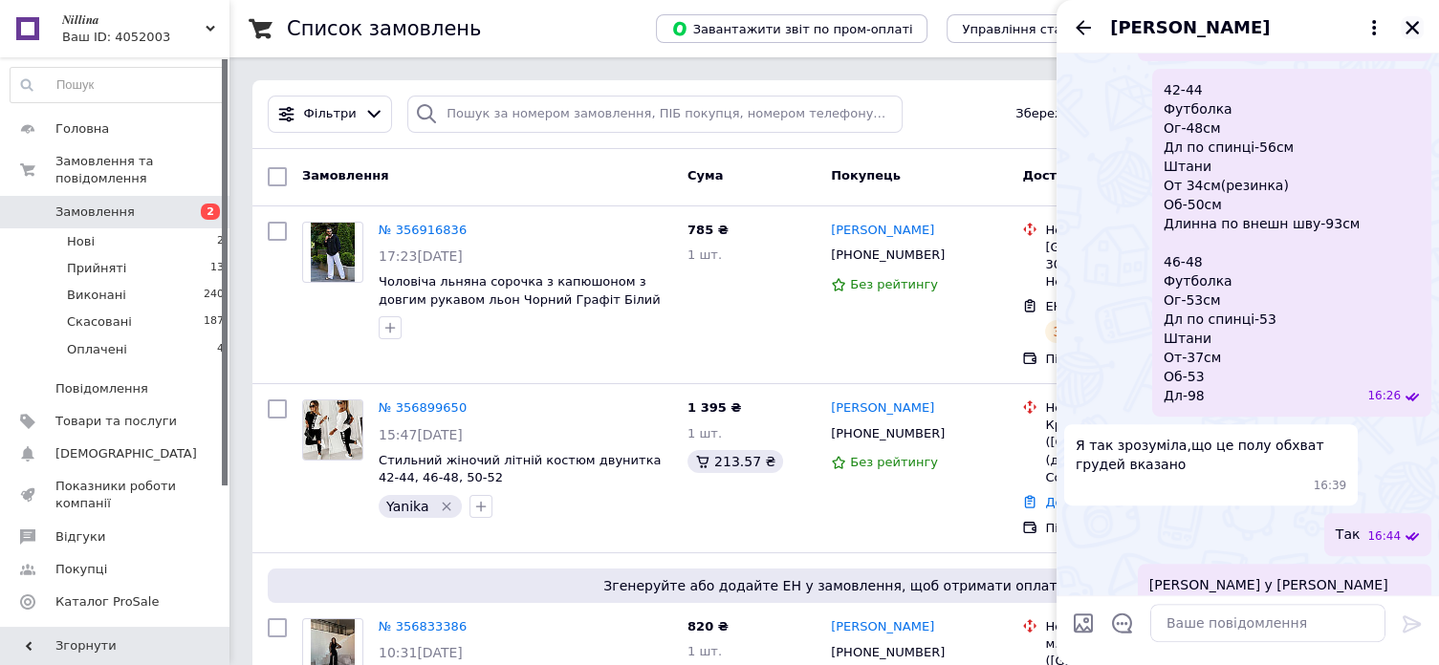
click at [1408, 26] on icon "Закрити" at bounding box center [1412, 27] width 17 height 17
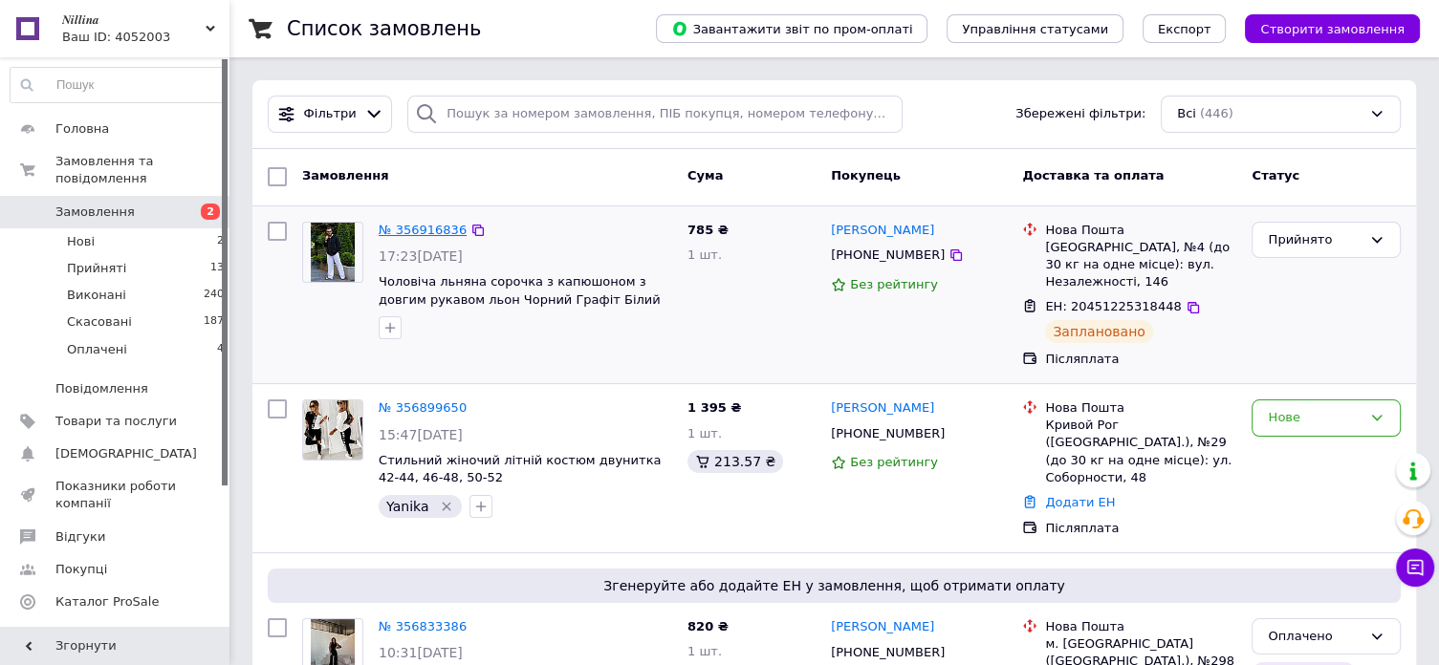
click at [425, 225] on link "№ 356916836" at bounding box center [423, 230] width 88 height 14
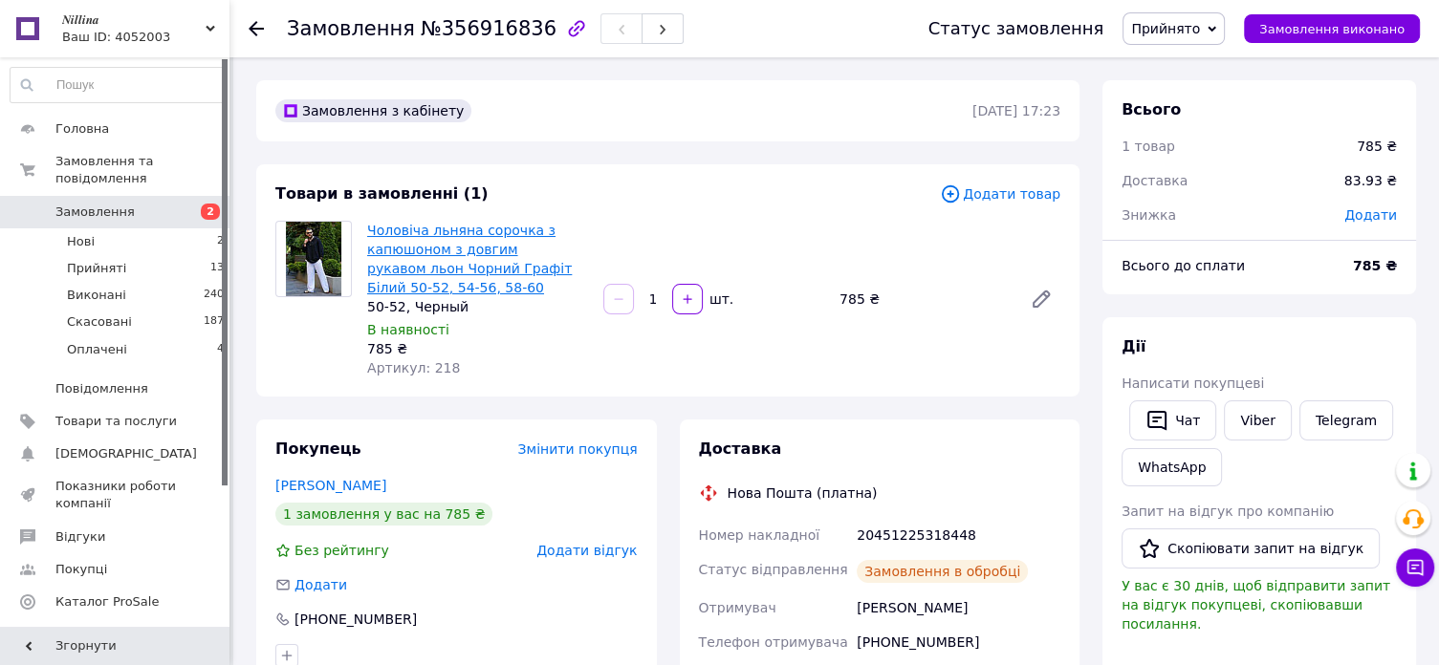
click at [463, 262] on link "Чоловіча льняна сорочка з капюшоном з довгим рукавом льон Чорний Графіт Білий 5…" at bounding box center [469, 259] width 205 height 73
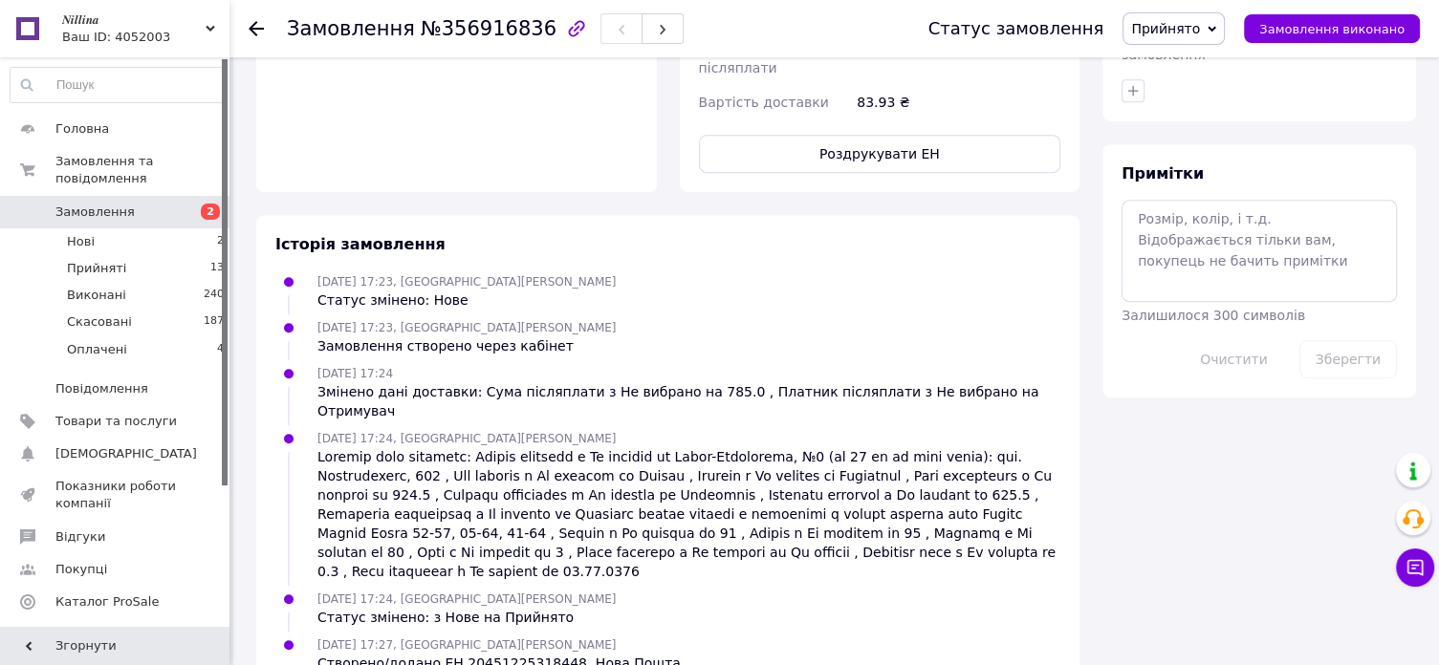
scroll to position [905, 0]
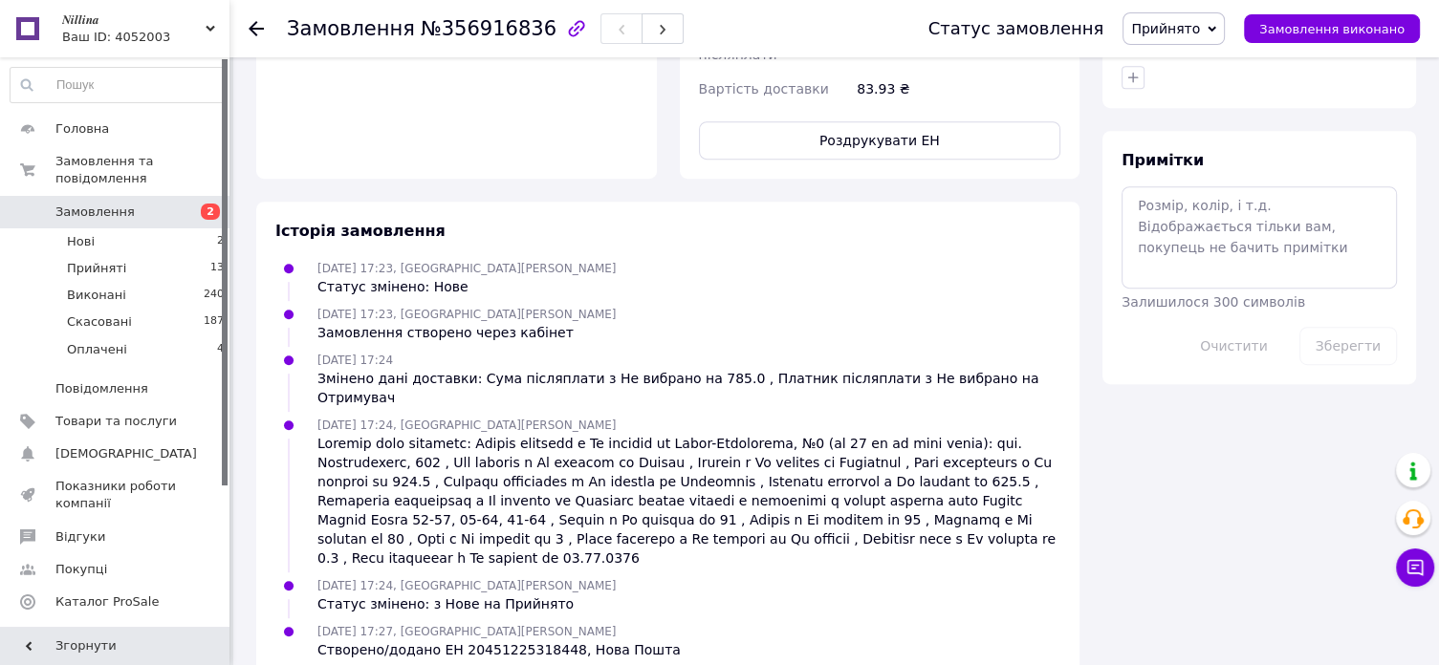
click at [247, 27] on div "Замовлення №356916836 Статус замовлення Прийнято Виконано Скасовано Оплачено За…" at bounding box center [834, 28] width 1210 height 57
click at [257, 33] on icon at bounding box center [256, 28] width 15 height 15
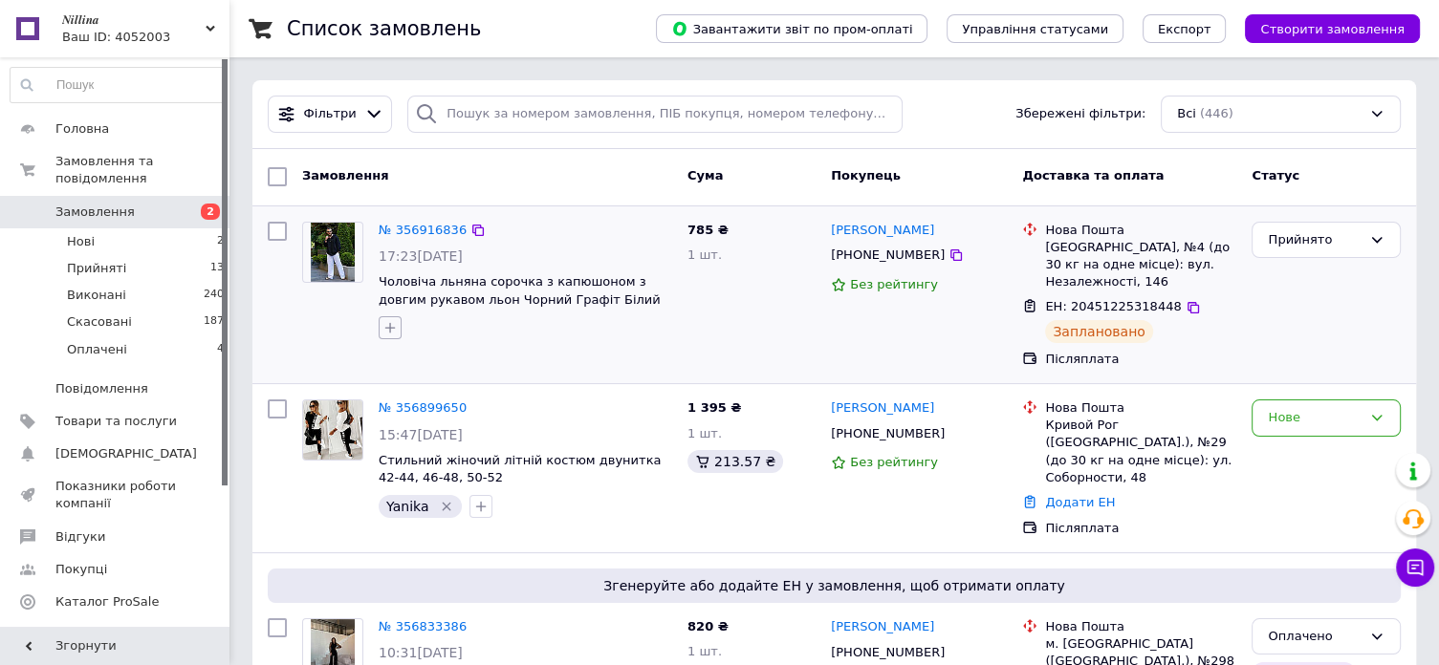
click at [390, 327] on icon "button" at bounding box center [390, 328] width 11 height 11
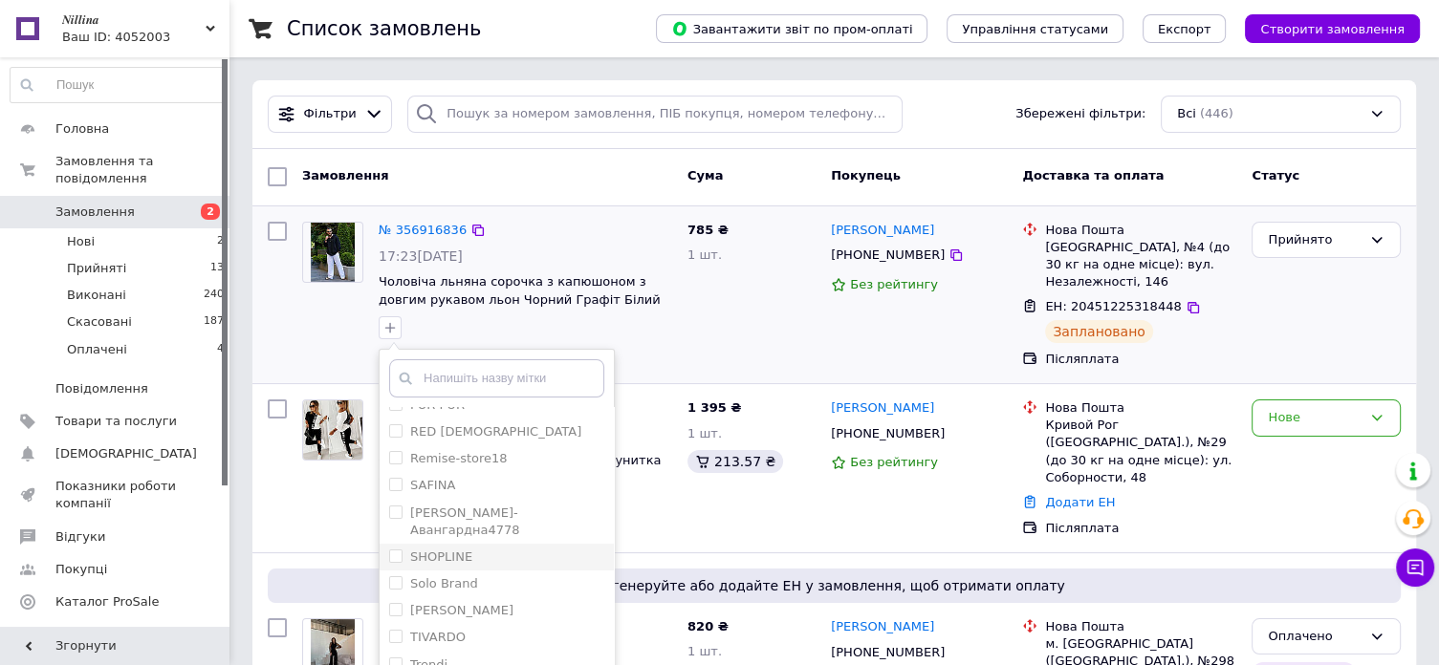
scroll to position [669, 0]
click at [475, 569] on li "[PERSON_NAME]" at bounding box center [497, 577] width 234 height 27
checkbox input "true"
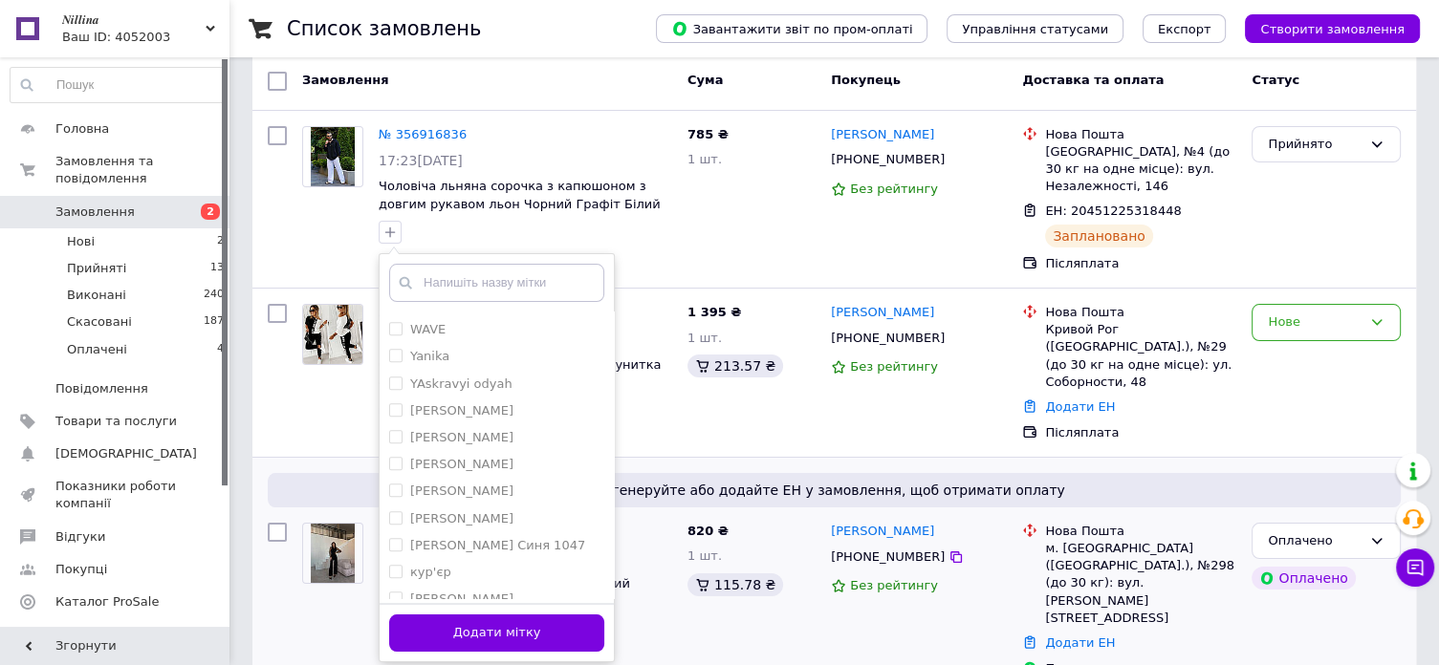
drag, startPoint x: 551, startPoint y: 638, endPoint x: 563, endPoint y: 600, distance: 40.2
click at [555, 638] on button "Додати мітку" at bounding box center [496, 633] width 215 height 37
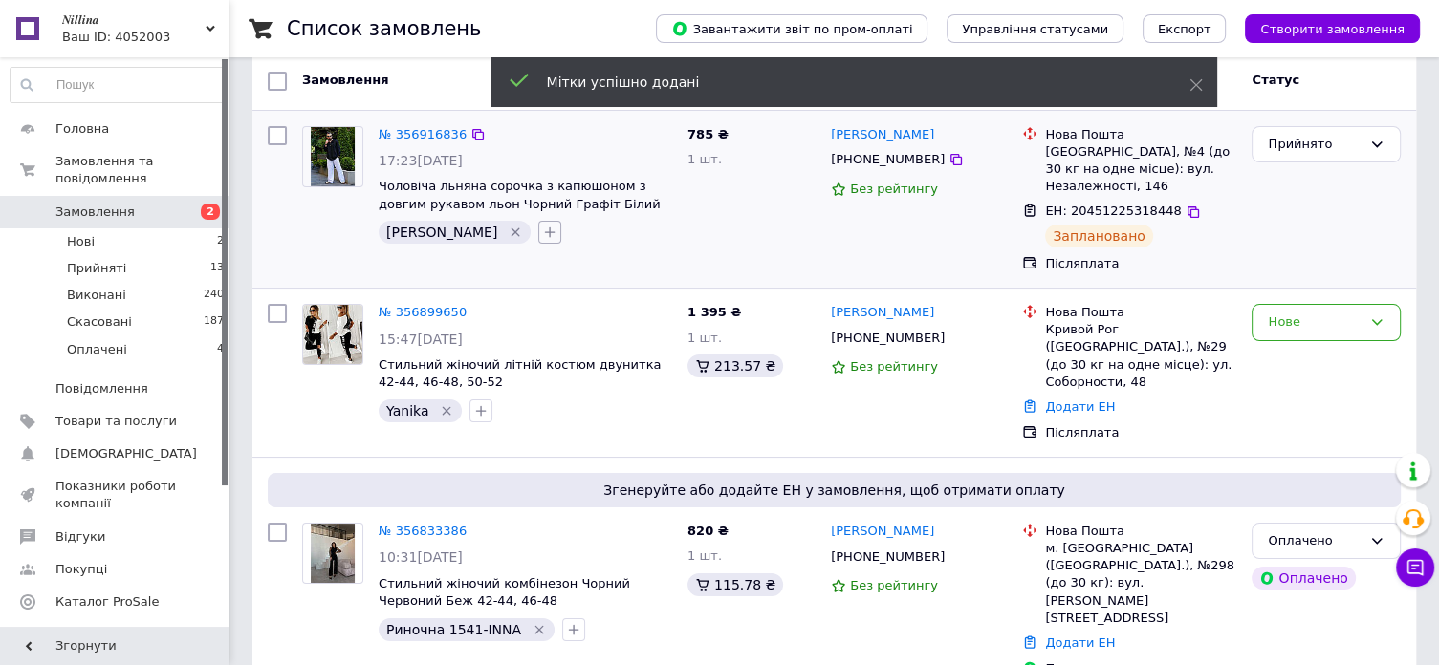
click at [542, 237] on icon "button" at bounding box center [549, 232] width 15 height 15
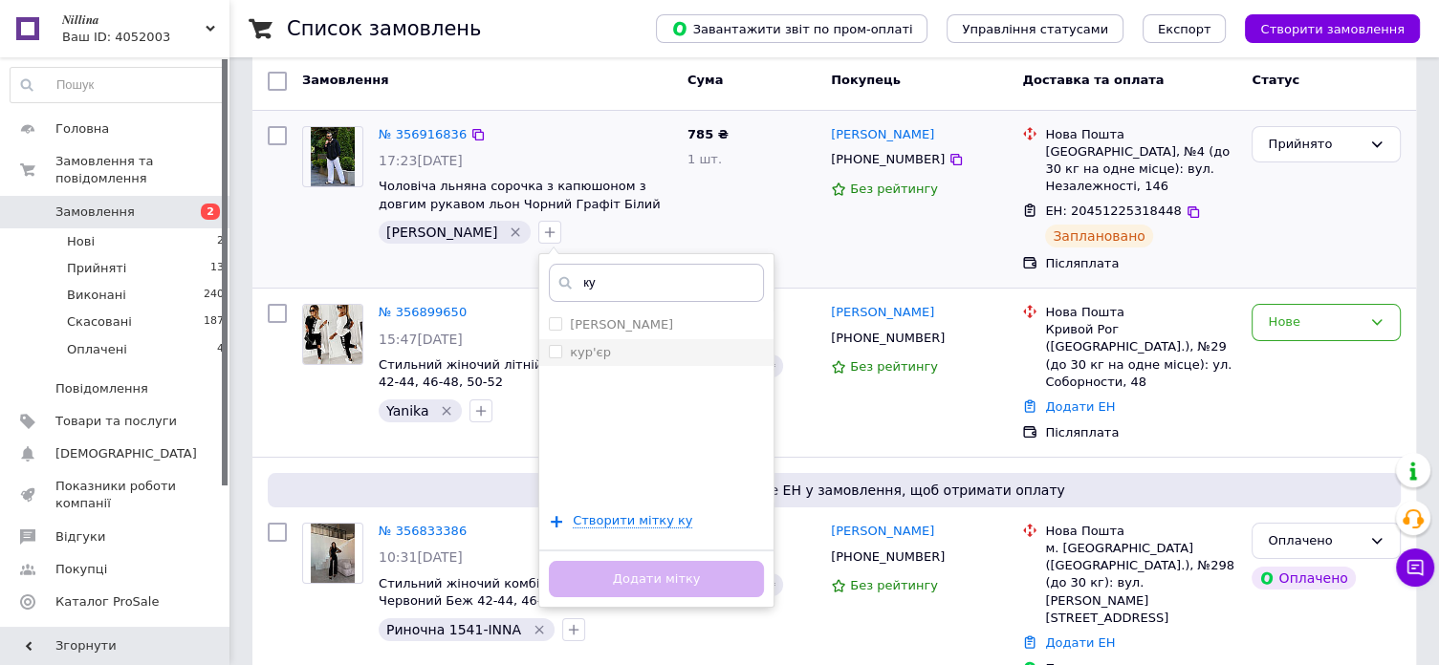
type input "ку"
click at [546, 360] on li "кур'єр" at bounding box center [656, 352] width 234 height 27
checkbox input "true"
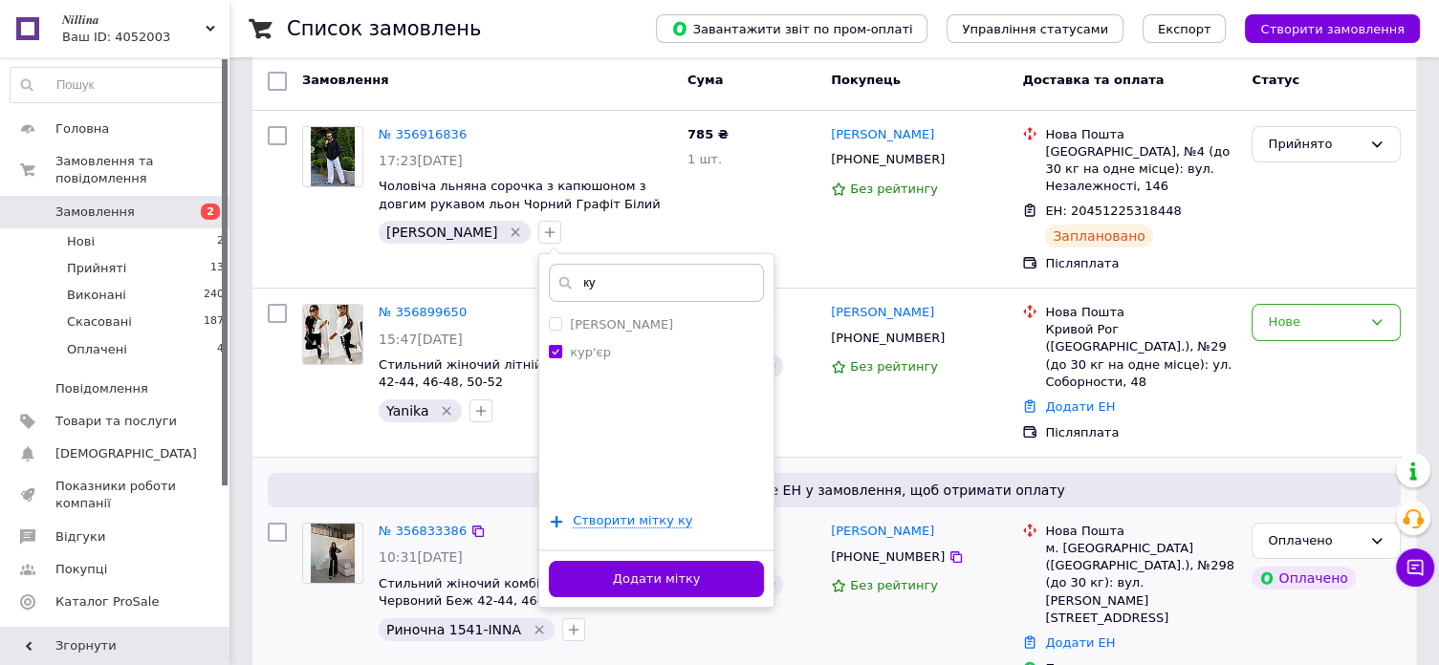
click at [578, 580] on button "Додати мітку" at bounding box center [656, 579] width 215 height 37
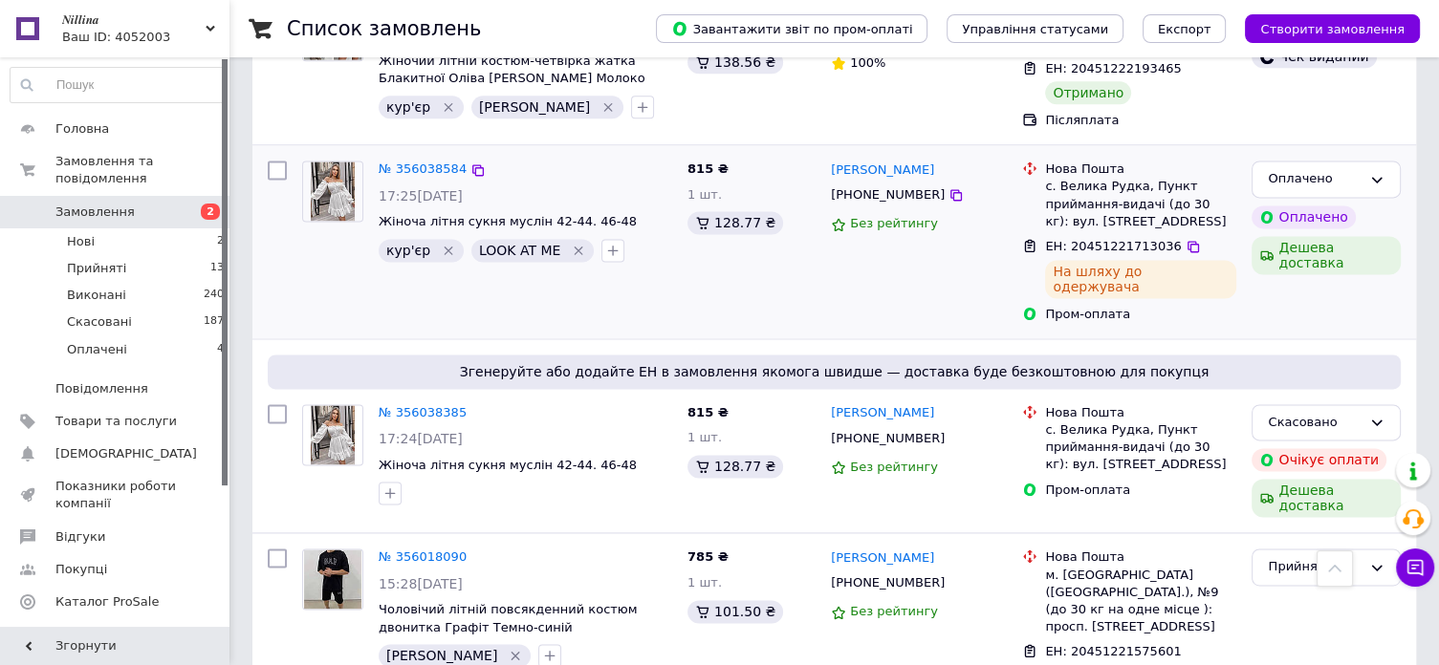
scroll to position [2582, 0]
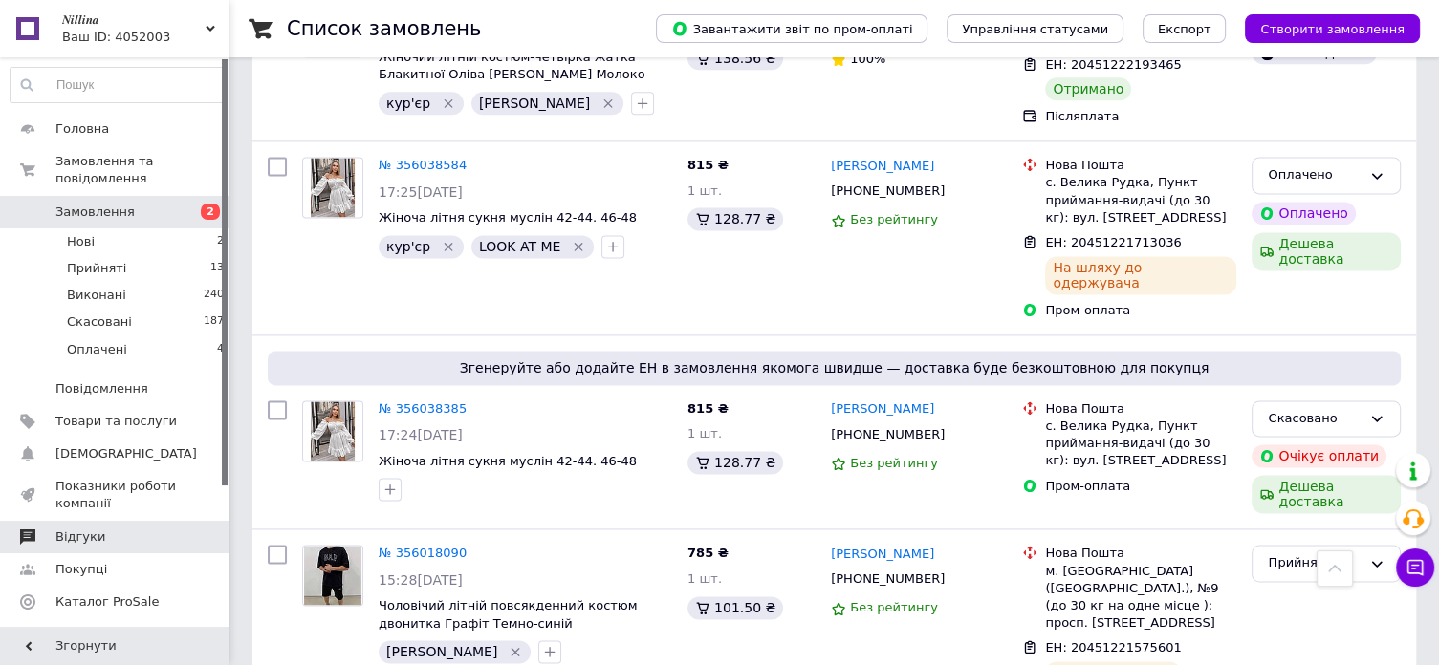
click at [101, 529] on span "Відгуки" at bounding box center [115, 537] width 121 height 17
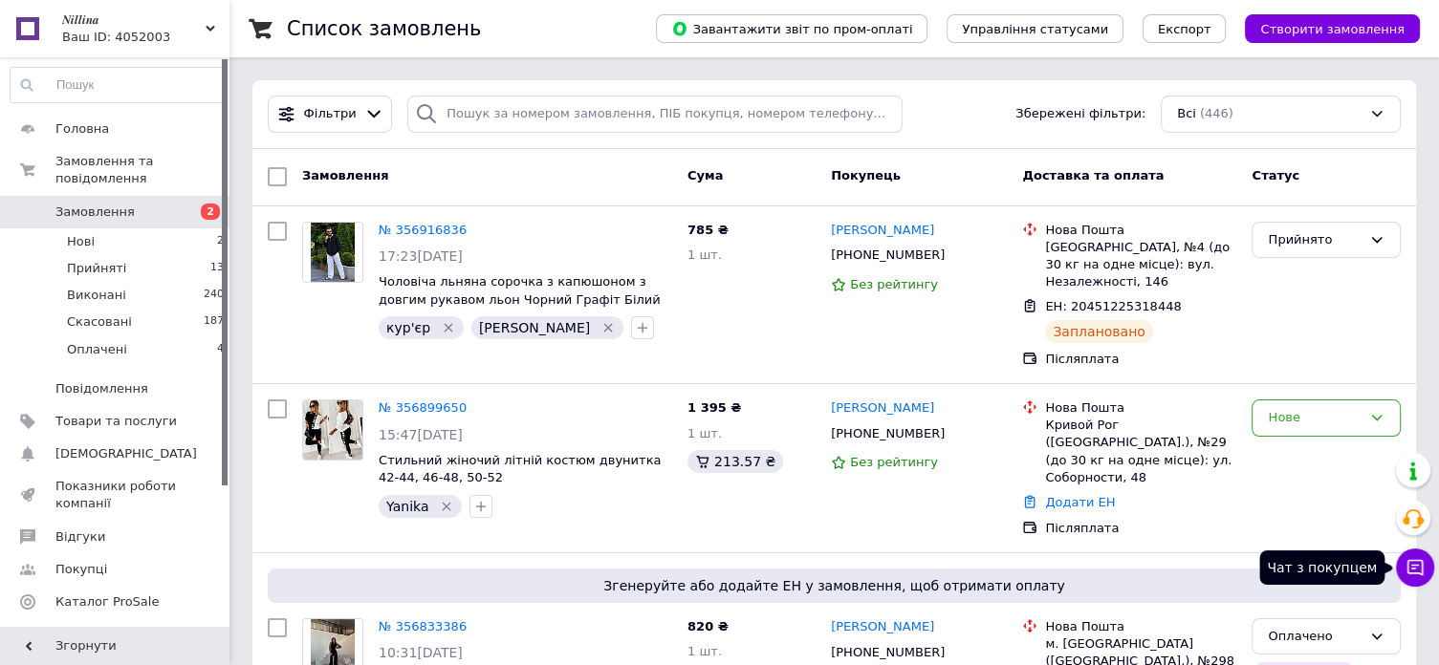
click at [1423, 571] on icon at bounding box center [1415, 567] width 19 height 19
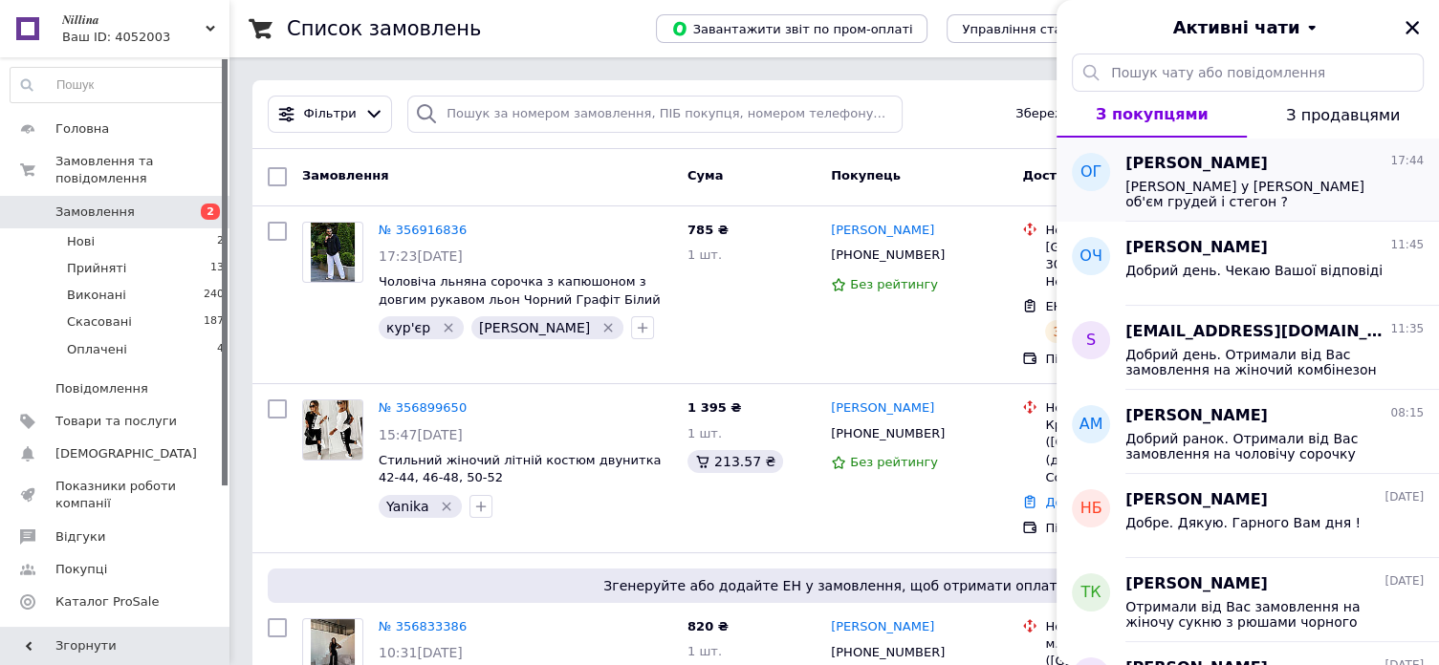
click at [1208, 200] on div "[PERSON_NAME] у [PERSON_NAME] об'єм грудей і стегон ?" at bounding box center [1261, 194] width 272 height 31
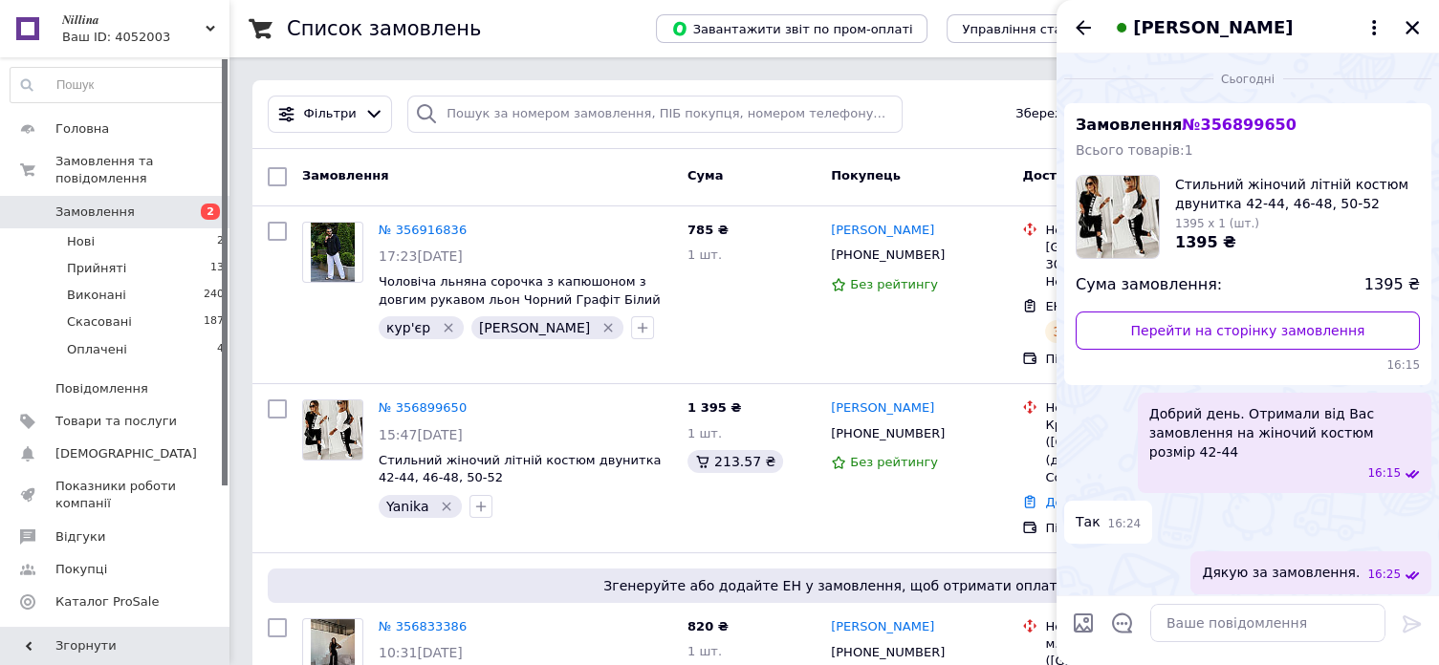
scroll to position [643, 0]
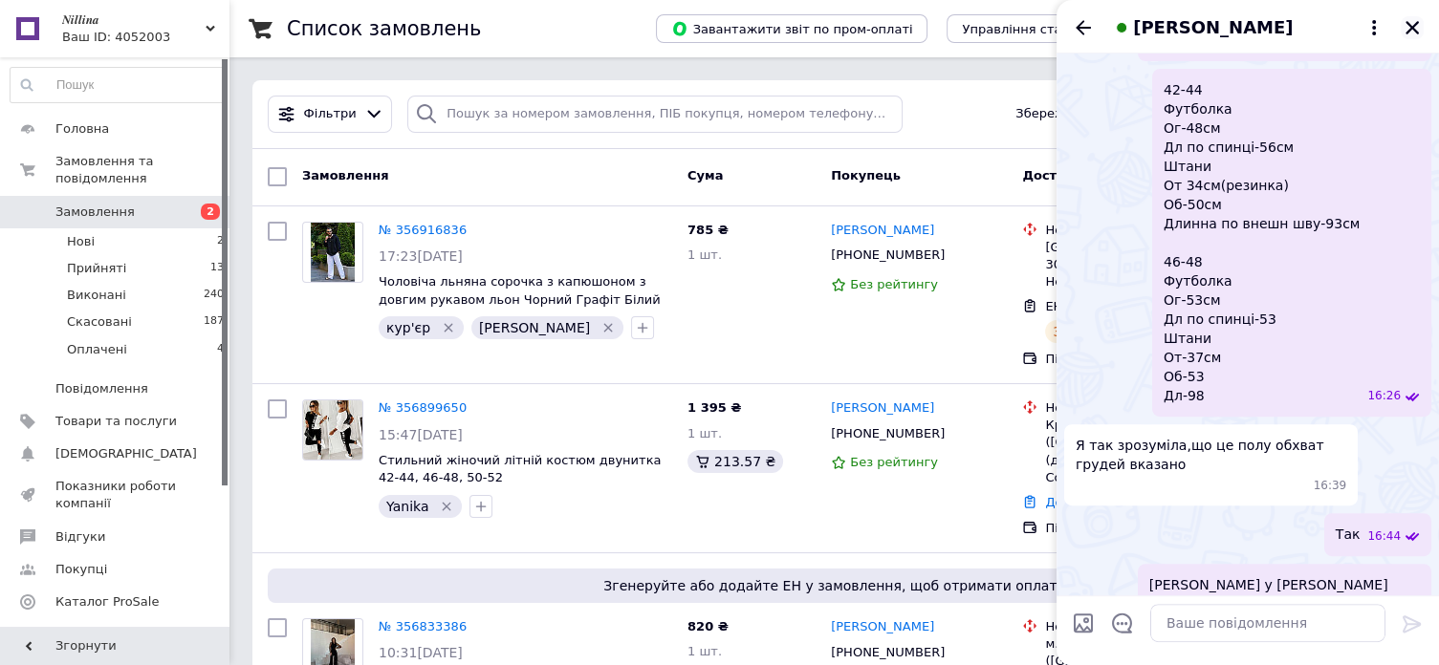
click at [1410, 32] on icon "Закрити" at bounding box center [1412, 27] width 17 height 17
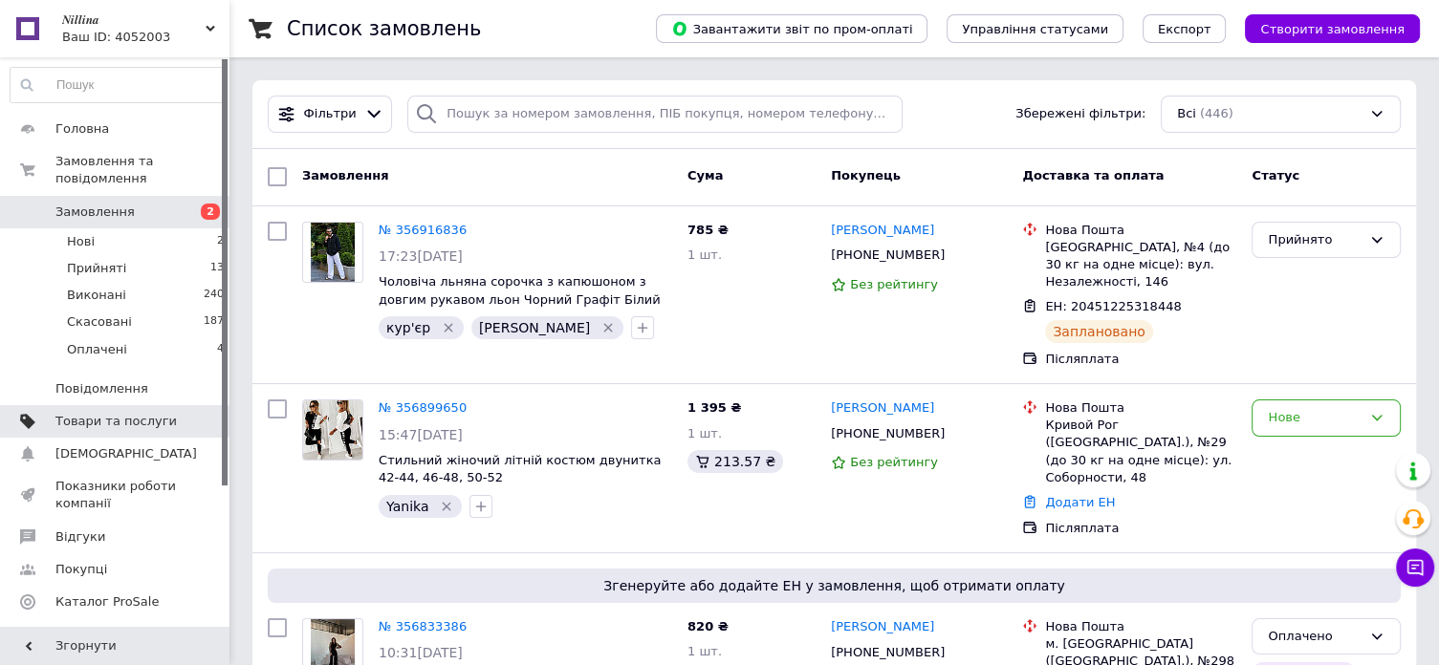
click at [122, 412] on link "Товари та послуги" at bounding box center [117, 421] width 235 height 33
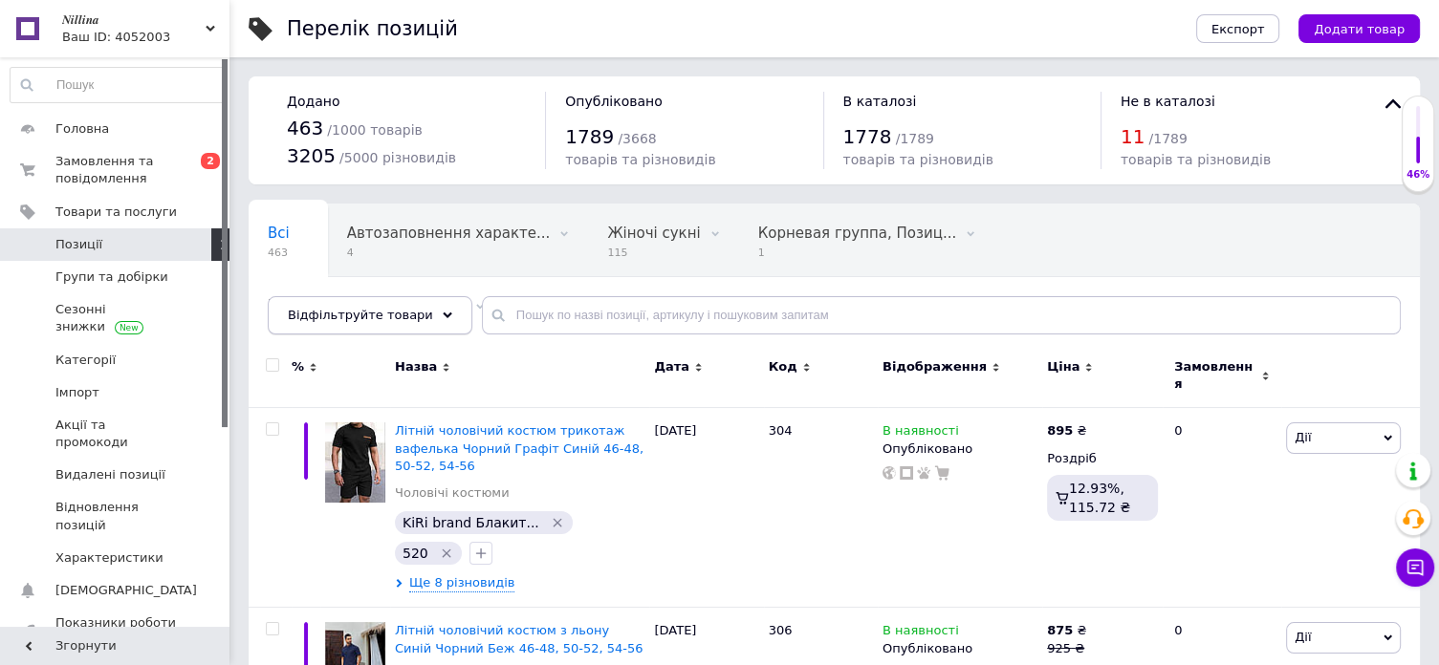
click at [443, 316] on icon at bounding box center [448, 316] width 10 height 10
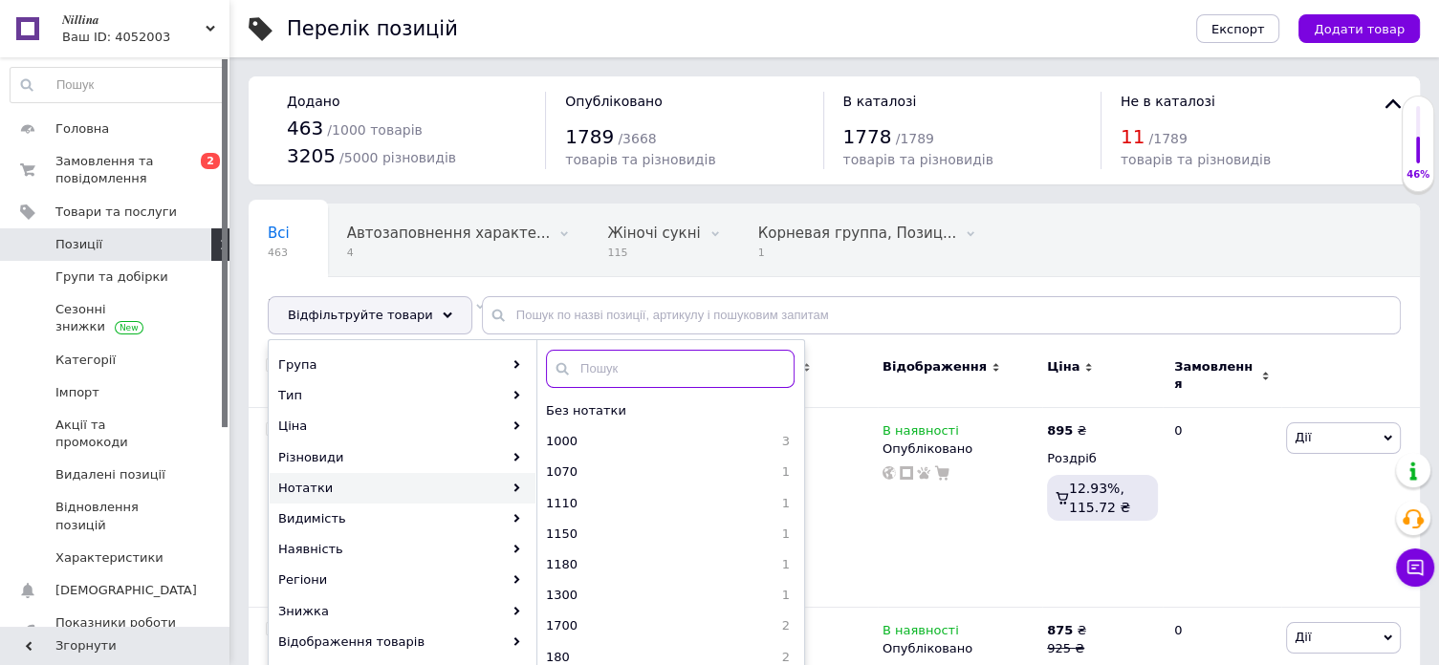
click at [621, 376] on input "text" at bounding box center [670, 369] width 249 height 38
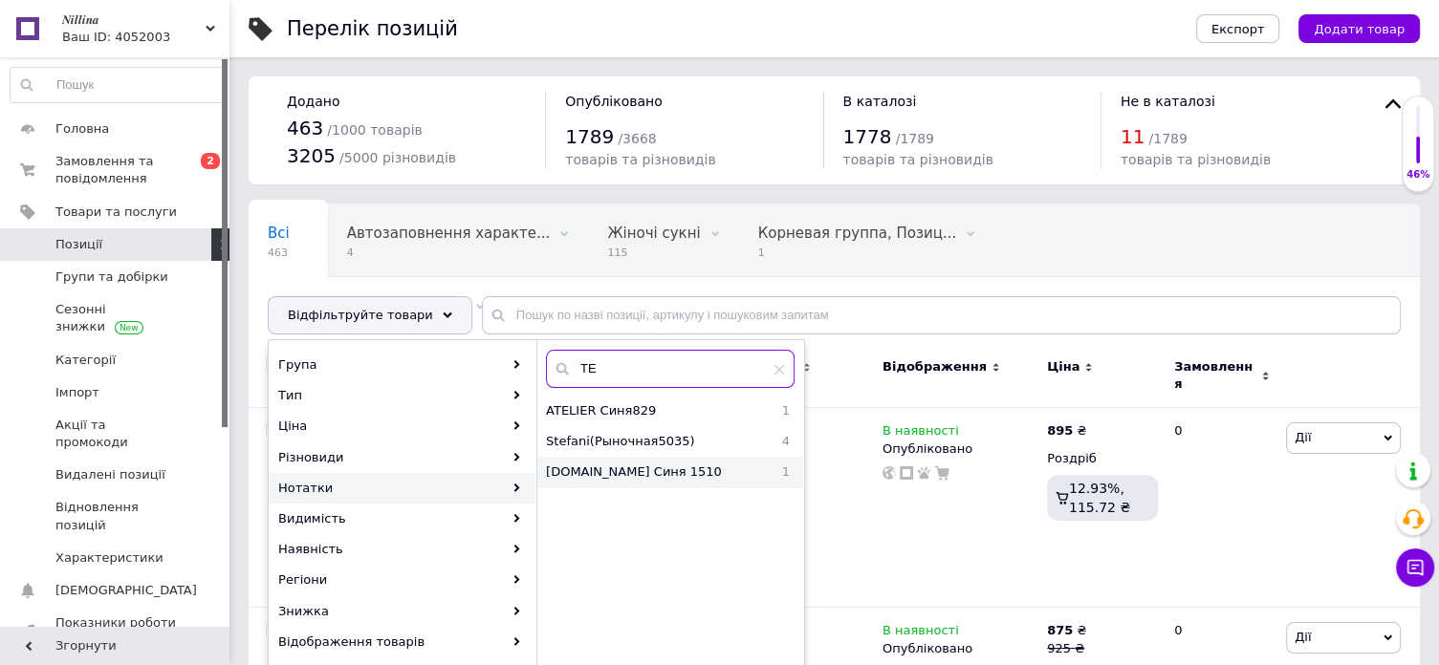
type input "TE"
click at [610, 470] on span "TE.VI Синя 1510" at bounding box center [657, 472] width 222 height 17
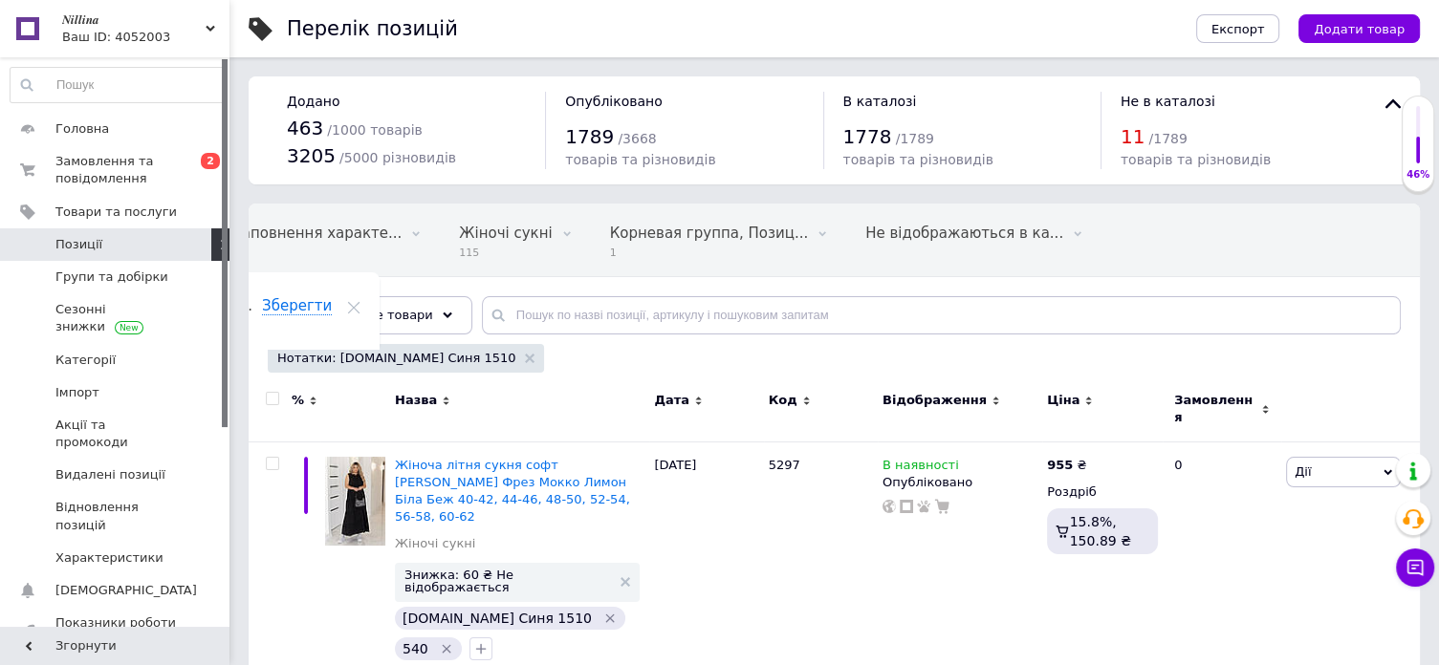
scroll to position [0, 134]
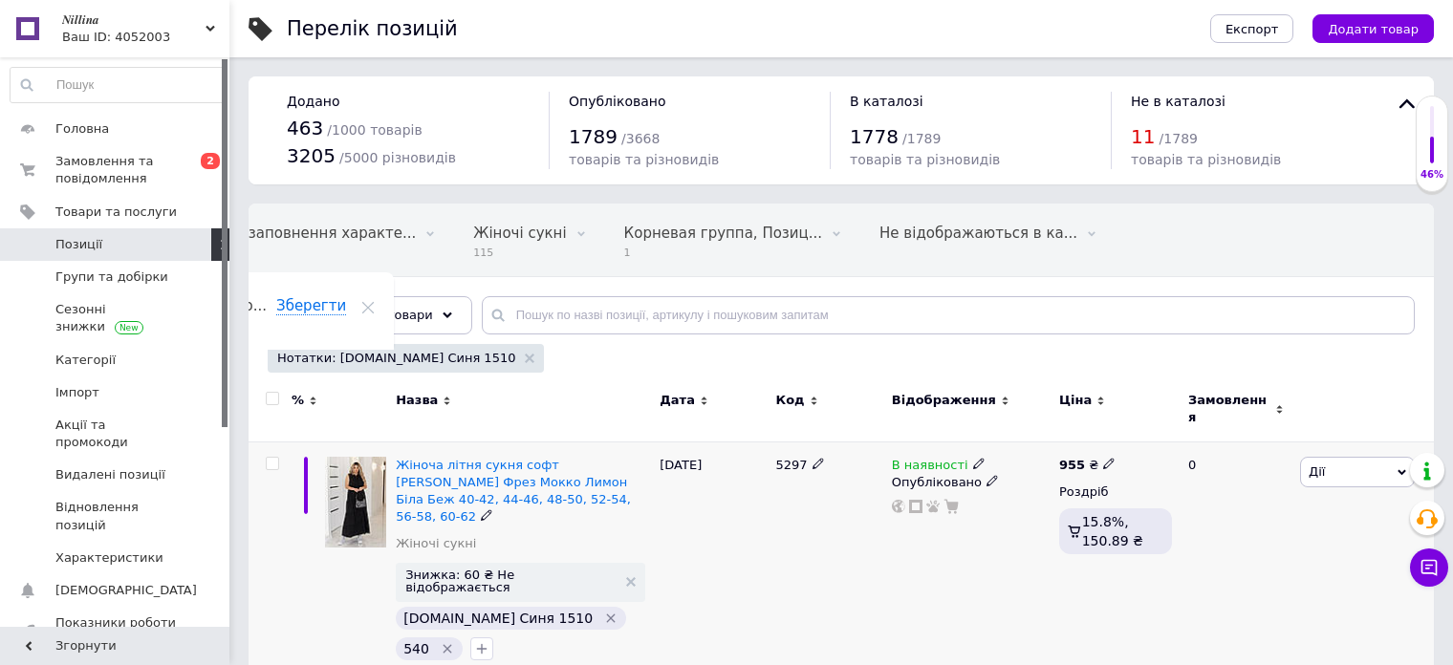
click at [1356, 462] on span "Дії" at bounding box center [1357, 472] width 115 height 31
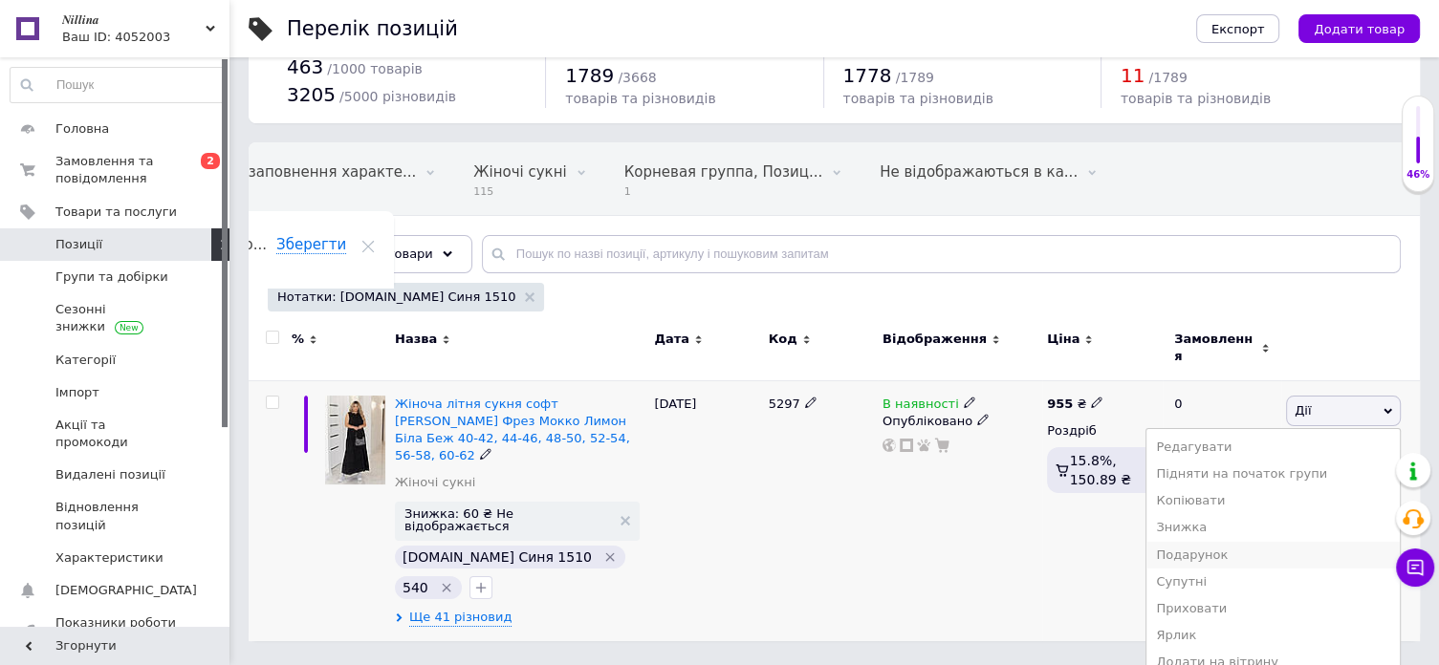
scroll to position [96, 0]
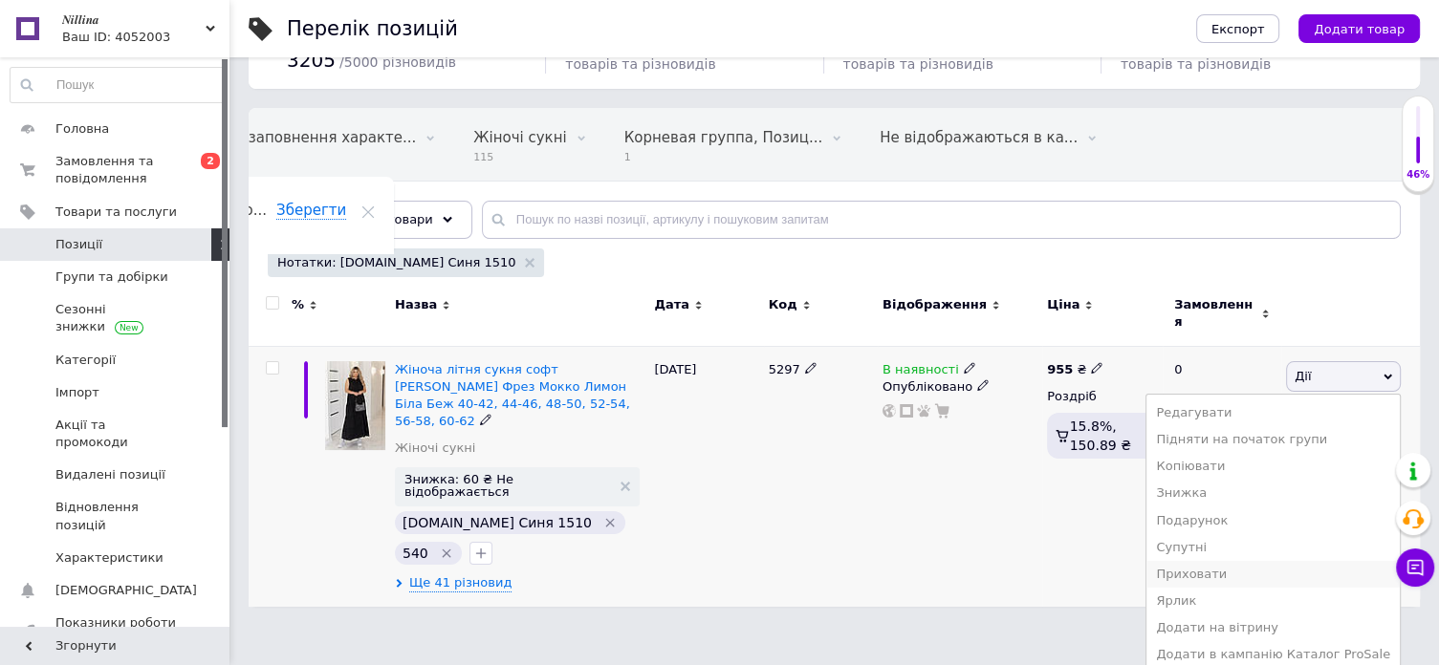
click at [1284, 567] on li "Приховати" at bounding box center [1272, 574] width 253 height 27
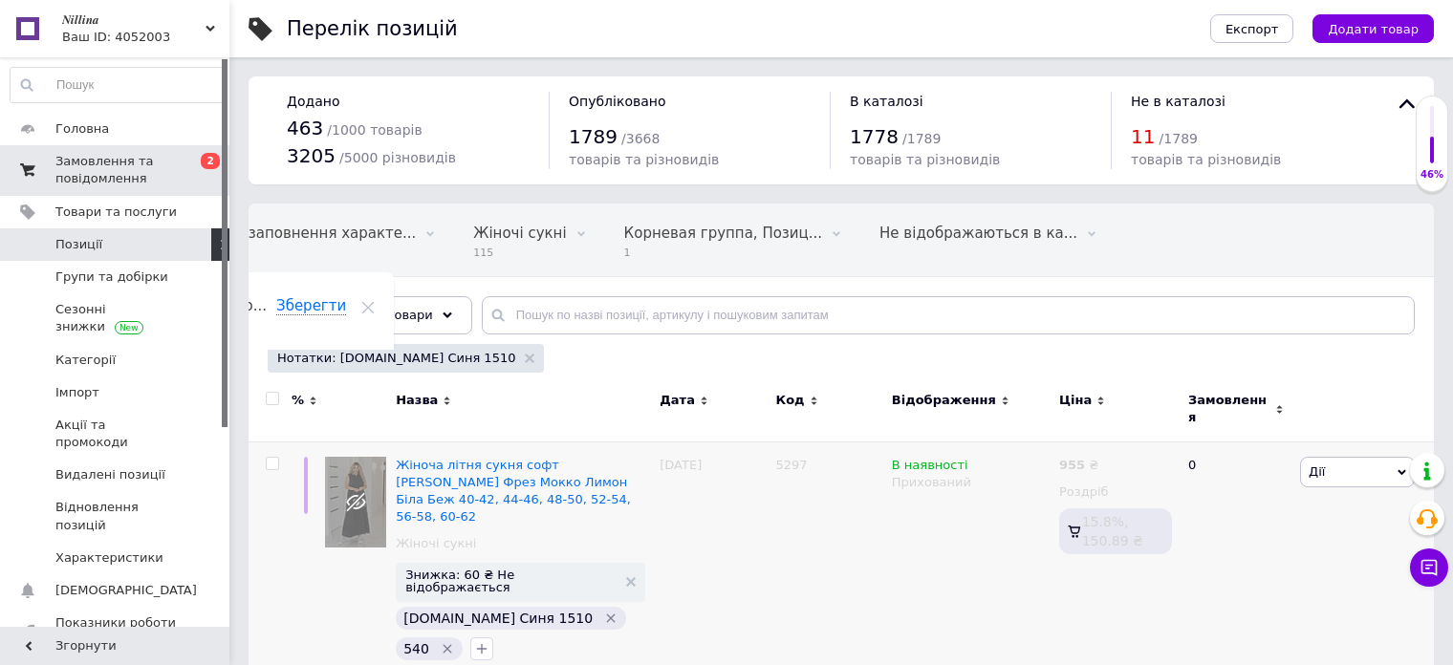
click at [129, 179] on span "Замовлення та повідомлення" at bounding box center [115, 170] width 121 height 34
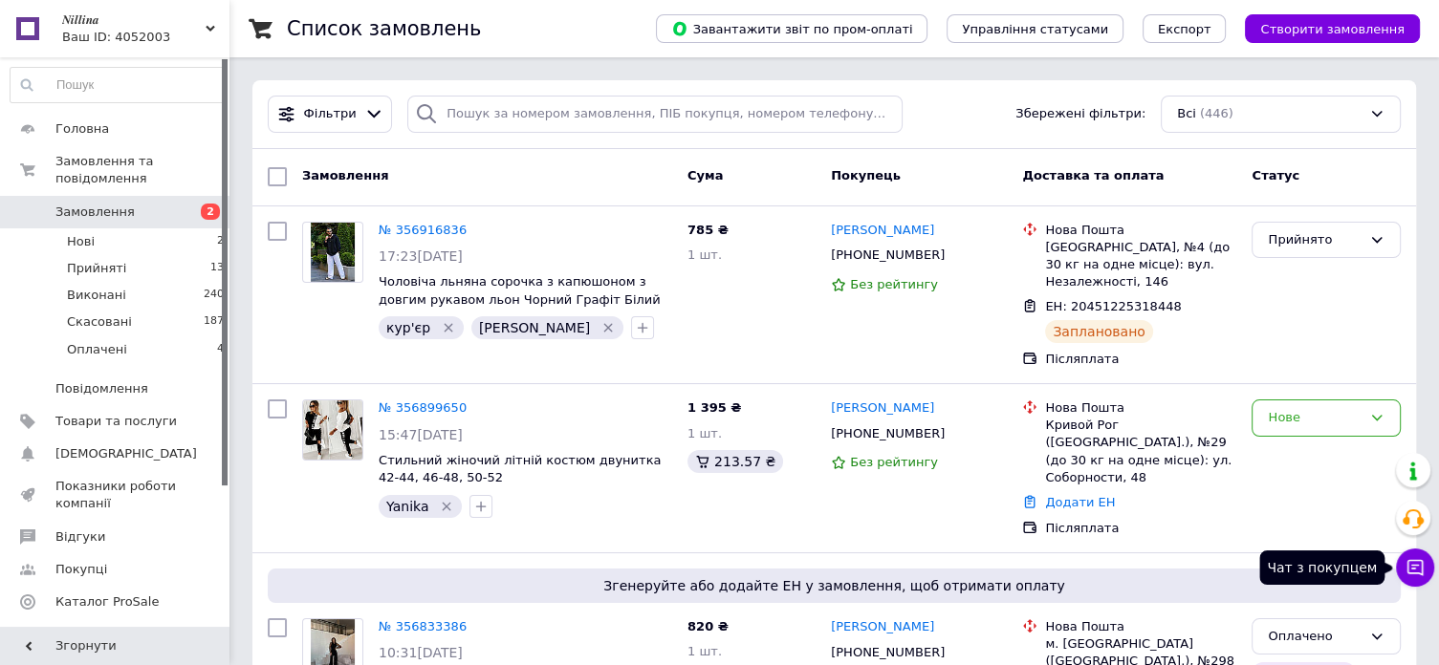
click at [1415, 574] on icon at bounding box center [1415, 568] width 16 height 16
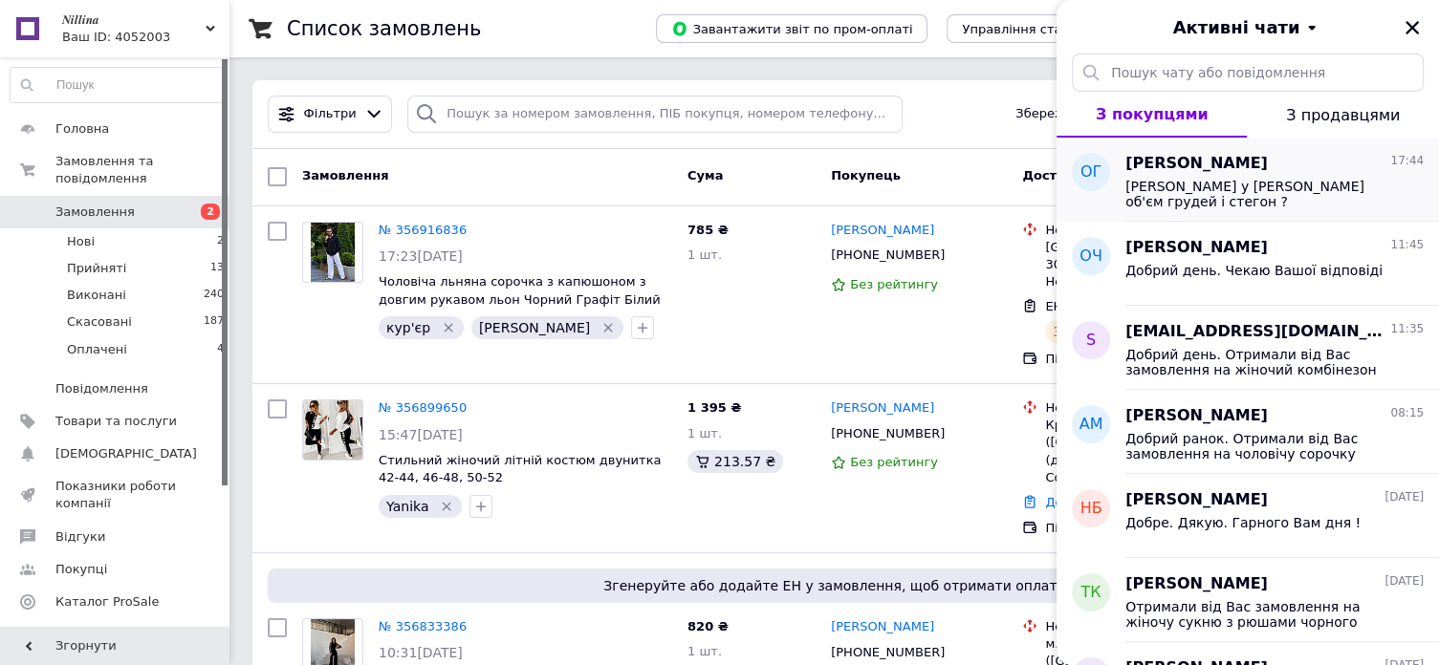
click at [1280, 180] on span "[PERSON_NAME] у [PERSON_NAME] об'єм грудей і стегон ?" at bounding box center [1261, 194] width 272 height 31
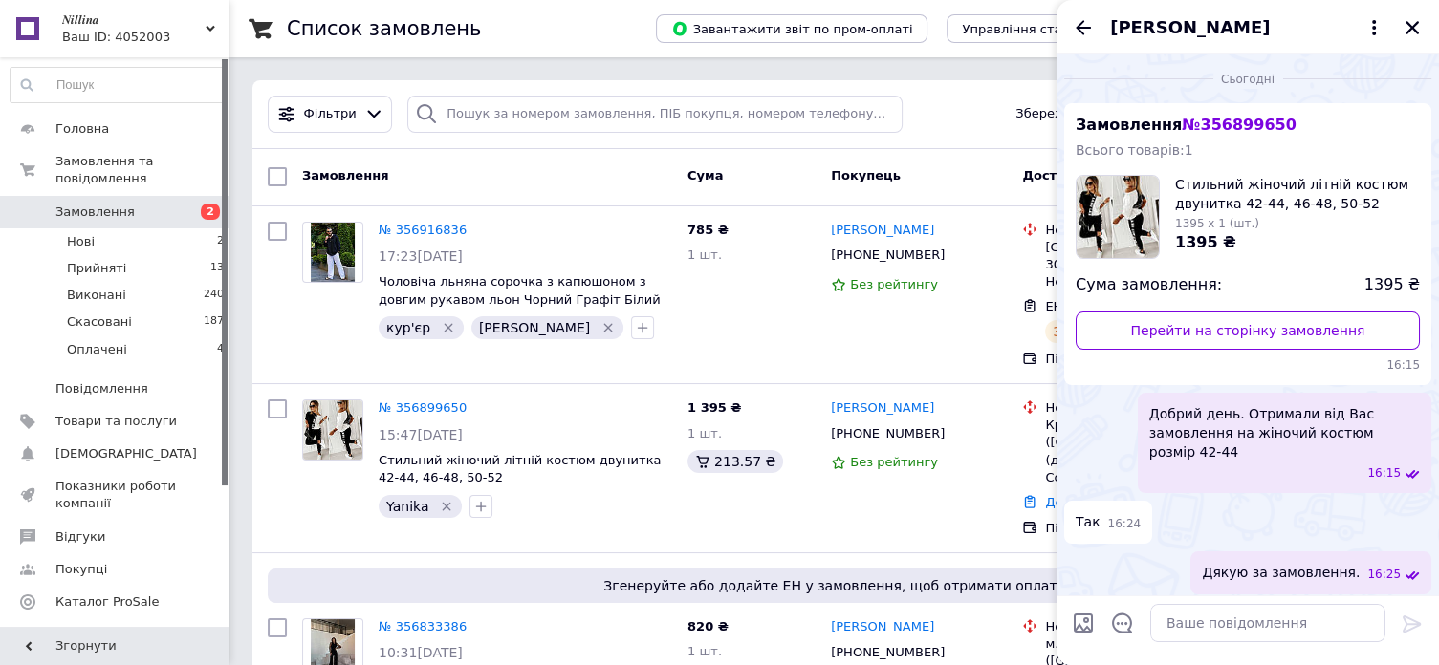
scroll to position [643, 0]
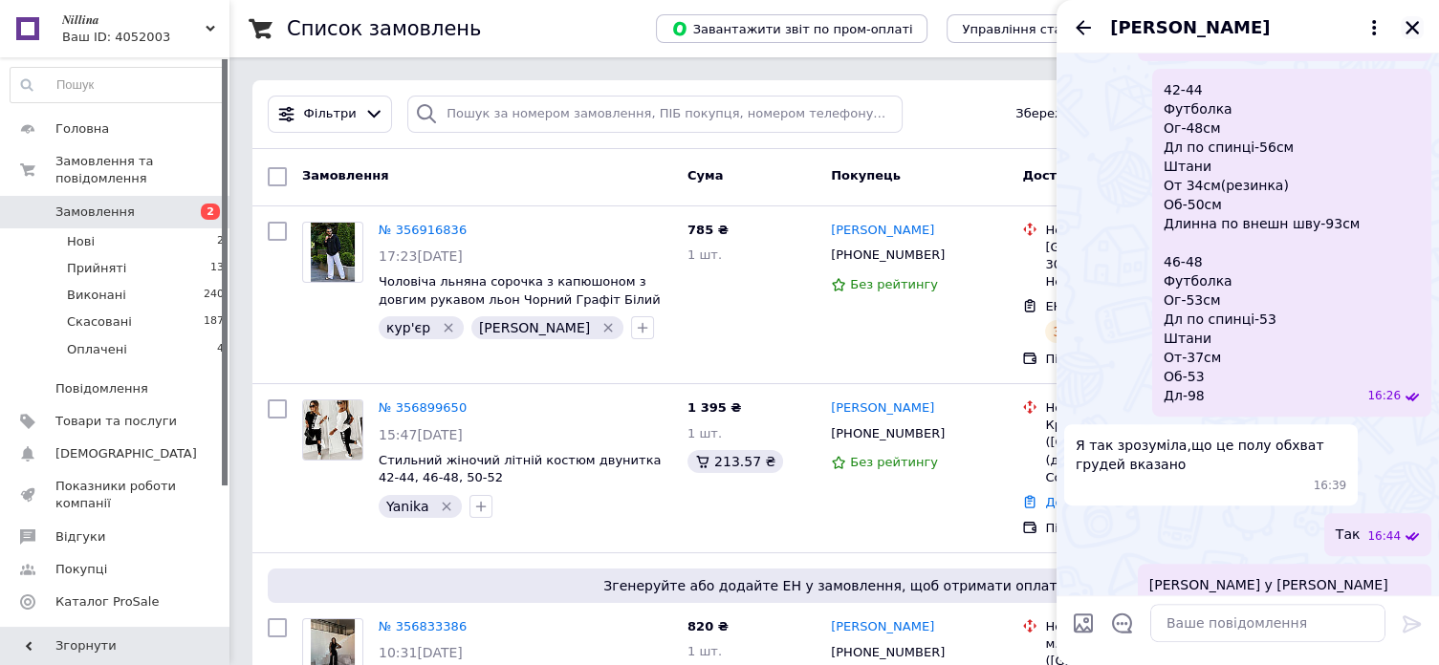
drag, startPoint x: 1415, startPoint y: 19, endPoint x: 908, endPoint y: 246, distance: 555.1
click at [1412, 18] on button "Закрити" at bounding box center [1412, 27] width 23 height 23
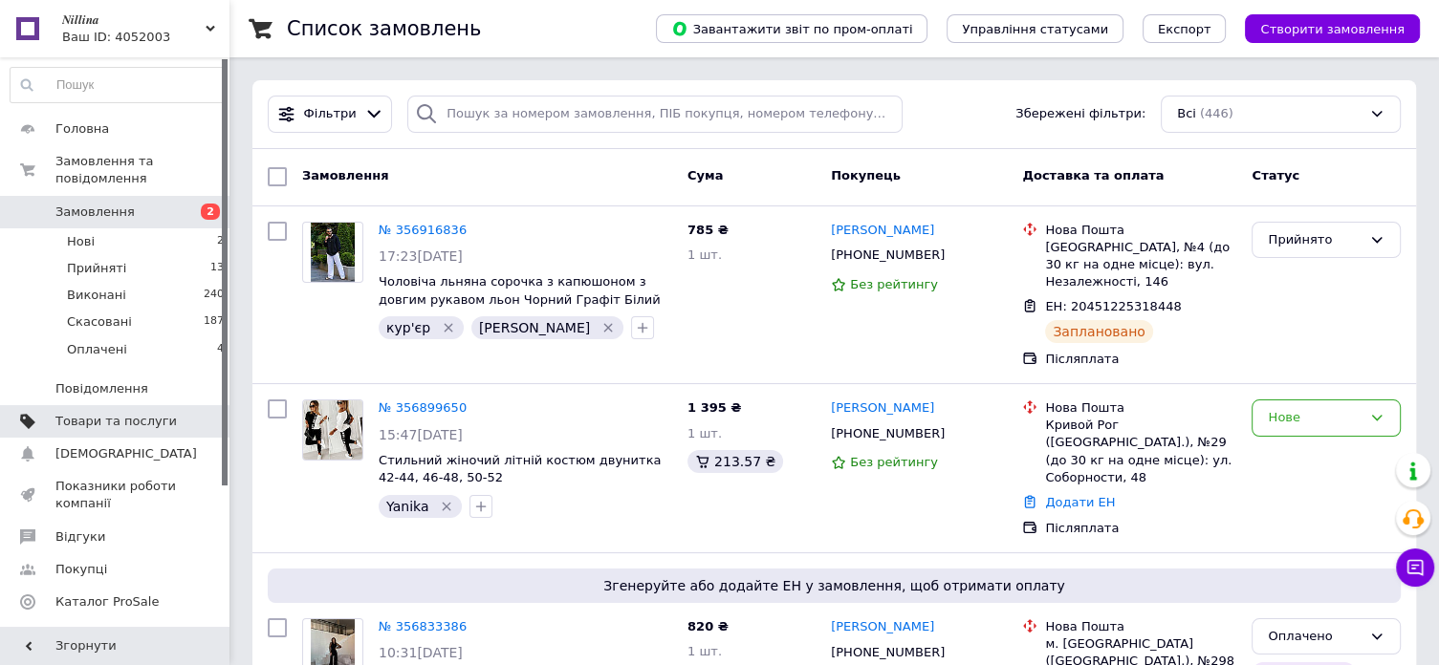
click at [178, 413] on span at bounding box center [203, 421] width 53 height 17
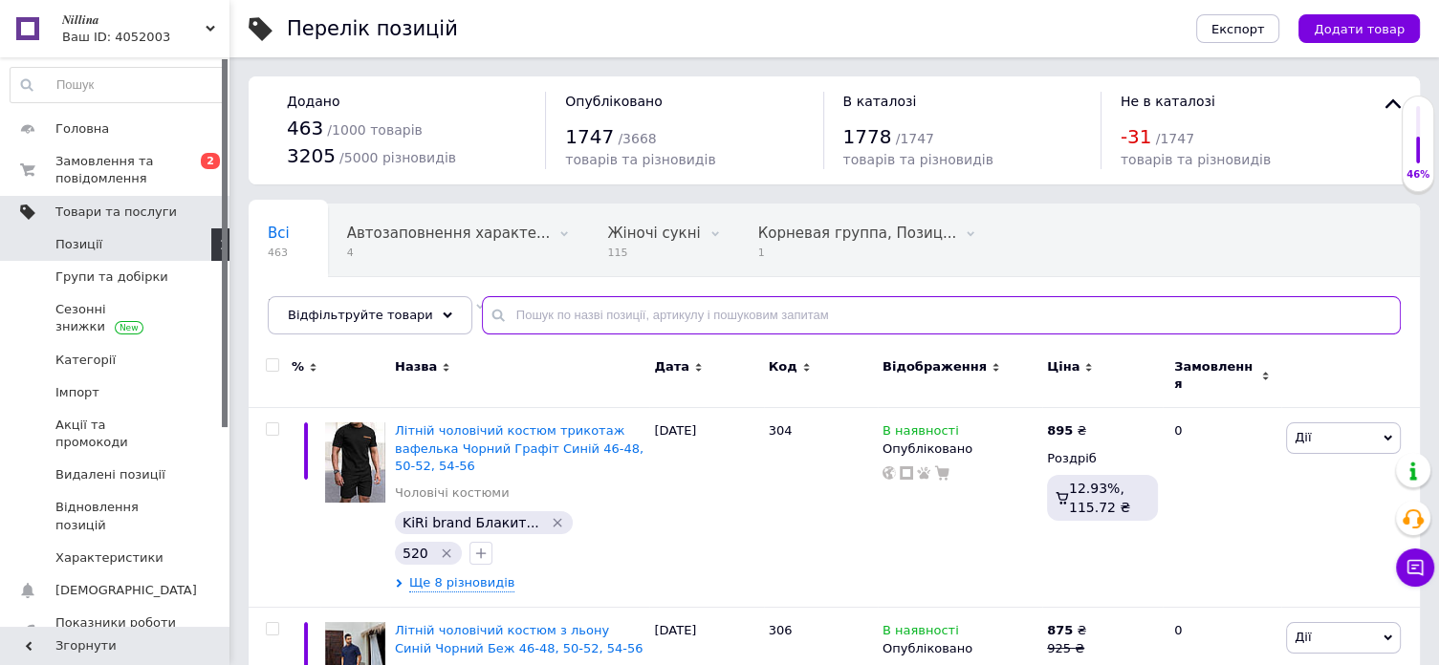
click at [516, 317] on input "text" at bounding box center [941, 315] width 919 height 38
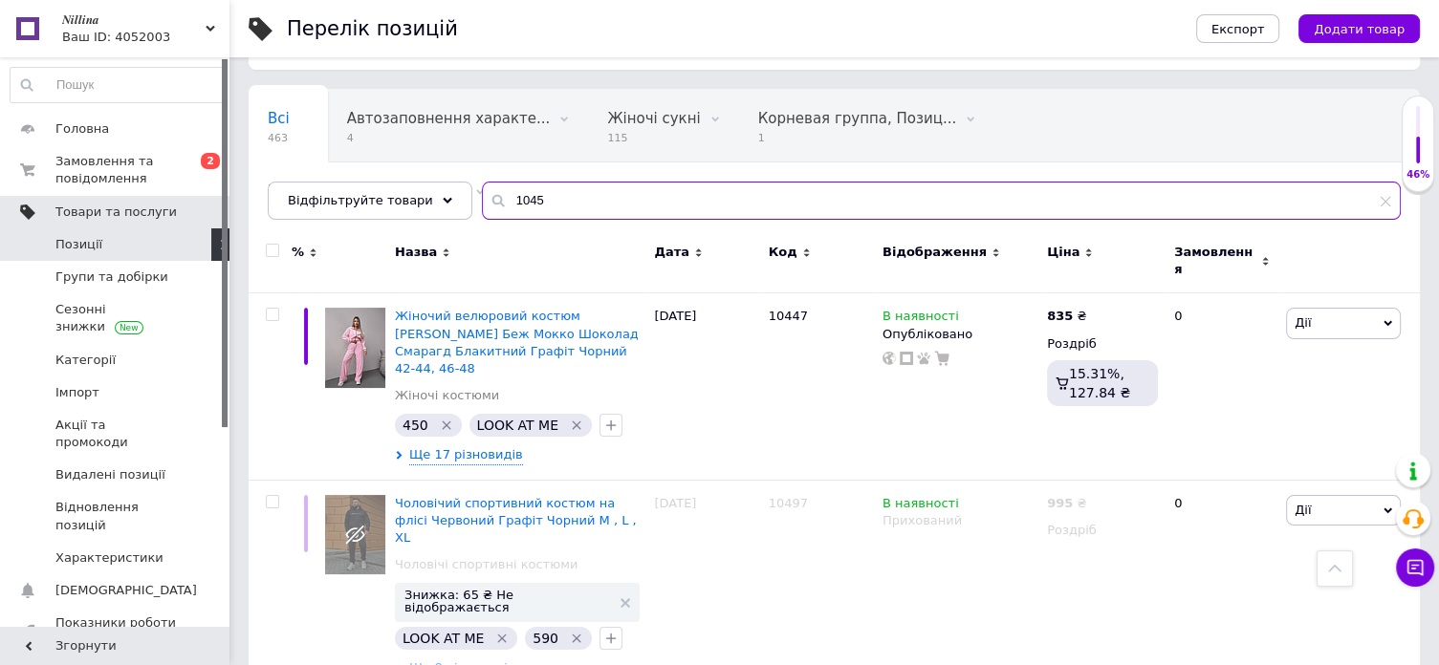
scroll to position [98, 0]
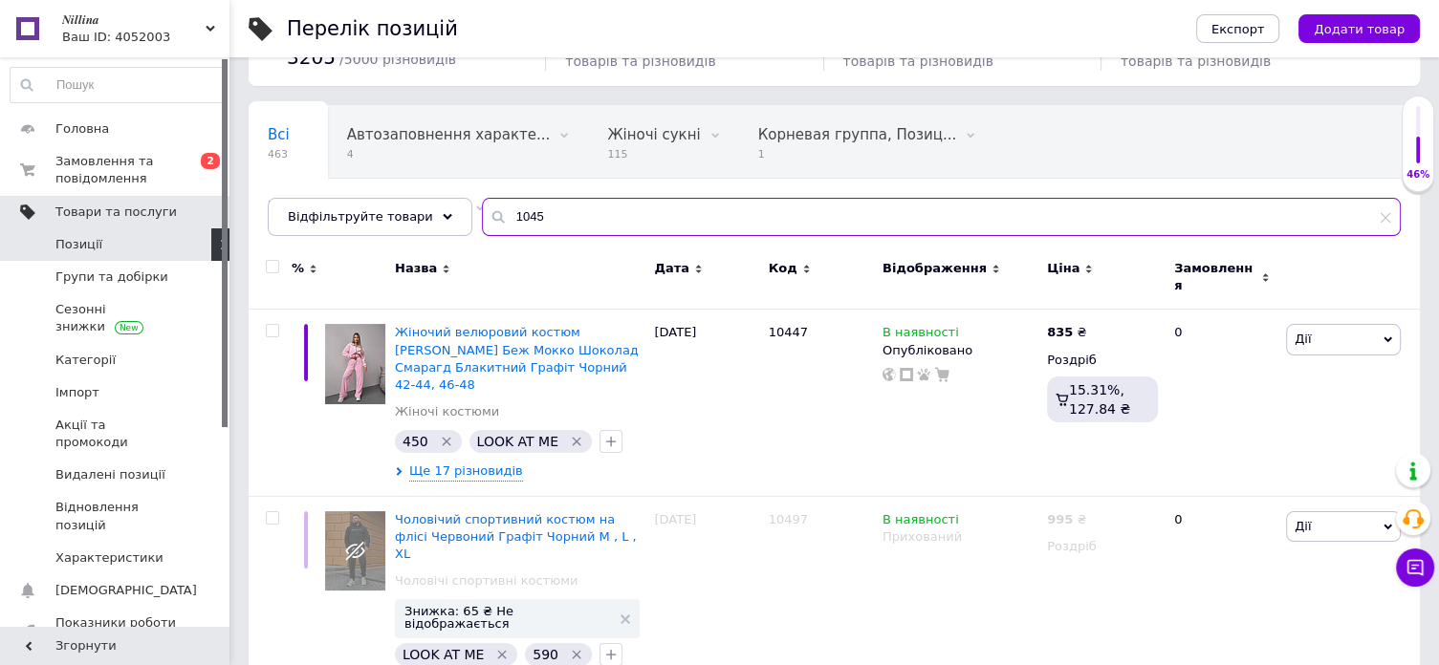
type input "1045"
